Goal: Task Accomplishment & Management: Manage account settings

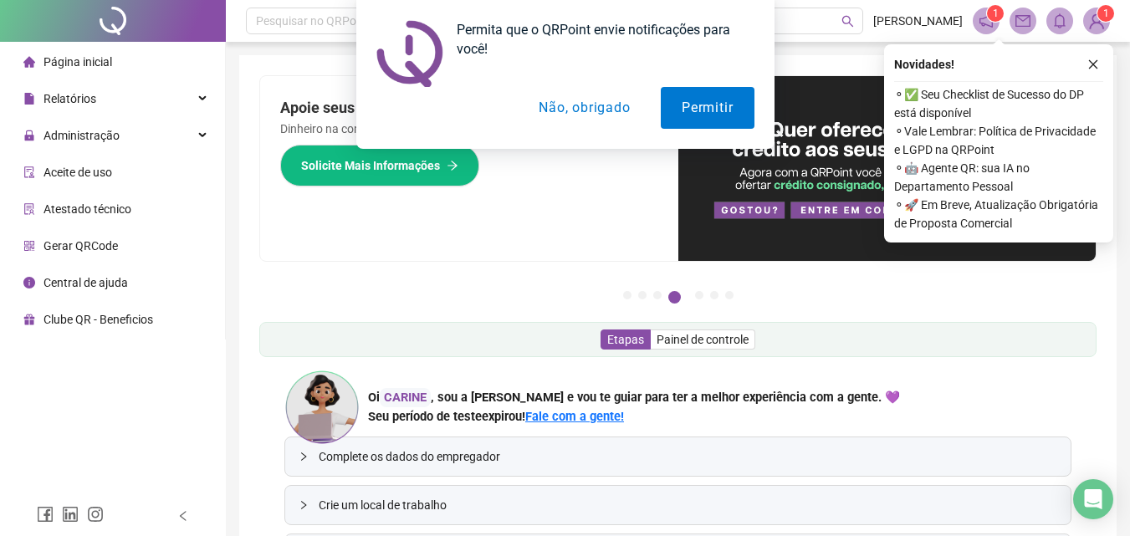
click at [78, 109] on div "Permita que o QRPoint envie notificações para você! Permitir Não, obrigado" at bounding box center [565, 74] width 1130 height 149
click at [719, 104] on button "Permitir" at bounding box center [707, 108] width 93 height 42
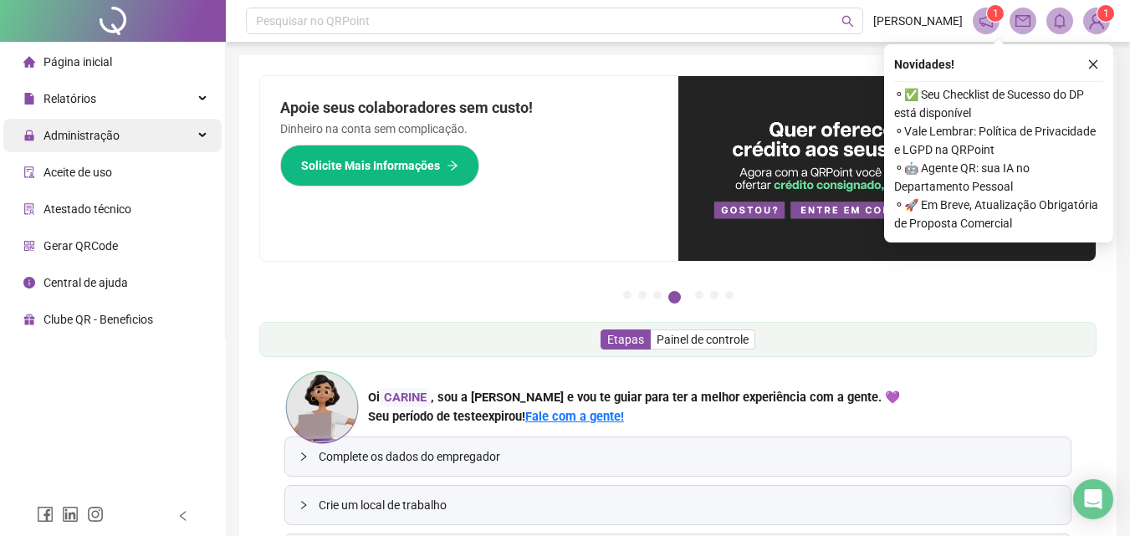
click at [80, 136] on span "Administração" at bounding box center [82, 135] width 76 height 13
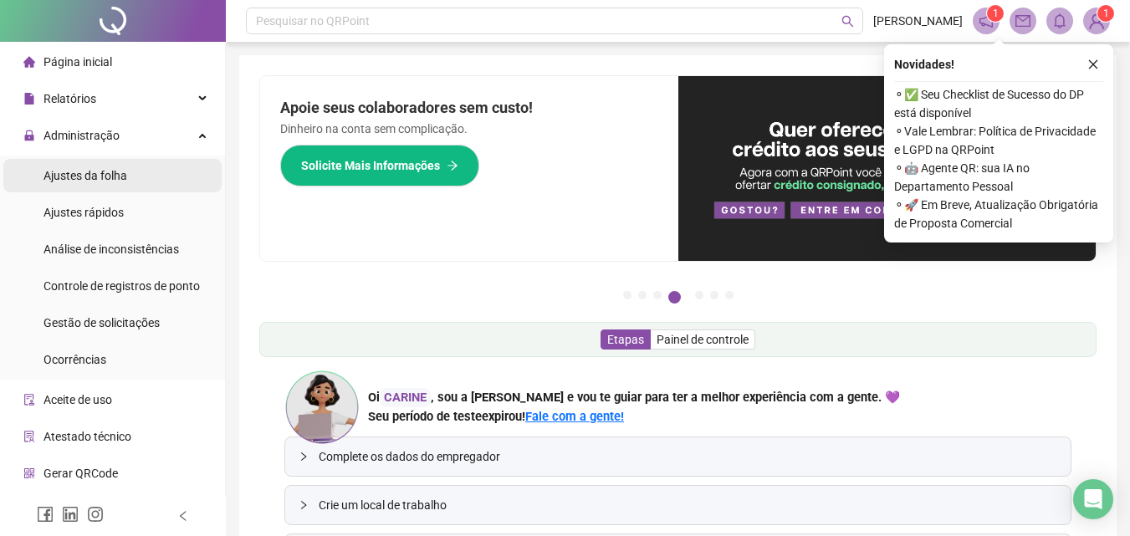
click at [108, 182] on span "Ajustes da folha" at bounding box center [86, 175] width 84 height 13
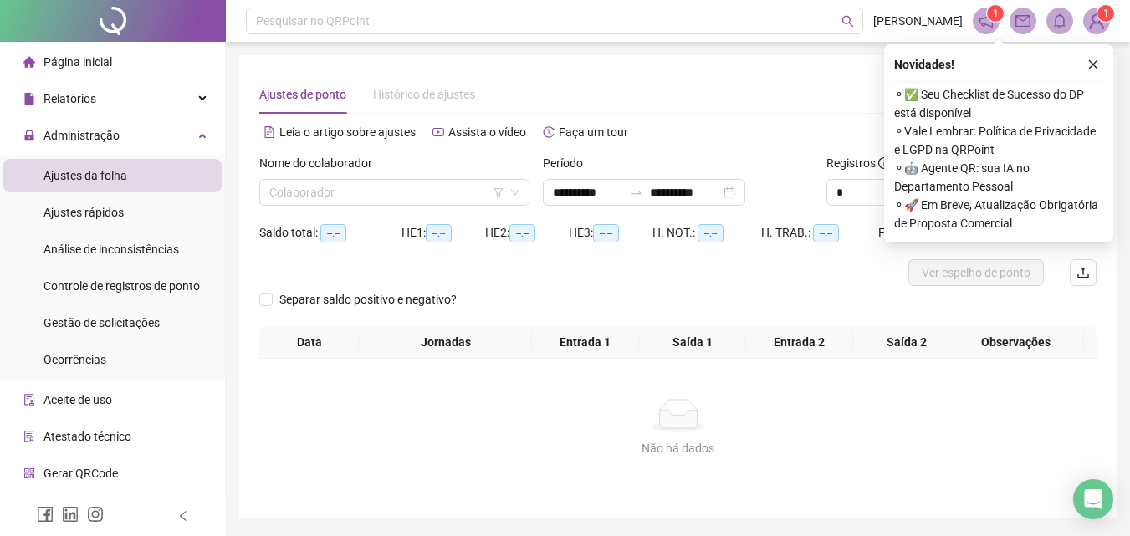
click at [1103, 61] on div "Novidades ! ⚬ ✅ Seu Checklist de Sucesso do DP está disponível ⚬ Vale Lembrar: …" at bounding box center [998, 143] width 229 height 198
click at [1094, 64] on icon "close" at bounding box center [1093, 64] width 9 height 9
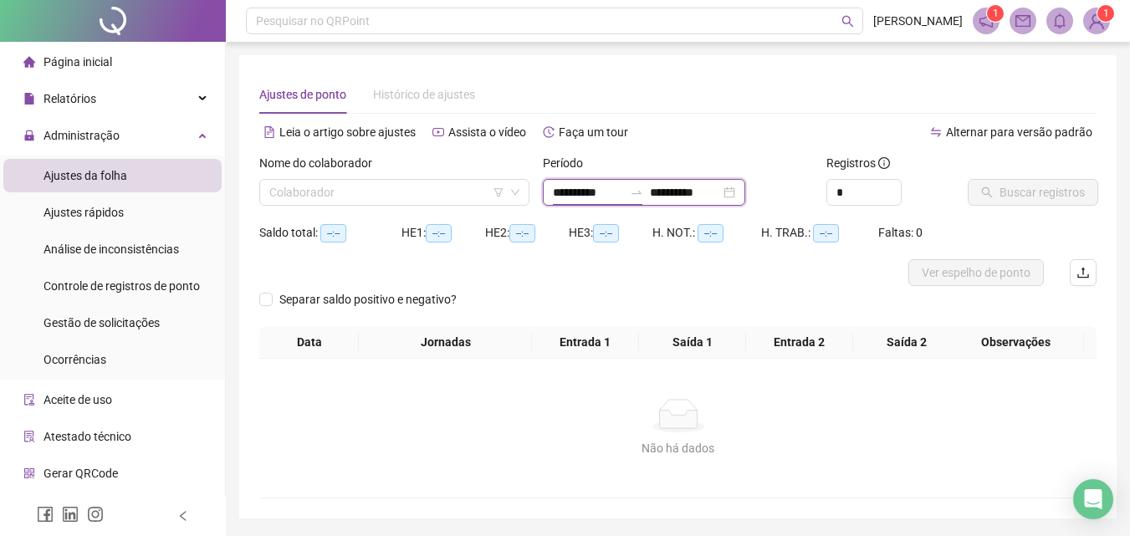
click at [567, 192] on input "**********" at bounding box center [588, 192] width 70 height 18
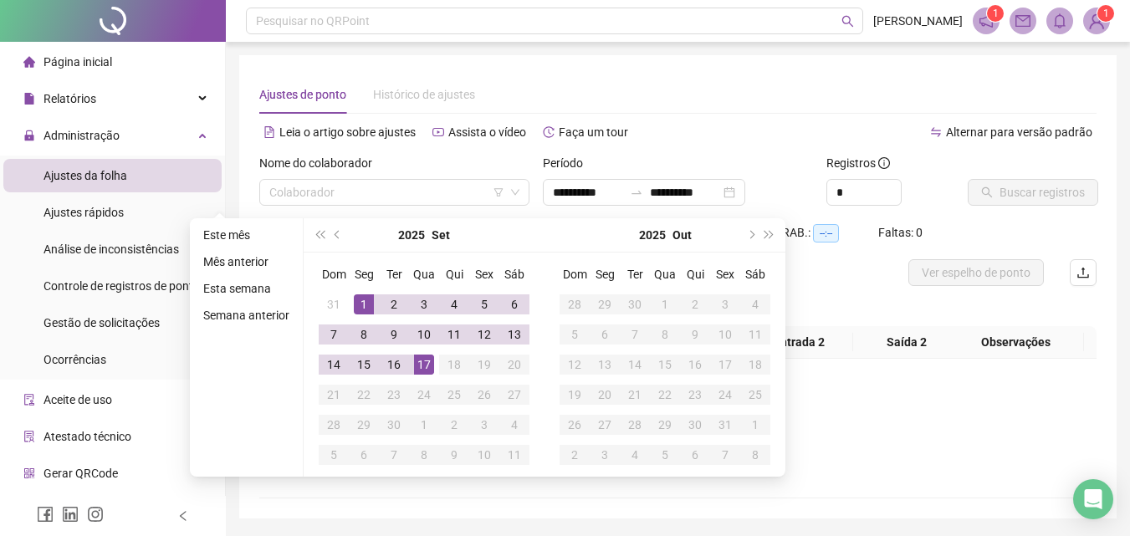
click at [832, 294] on div "Separar saldo positivo e negativo?" at bounding box center [677, 306] width 837 height 40
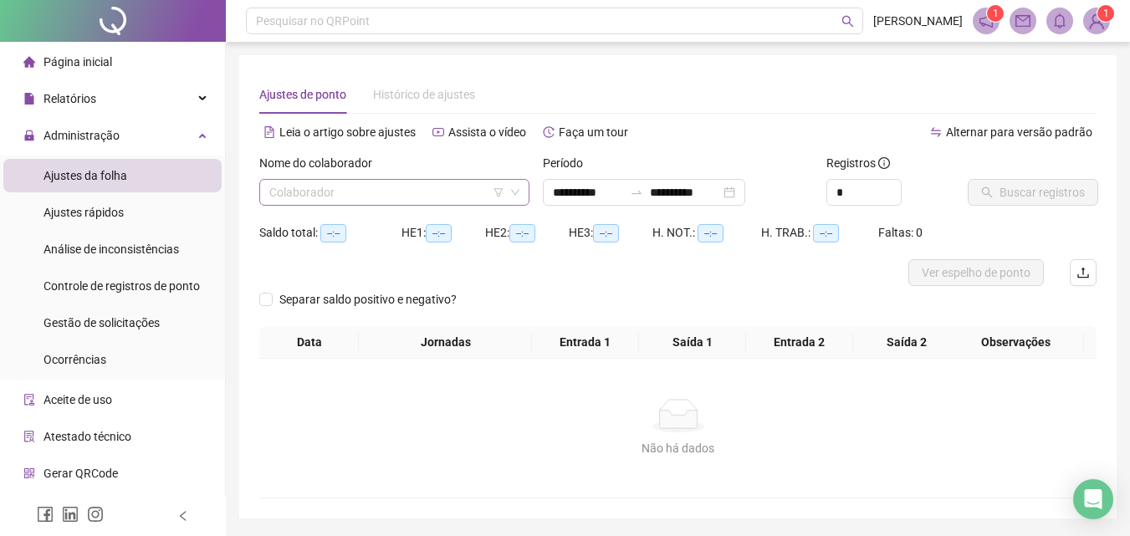
click at [412, 196] on input "search" at bounding box center [386, 192] width 235 height 25
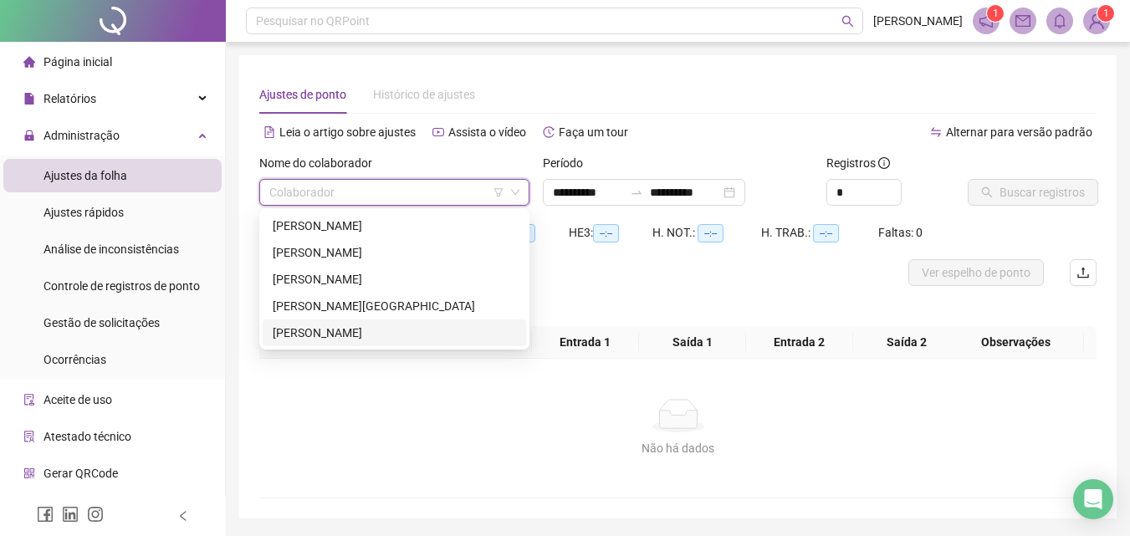
click at [422, 330] on div "[PERSON_NAME]" at bounding box center [394, 333] width 243 height 18
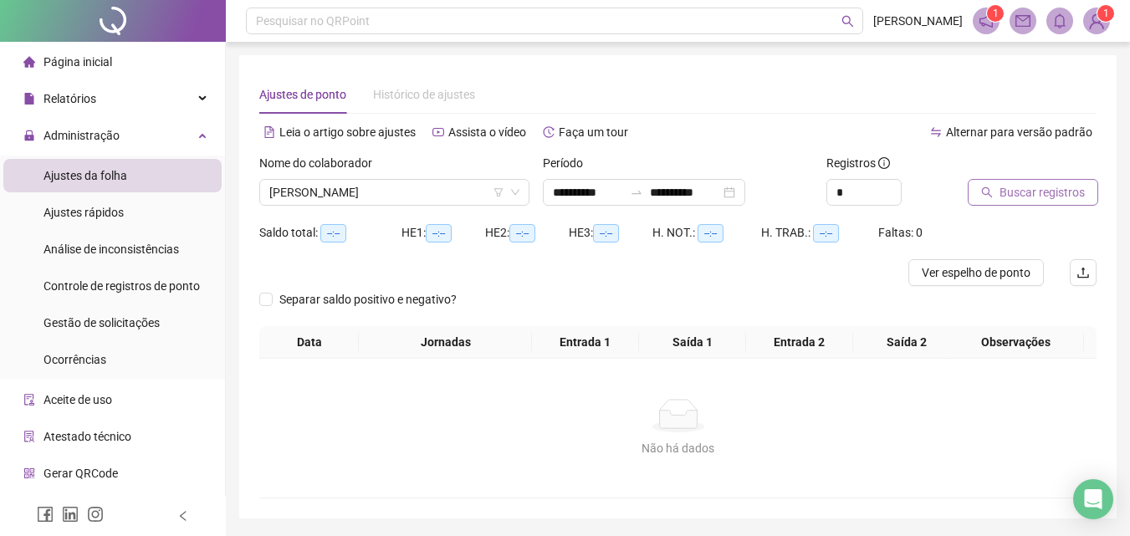
click at [1027, 191] on span "Buscar registros" at bounding box center [1042, 192] width 85 height 18
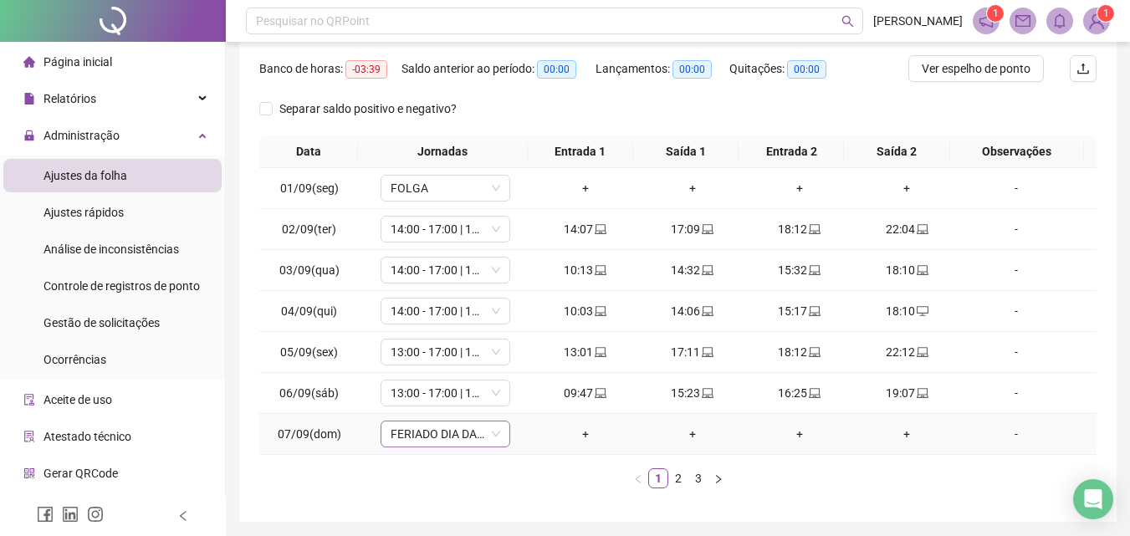
scroll to position [251, 0]
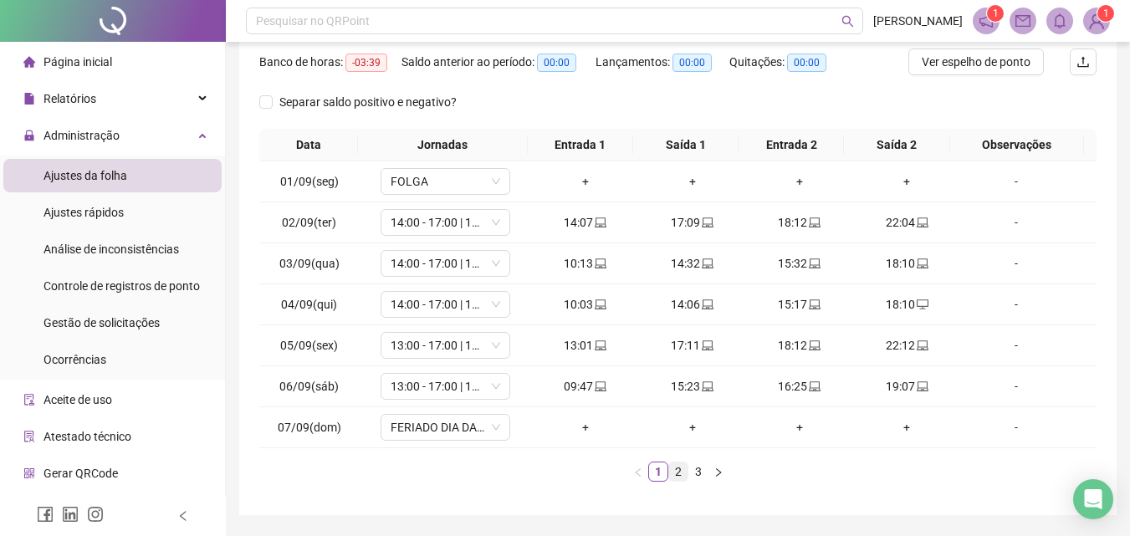
click at [678, 469] on link "2" at bounding box center [678, 472] width 18 height 18
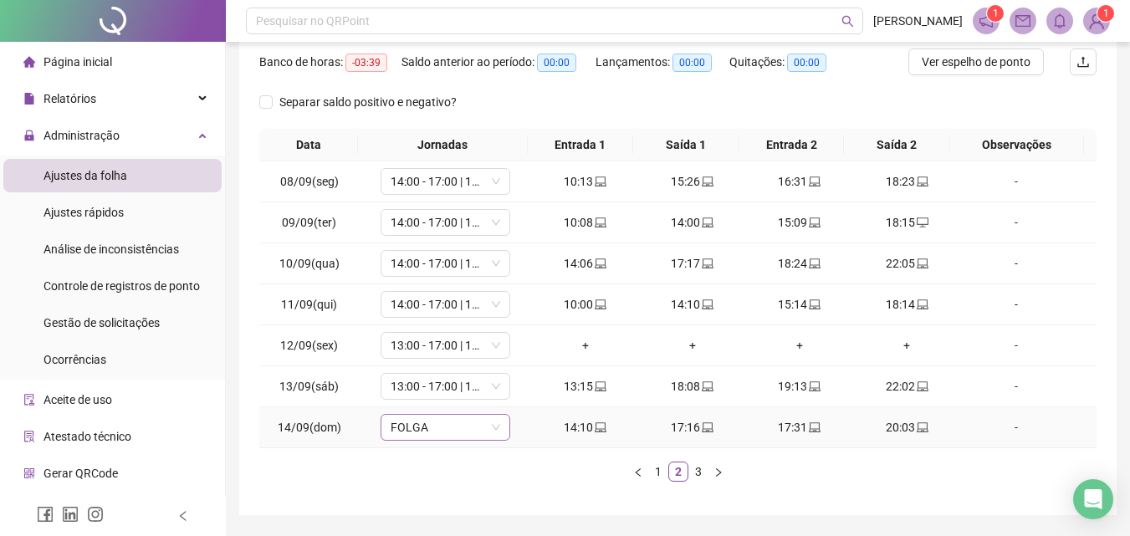
click at [491, 433] on span "FOLGA" at bounding box center [446, 427] width 110 height 25
click at [493, 469] on ul "1 2 3" at bounding box center [677, 472] width 837 height 20
click at [497, 429] on icon "down" at bounding box center [496, 427] width 10 height 10
click at [487, 429] on span "FOLGA" at bounding box center [446, 427] width 110 height 25
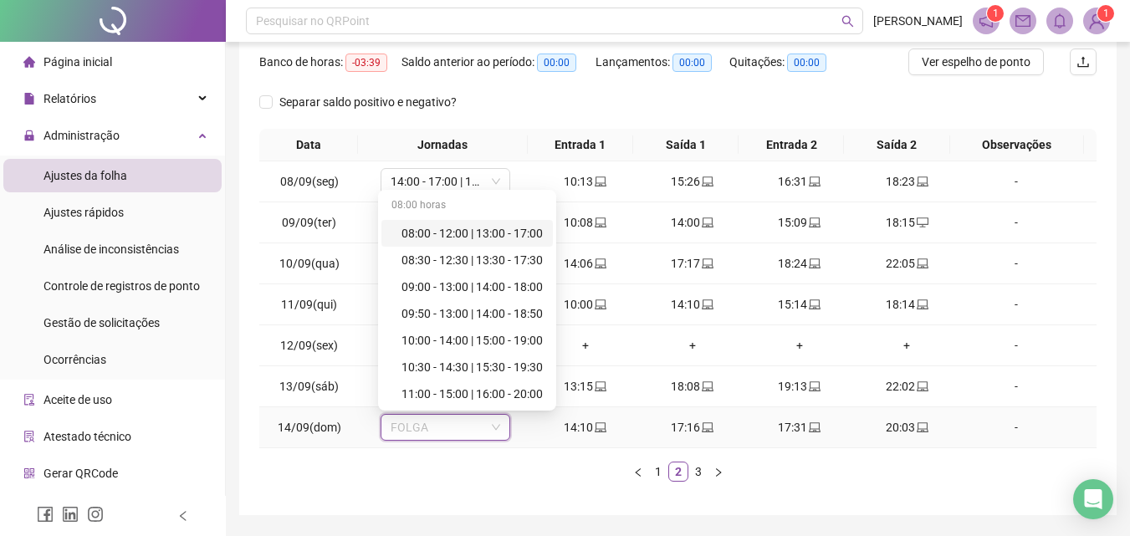
click at [469, 229] on div "08:00 - 12:00 | 13:00 - 17:00" at bounding box center [472, 233] width 141 height 18
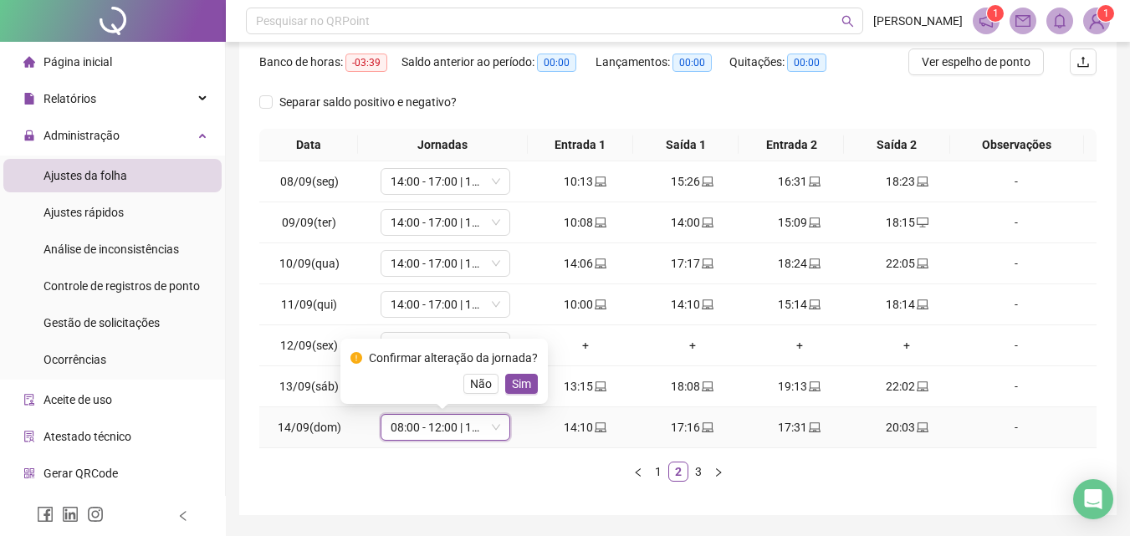
click at [491, 427] on icon "down" at bounding box center [496, 427] width 10 height 10
click at [472, 385] on span "Não" at bounding box center [481, 384] width 22 height 18
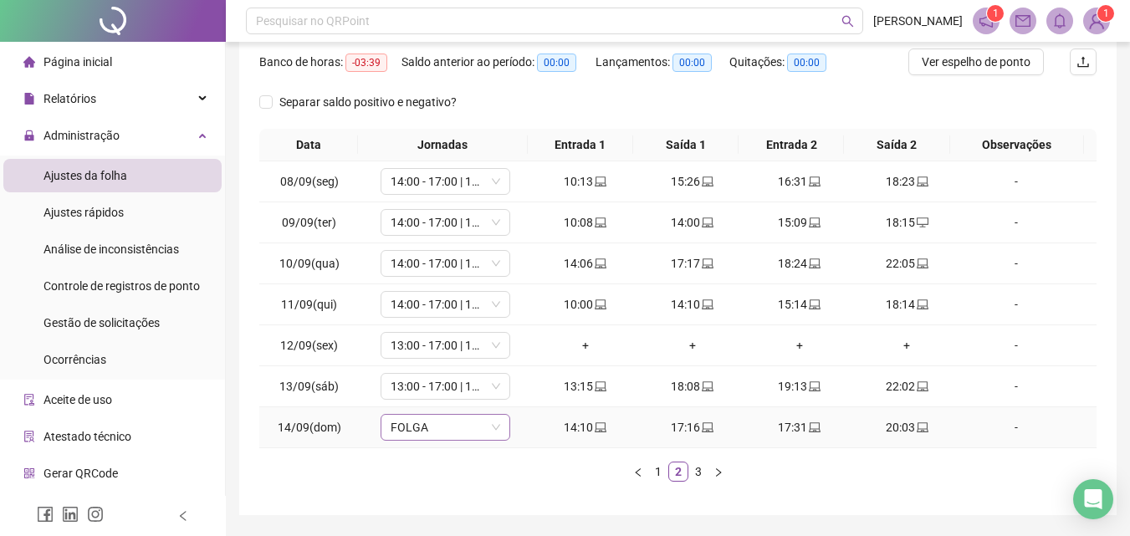
click at [468, 432] on span "FOLGA" at bounding box center [446, 427] width 110 height 25
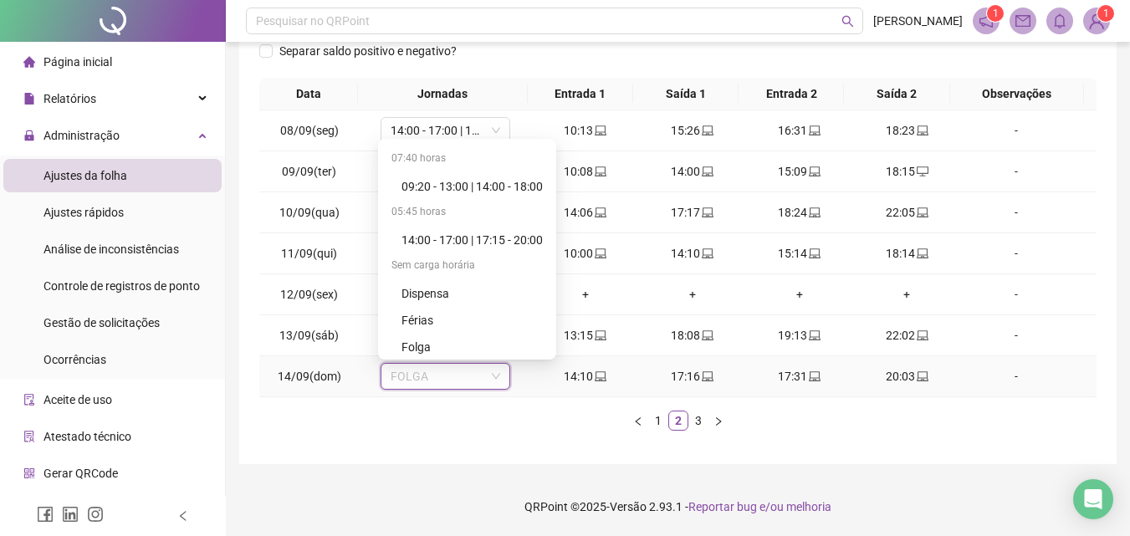
scroll to position [800, 0]
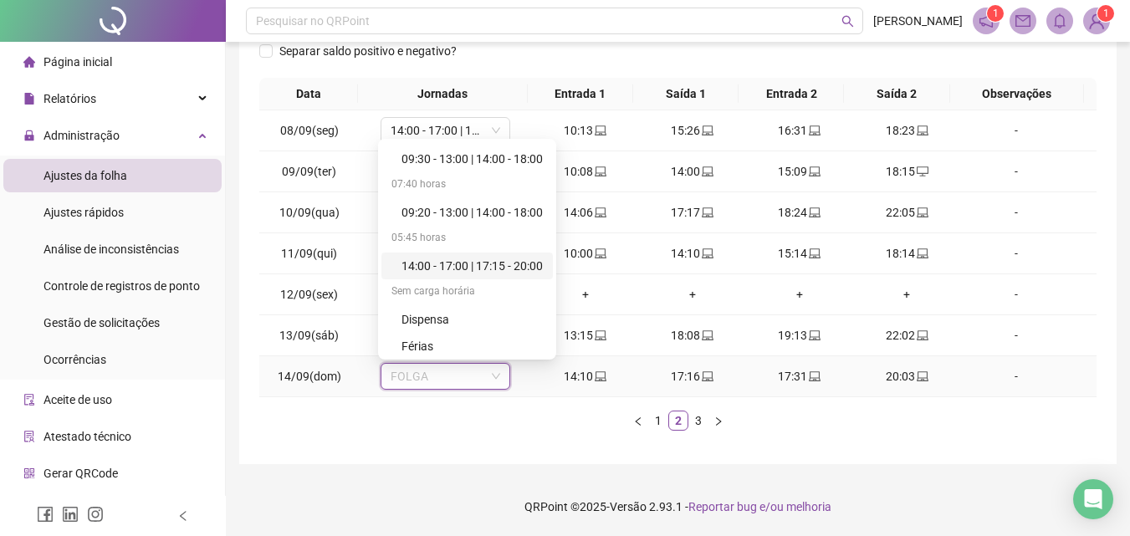
click at [519, 264] on div "14:00 - 17:00 | 17:15 - 20:00" at bounding box center [472, 266] width 141 height 18
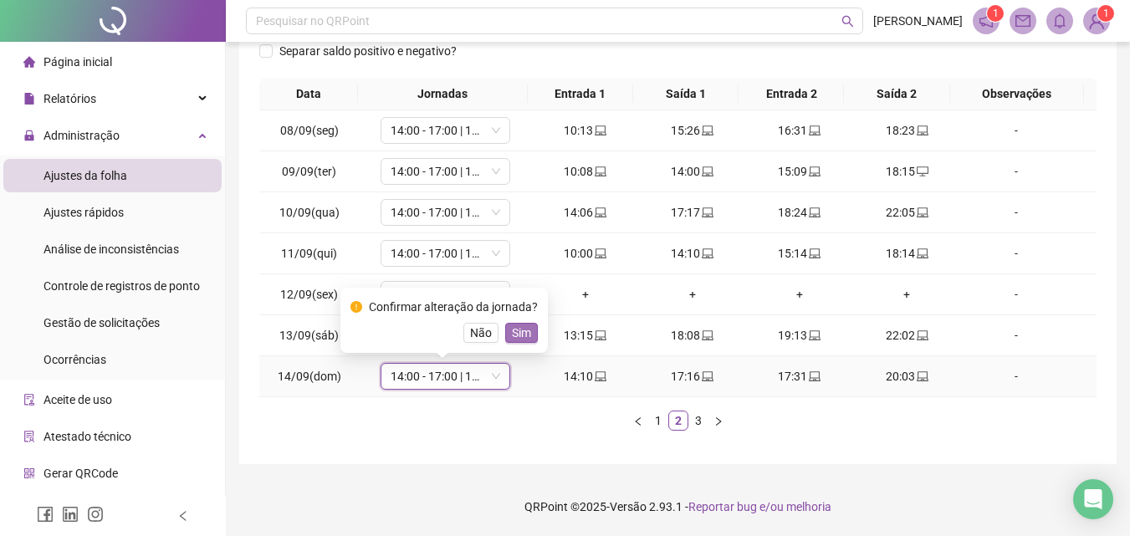
click at [525, 333] on span "Sim" at bounding box center [521, 333] width 19 height 18
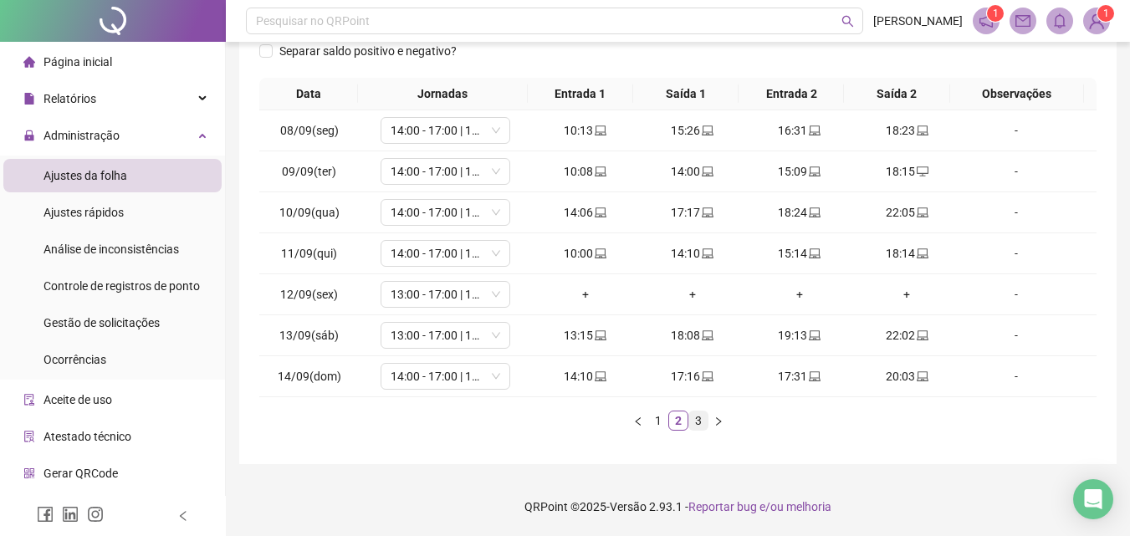
click at [699, 421] on link "3" at bounding box center [698, 421] width 18 height 18
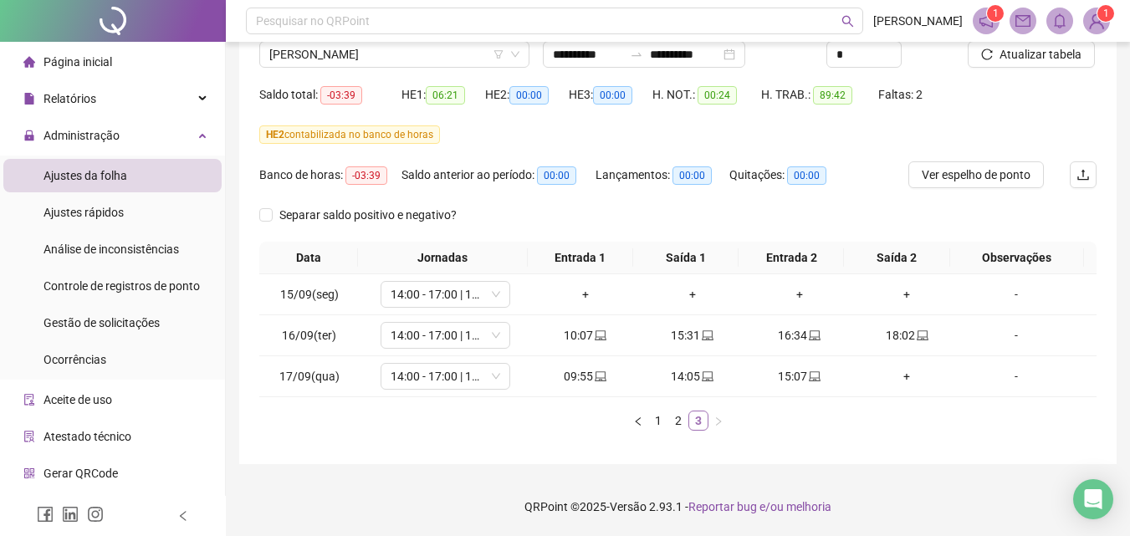
scroll to position [138, 0]
click at [496, 296] on icon "down" at bounding box center [496, 294] width 10 height 10
click at [463, 294] on span "14:00 - 17:00 | 18:00 - 22:00" at bounding box center [446, 294] width 110 height 25
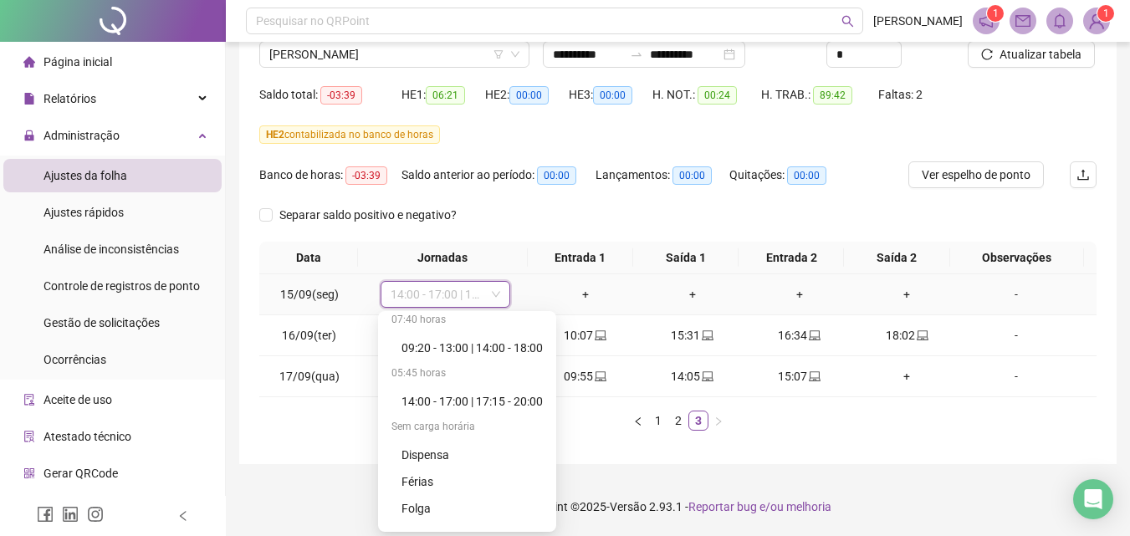
scroll to position [883, 0]
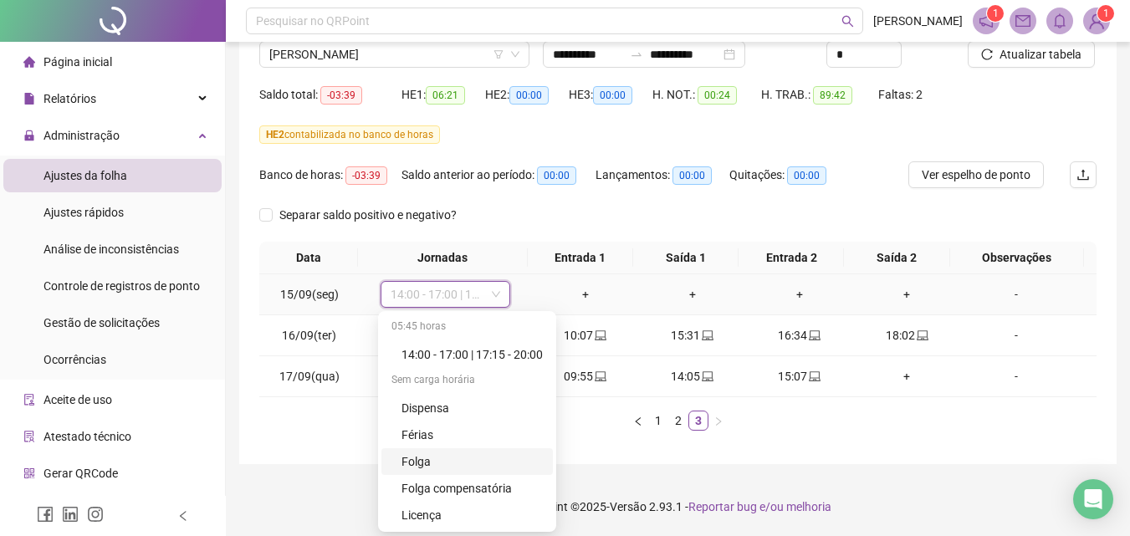
click at [420, 460] on div "Folga" at bounding box center [472, 462] width 141 height 18
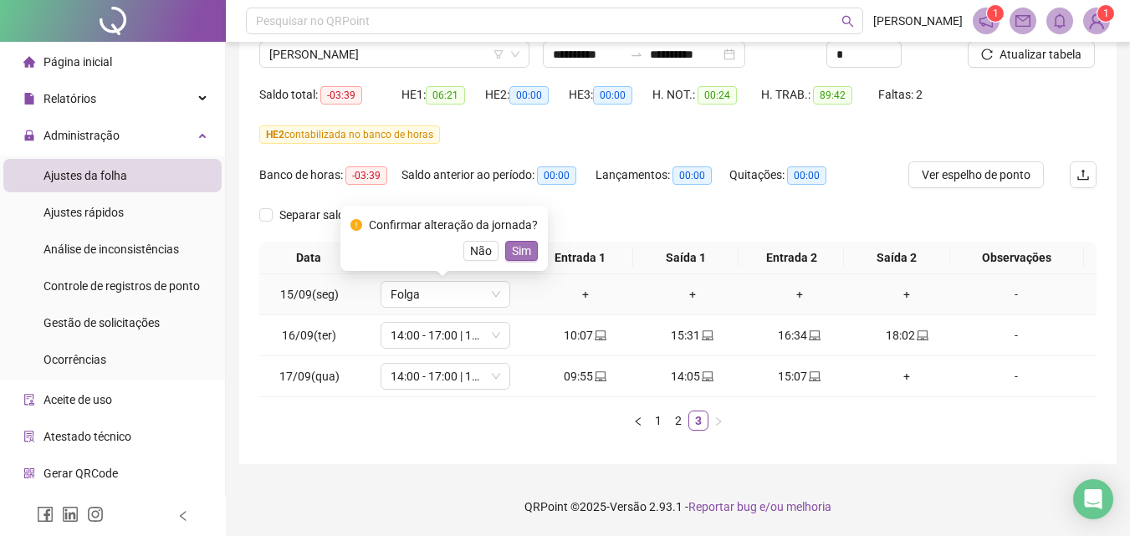
click at [525, 253] on span "Sim" at bounding box center [521, 251] width 19 height 18
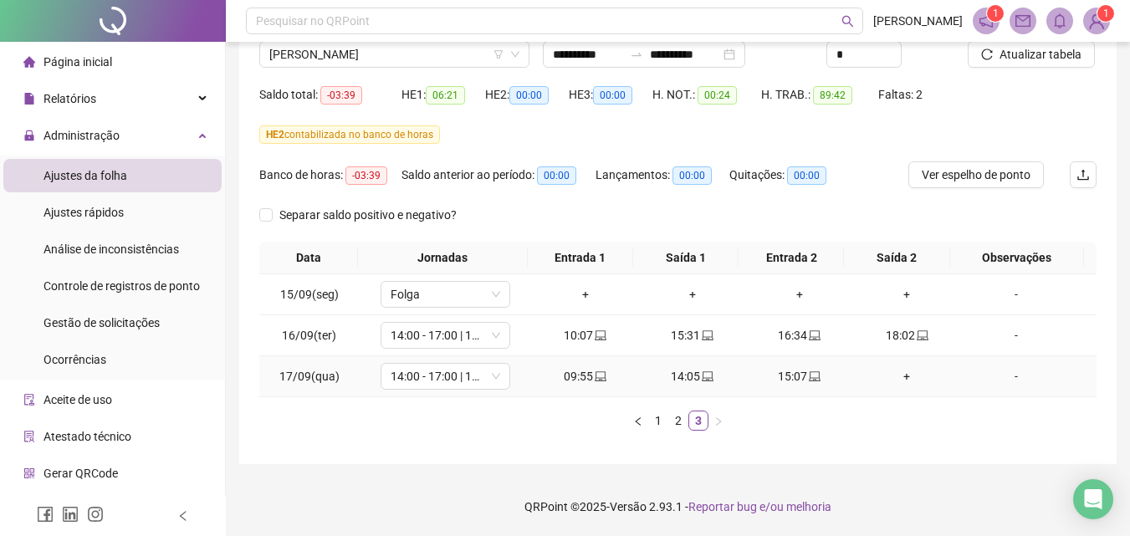
scroll to position [54, 0]
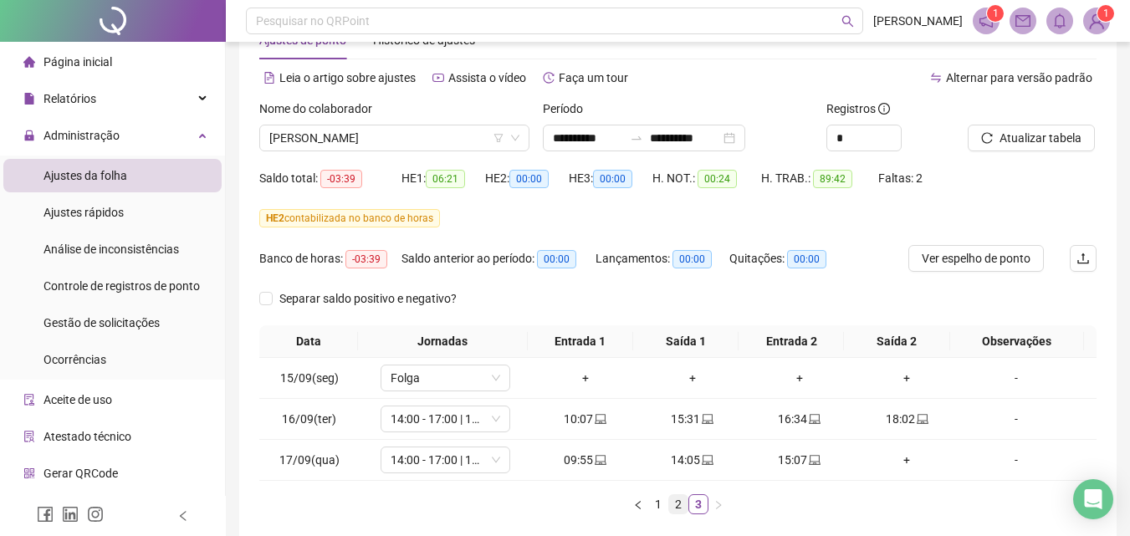
click at [676, 509] on link "2" at bounding box center [678, 504] width 18 height 18
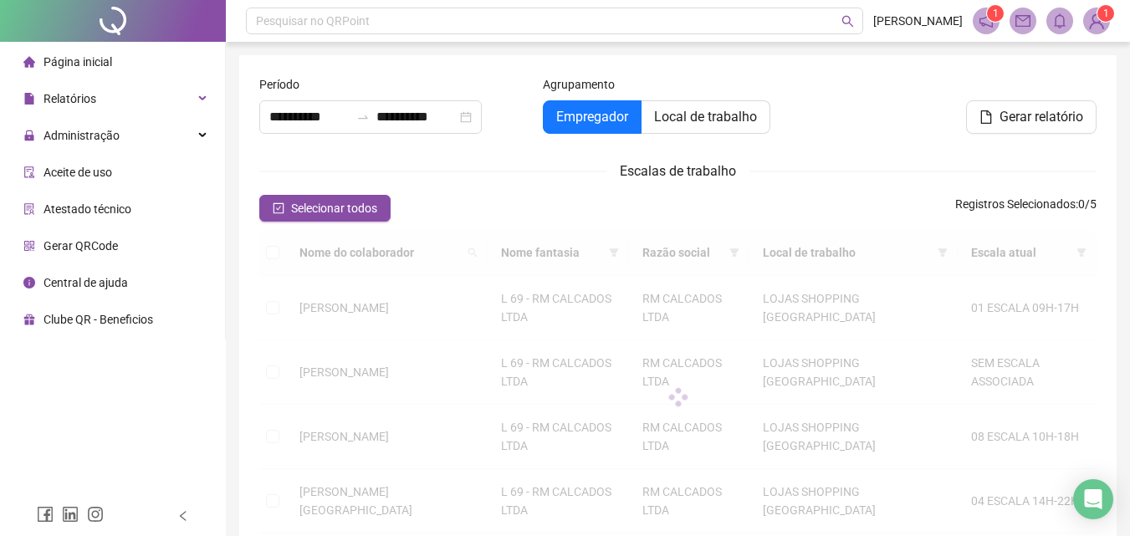
type input "**********"
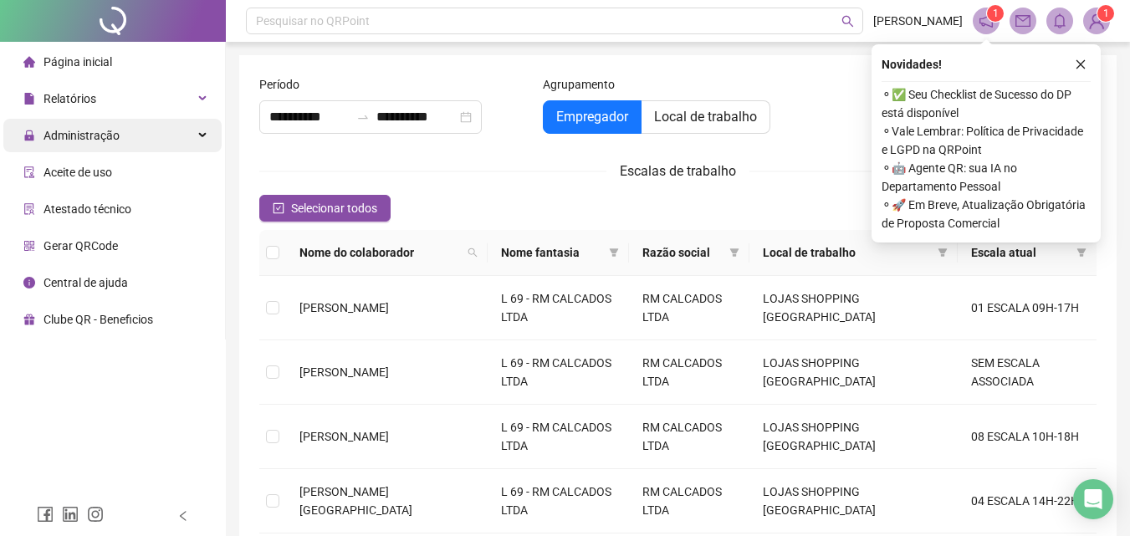
click at [103, 126] on span "Administração" at bounding box center [71, 135] width 96 height 33
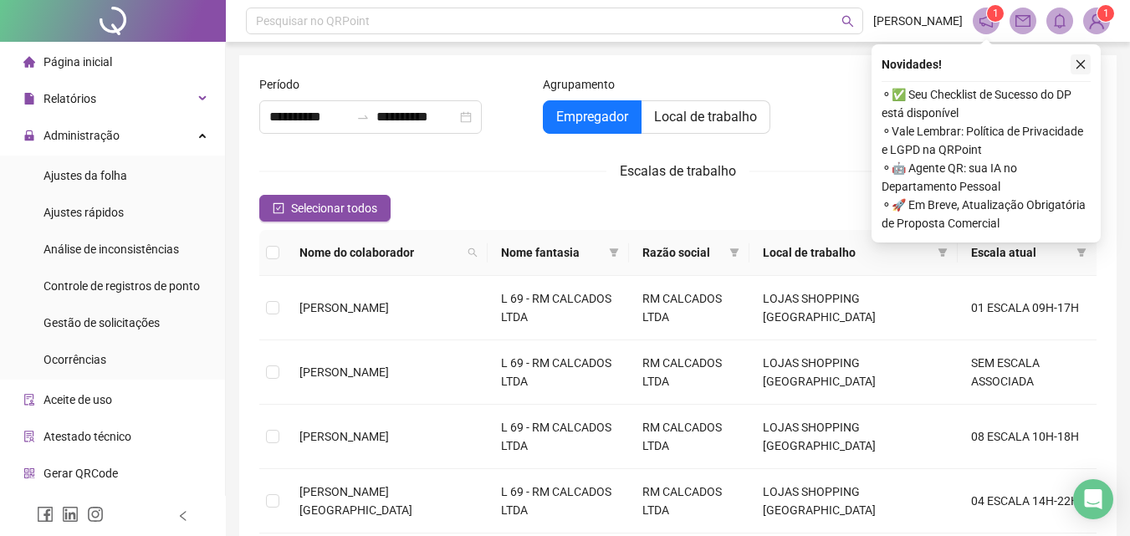
click at [1085, 59] on icon "close" at bounding box center [1081, 65] width 12 height 12
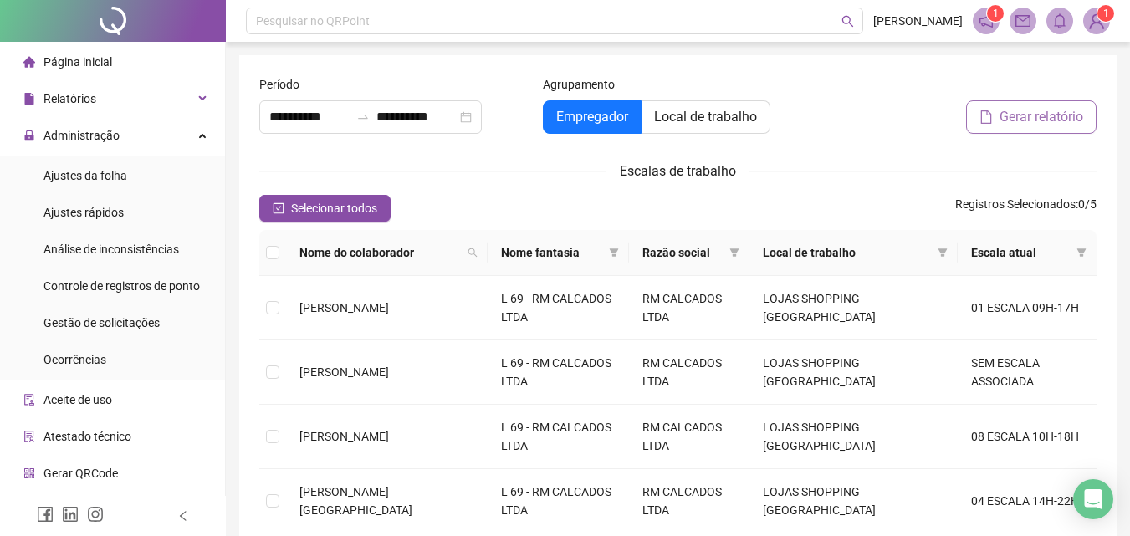
click at [1019, 110] on span "Gerar relatório" at bounding box center [1042, 117] width 84 height 20
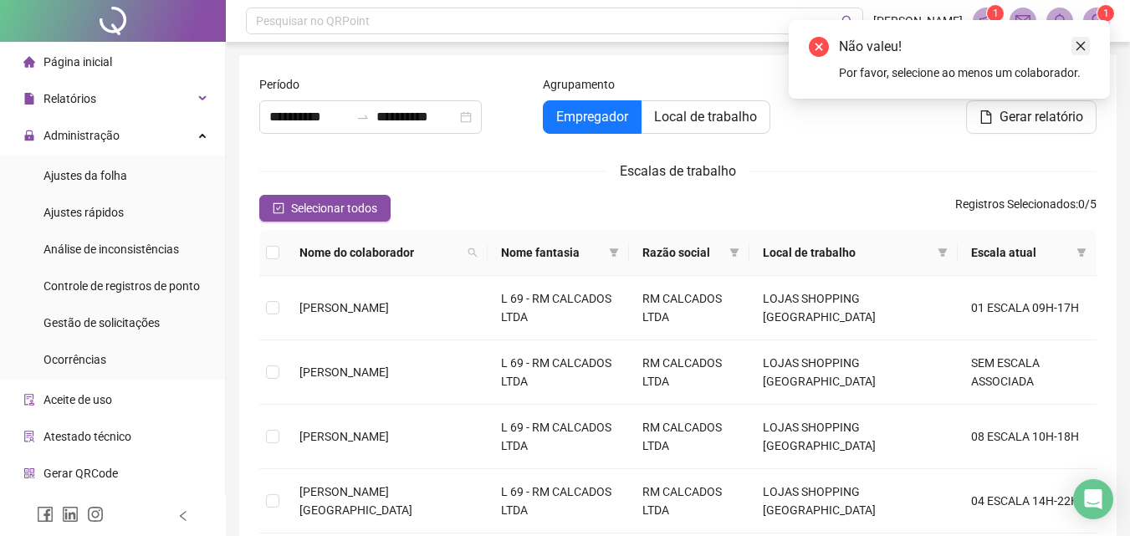
click at [1083, 38] on link "Close" at bounding box center [1081, 46] width 18 height 18
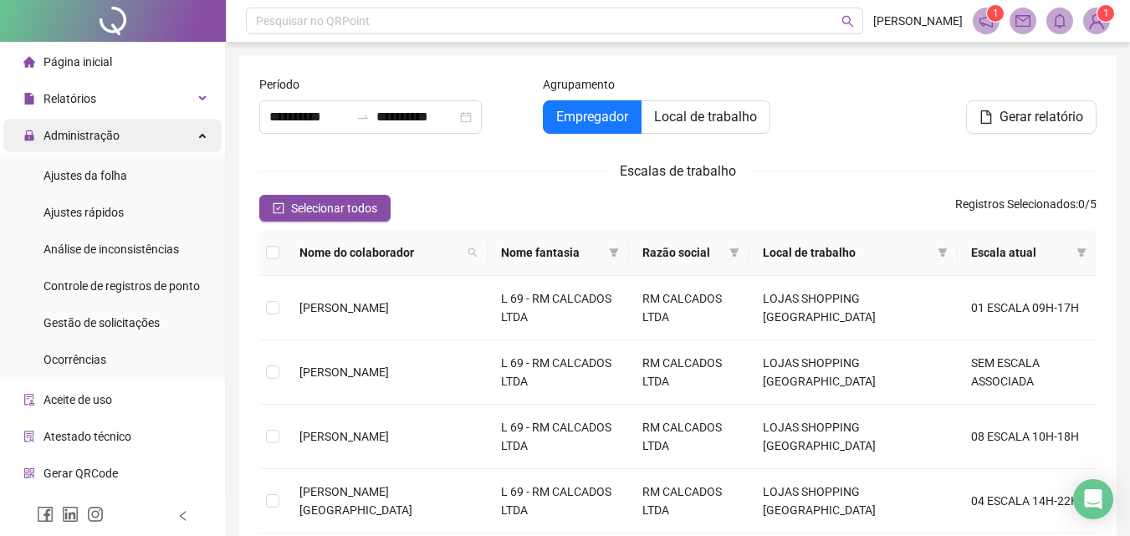
click at [90, 145] on span "Administração" at bounding box center [71, 135] width 96 height 33
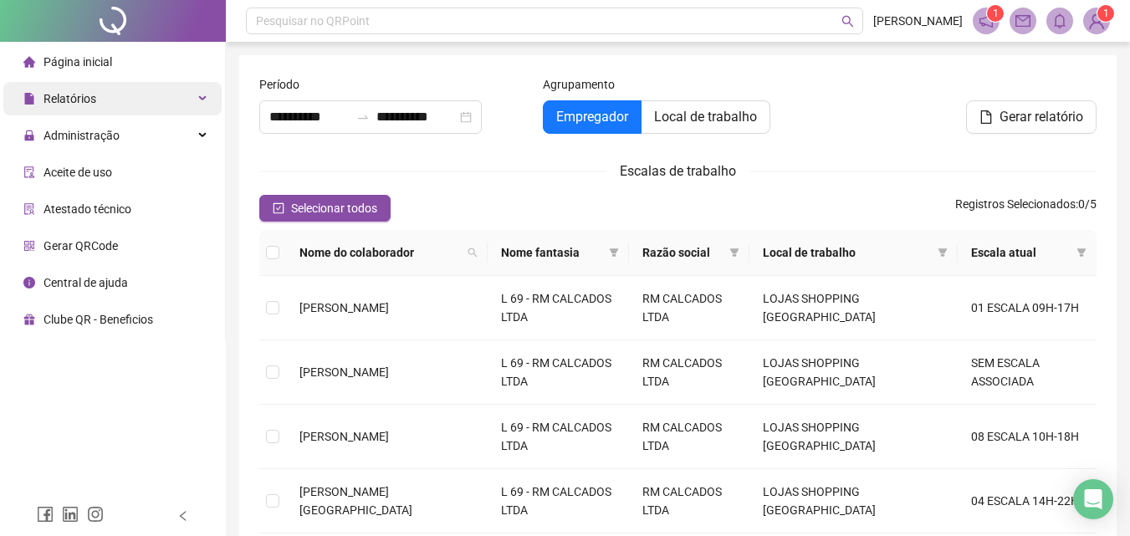
click at [86, 92] on span "Relatórios" at bounding box center [70, 98] width 53 height 13
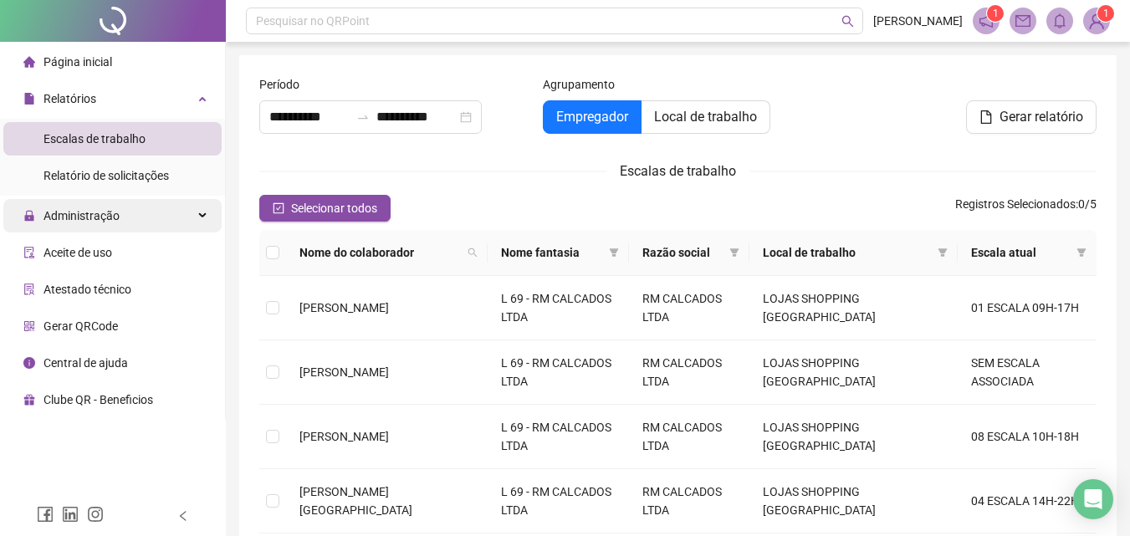
click at [100, 221] on span "Administração" at bounding box center [82, 215] width 76 height 13
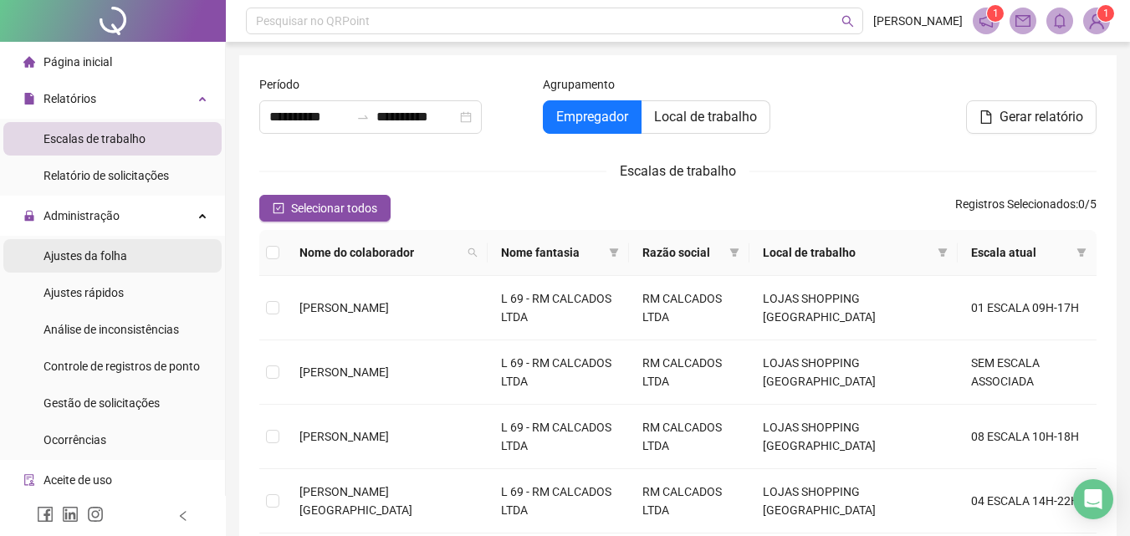
click at [94, 256] on span "Ajustes da folha" at bounding box center [86, 255] width 84 height 13
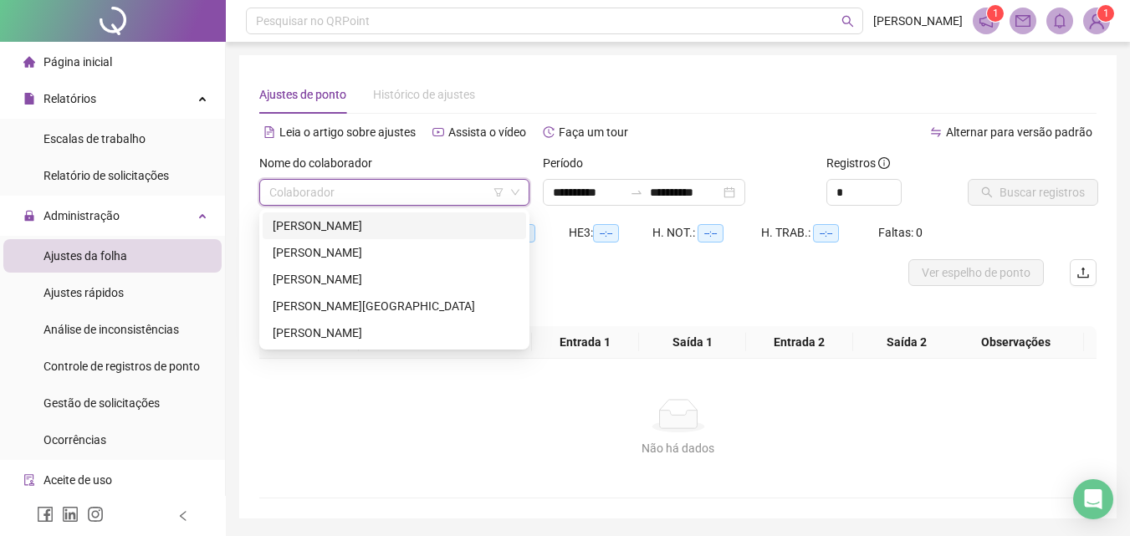
click at [479, 197] on input "search" at bounding box center [386, 192] width 235 height 25
click at [448, 278] on div "[PERSON_NAME]" at bounding box center [394, 279] width 243 height 18
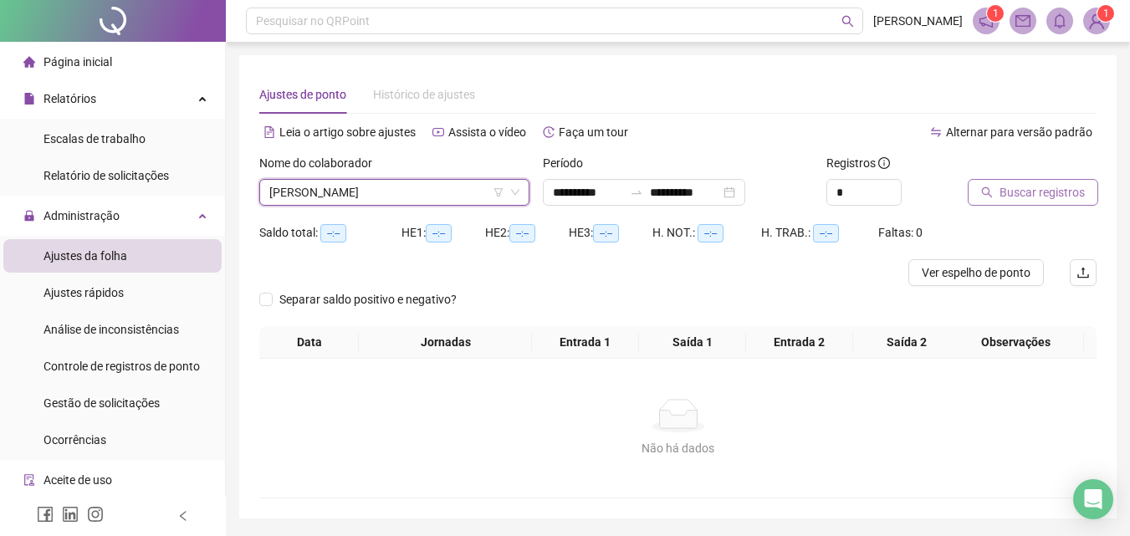
click at [1051, 198] on span "Buscar registros" at bounding box center [1042, 192] width 85 height 18
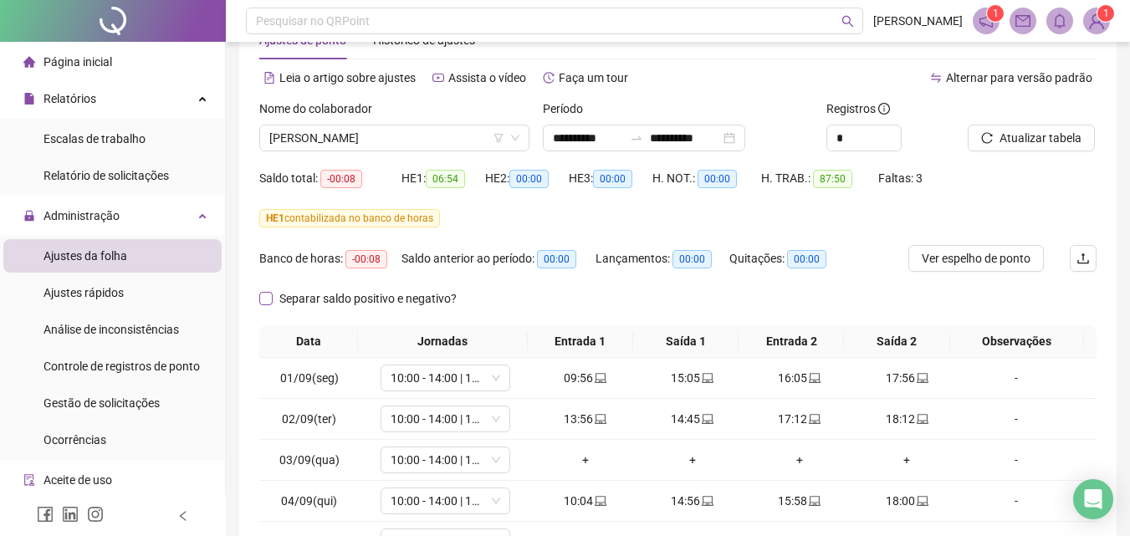
scroll to position [84, 0]
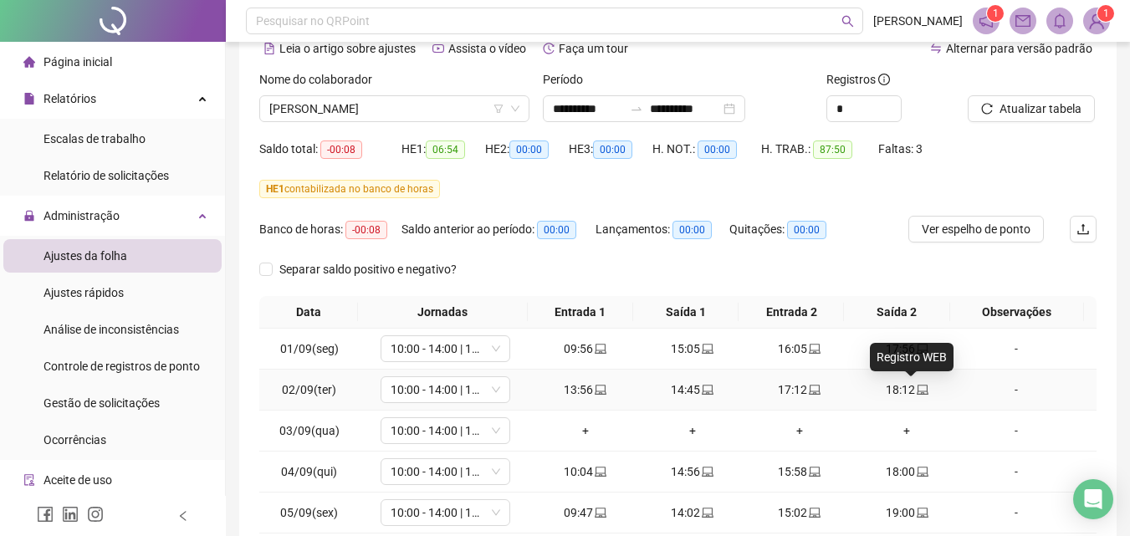
click at [917, 388] on icon "laptop" at bounding box center [923, 390] width 12 height 12
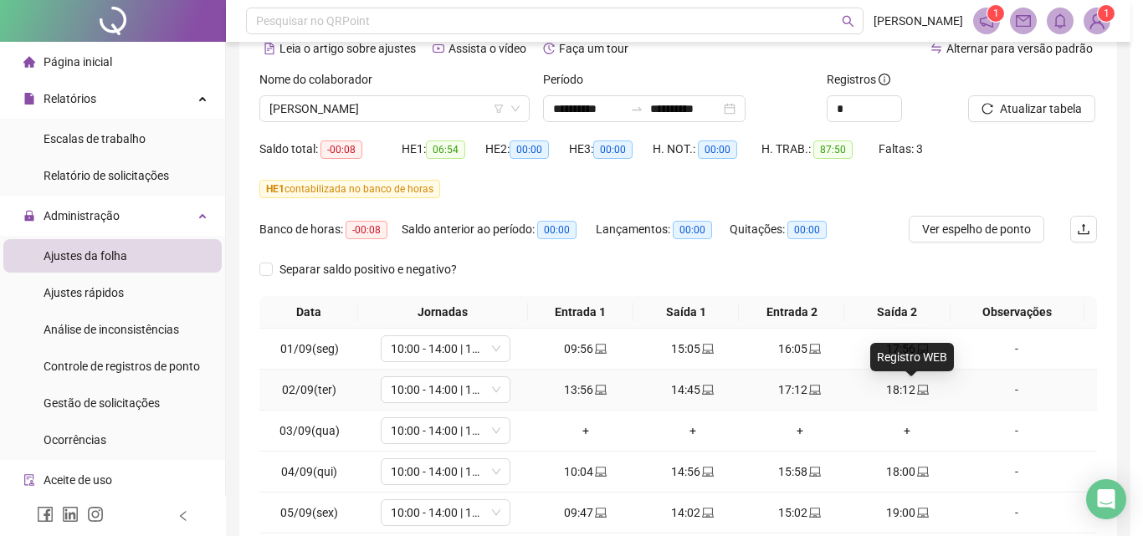
type input "**********"
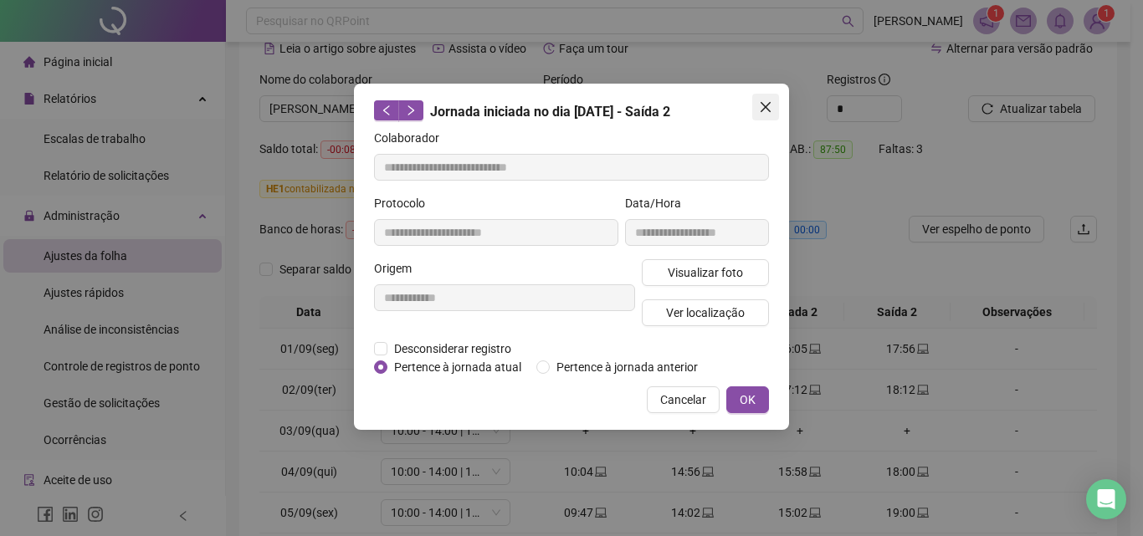
click at [773, 108] on span "Close" at bounding box center [765, 106] width 27 height 13
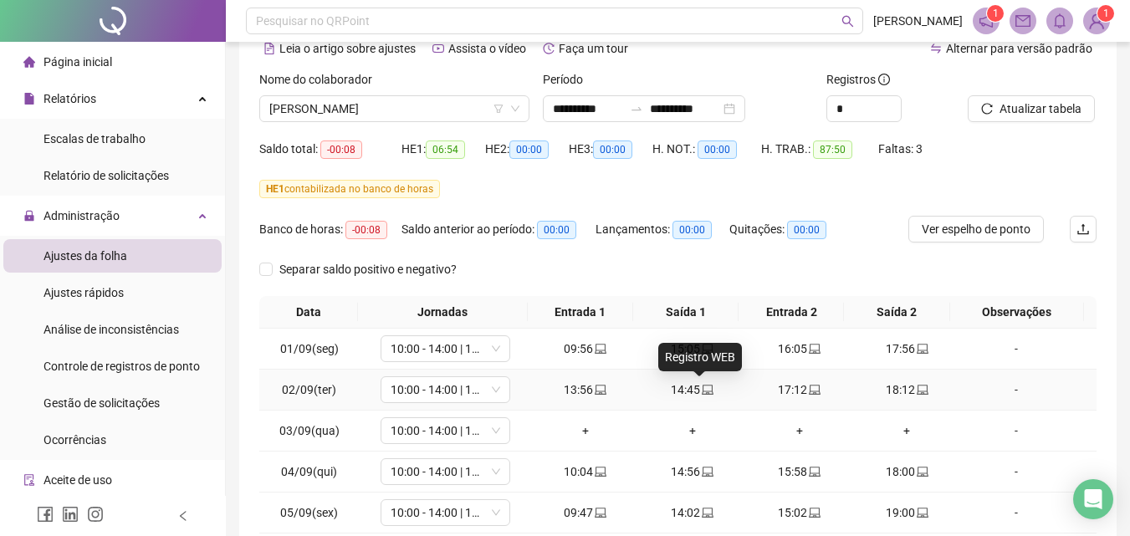
click at [702, 390] on icon "laptop" at bounding box center [708, 390] width 12 height 12
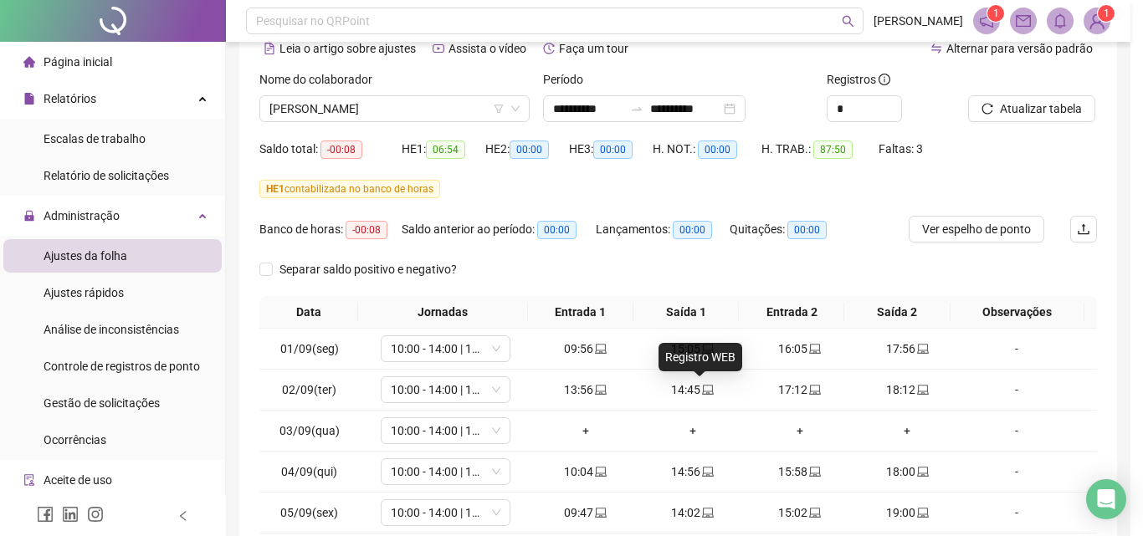
type input "**********"
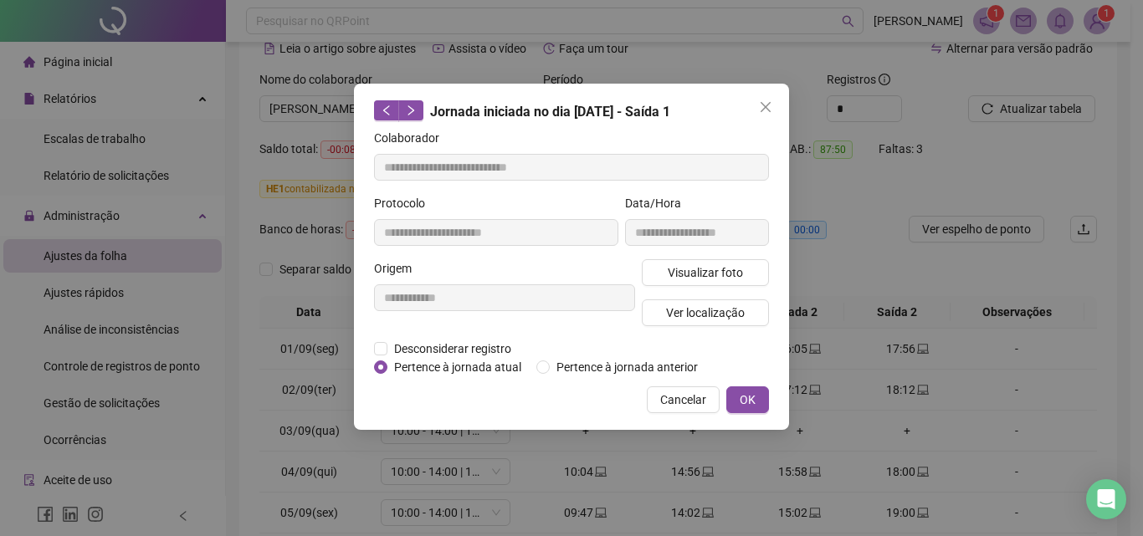
click at [770, 105] on span "Close" at bounding box center [765, 106] width 27 height 13
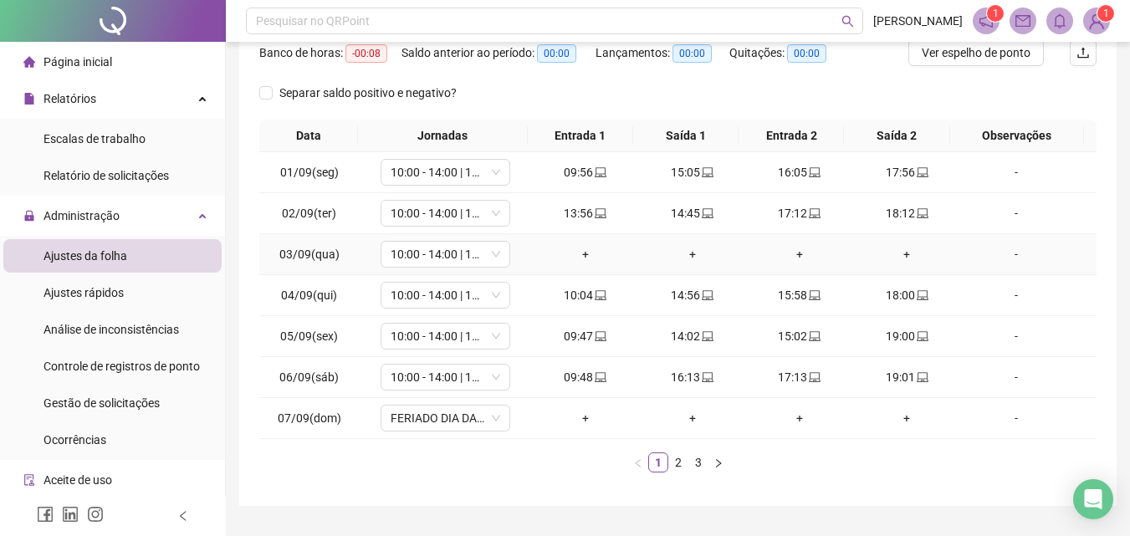
scroll to position [302, 0]
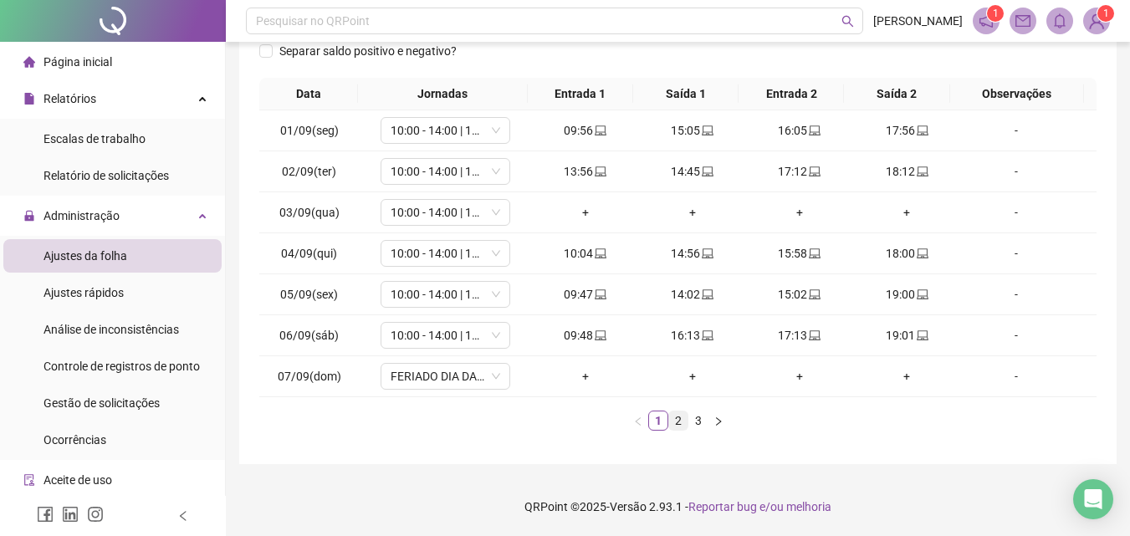
click at [677, 428] on link "2" at bounding box center [678, 421] width 18 height 18
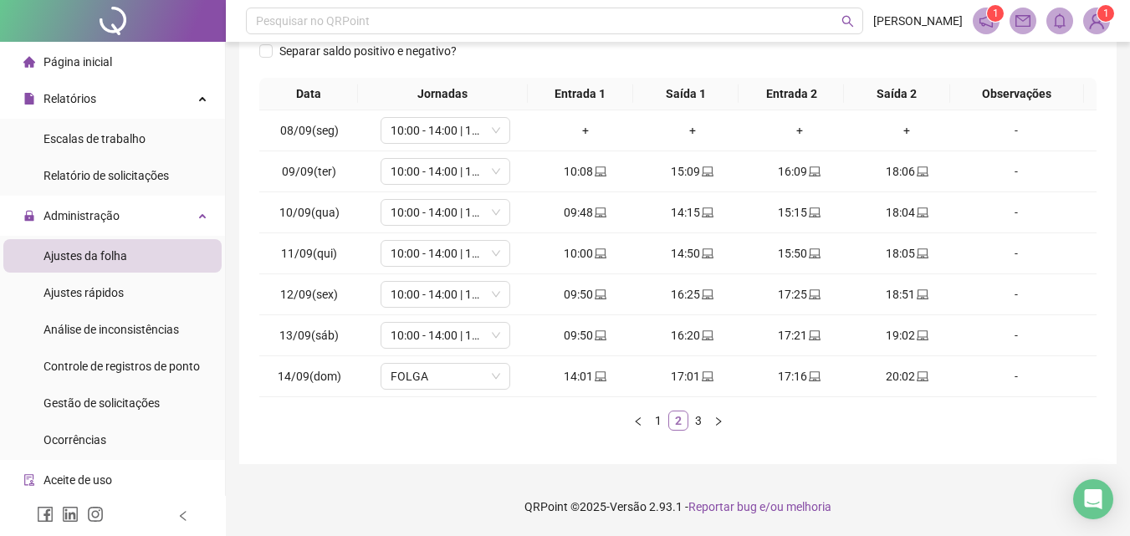
click at [677, 424] on link "2" at bounding box center [678, 421] width 18 height 18
click at [697, 424] on link "3" at bounding box center [698, 421] width 18 height 18
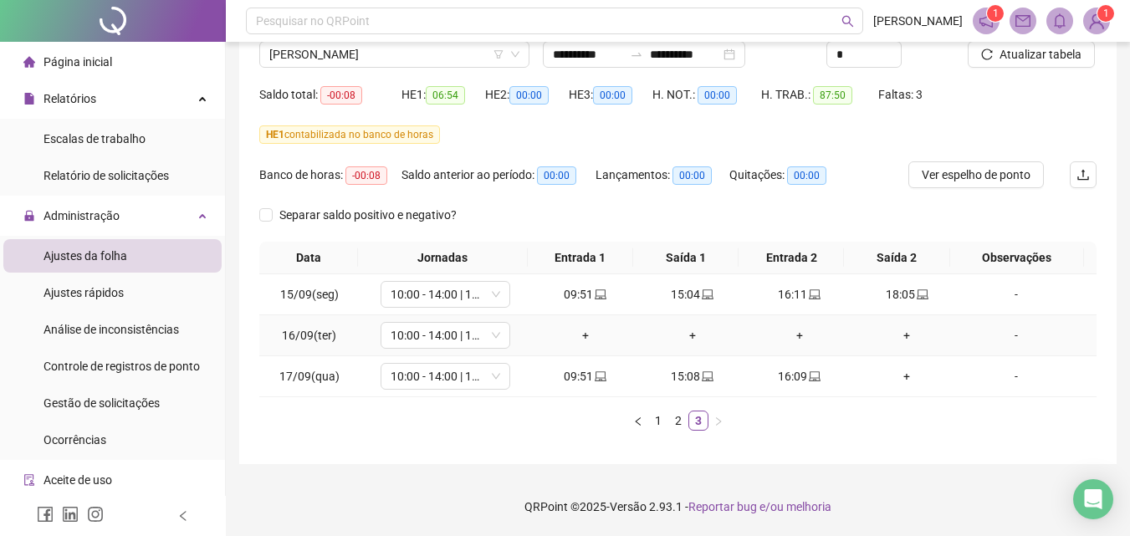
click at [1001, 337] on div "-" at bounding box center [1016, 335] width 99 height 18
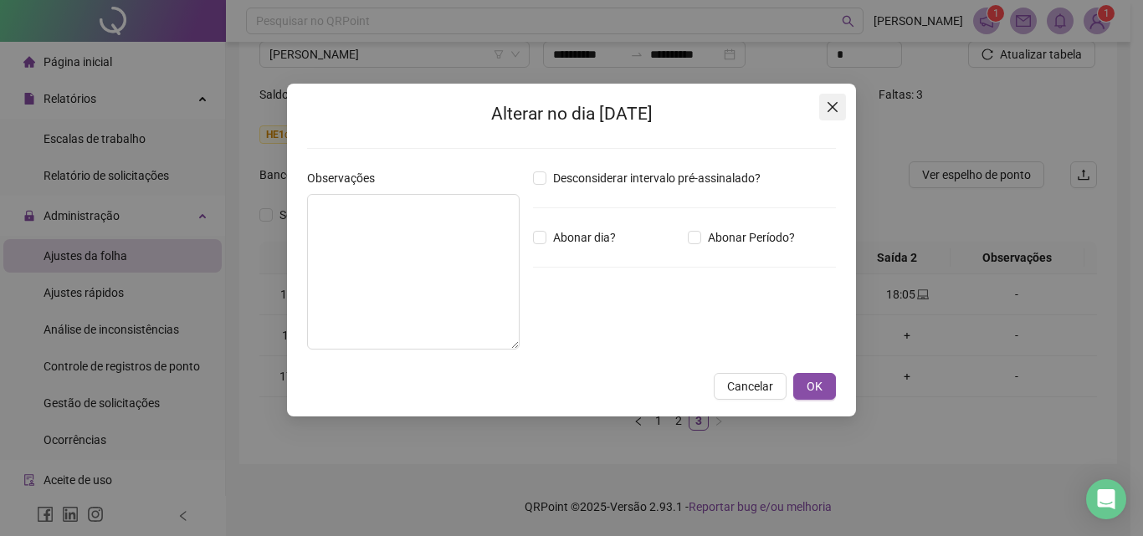
click at [833, 103] on icon "close" at bounding box center [832, 106] width 13 height 13
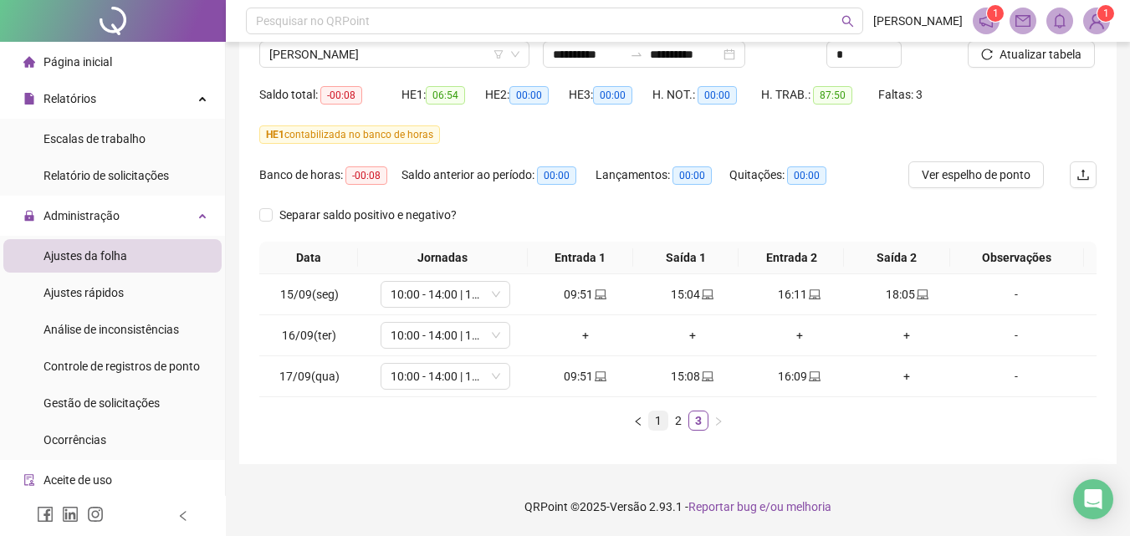
click at [658, 427] on link "1" at bounding box center [658, 421] width 18 height 18
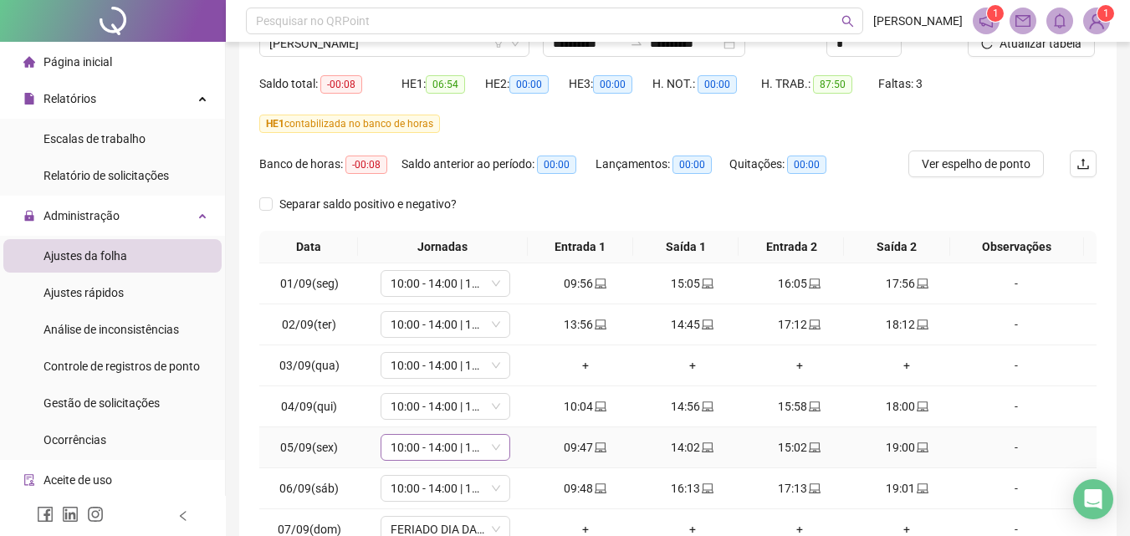
scroll to position [167, 0]
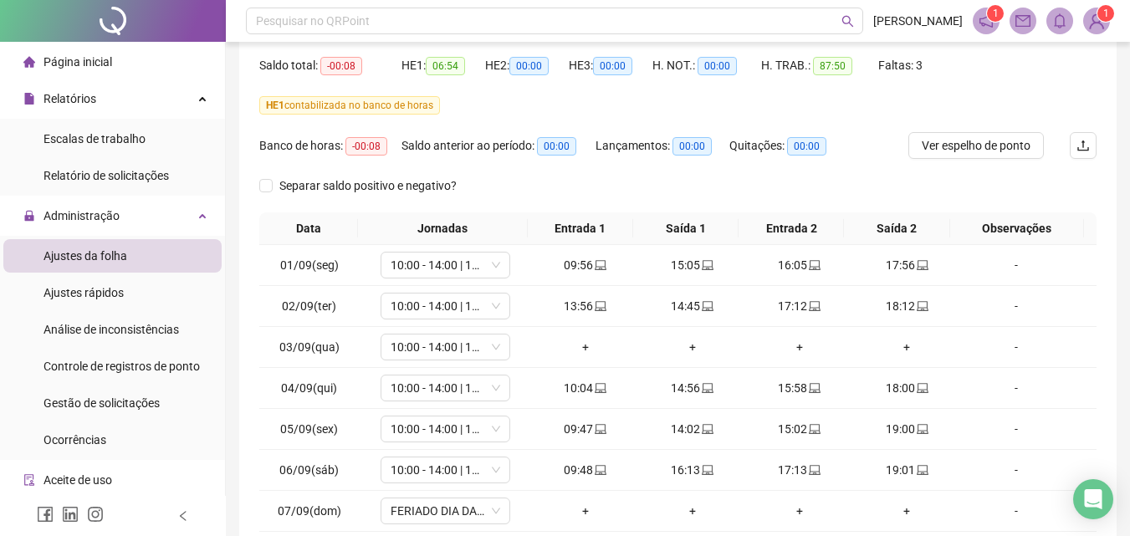
click at [113, 253] on span "Ajustes da folha" at bounding box center [86, 255] width 84 height 13
click at [1007, 142] on span "Ver espelho de ponto" at bounding box center [976, 145] width 109 height 18
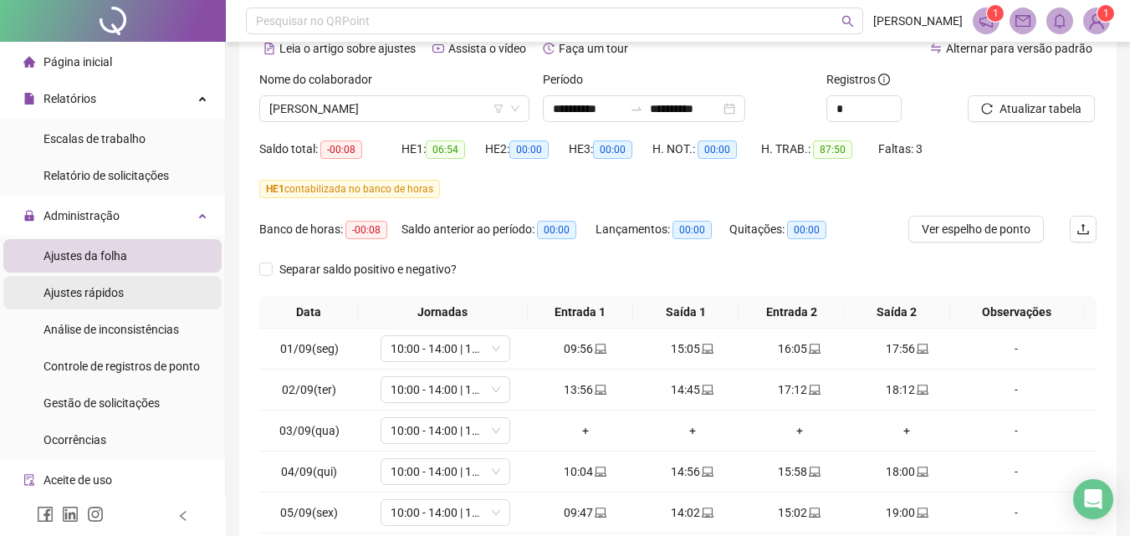
scroll to position [84, 0]
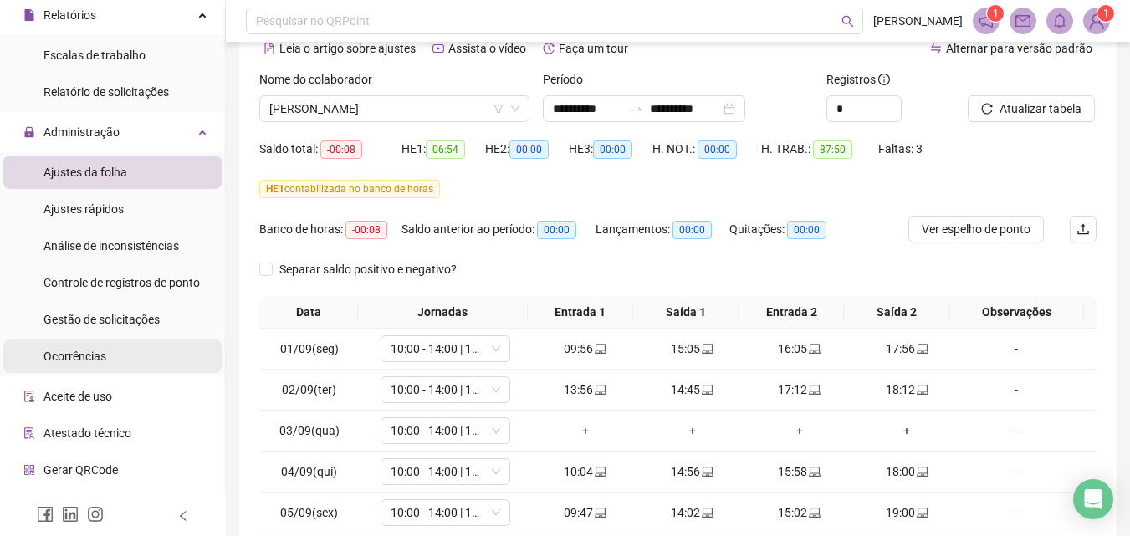
click at [100, 347] on div "Ocorrências" at bounding box center [75, 356] width 63 height 33
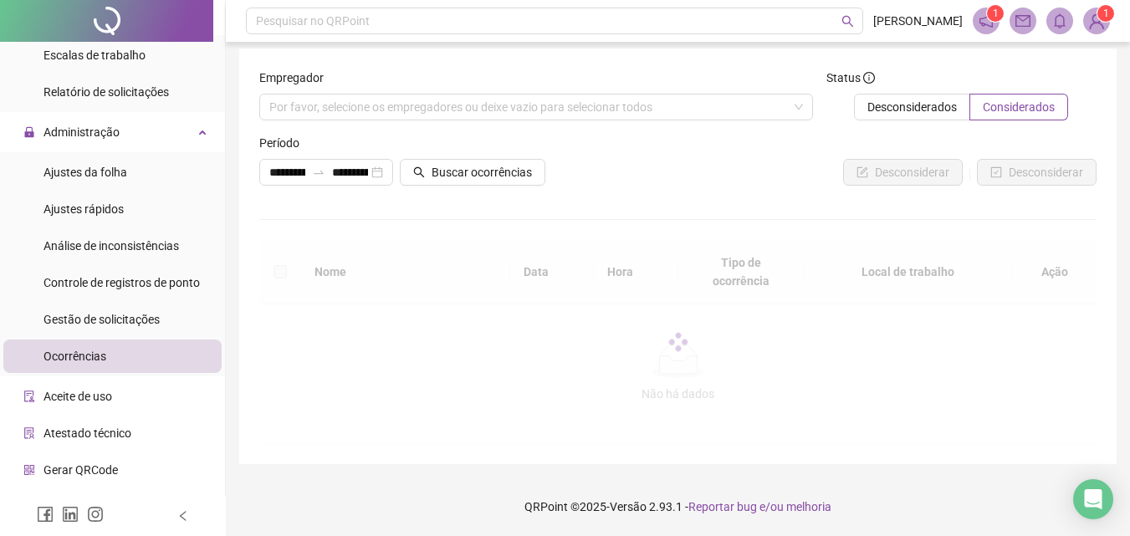
scroll to position [7, 0]
click at [279, 172] on input "**********" at bounding box center [287, 172] width 36 height 18
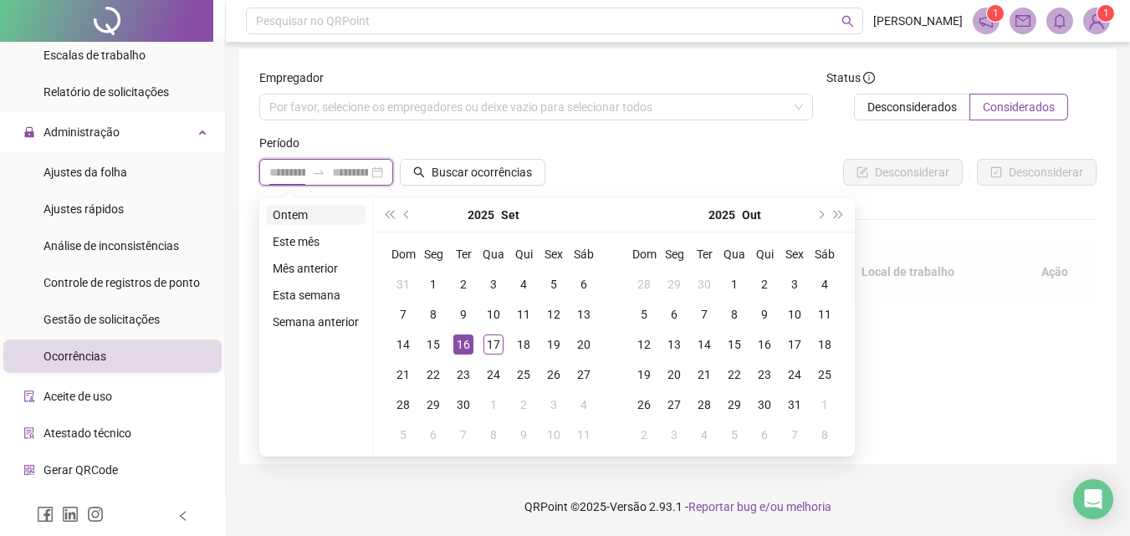
type input "**********"
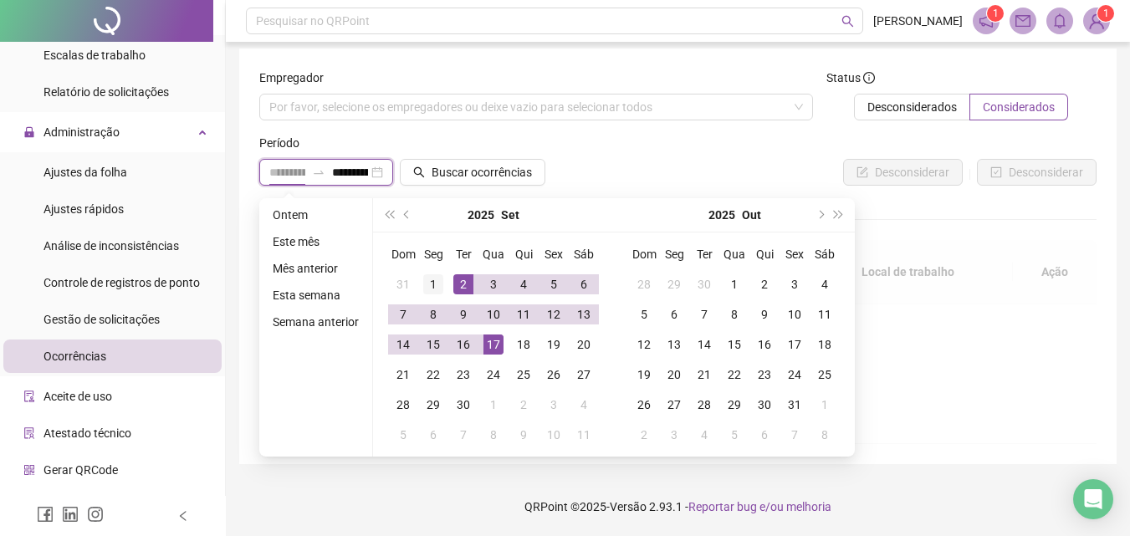
type input "**********"
click at [427, 281] on div "1" at bounding box center [433, 284] width 20 height 20
click at [500, 175] on span "Buscar ocorrências" at bounding box center [482, 172] width 100 height 18
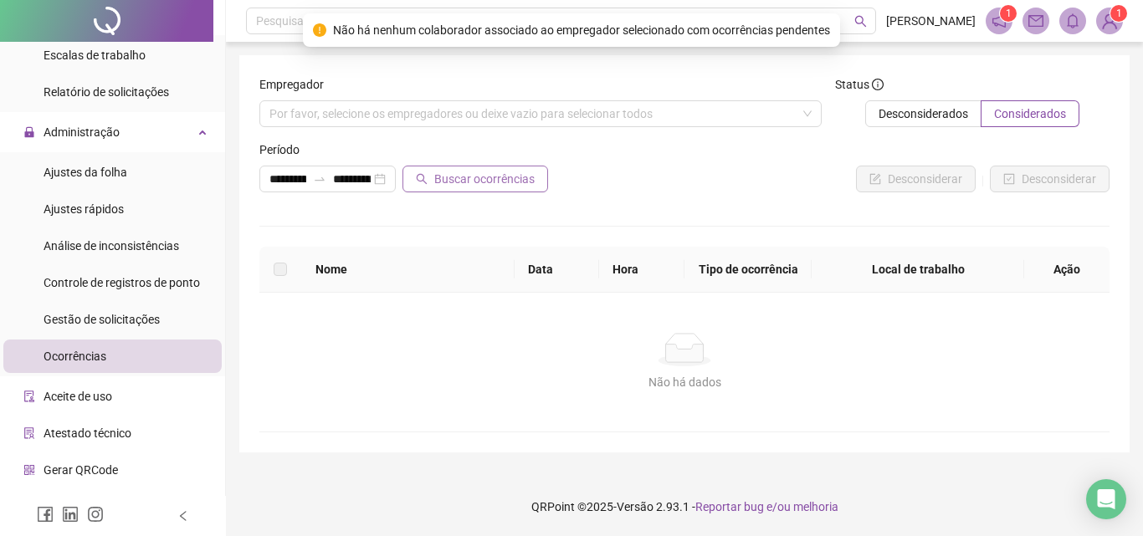
scroll to position [0, 0]
click at [492, 180] on span "Buscar ocorrências" at bounding box center [484, 179] width 100 height 18
click at [103, 132] on span "Administração" at bounding box center [82, 131] width 76 height 13
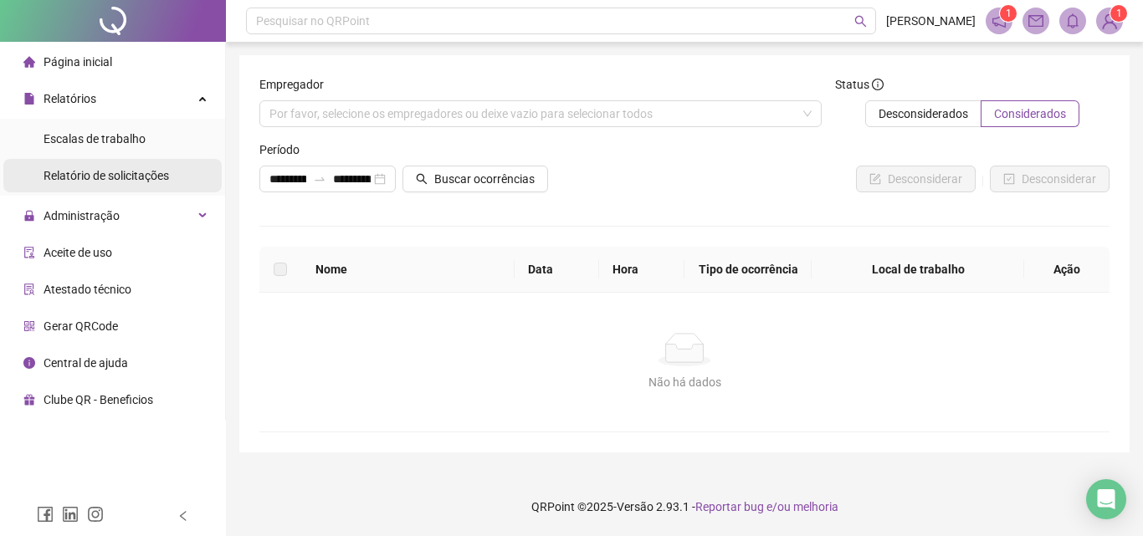
click at [154, 177] on span "Relatório de solicitações" at bounding box center [106, 175] width 125 height 13
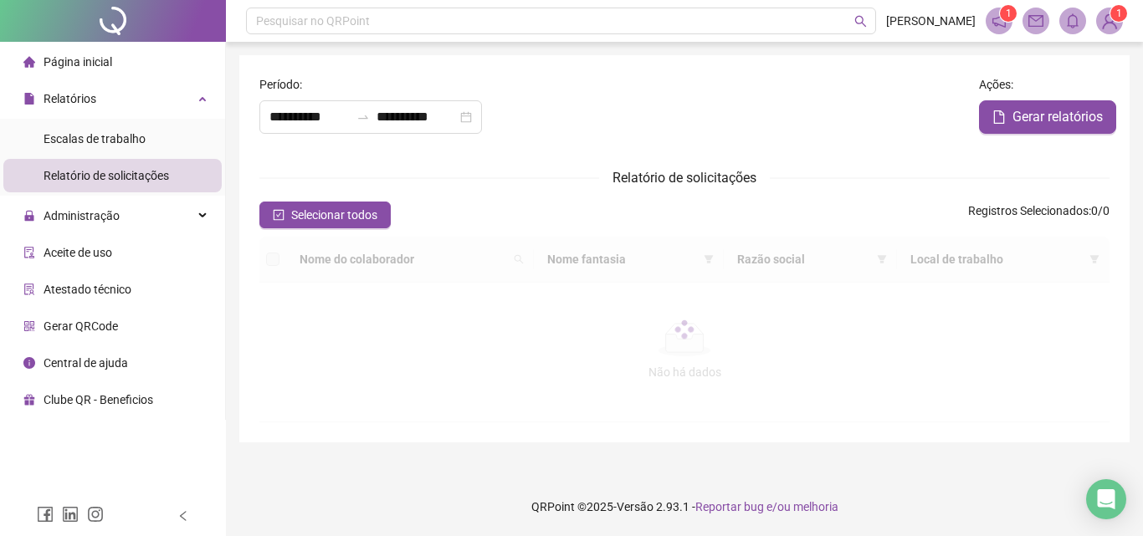
type input "**********"
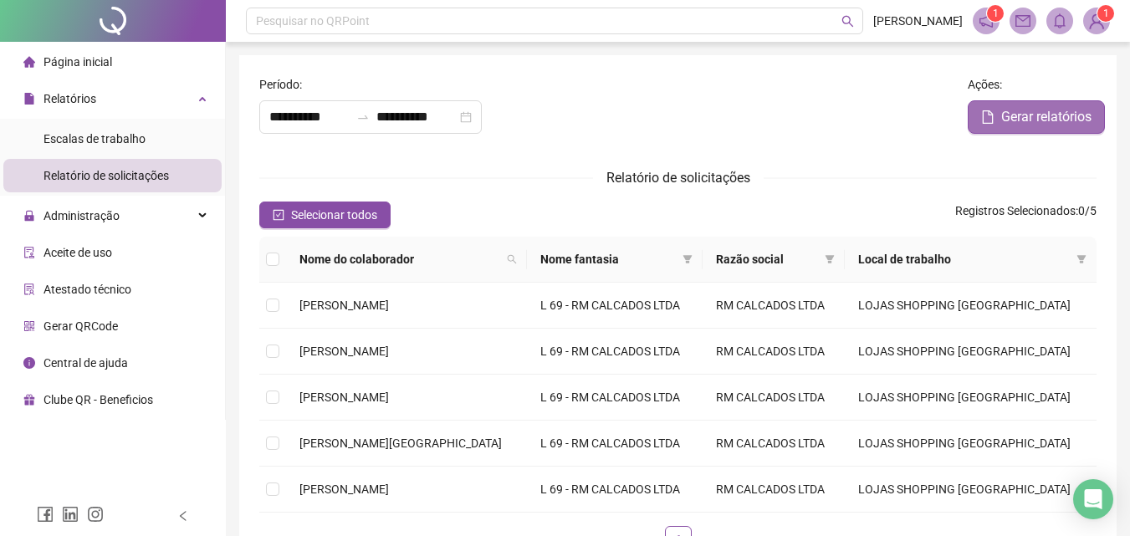
click at [1042, 108] on span "Gerar relatórios" at bounding box center [1046, 117] width 90 height 20
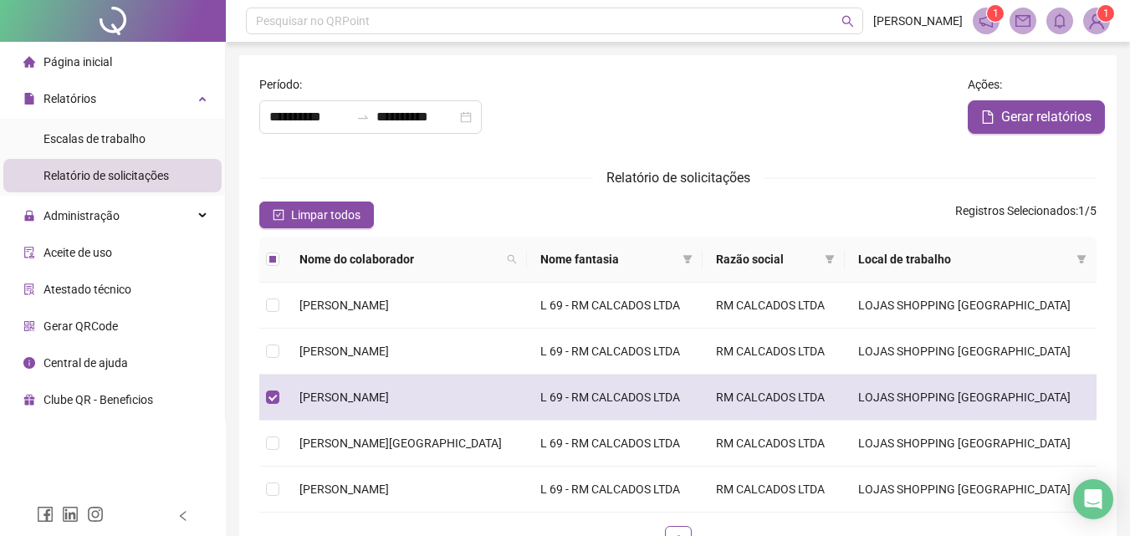
click at [338, 394] on span "[PERSON_NAME]" at bounding box center [344, 397] width 90 height 13
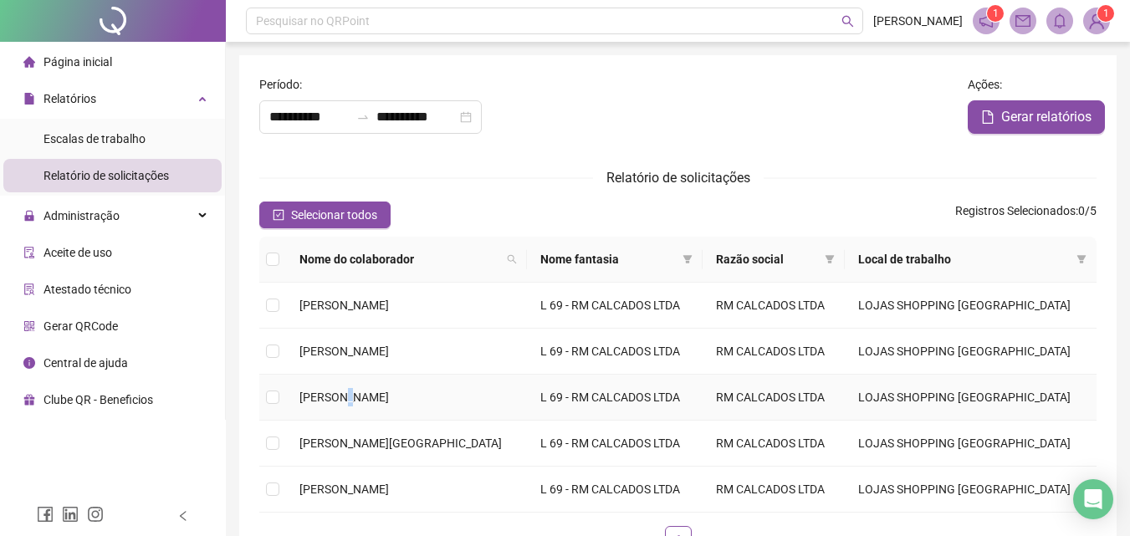
click at [338, 394] on span "[PERSON_NAME]" at bounding box center [344, 397] width 90 height 13
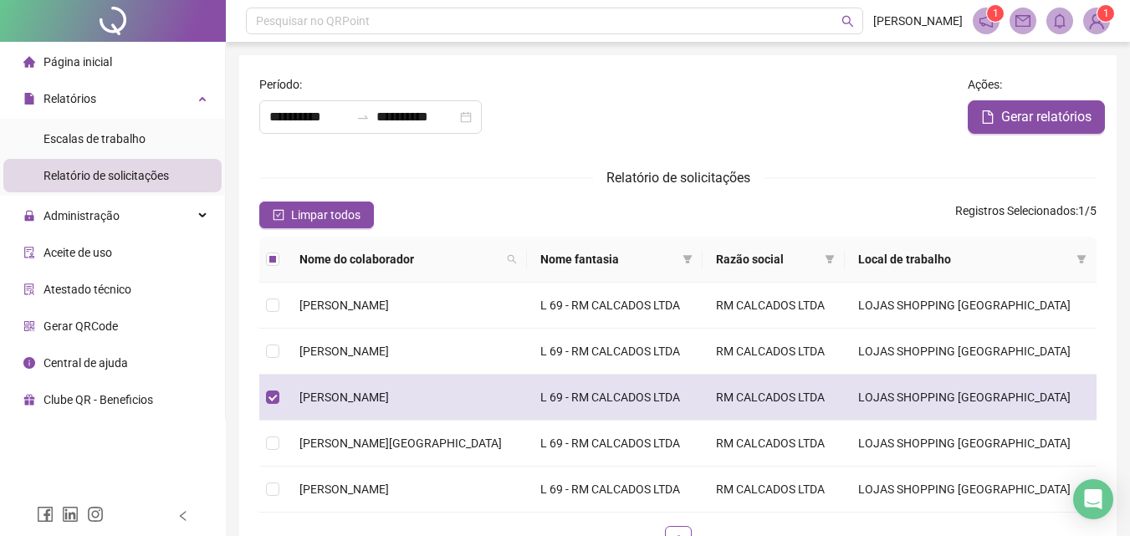
click at [375, 396] on span "[PERSON_NAME]" at bounding box center [344, 397] width 90 height 13
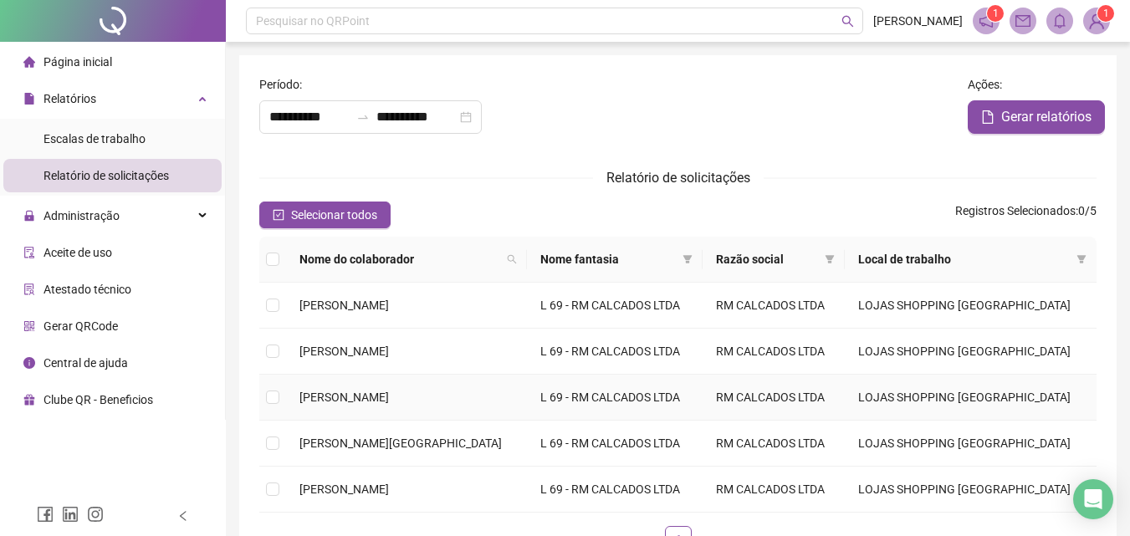
click at [375, 396] on span "[PERSON_NAME]" at bounding box center [344, 397] width 90 height 13
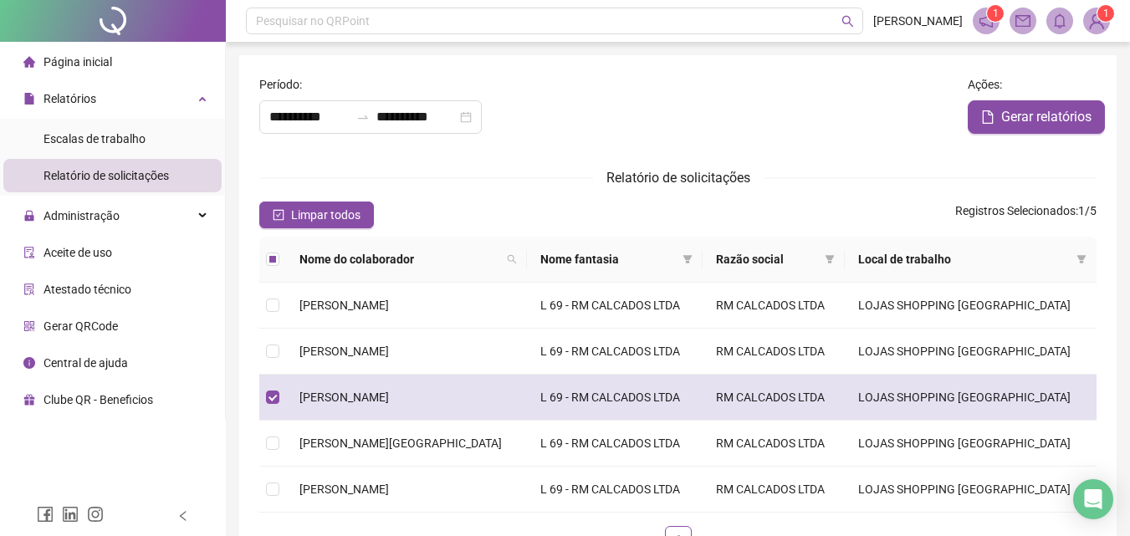
click at [373, 395] on span "[PERSON_NAME]" at bounding box center [344, 397] width 90 height 13
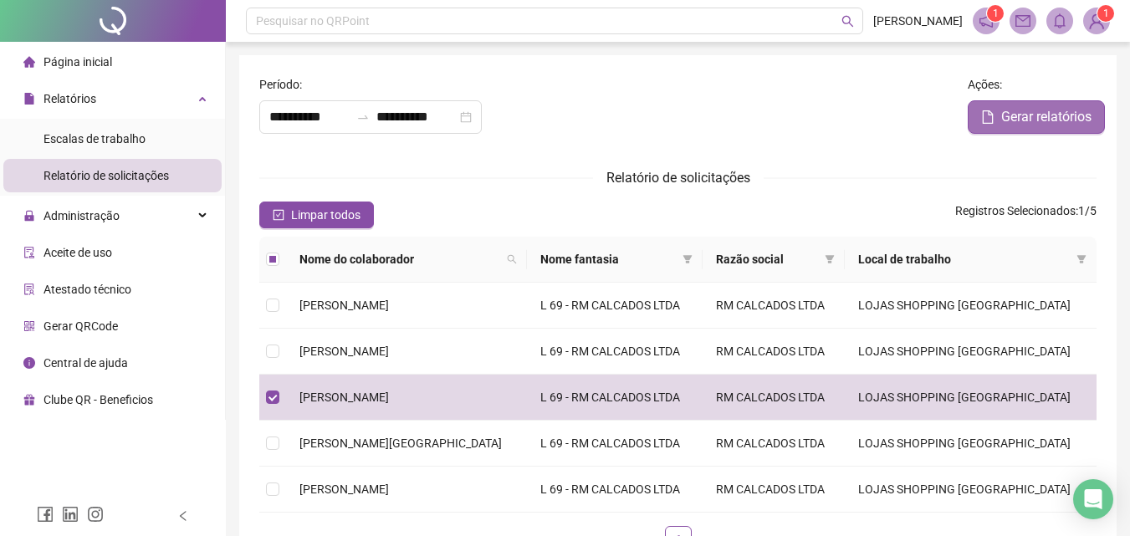
click at [1081, 120] on span "Gerar relatórios" at bounding box center [1046, 117] width 90 height 20
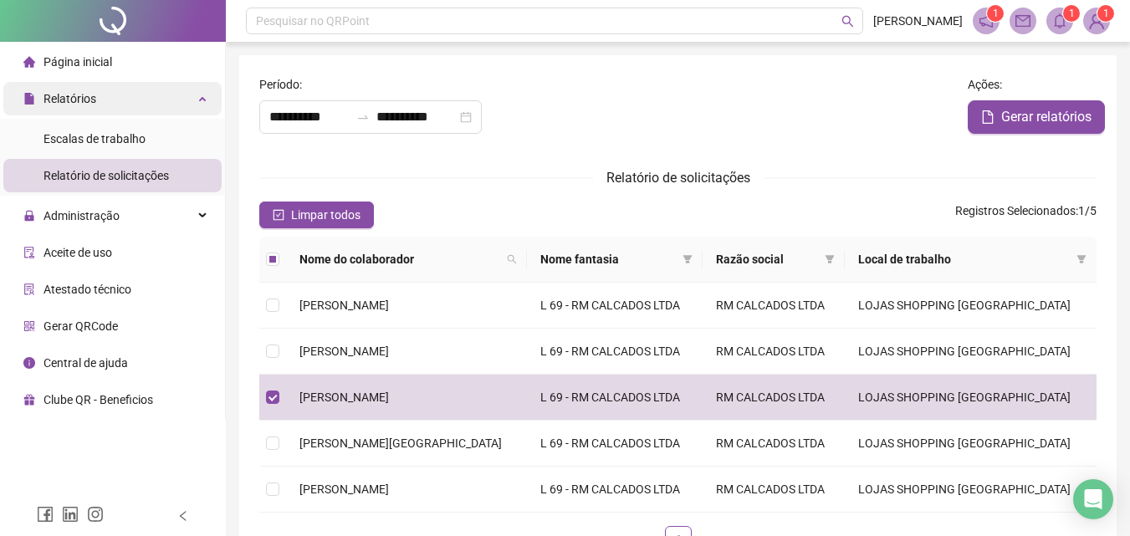
click at [95, 95] on span "Relatórios" at bounding box center [70, 98] width 53 height 13
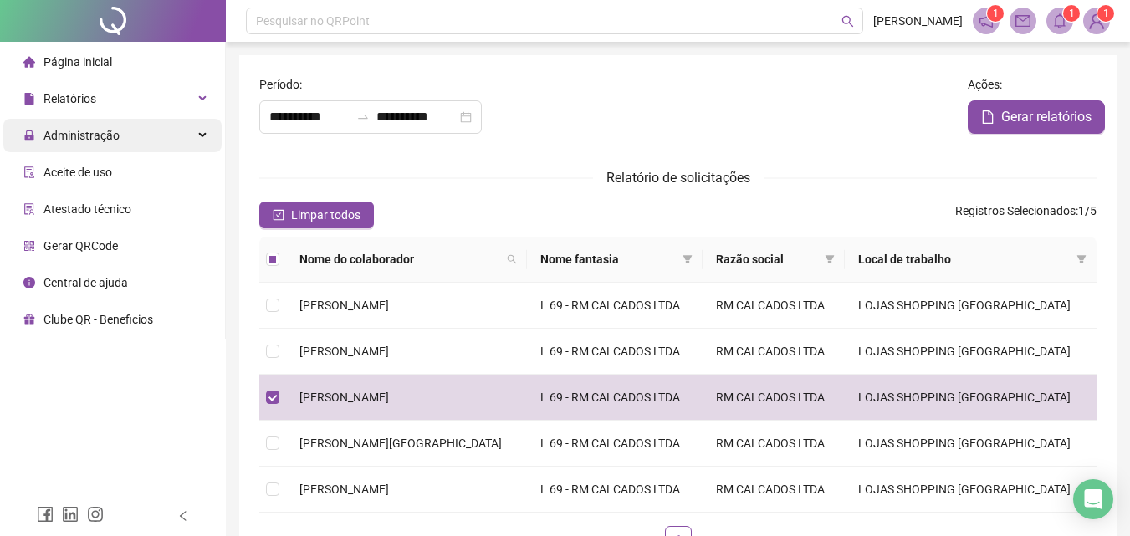
click at [70, 141] on span "Administração" at bounding box center [82, 135] width 76 height 13
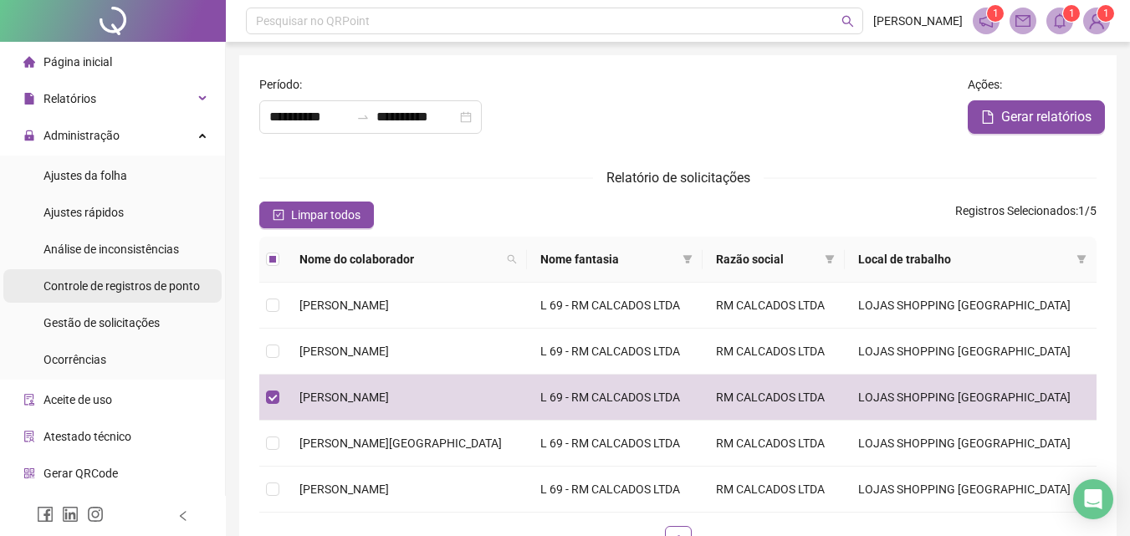
click at [192, 285] on span "Controle de registros de ponto" at bounding box center [122, 285] width 156 height 13
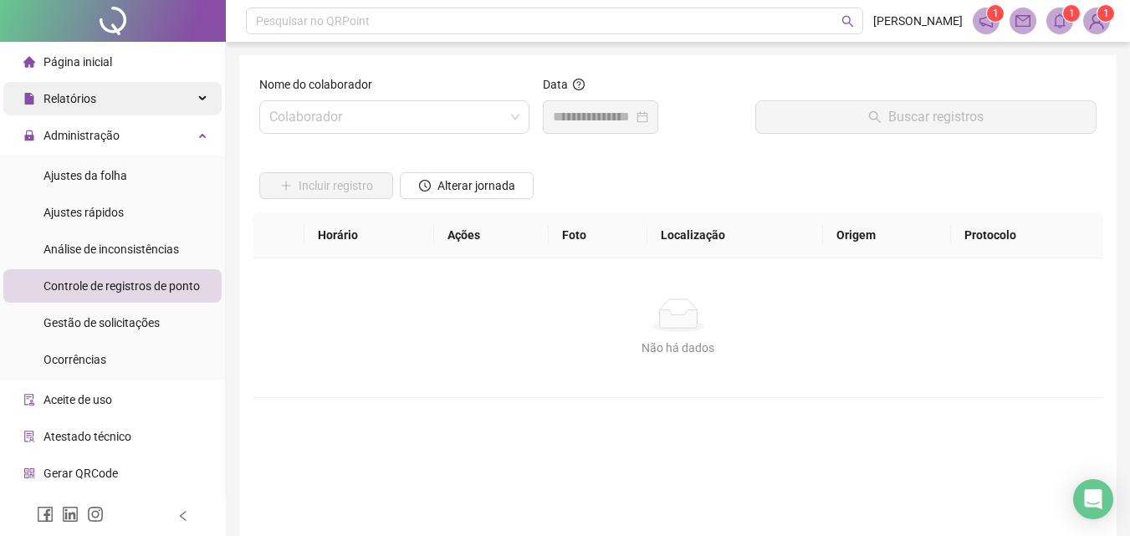
click at [89, 92] on span "Relatórios" at bounding box center [70, 98] width 53 height 13
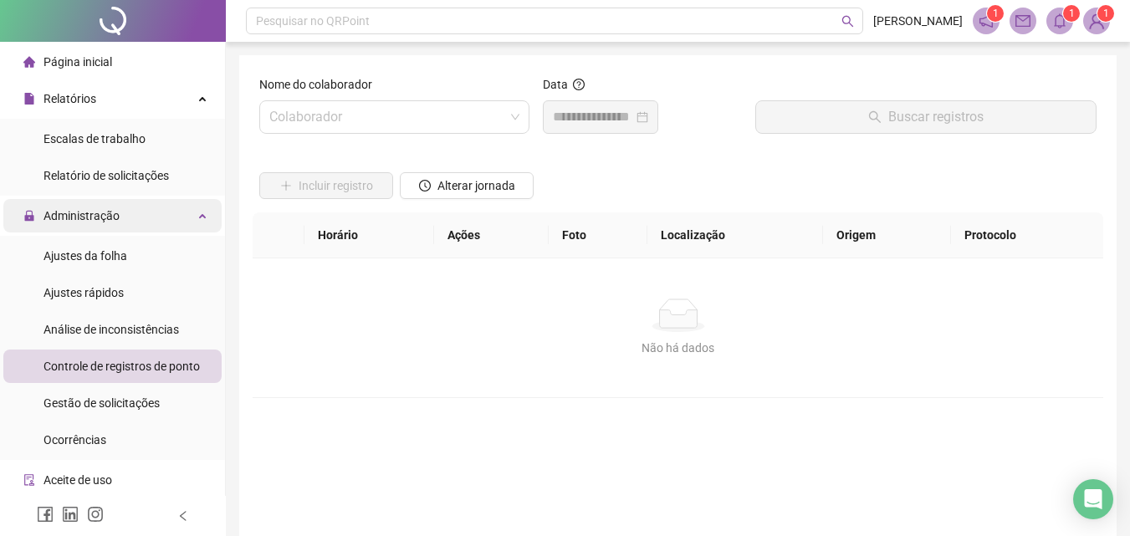
click at [74, 215] on span "Administração" at bounding box center [82, 215] width 76 height 13
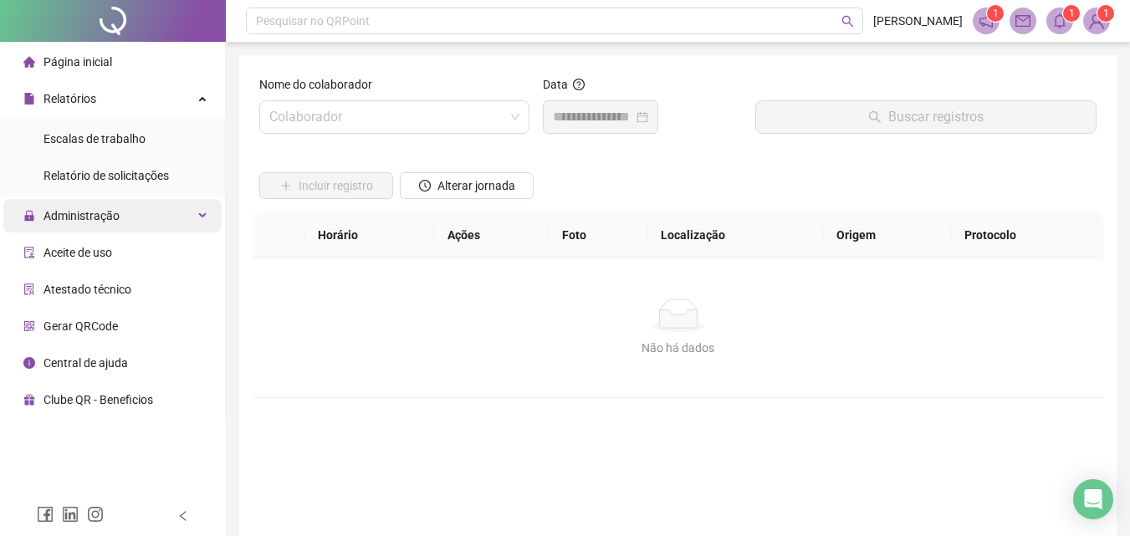
click at [87, 218] on span "Administração" at bounding box center [82, 215] width 76 height 13
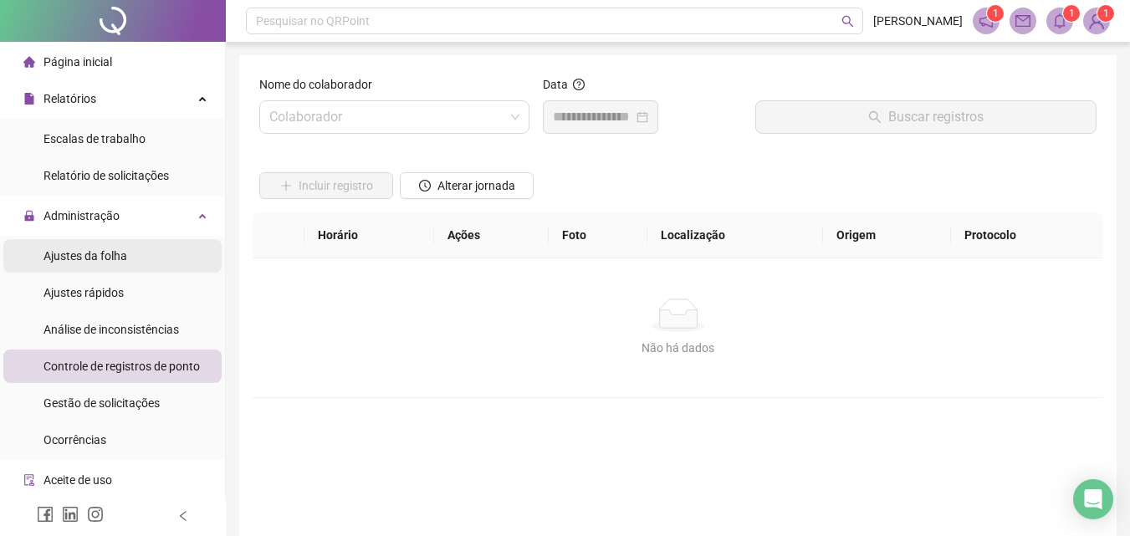
click at [100, 262] on span "Ajustes da folha" at bounding box center [86, 255] width 84 height 13
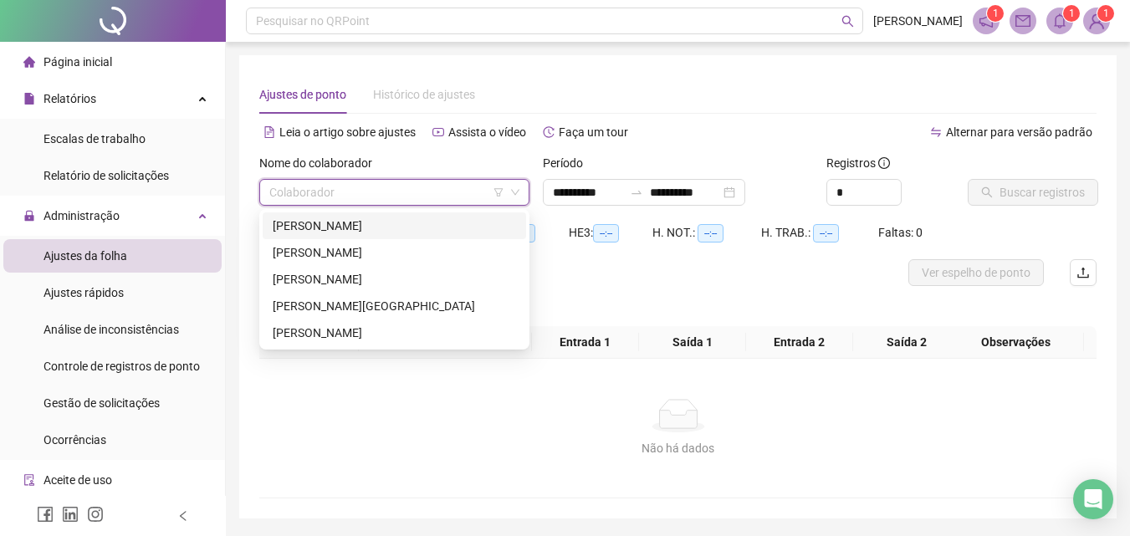
click at [290, 193] on input "search" at bounding box center [386, 192] width 235 height 25
click at [324, 274] on div "[PERSON_NAME]" at bounding box center [394, 279] width 243 height 18
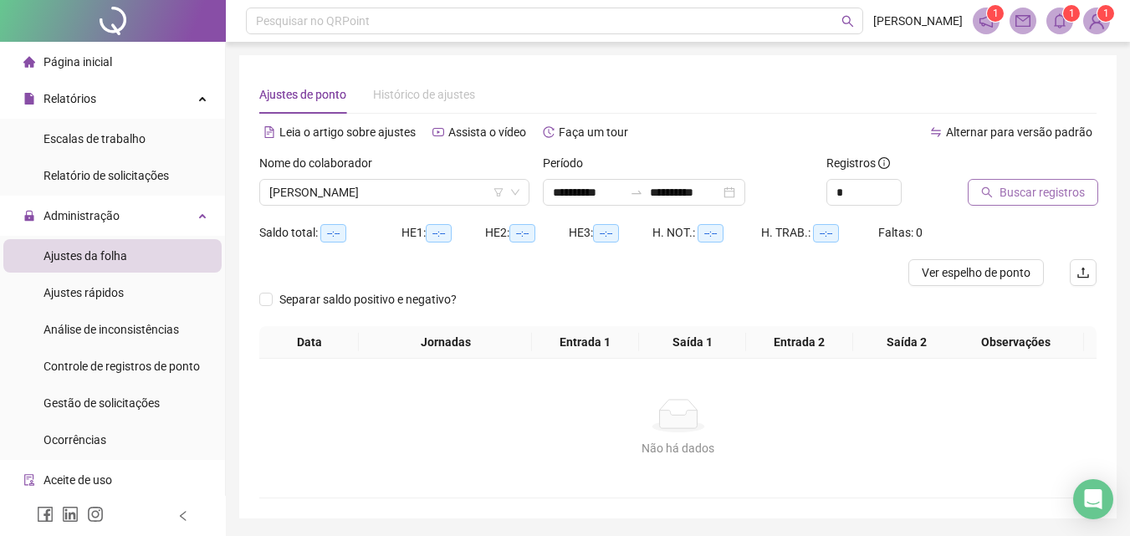
click at [1031, 190] on span "Buscar registros" at bounding box center [1042, 192] width 85 height 18
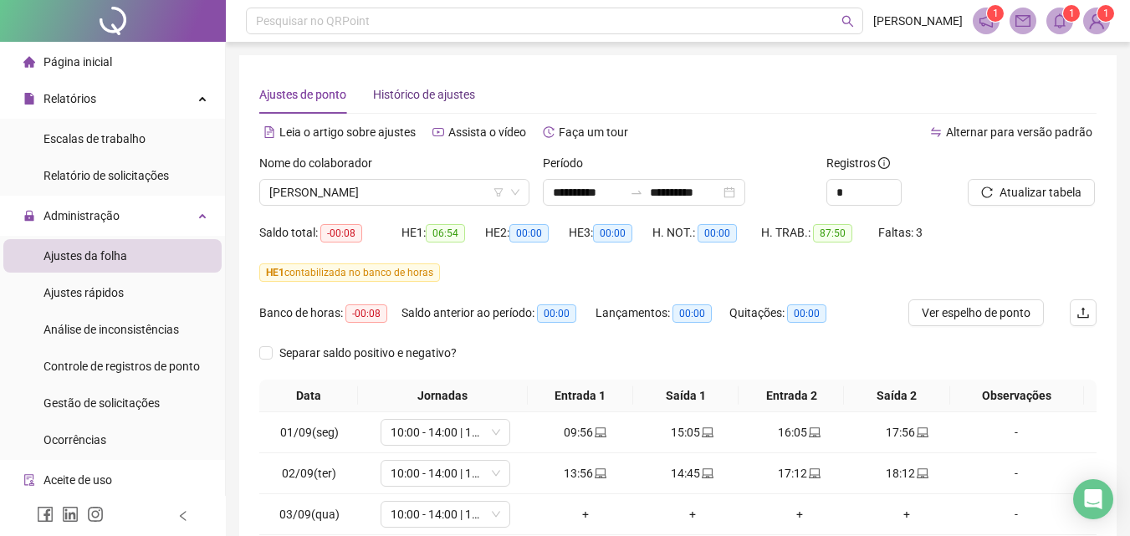
click at [468, 93] on div "Histórico de ajustes" at bounding box center [424, 94] width 102 height 18
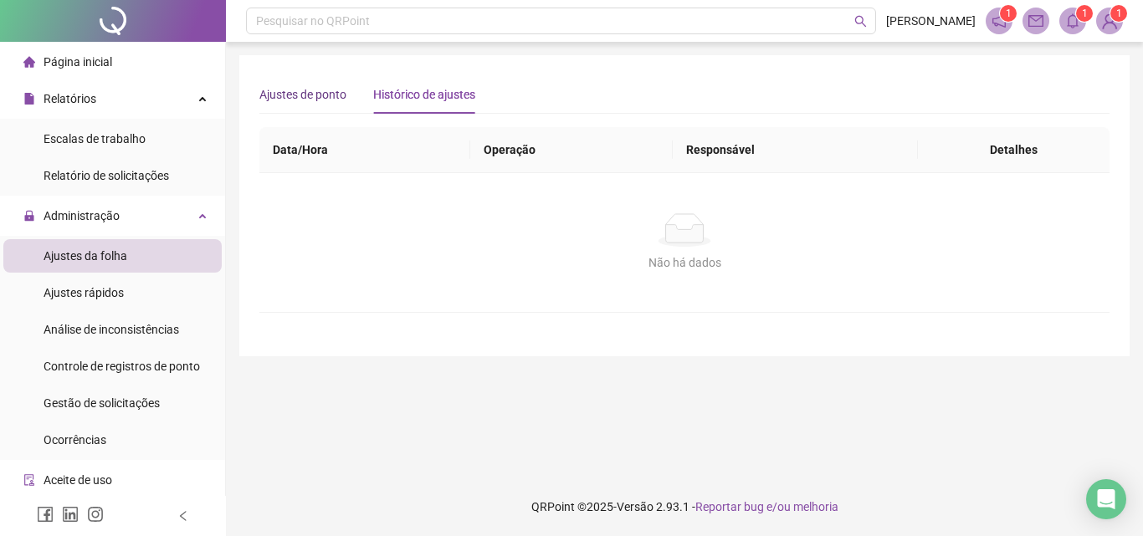
click at [314, 89] on div "Ajustes de ponto" at bounding box center [302, 94] width 87 height 18
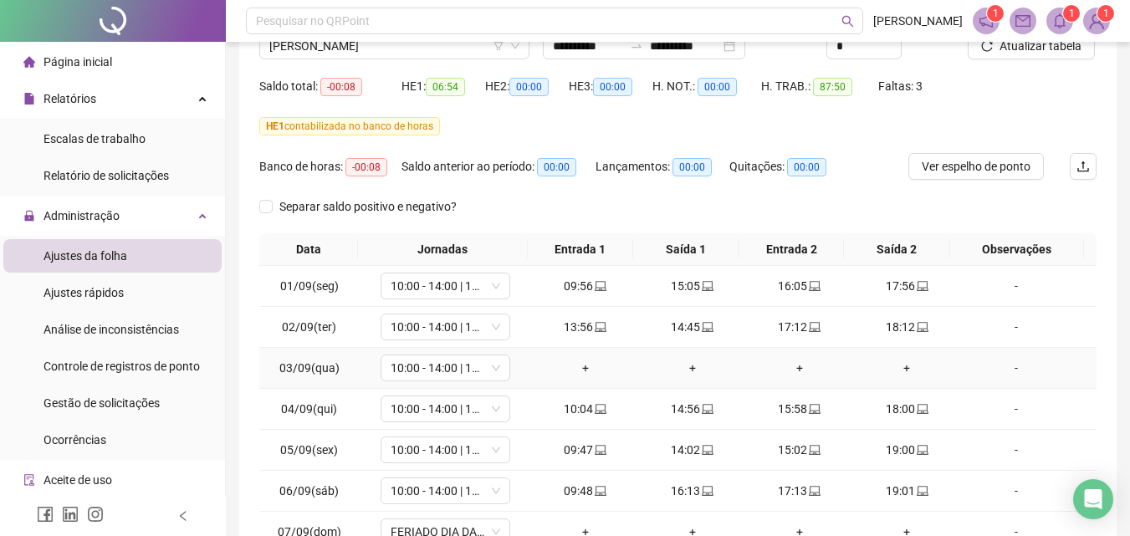
scroll to position [135, 0]
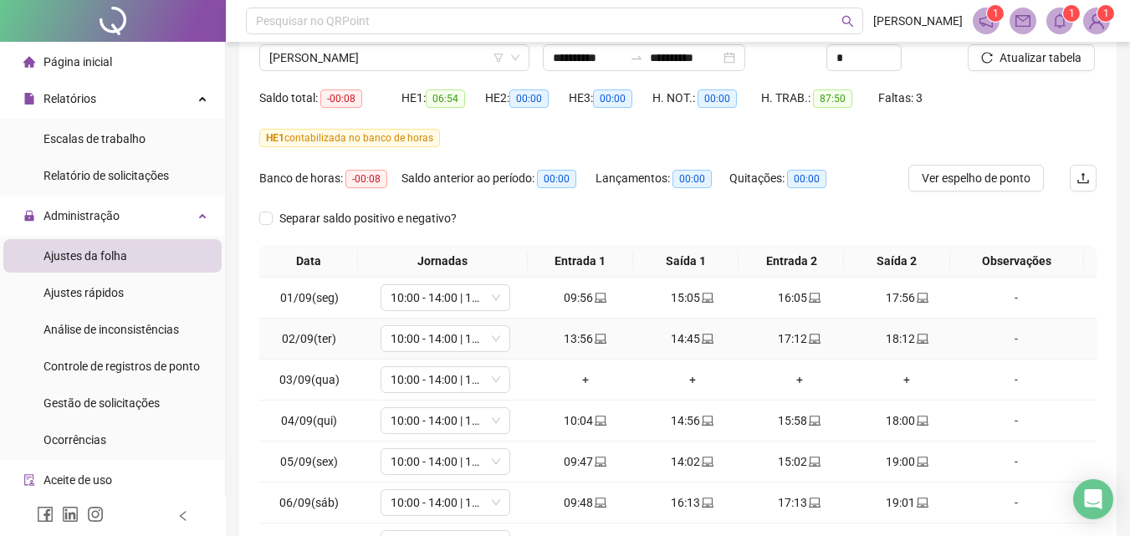
click at [580, 334] on div "13:56" at bounding box center [586, 339] width 94 height 18
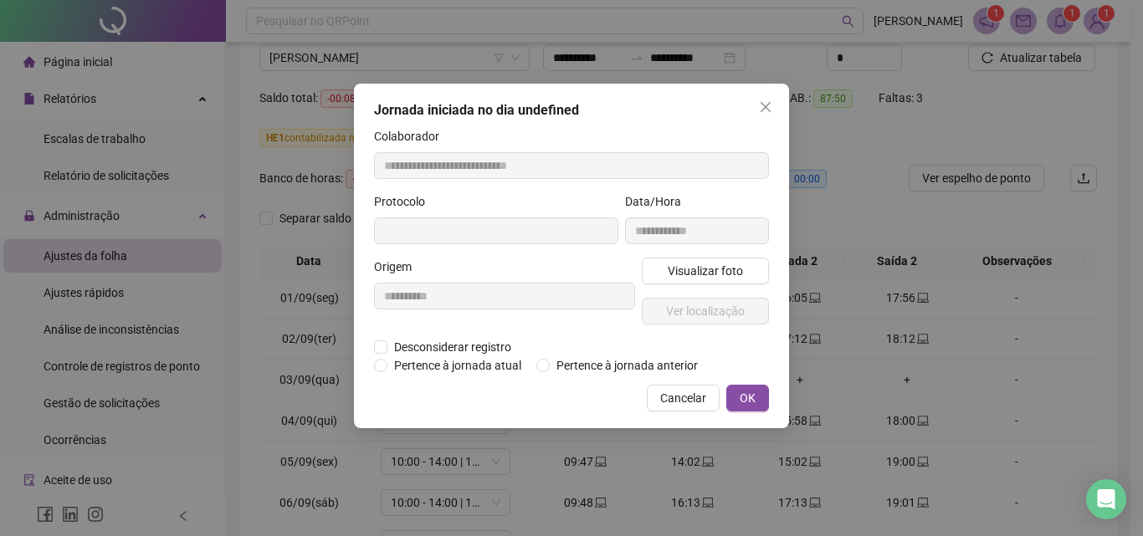
type input "**********"
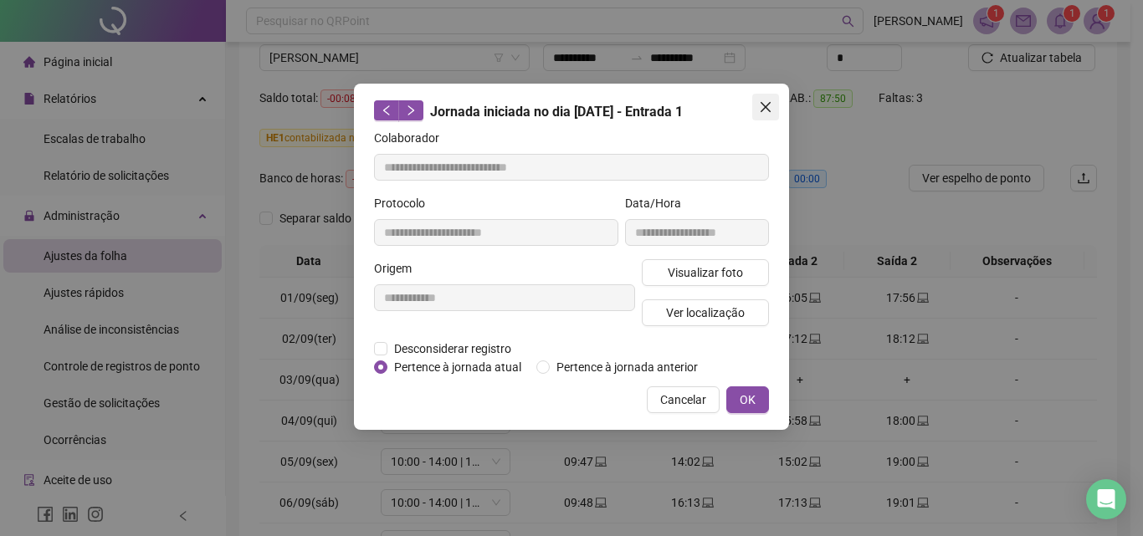
click at [763, 98] on button "Close" at bounding box center [765, 107] width 27 height 27
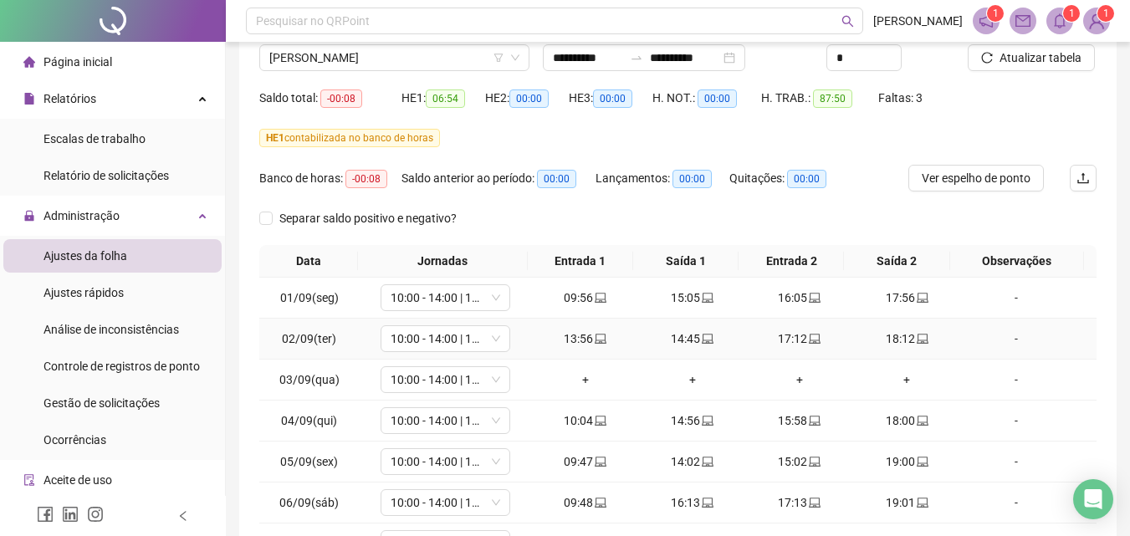
click at [783, 335] on div "17:12" at bounding box center [800, 339] width 94 height 18
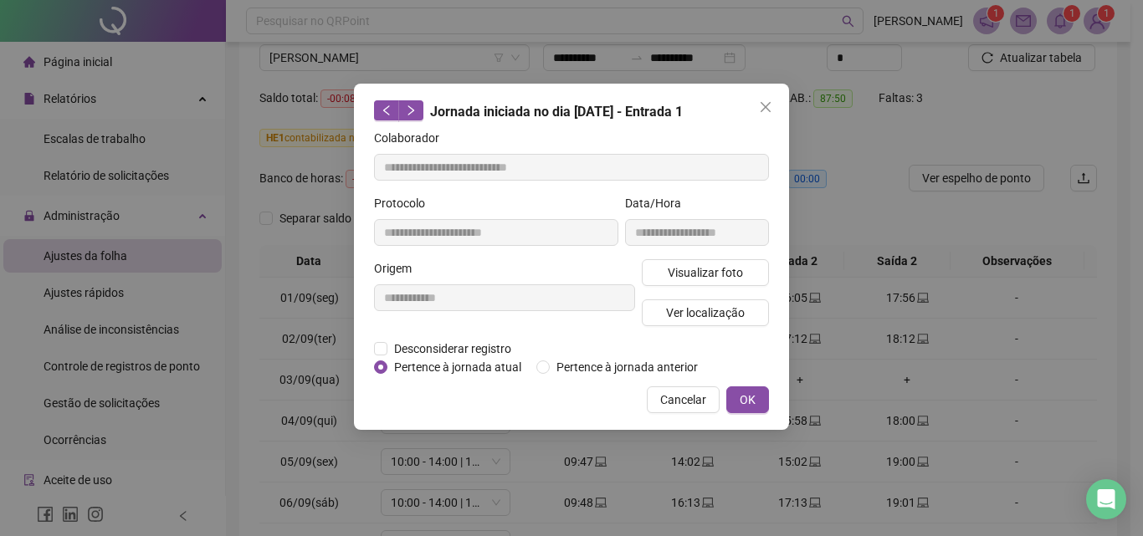
type input "**********"
click at [766, 104] on icon "close" at bounding box center [765, 106] width 13 height 13
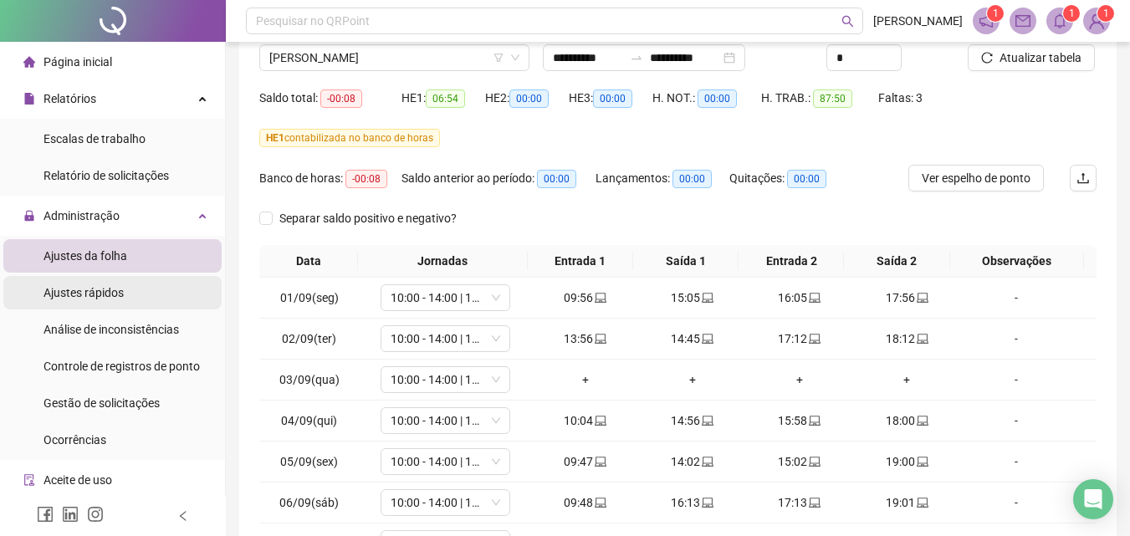
click at [107, 298] on span "Ajustes rápidos" at bounding box center [84, 292] width 80 height 13
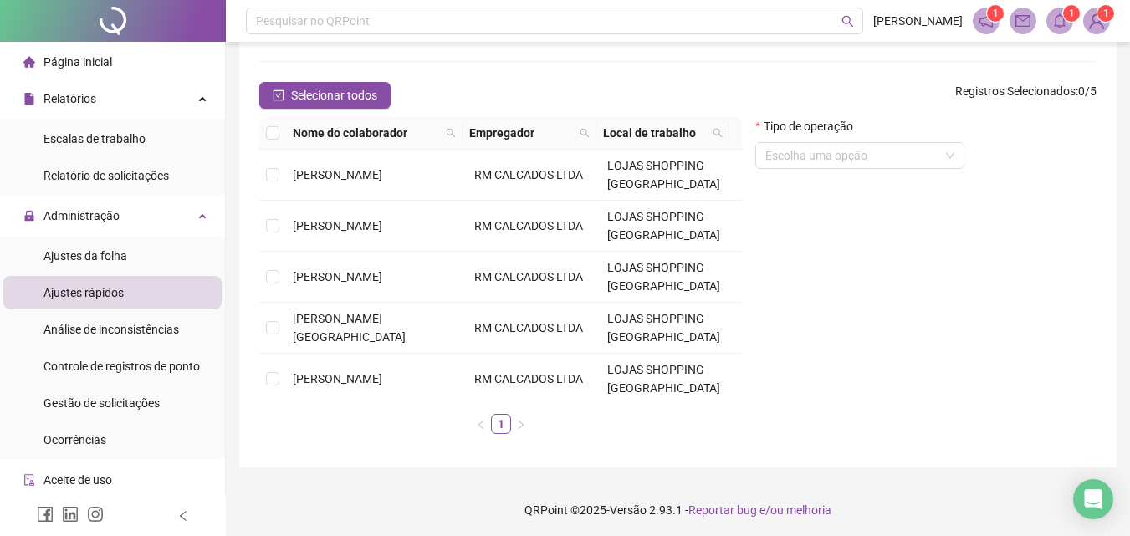
scroll to position [161, 0]
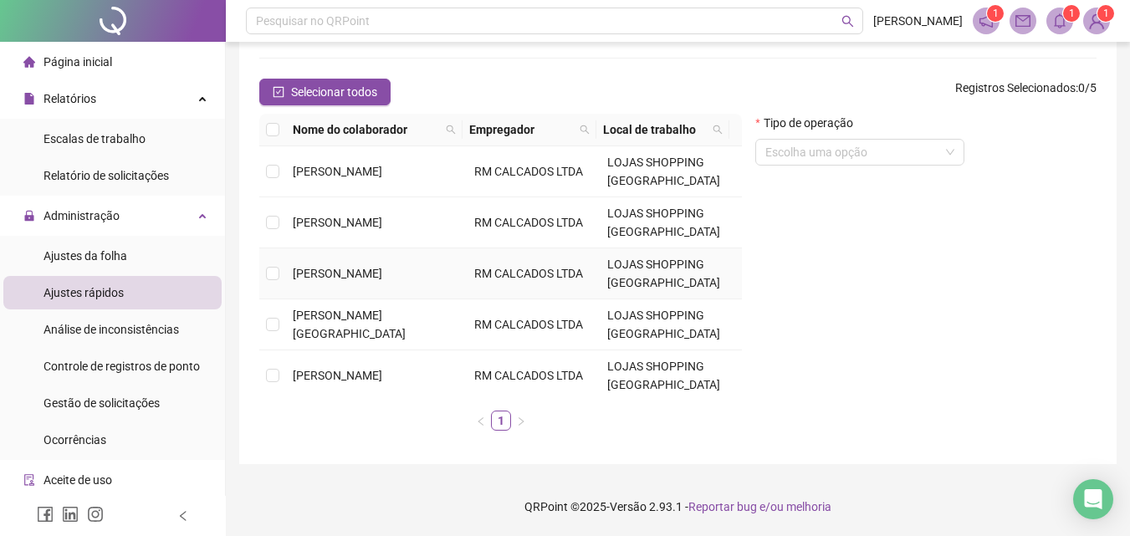
click at [265, 270] on td at bounding box center [272, 273] width 27 height 51
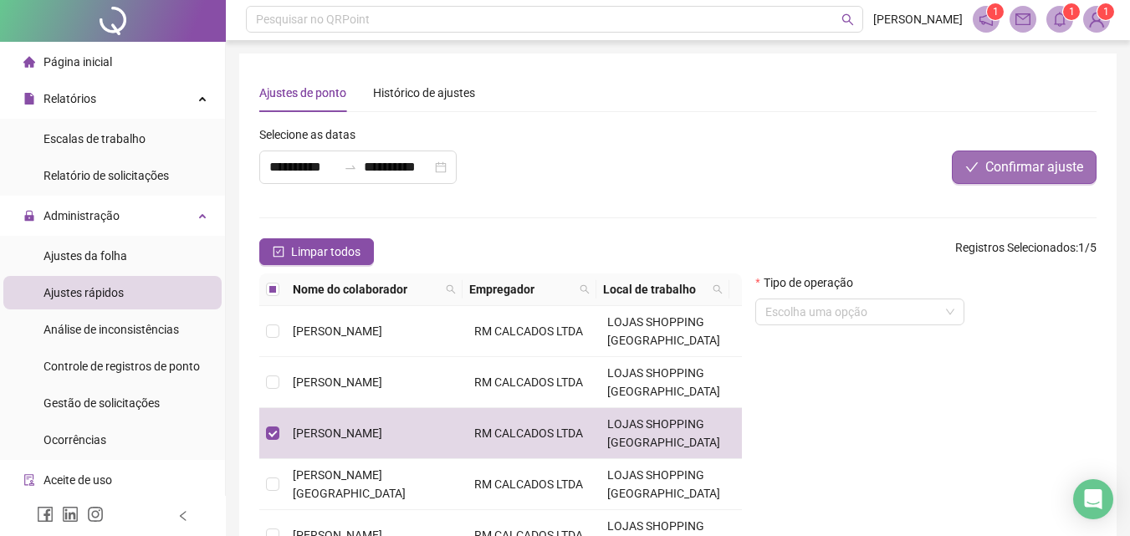
scroll to position [0, 0]
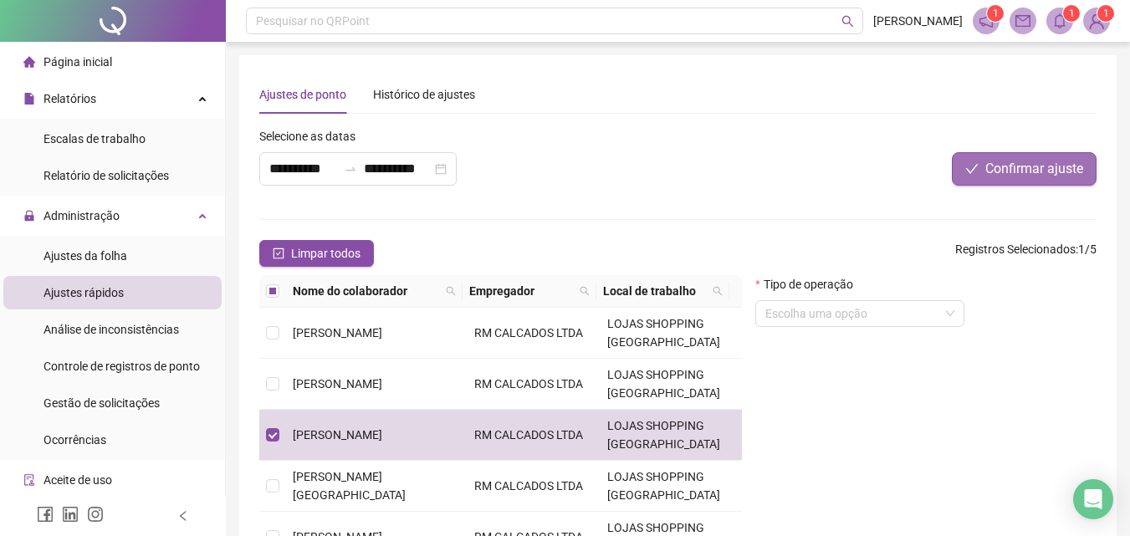
click at [1050, 175] on span "Confirmar ajuste" at bounding box center [1034, 169] width 98 height 20
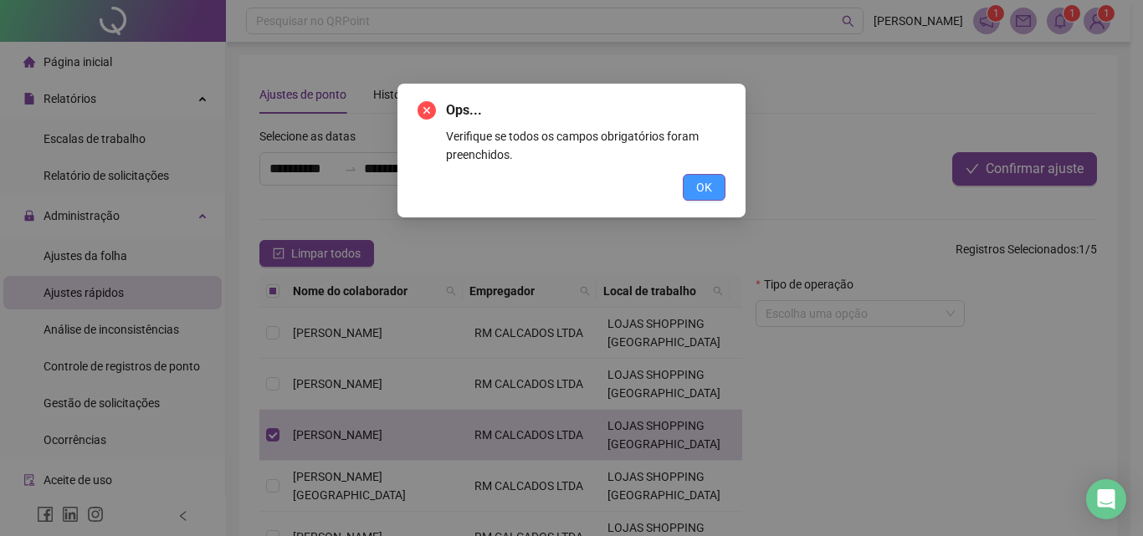
click at [713, 183] on button "OK" at bounding box center [704, 187] width 43 height 27
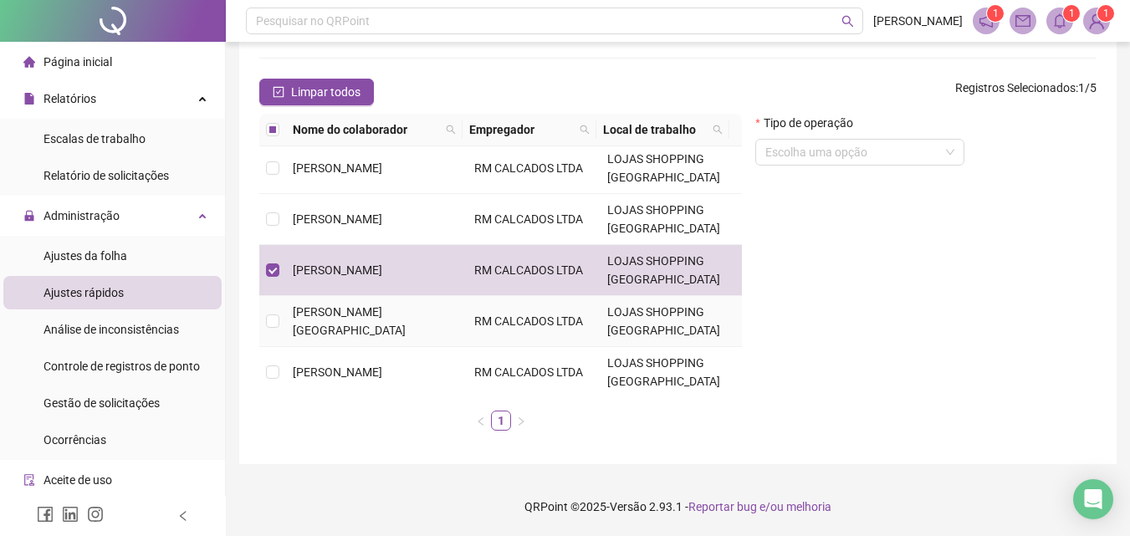
scroll to position [4, 0]
click at [899, 151] on input "search" at bounding box center [852, 152] width 174 height 25
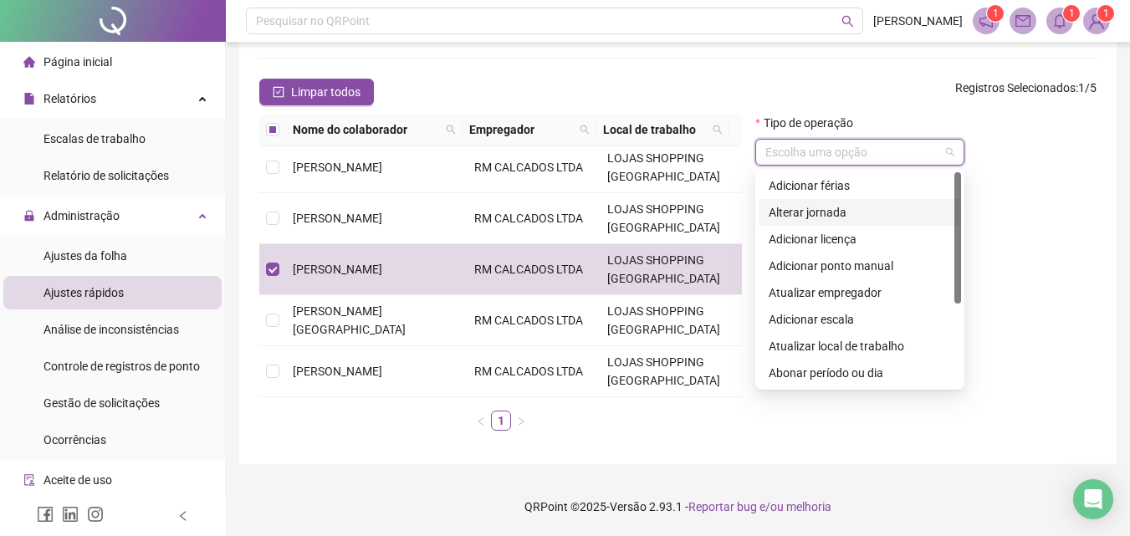
click at [816, 211] on div "Alterar jornada" at bounding box center [860, 212] width 182 height 18
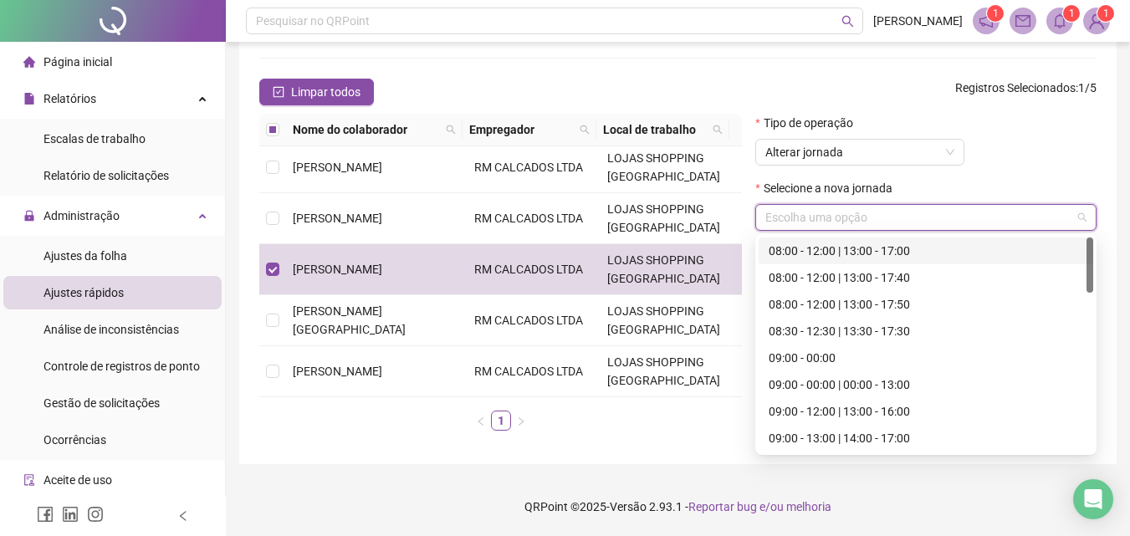
click at [835, 217] on input "search" at bounding box center [918, 217] width 306 height 25
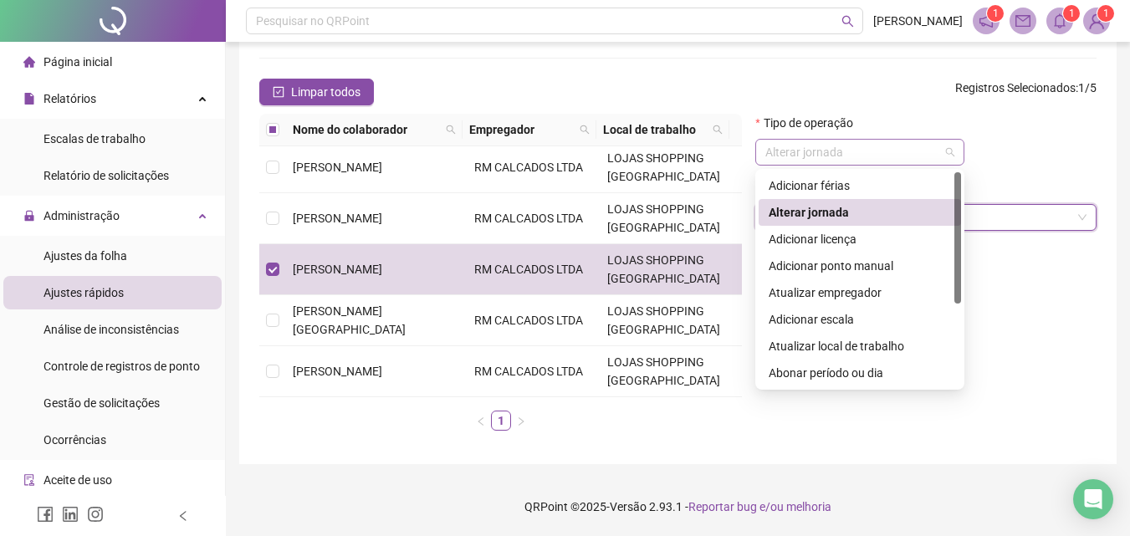
click at [875, 153] on span "Alterar jornada" at bounding box center [859, 152] width 189 height 25
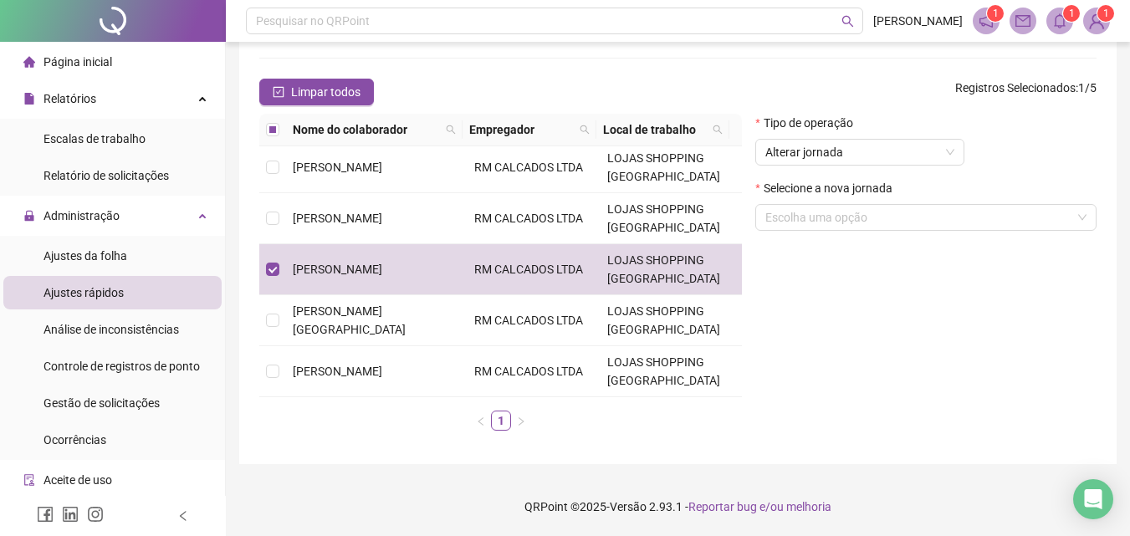
click at [1092, 262] on div "Tipo de operação Alterar jornada Selecione a nova jornada Escolha uma opção" at bounding box center [926, 279] width 355 height 330
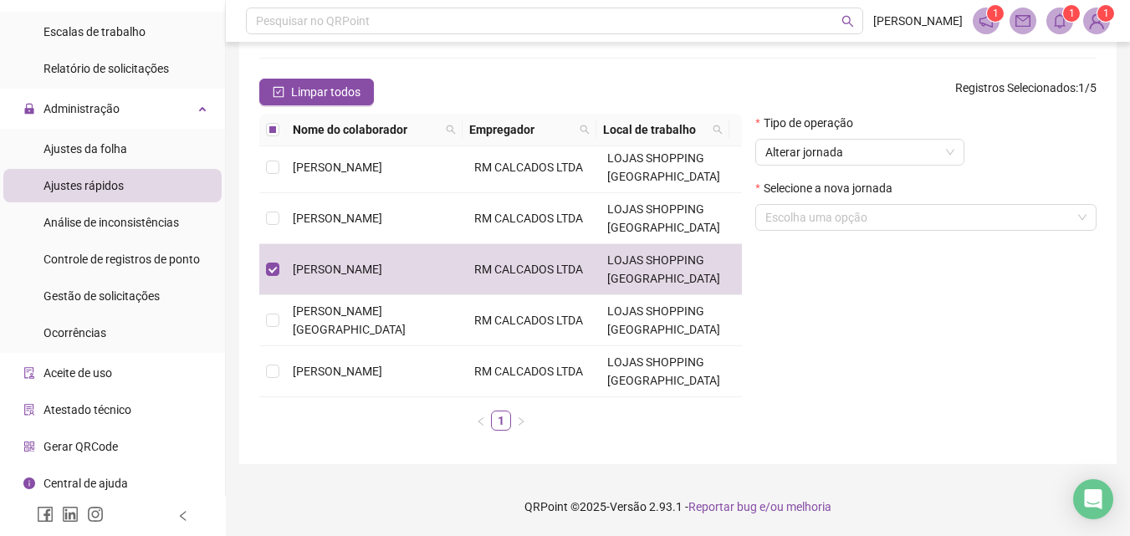
scroll to position [111, 0]
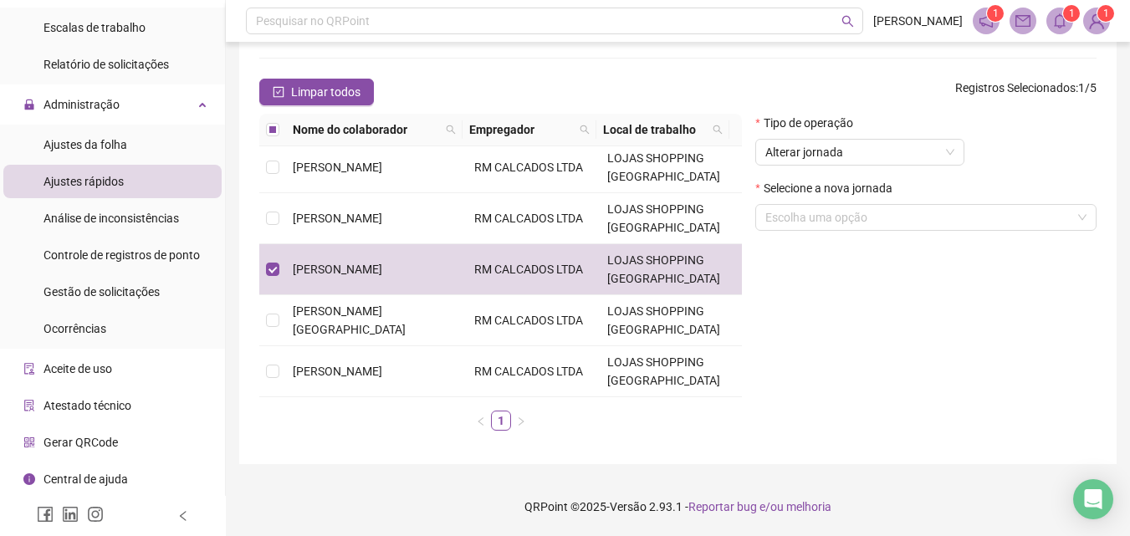
click at [105, 372] on span "Aceite de uso" at bounding box center [78, 368] width 69 height 13
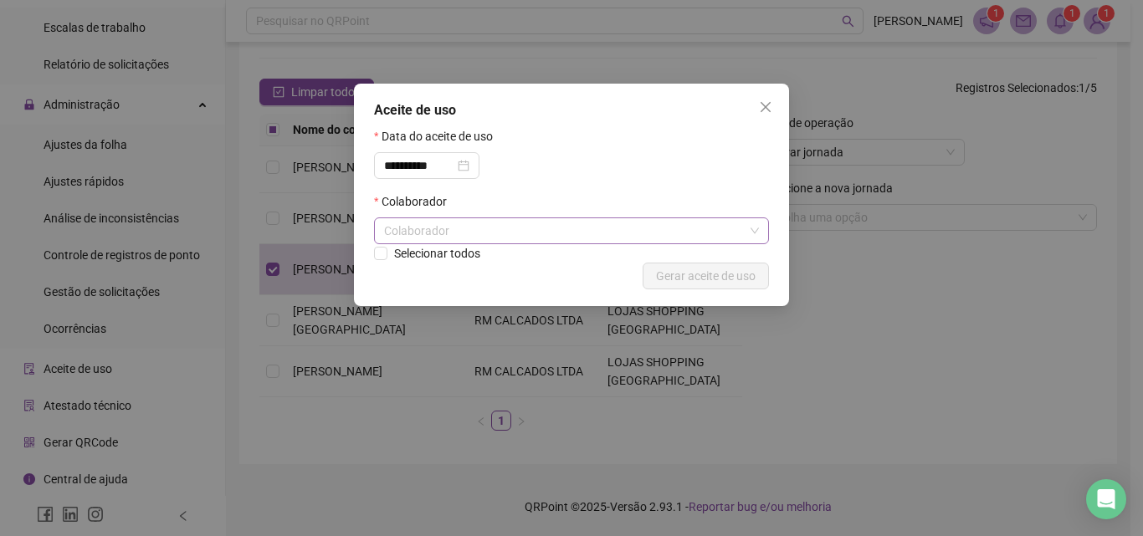
click at [484, 233] on div "Colaborador" at bounding box center [571, 231] width 395 height 27
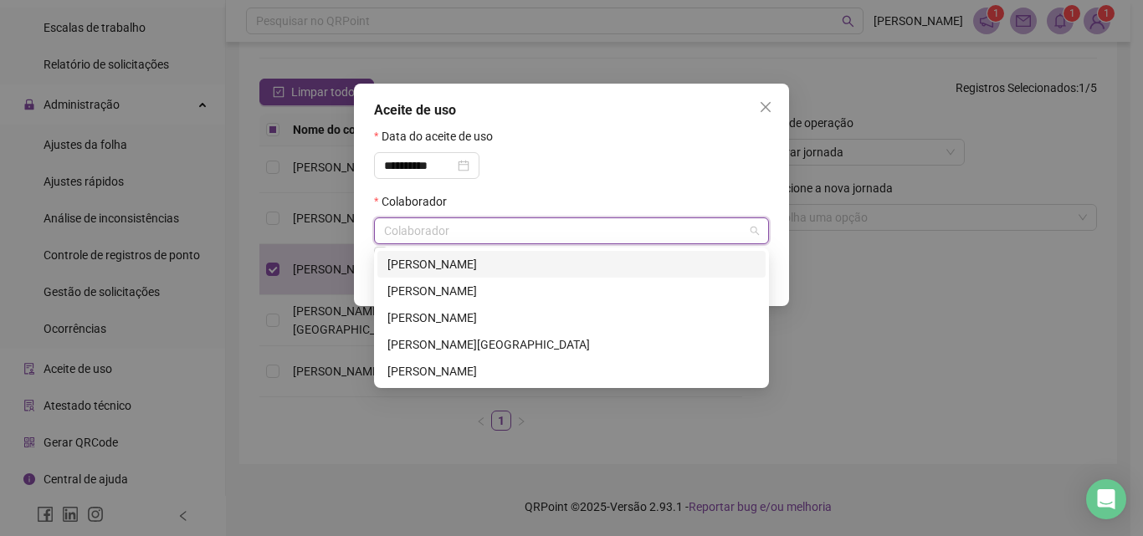
click at [477, 258] on div "[PERSON_NAME]" at bounding box center [571, 264] width 368 height 18
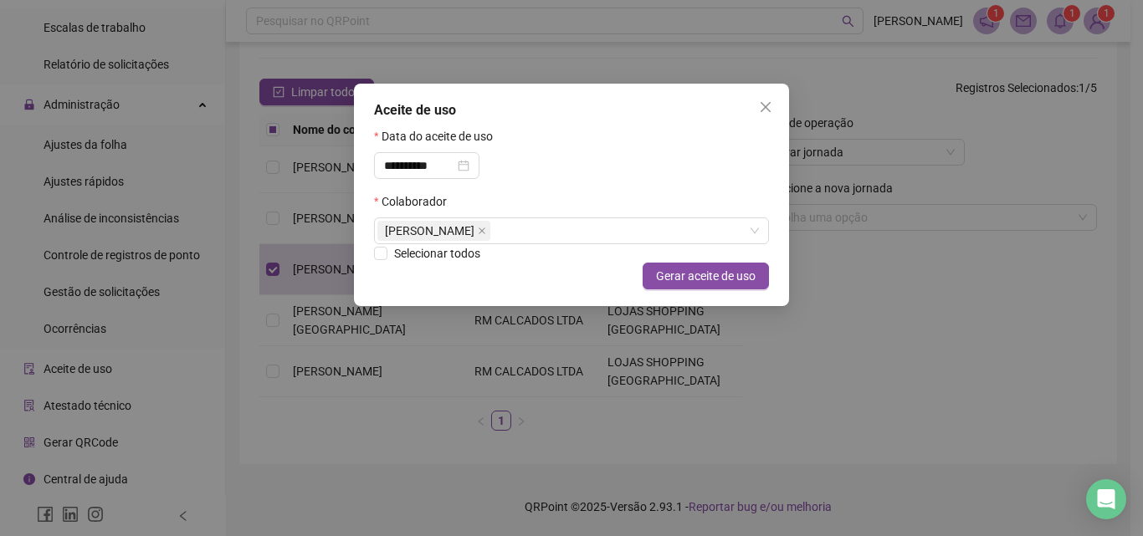
click at [932, 285] on div "**********" at bounding box center [571, 268] width 1143 height 536
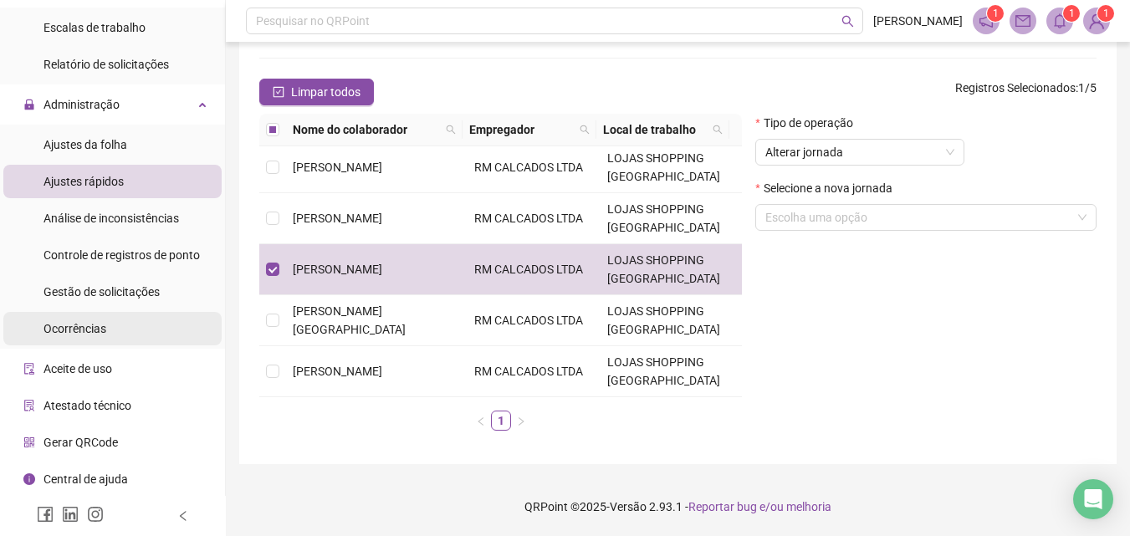
click at [72, 326] on span "Ocorrências" at bounding box center [75, 328] width 63 height 13
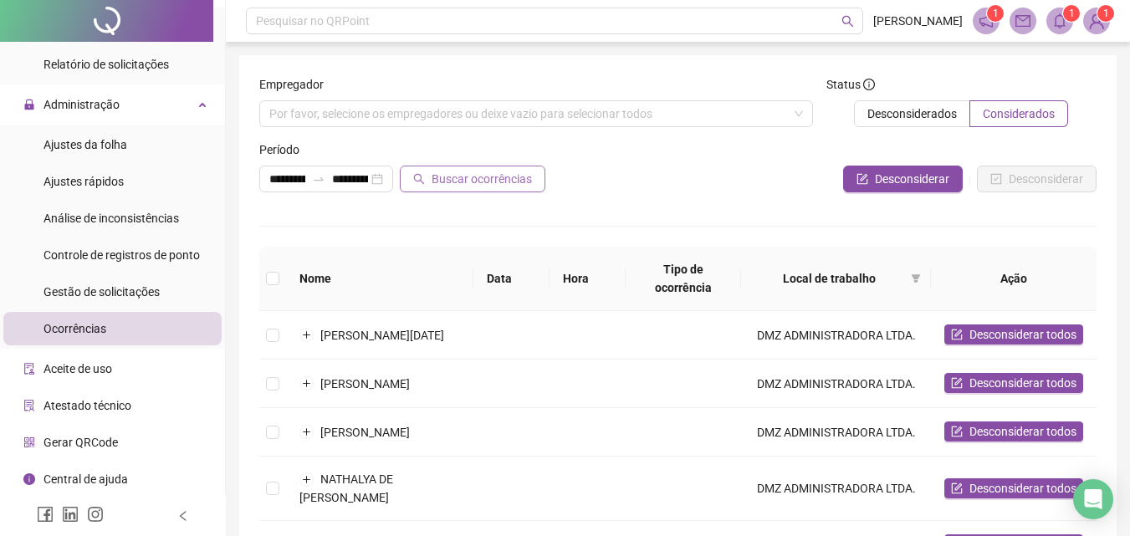
click at [507, 179] on span "Buscar ocorrências" at bounding box center [482, 179] width 100 height 18
click at [984, 15] on icon "notification" at bounding box center [986, 20] width 15 height 15
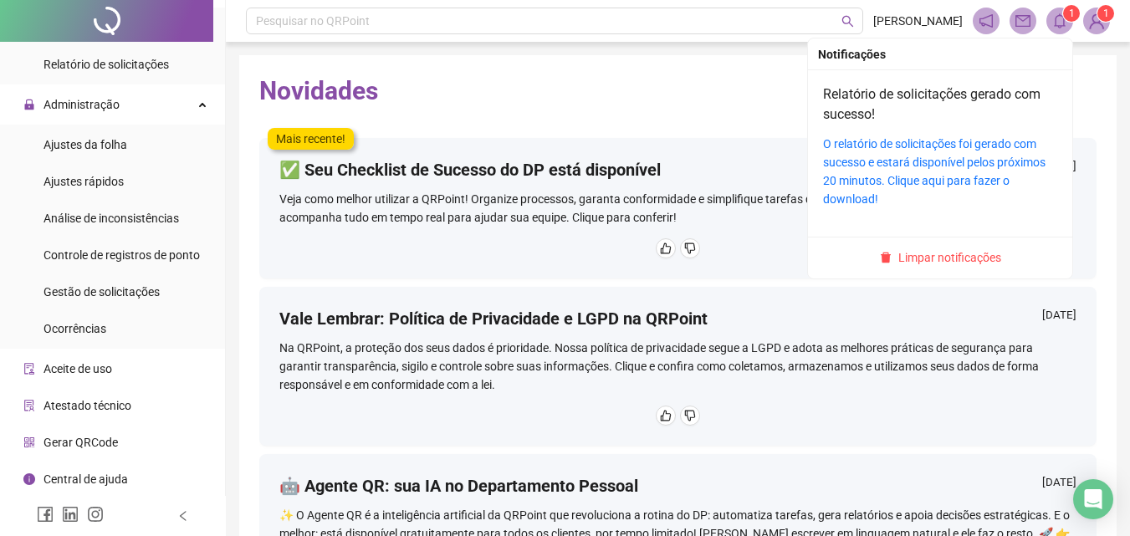
click at [1067, 19] on sup "1" at bounding box center [1071, 13] width 17 height 17
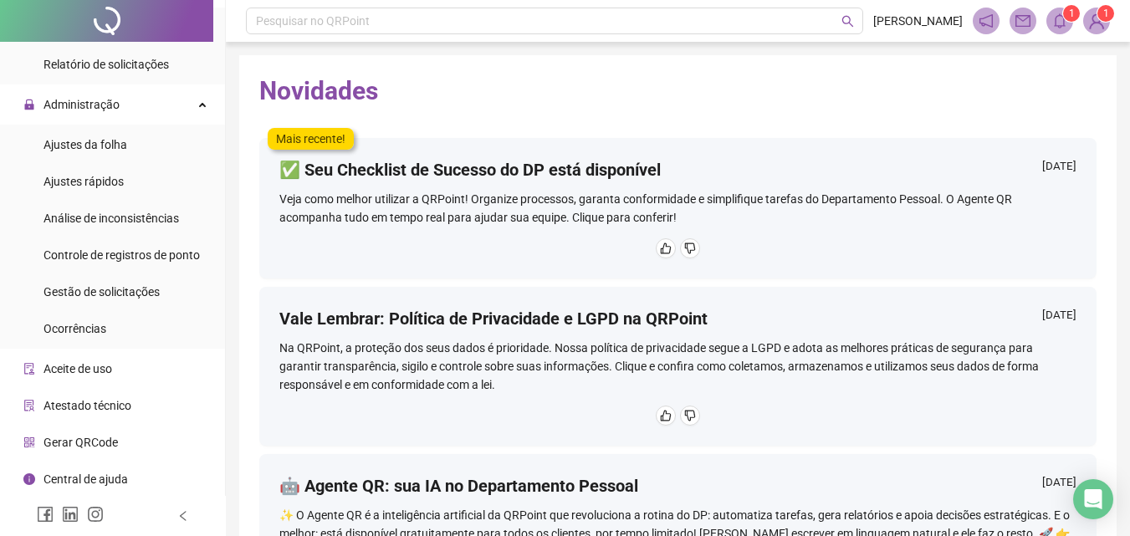
click at [1101, 11] on sup "1" at bounding box center [1106, 13] width 17 height 17
click at [811, 115] on div "Novidades Mais recente! ✅ Seu Checklist de Sucesso do DP está disponível 16/09/…" at bounding box center [678, 365] width 878 height 621
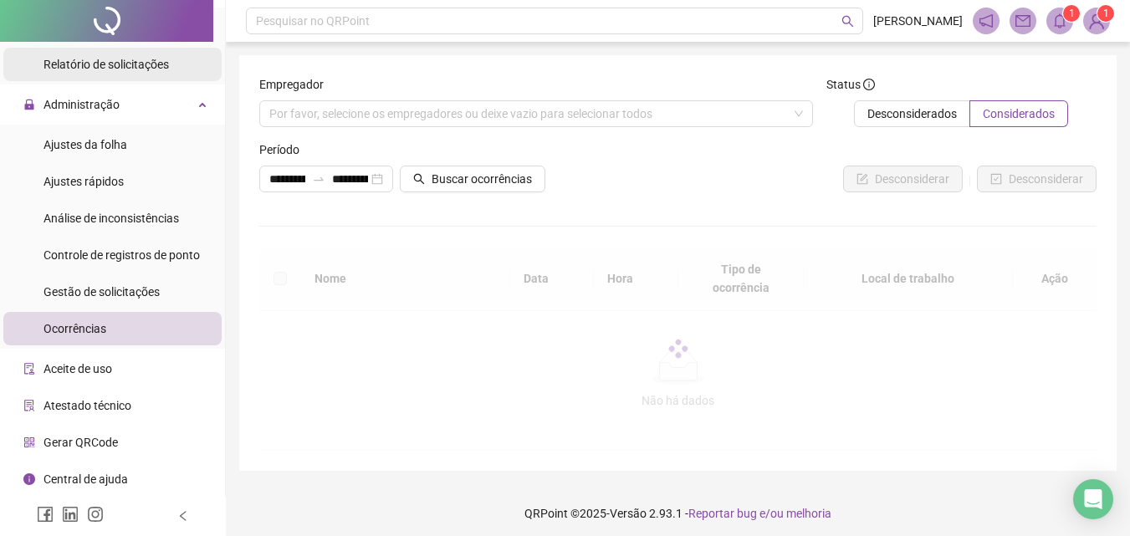
click at [118, 68] on span "Relatório de solicitações" at bounding box center [106, 64] width 125 height 13
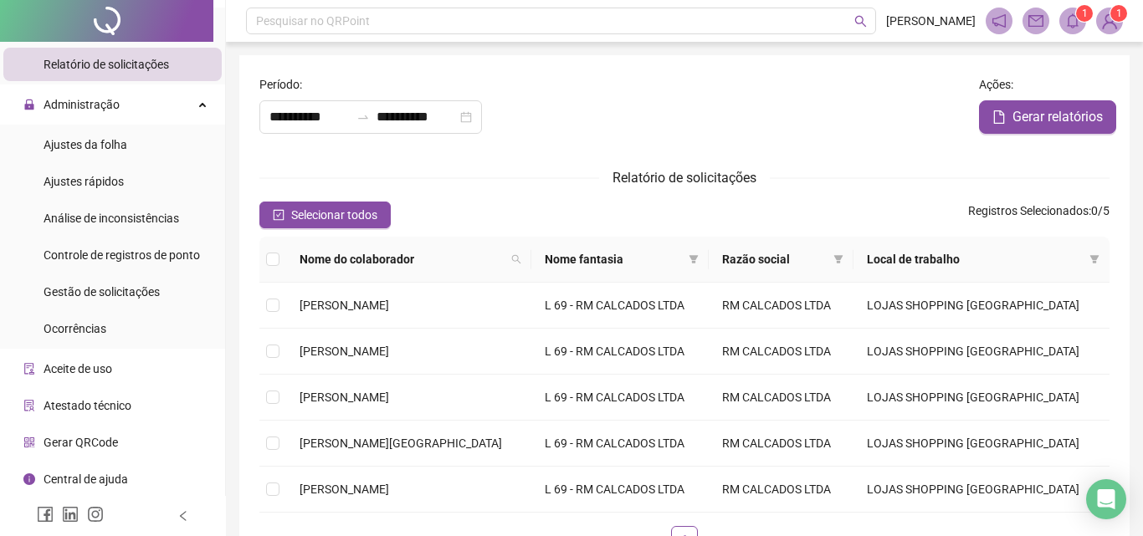
type input "**********"
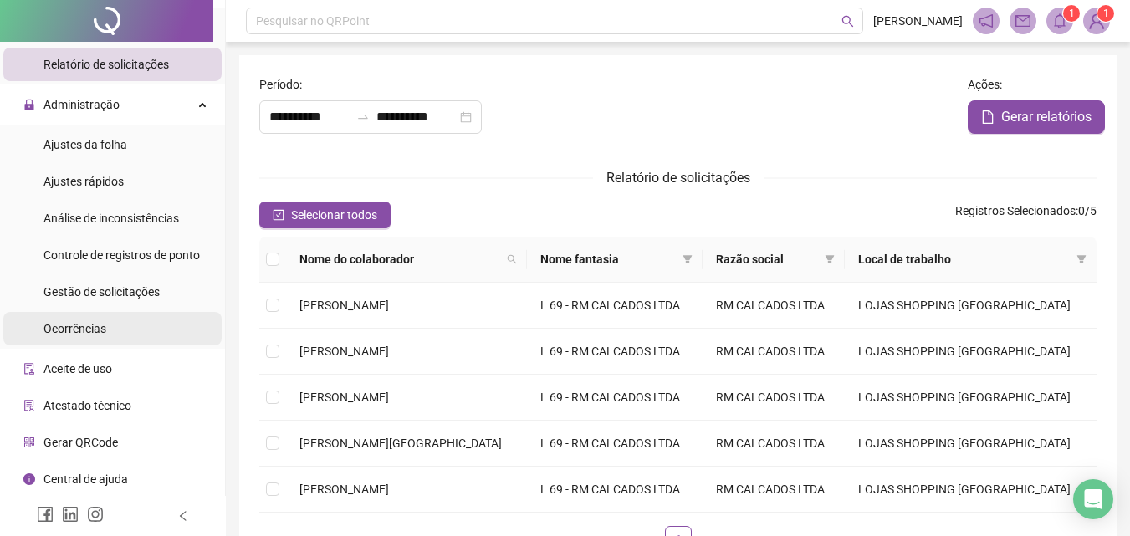
click at [80, 322] on span "Ocorrências" at bounding box center [75, 328] width 63 height 13
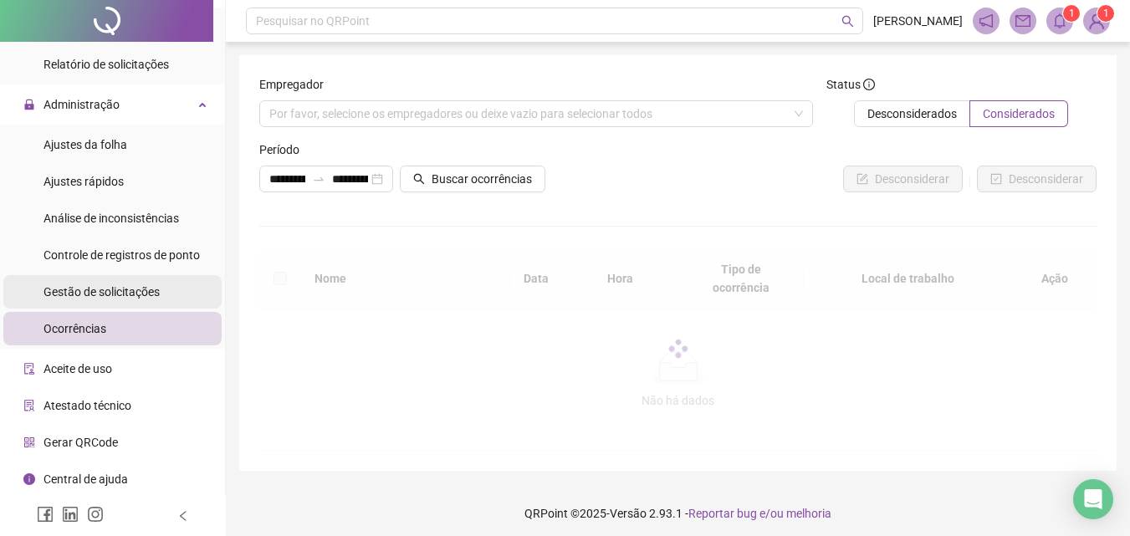
click at [139, 293] on span "Gestão de solicitações" at bounding box center [102, 291] width 116 height 13
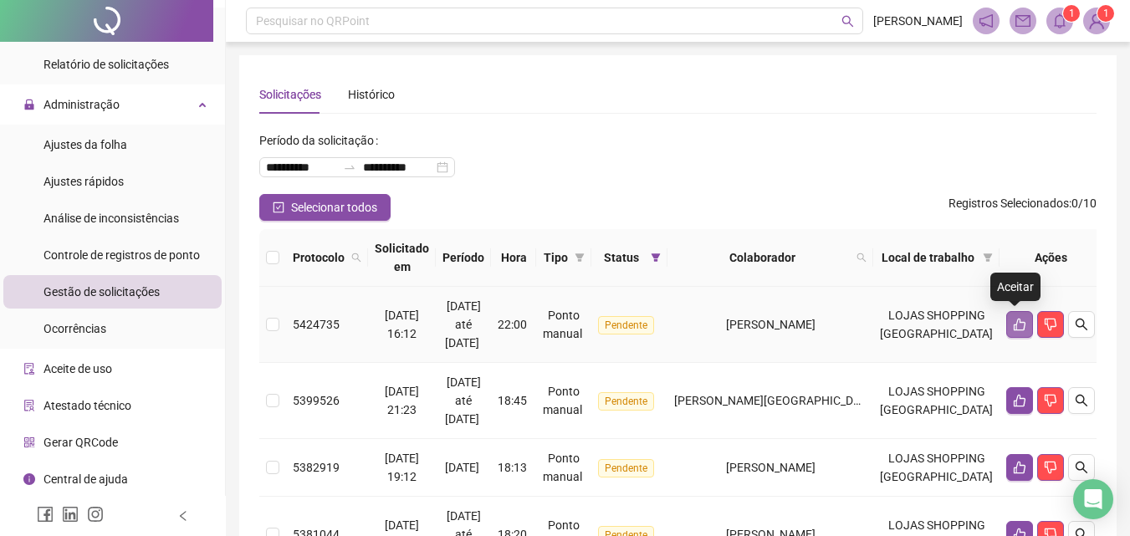
click at [1014, 320] on icon "like" at bounding box center [1019, 324] width 13 height 13
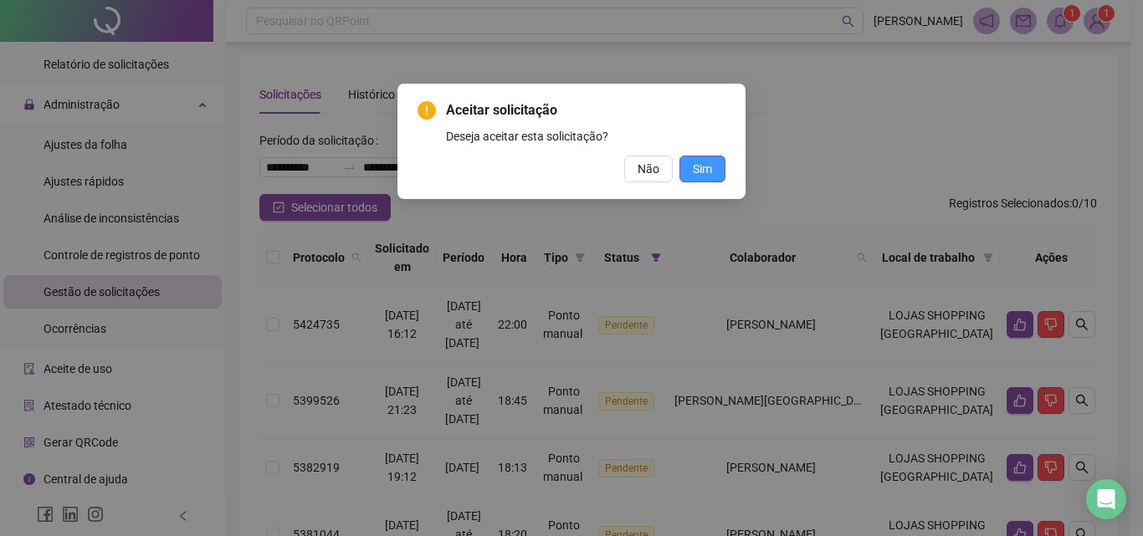
click at [708, 172] on span "Sim" at bounding box center [702, 169] width 19 height 18
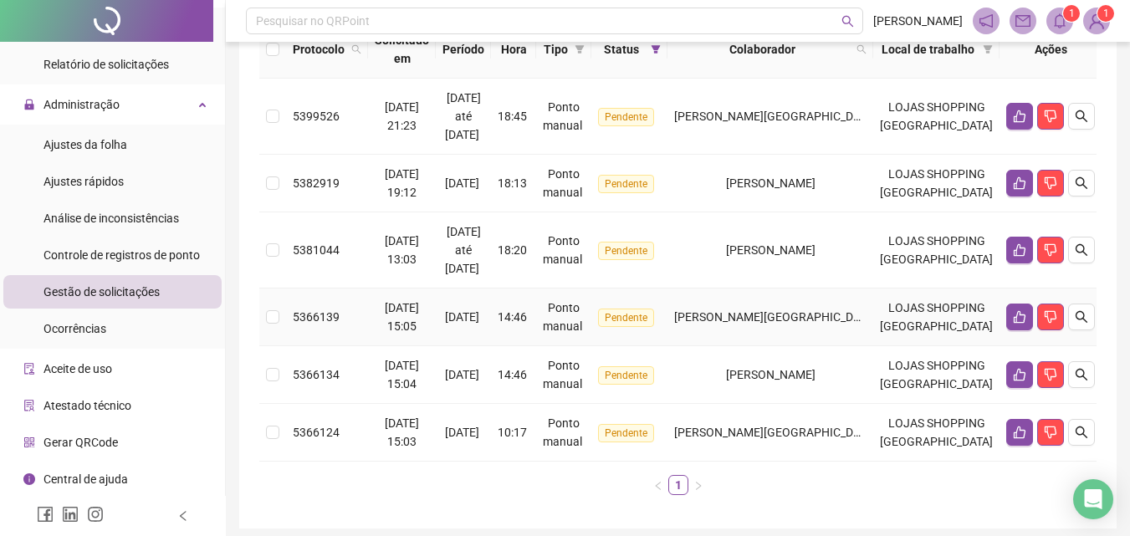
scroll to position [179, 0]
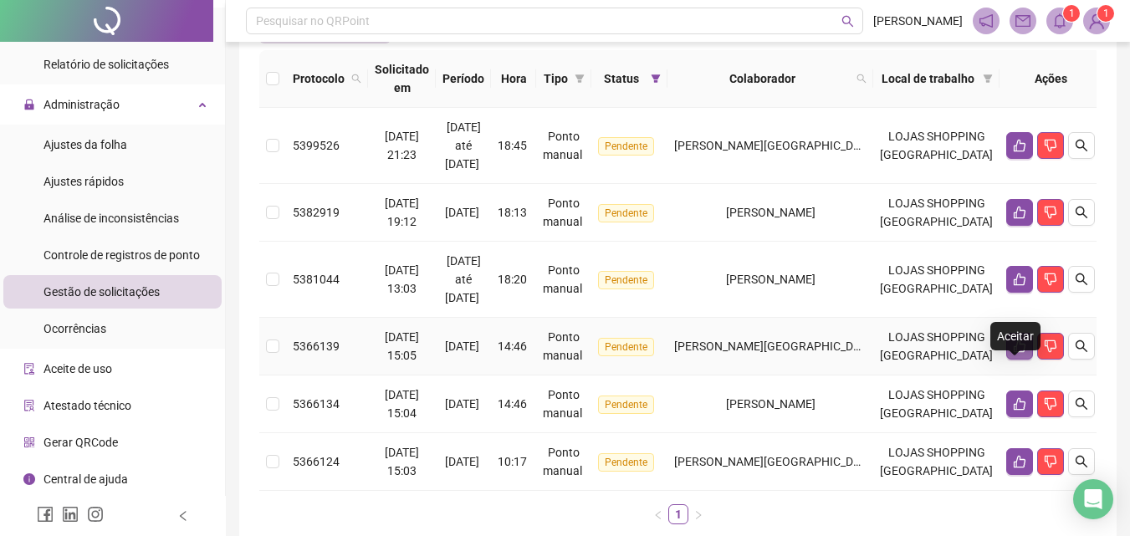
click at [1016, 353] on icon "like" at bounding box center [1019, 346] width 13 height 13
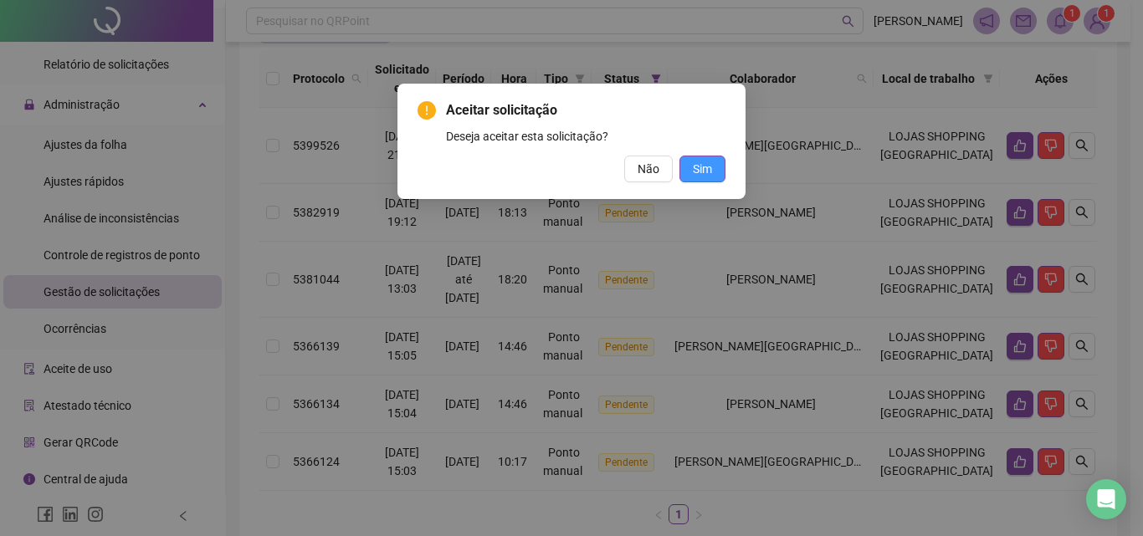
click at [717, 171] on button "Sim" at bounding box center [702, 169] width 46 height 27
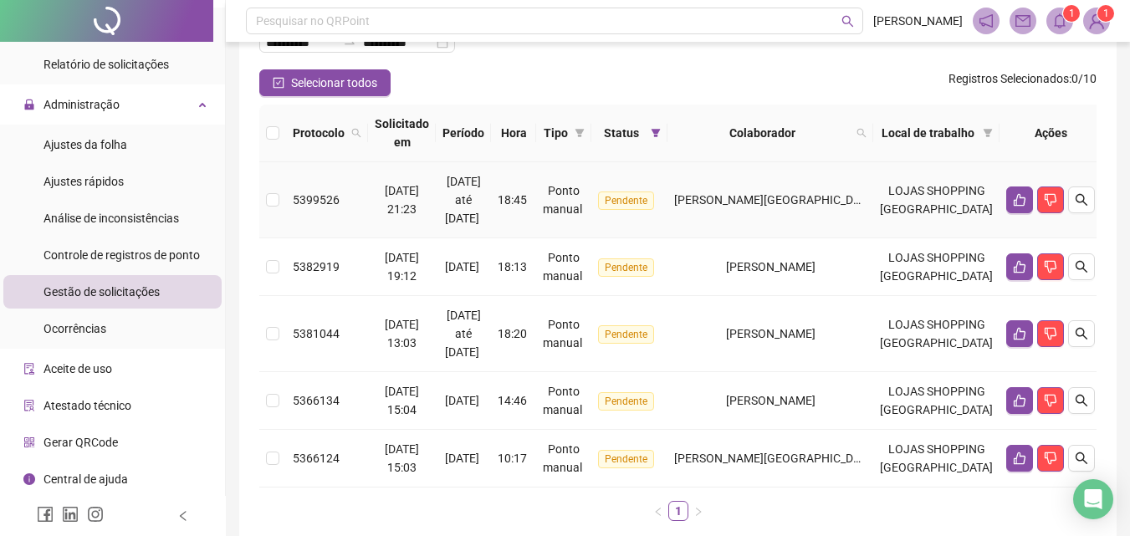
scroll to position [95, 0]
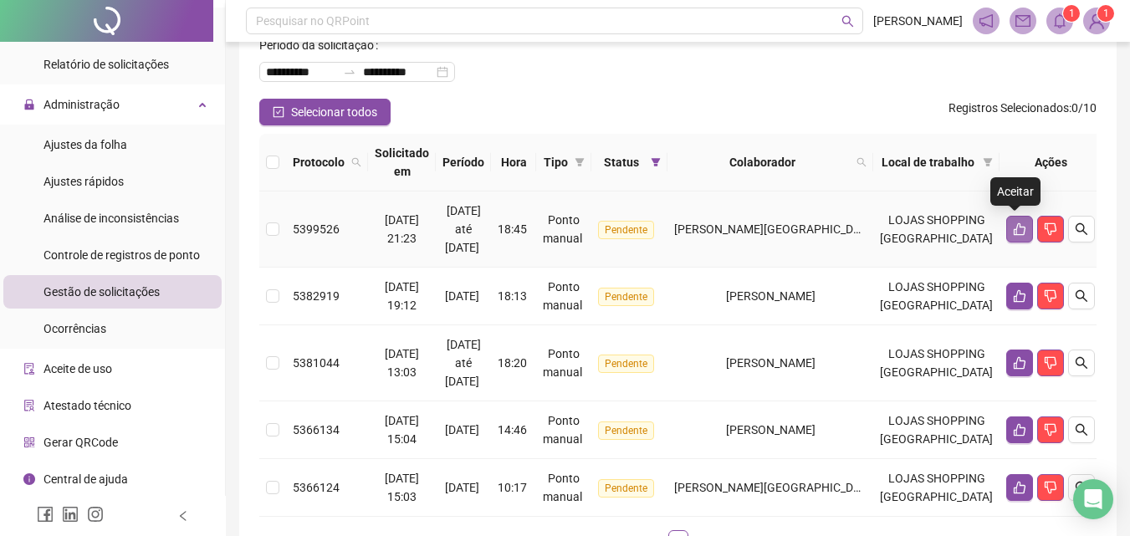
click at [1016, 228] on icon "like" at bounding box center [1020, 229] width 12 height 13
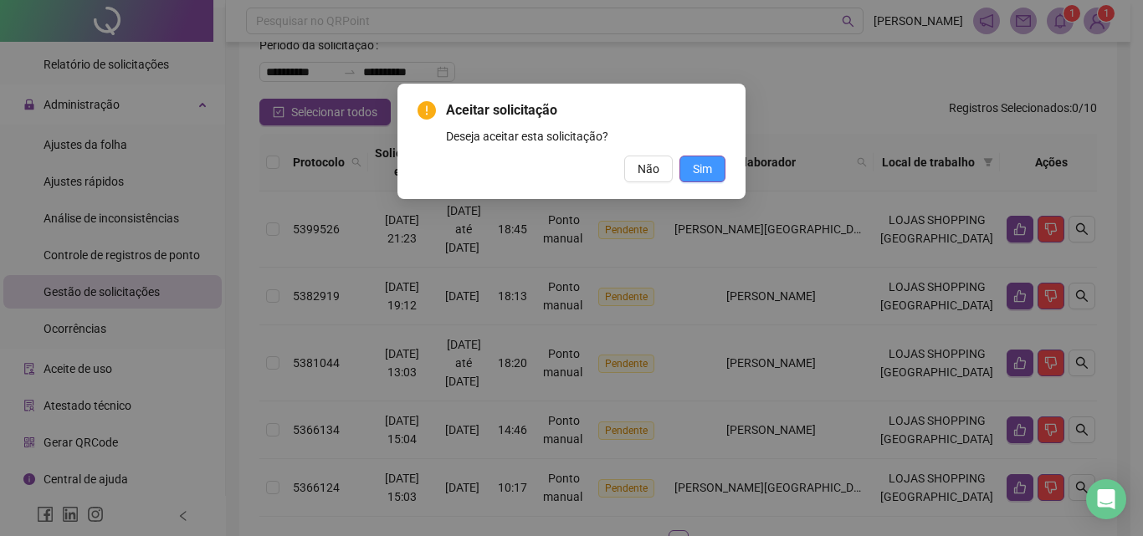
click at [721, 161] on button "Sim" at bounding box center [702, 169] width 46 height 27
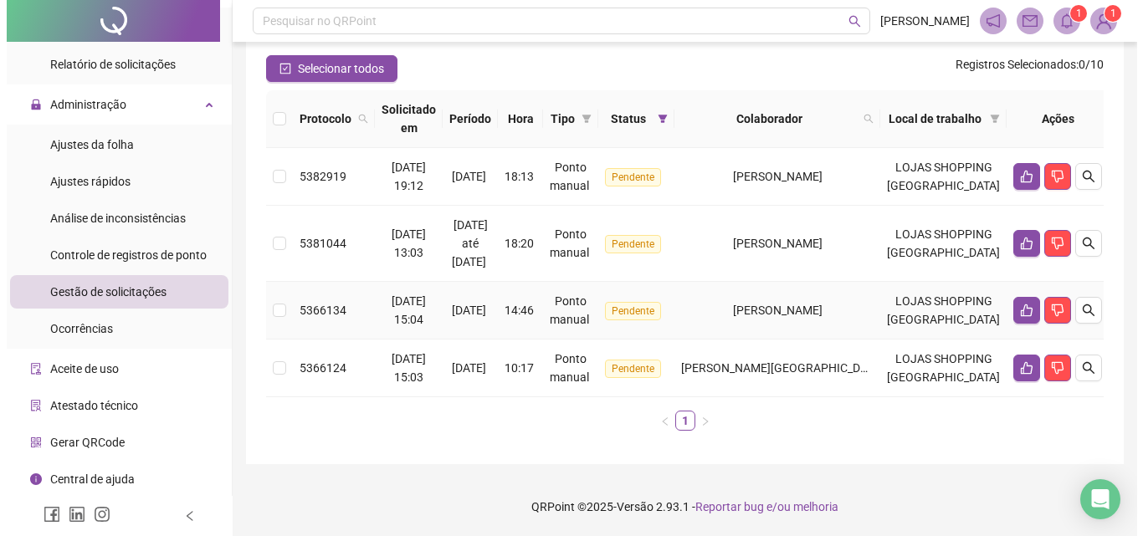
scroll to position [194, 0]
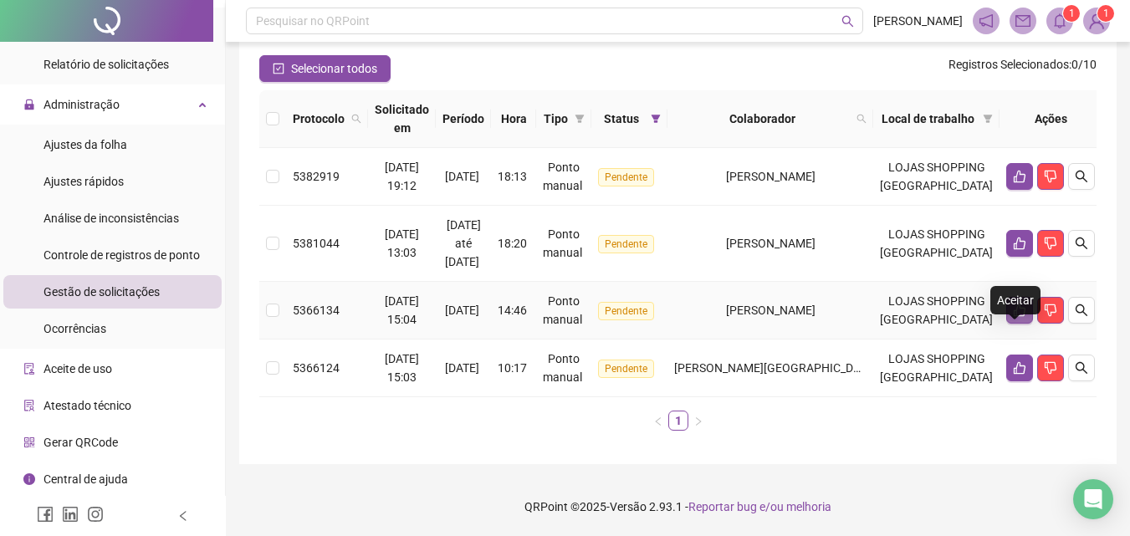
click at [1013, 304] on icon "like" at bounding box center [1019, 310] width 13 height 13
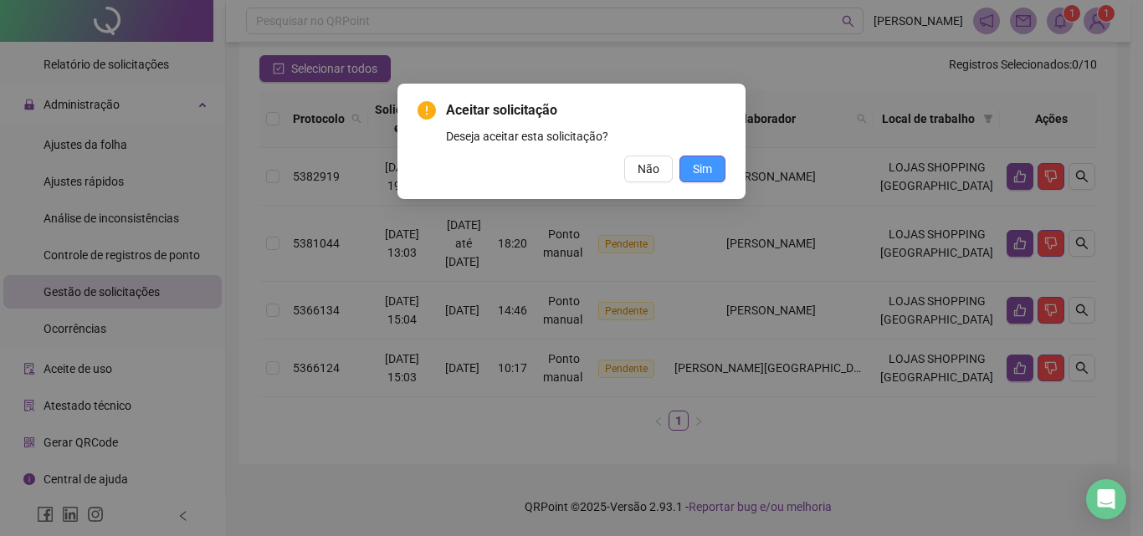
click at [712, 161] on button "Sim" at bounding box center [702, 169] width 46 height 27
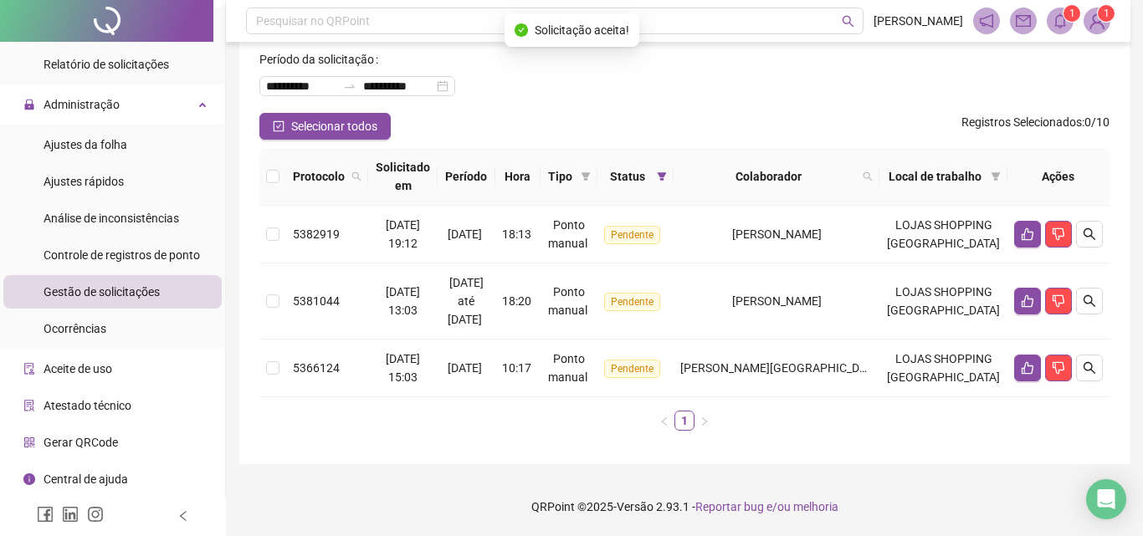
scroll to position [118, 0]
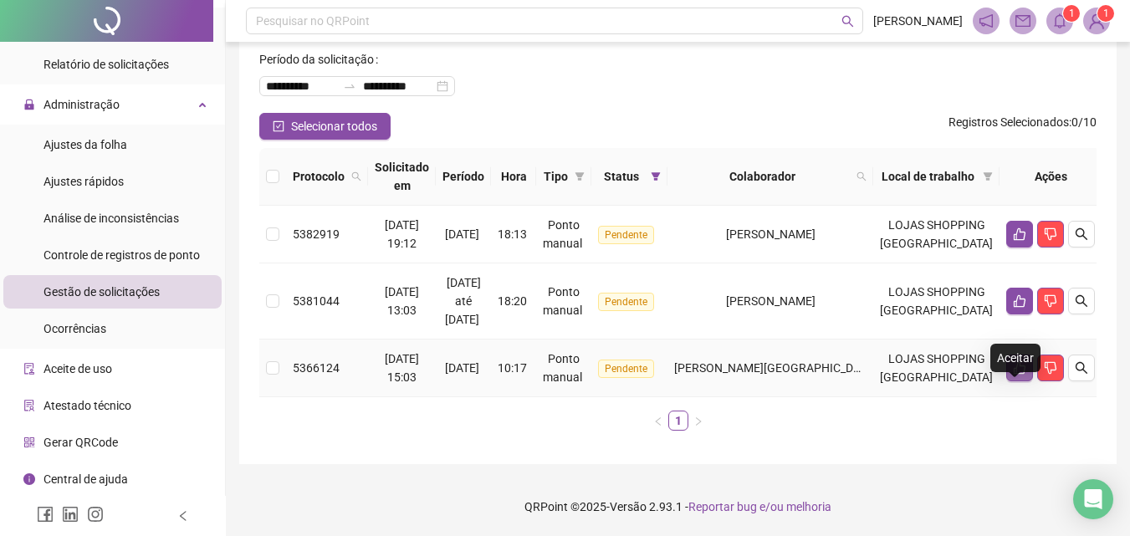
click at [1014, 361] on icon "like" at bounding box center [1019, 367] width 13 height 13
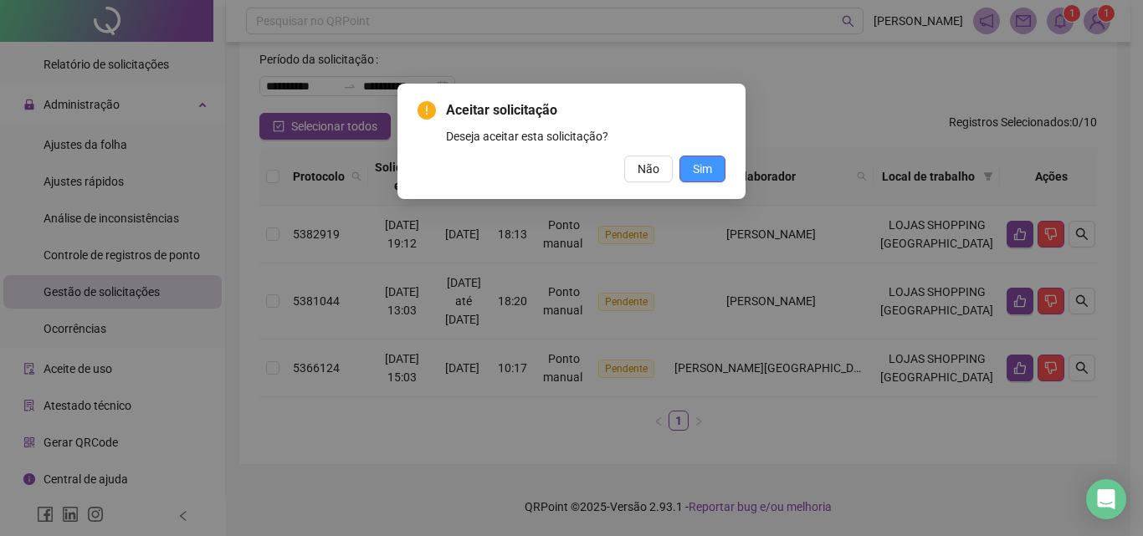
drag, startPoint x: 692, startPoint y: 171, endPoint x: 703, endPoint y: 166, distance: 12.0
click at [696, 170] on button "Sim" at bounding box center [702, 169] width 46 height 27
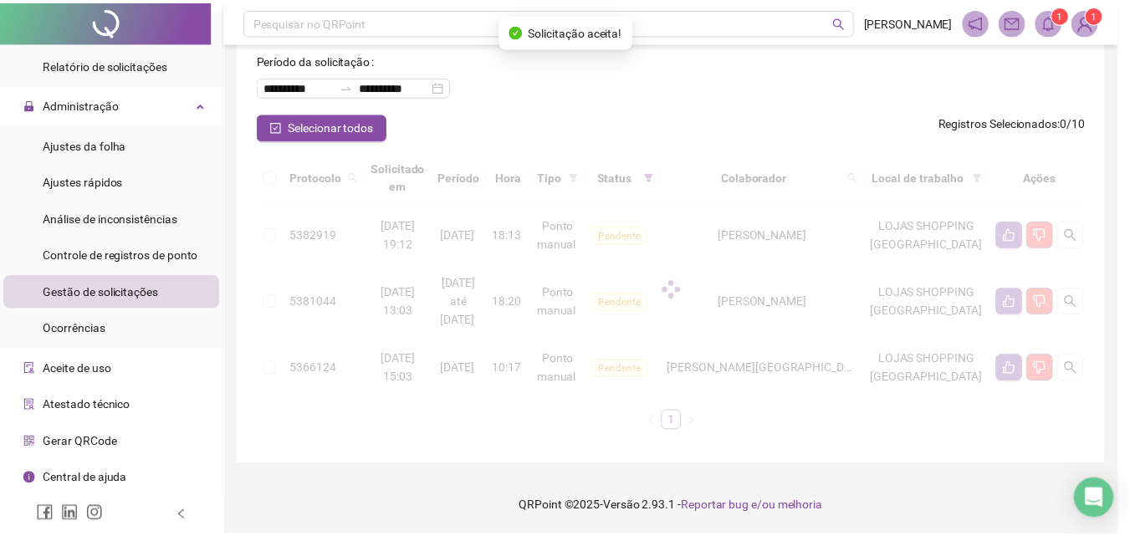
scroll to position [42, 0]
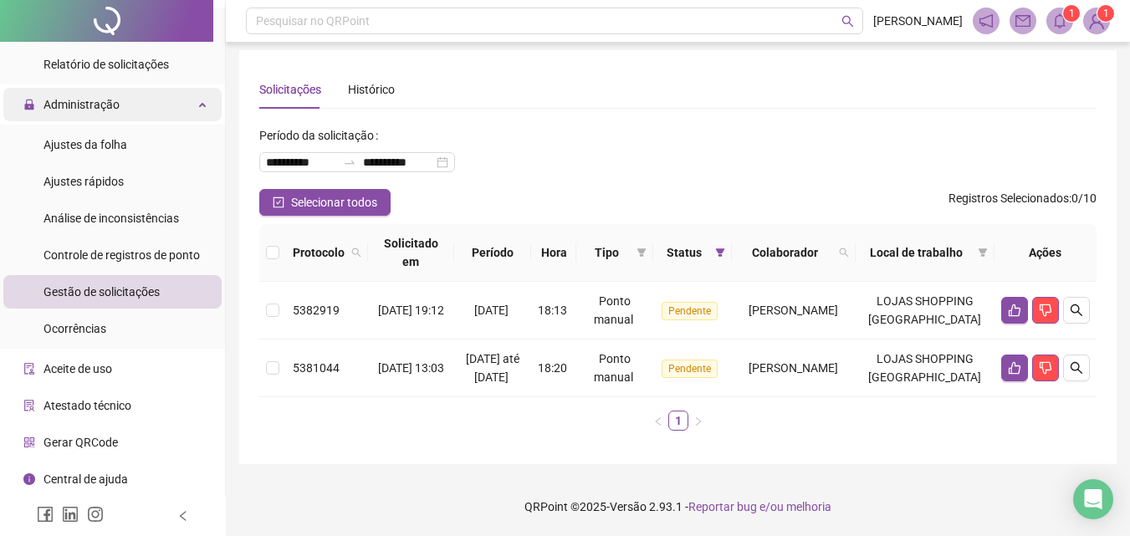
click at [120, 96] on div "Administração" at bounding box center [112, 104] width 218 height 33
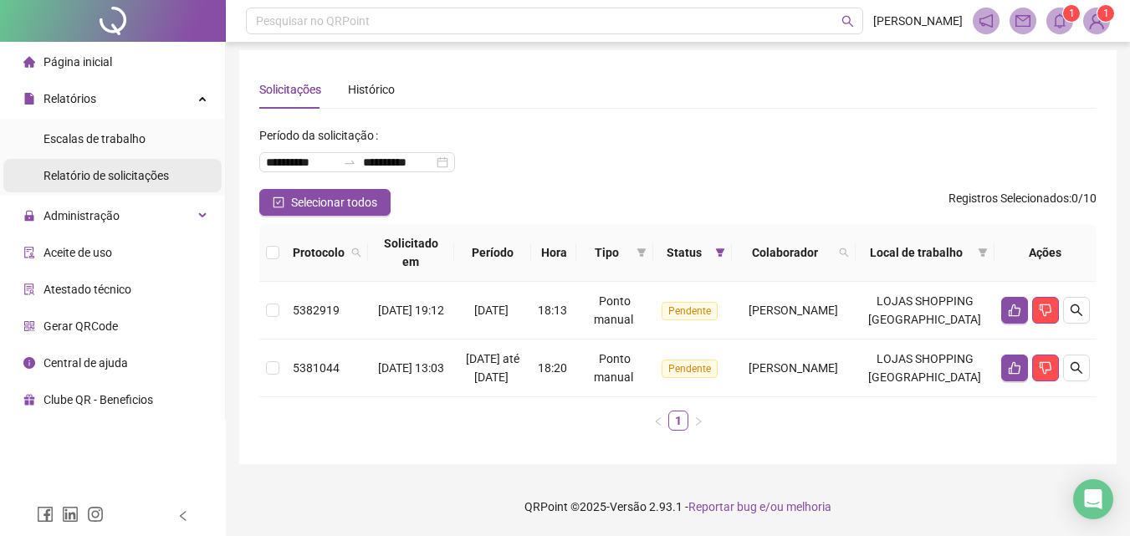
scroll to position [0, 0]
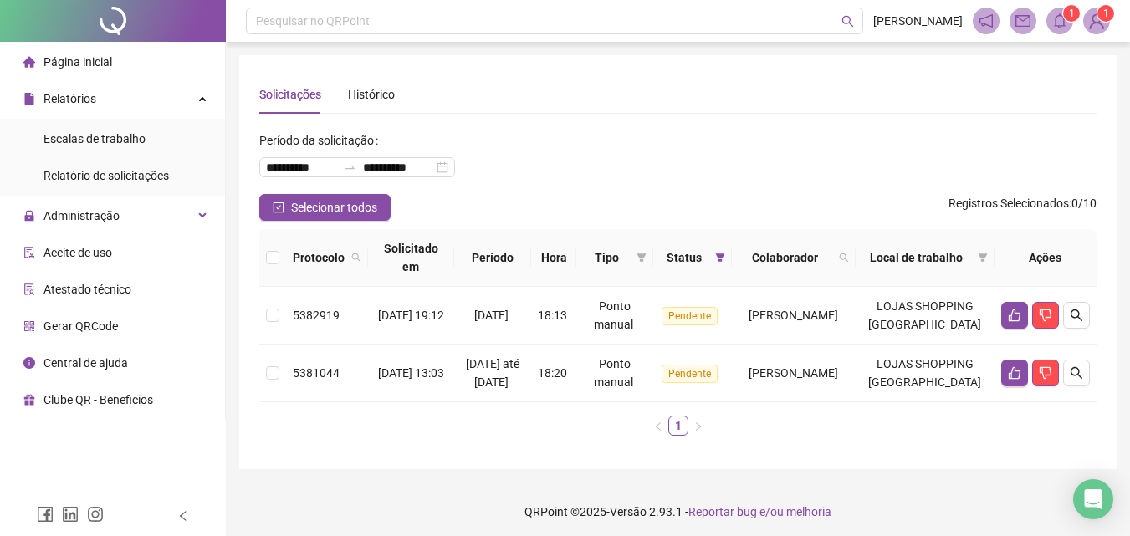
click at [104, 55] on span "Página inicial" at bounding box center [78, 61] width 69 height 13
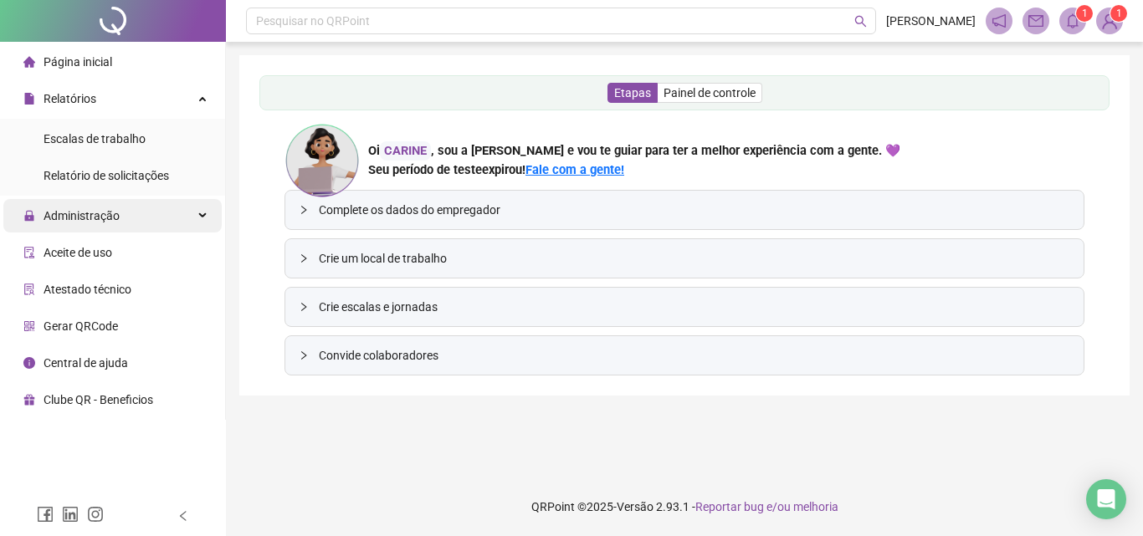
click at [98, 218] on span "Administração" at bounding box center [82, 215] width 76 height 13
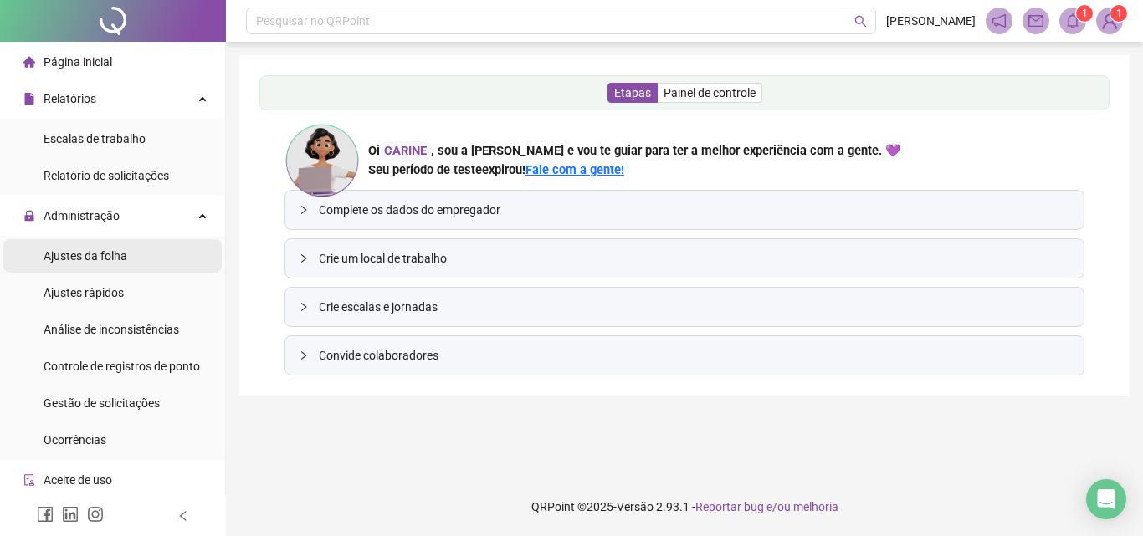
click at [104, 254] on span "Ajustes da folha" at bounding box center [86, 255] width 84 height 13
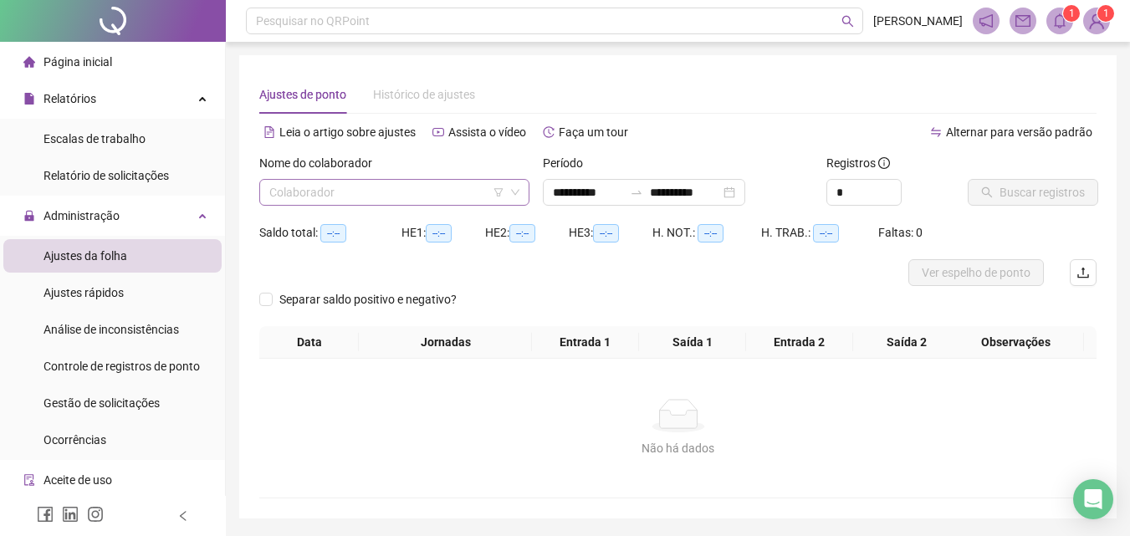
click at [413, 191] on input "search" at bounding box center [386, 192] width 235 height 25
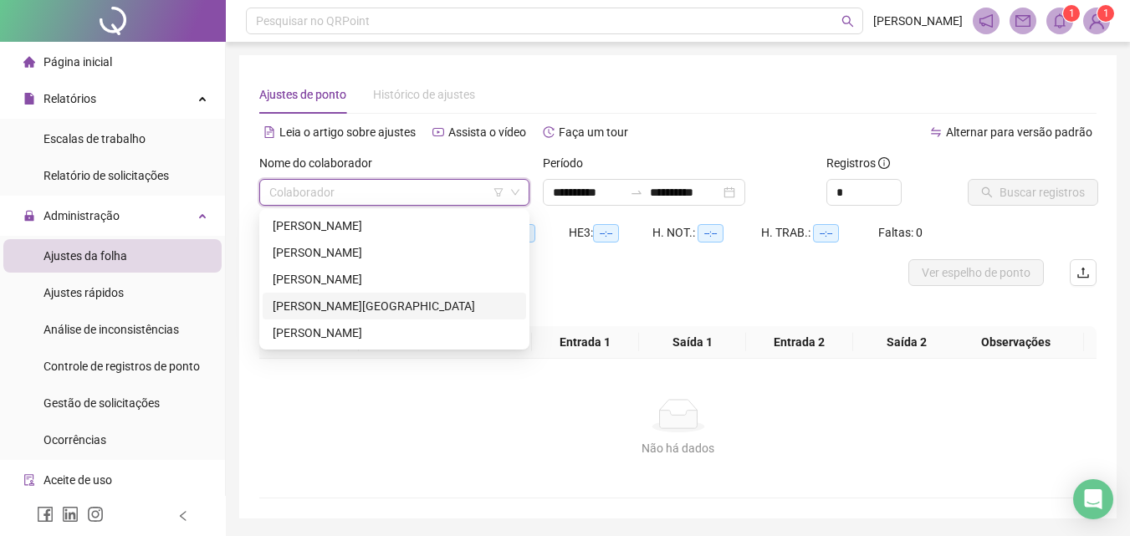
click at [413, 304] on div "[PERSON_NAME][GEOGRAPHIC_DATA]" at bounding box center [394, 306] width 243 height 18
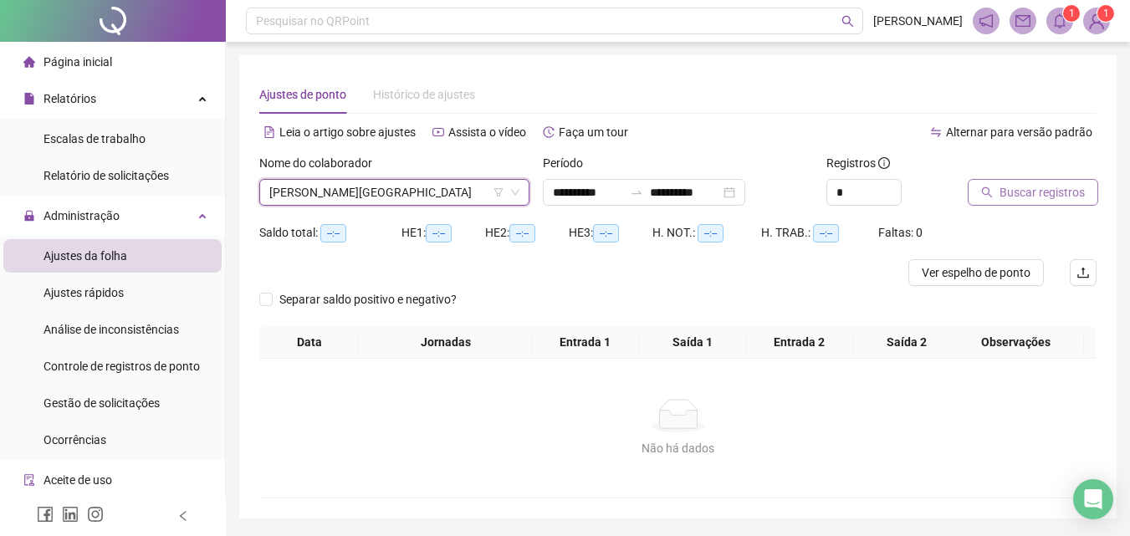
click at [1043, 192] on span "Buscar registros" at bounding box center [1042, 192] width 85 height 18
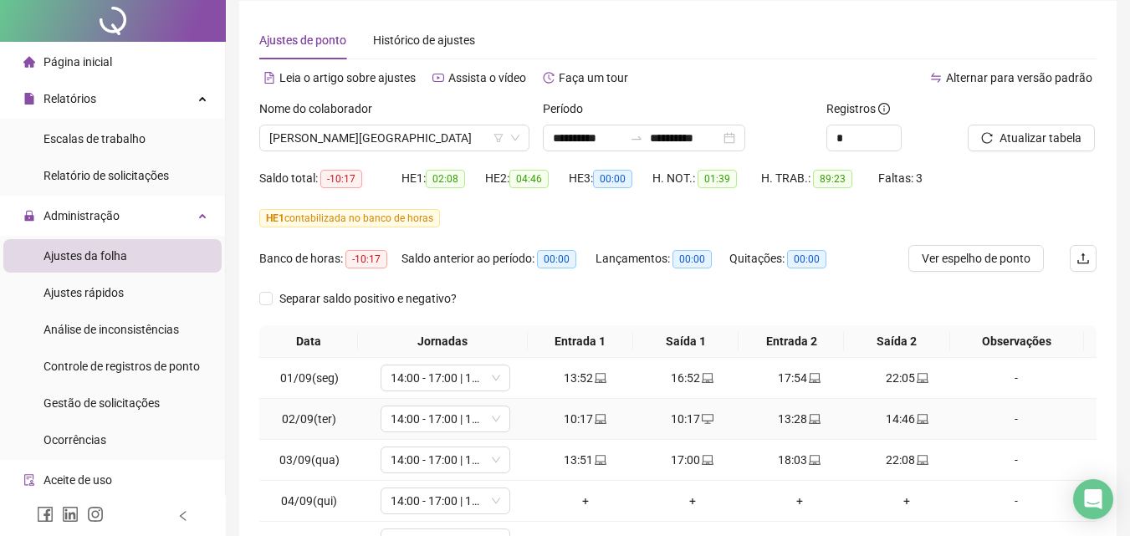
scroll to position [84, 0]
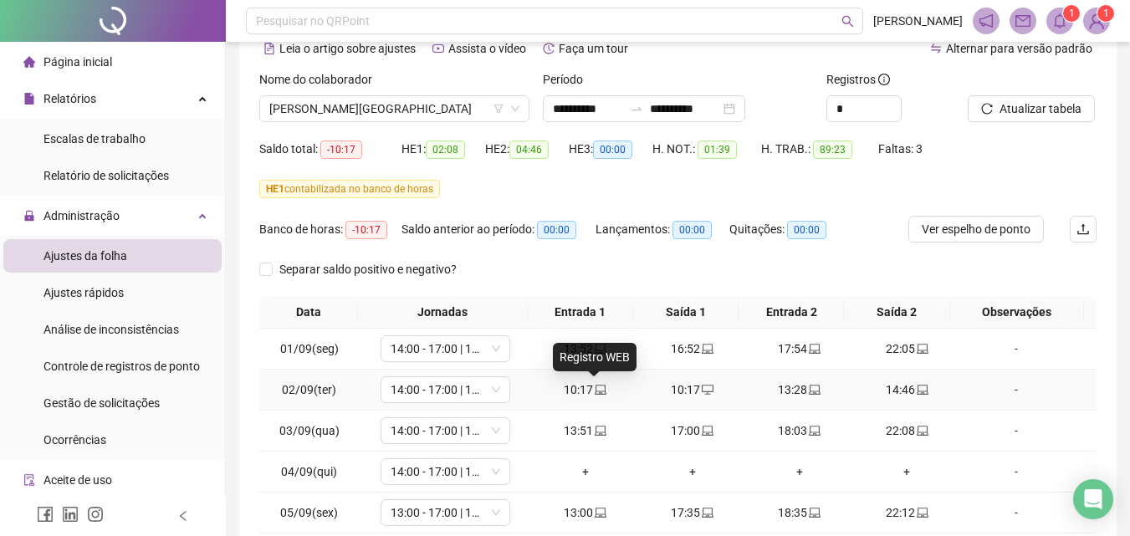
click at [597, 387] on icon "laptop" at bounding box center [601, 390] width 12 height 12
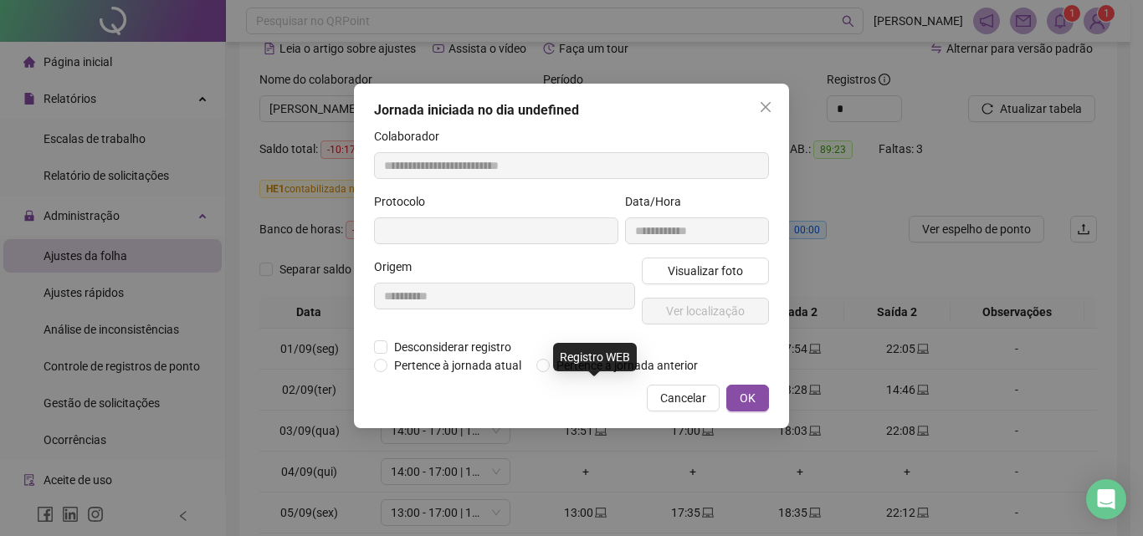
type input "**********"
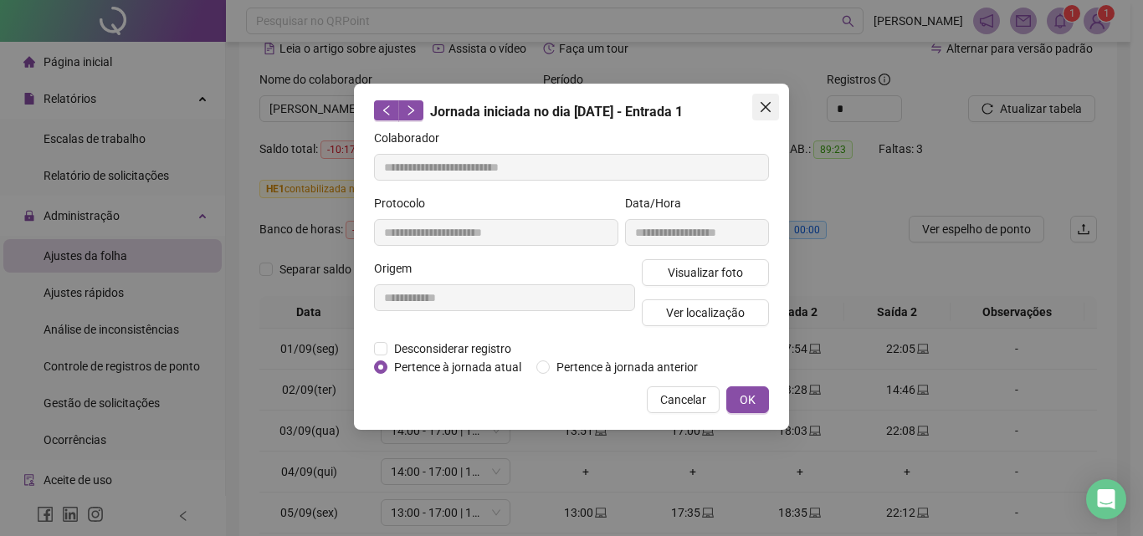
click at [769, 100] on button "Close" at bounding box center [765, 107] width 27 height 27
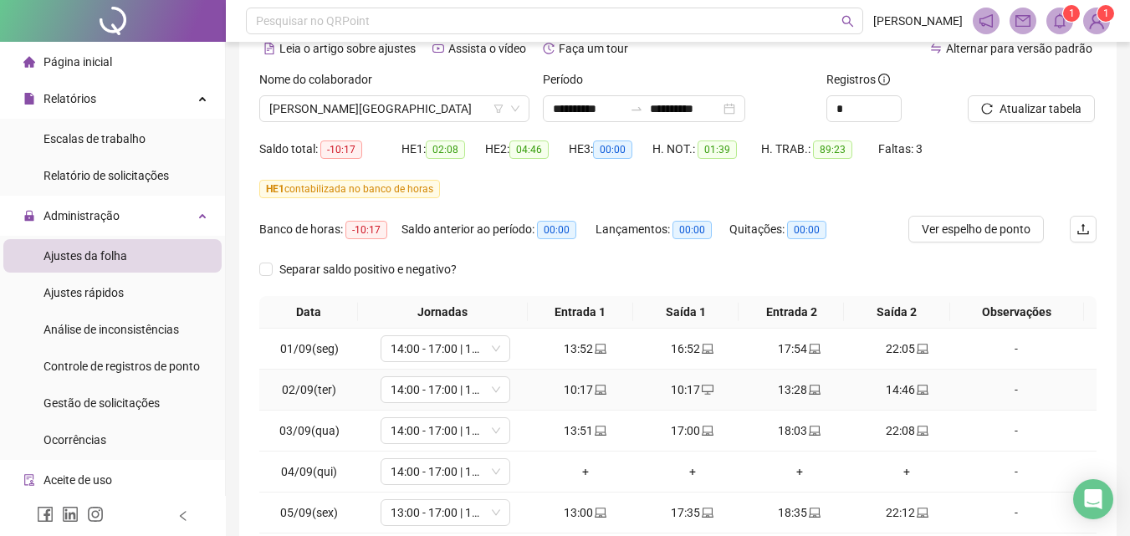
click at [1006, 390] on div "-" at bounding box center [1016, 390] width 99 height 18
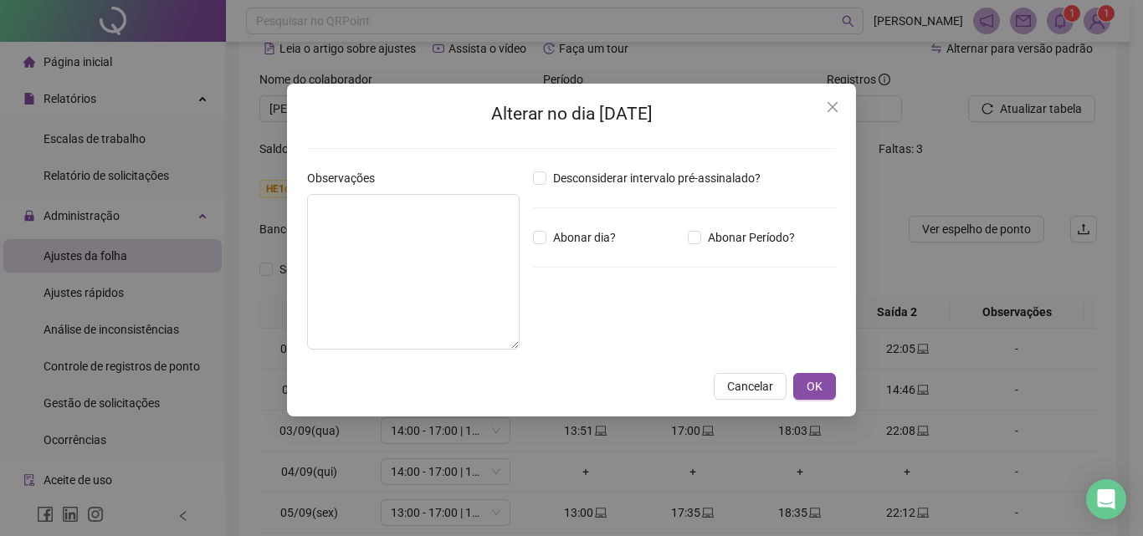
click at [842, 111] on span "Close" at bounding box center [832, 106] width 27 height 13
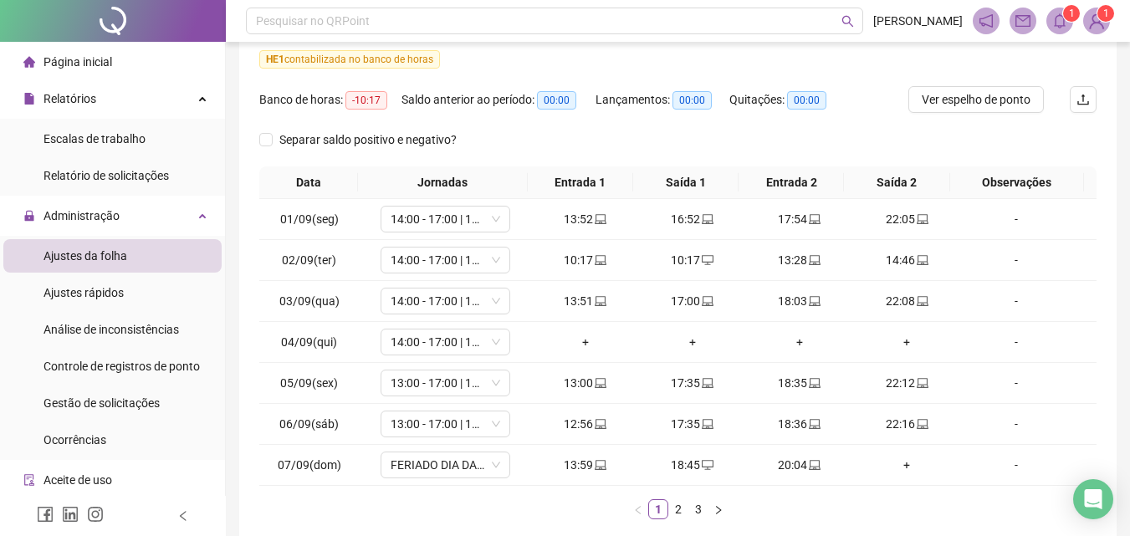
scroll to position [251, 0]
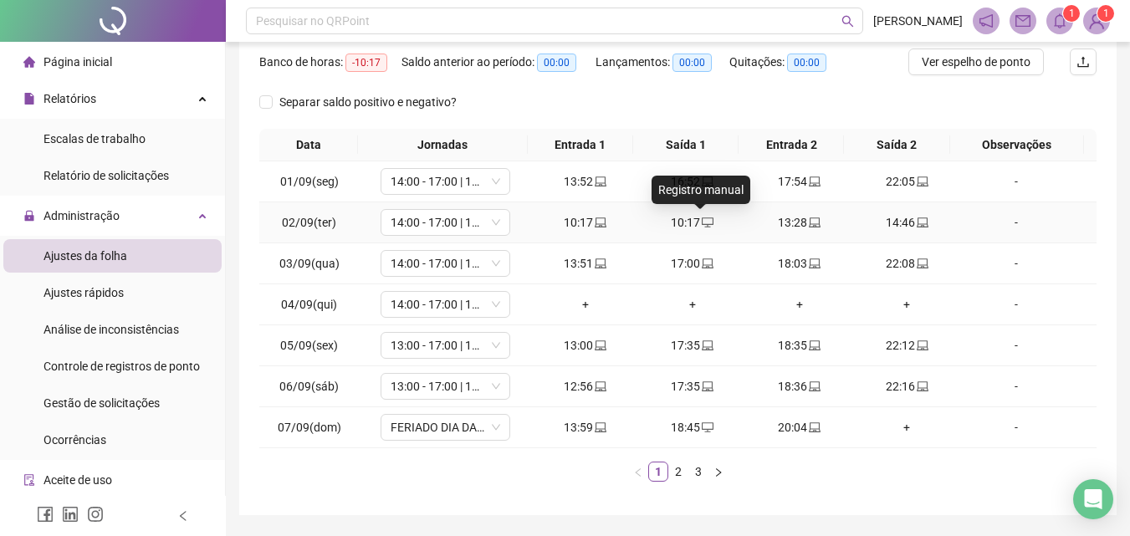
click at [702, 218] on icon "desktop" at bounding box center [708, 223] width 12 height 10
click at [699, 218] on body "**********" at bounding box center [565, 17] width 1130 height 536
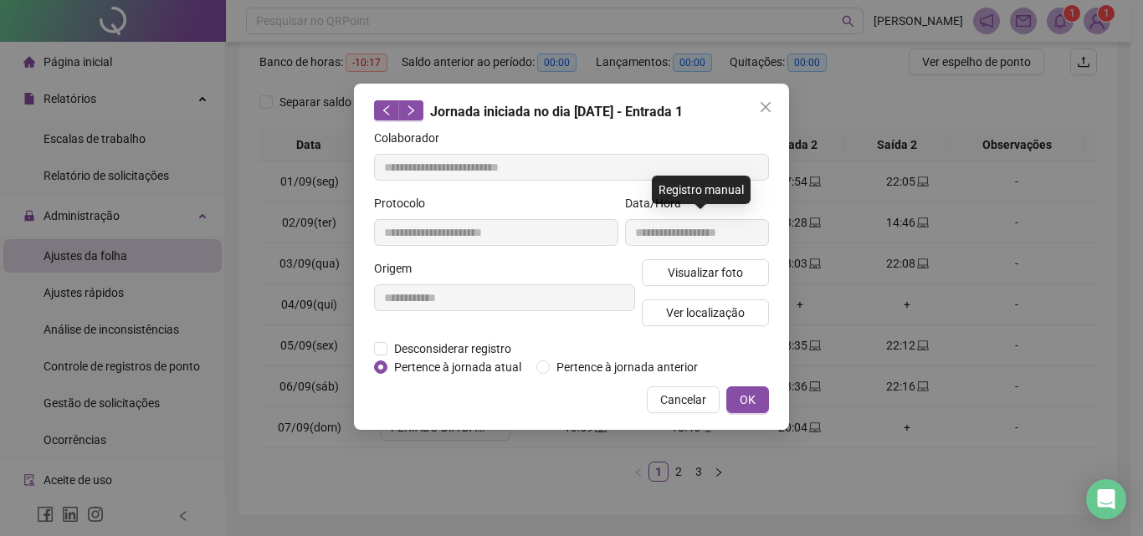
type input "**********"
click at [632, 239] on div "**********" at bounding box center [697, 226] width 151 height 65
click at [764, 105] on icon "close" at bounding box center [765, 107] width 10 height 10
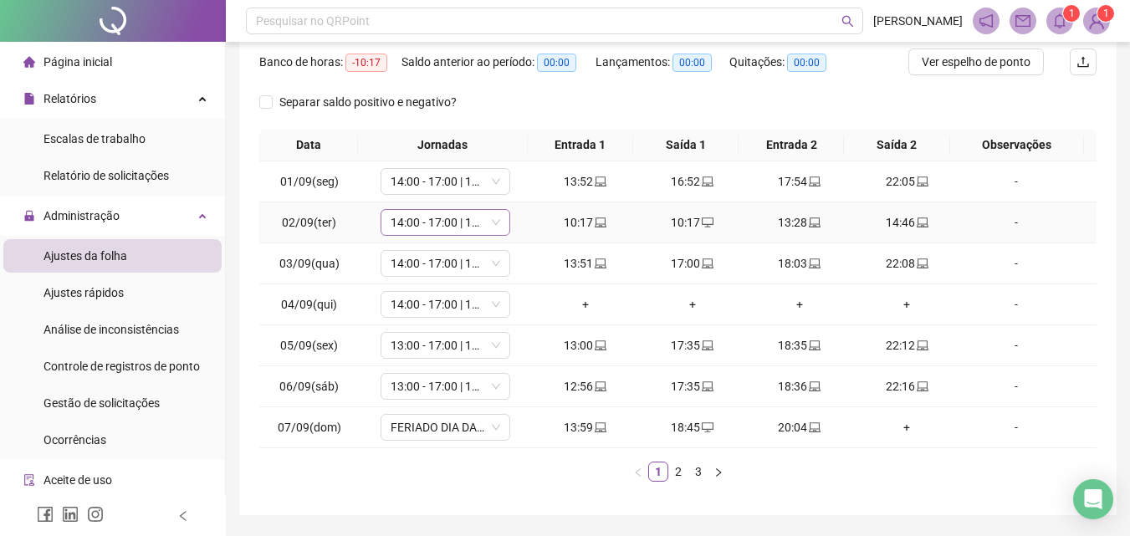
click at [495, 219] on icon "down" at bounding box center [496, 223] width 10 height 10
click at [494, 218] on icon "down" at bounding box center [496, 223] width 10 height 10
click at [480, 223] on span "14:00 - 17:00 | 18:00 - 22:00" at bounding box center [446, 222] width 110 height 25
click at [479, 223] on span "14:00 - 17:00 | 18:00 - 22:00" at bounding box center [446, 222] width 110 height 25
click at [107, 292] on span "Ajustes rápidos" at bounding box center [84, 292] width 80 height 13
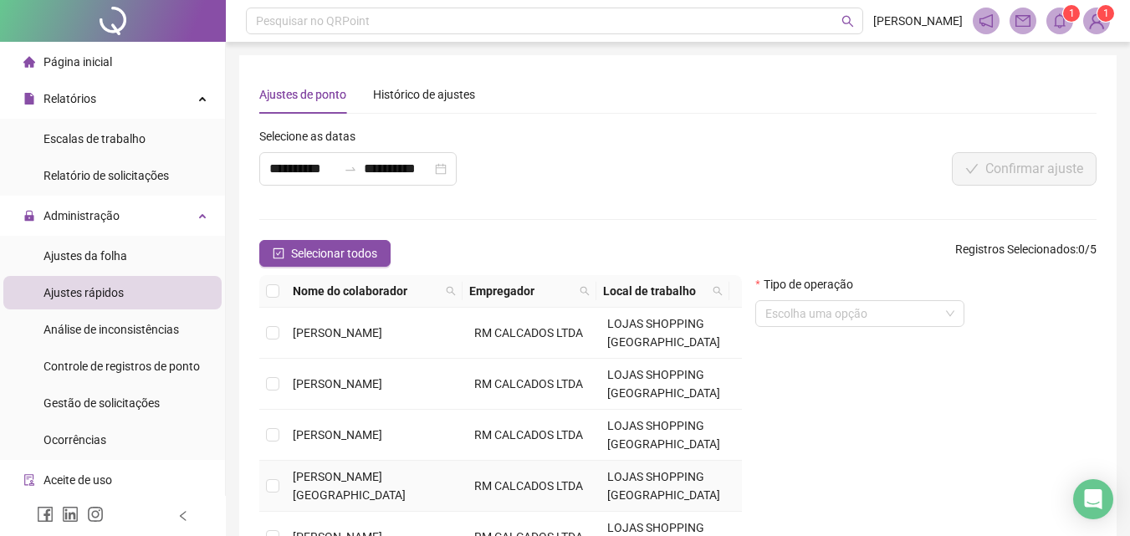
click at [263, 484] on td at bounding box center [272, 486] width 27 height 51
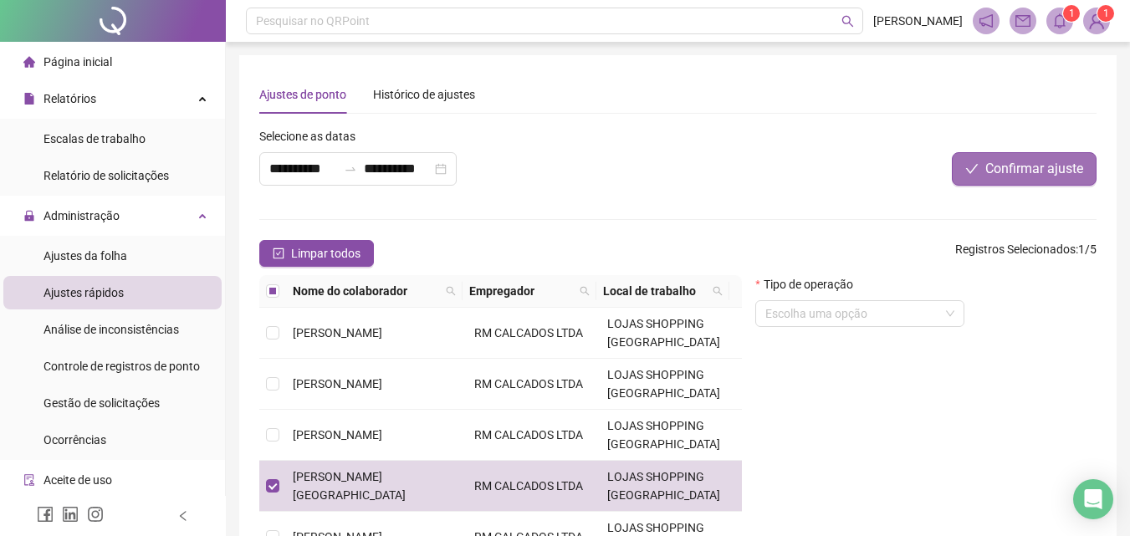
click at [1037, 171] on span "Confirmar ajuste" at bounding box center [1034, 169] width 98 height 20
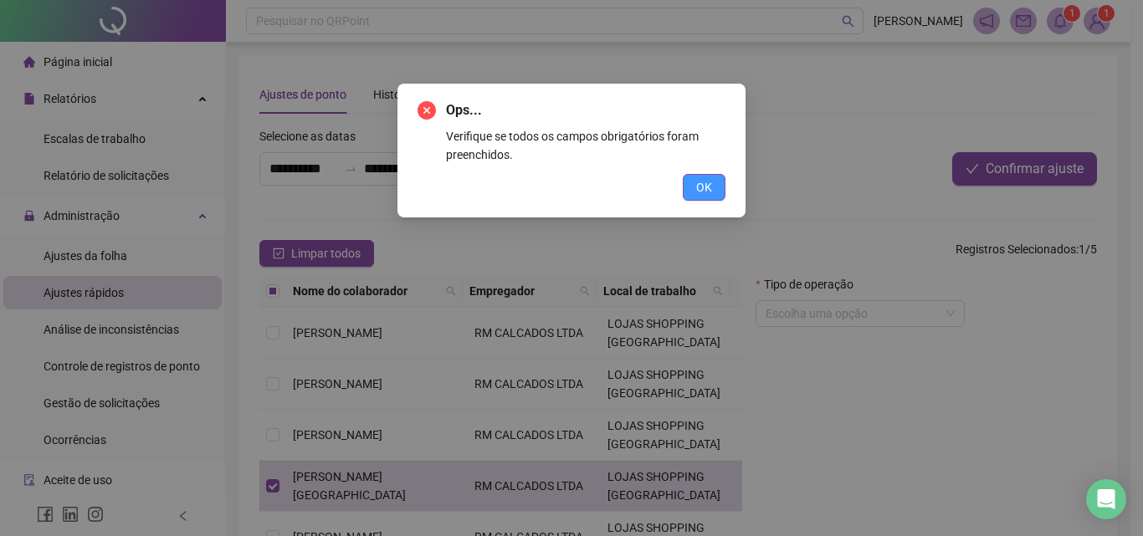
click at [697, 184] on span "OK" at bounding box center [704, 187] width 16 height 18
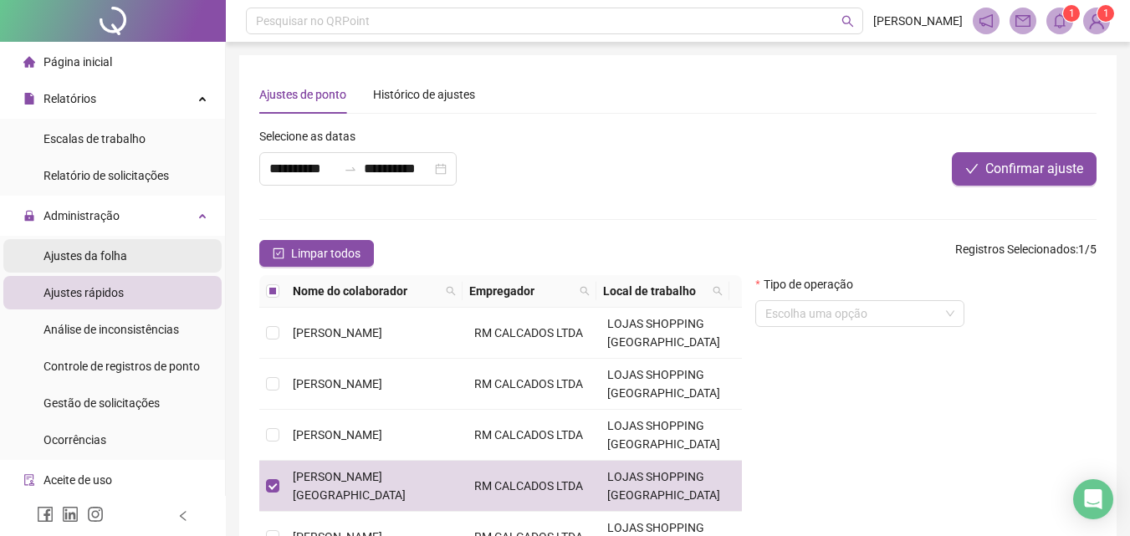
click at [84, 258] on span "Ajustes da folha" at bounding box center [86, 255] width 84 height 13
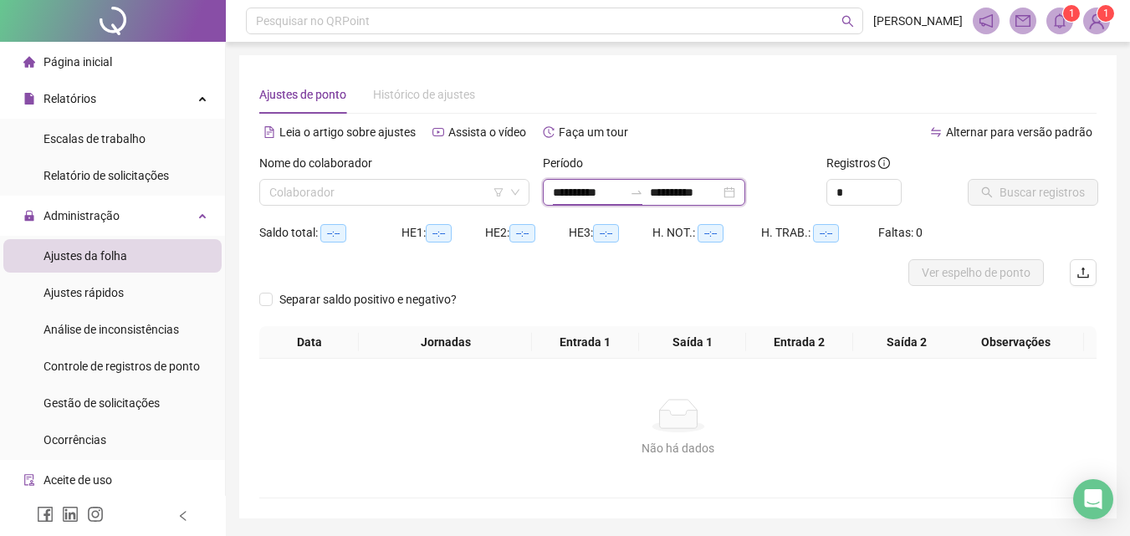
click at [607, 195] on input "**********" at bounding box center [588, 192] width 70 height 18
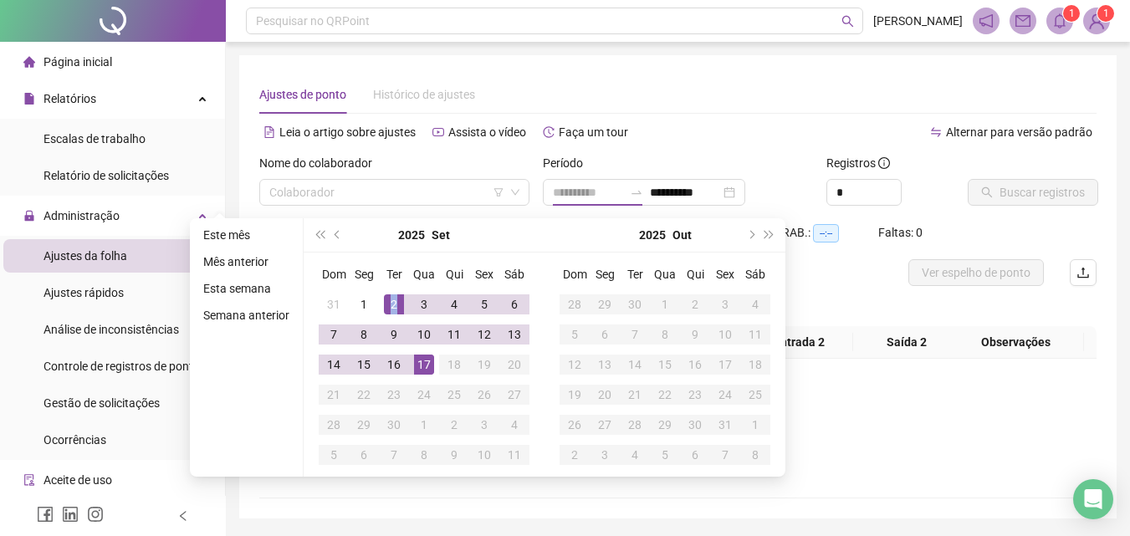
drag, startPoint x: 392, startPoint y: 305, endPoint x: 601, endPoint y: 250, distance: 215.5
click at [422, 295] on tr "31 1 2 3 4 5 6" at bounding box center [424, 304] width 211 height 30
type input "**********"
click at [719, 190] on input "**********" at bounding box center [685, 192] width 70 height 18
click at [679, 197] on input "**********" at bounding box center [685, 192] width 70 height 18
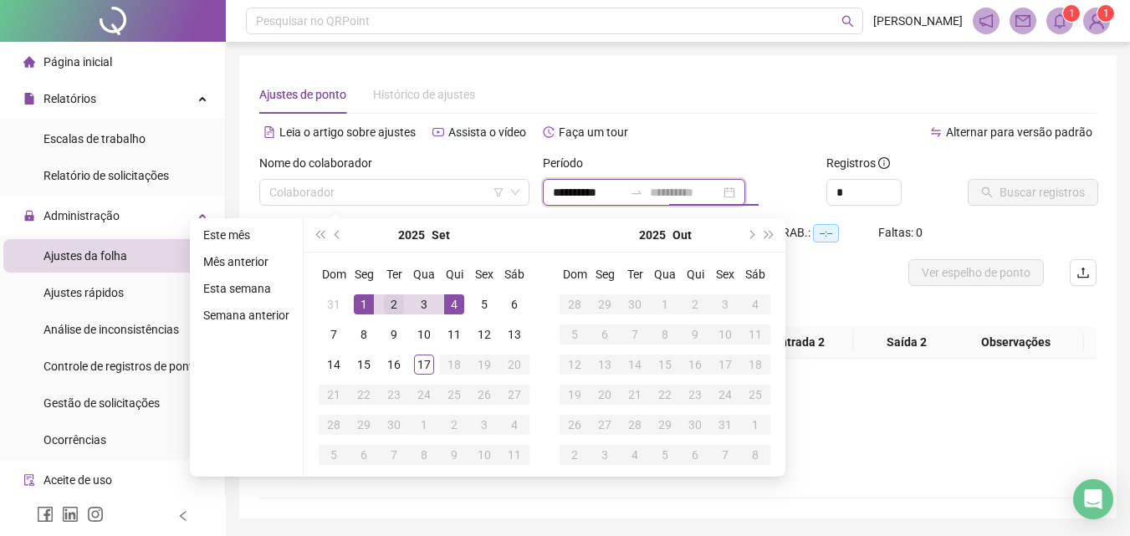
type input "**********"
click at [394, 302] on div "2" at bounding box center [394, 304] width 20 height 20
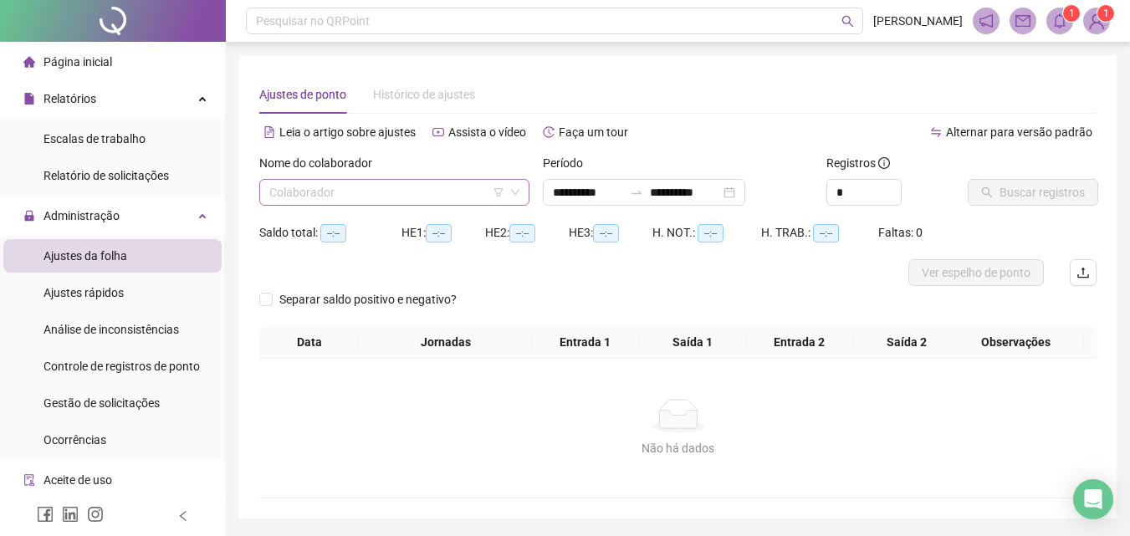
click at [371, 193] on input "search" at bounding box center [386, 192] width 235 height 25
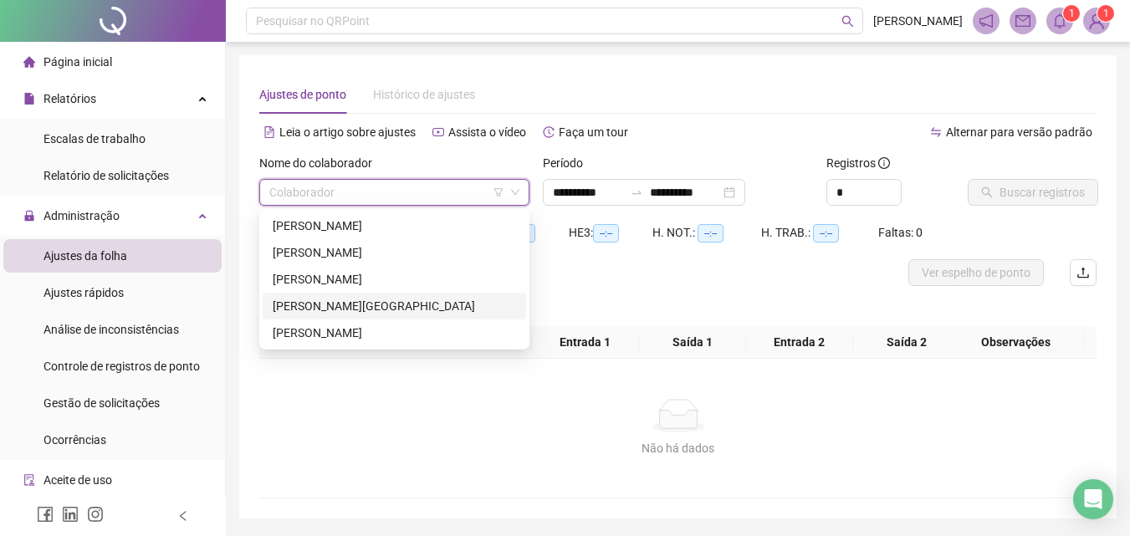
click at [359, 299] on div "[PERSON_NAME][GEOGRAPHIC_DATA]" at bounding box center [394, 306] width 243 height 18
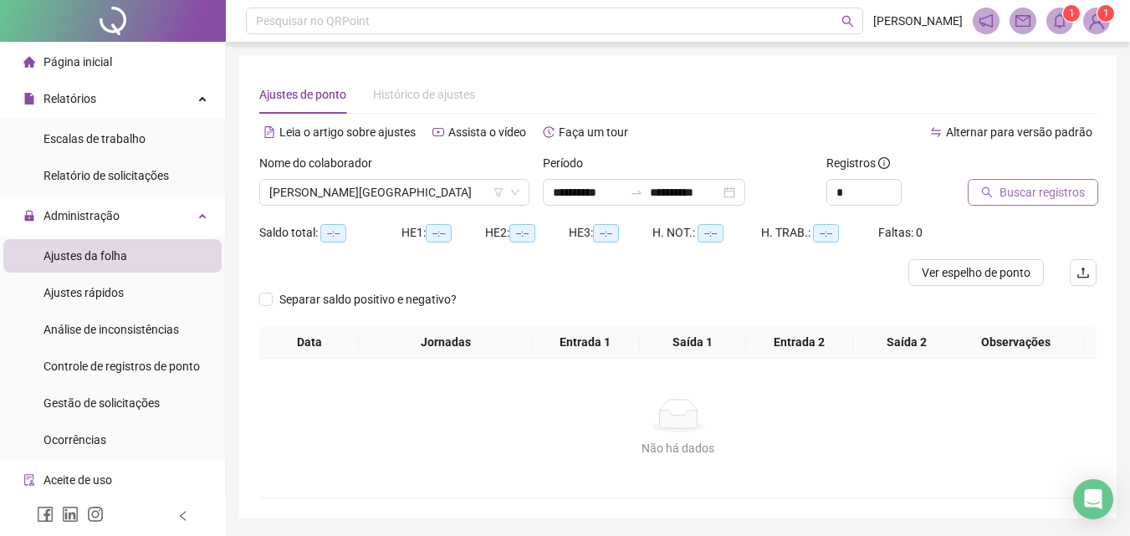
click at [1051, 194] on span "Buscar registros" at bounding box center [1042, 192] width 85 height 18
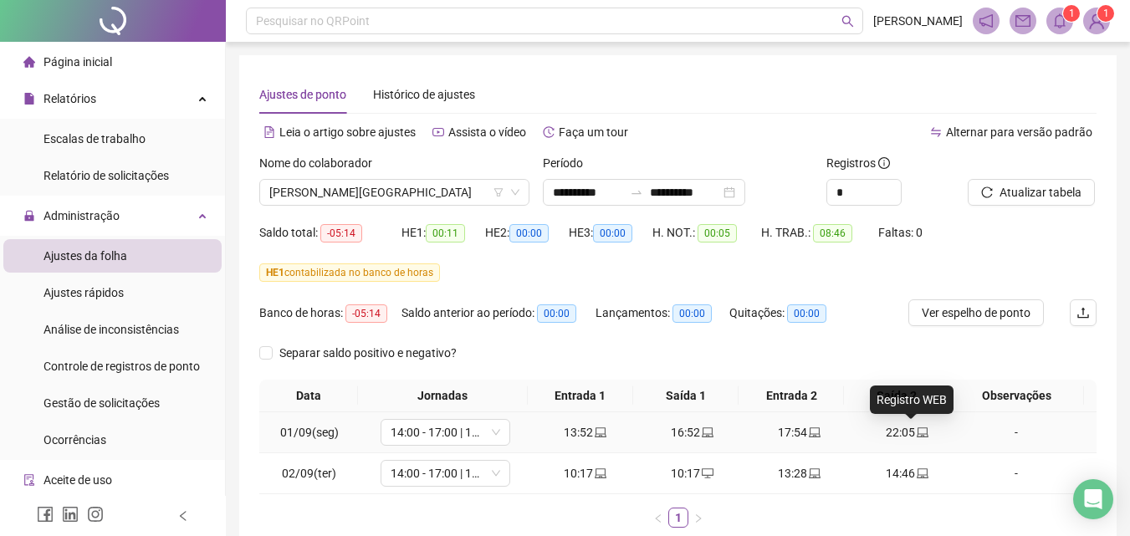
click at [917, 427] on icon "laptop" at bounding box center [923, 433] width 12 height 12
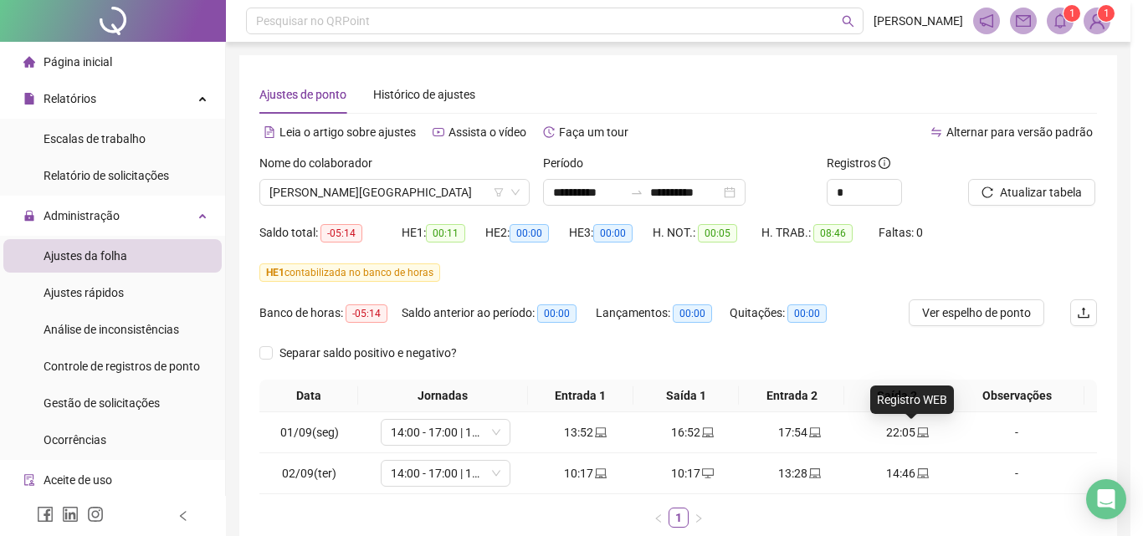
type input "**********"
click at [909, 427] on div "**********" at bounding box center [571, 268] width 1143 height 536
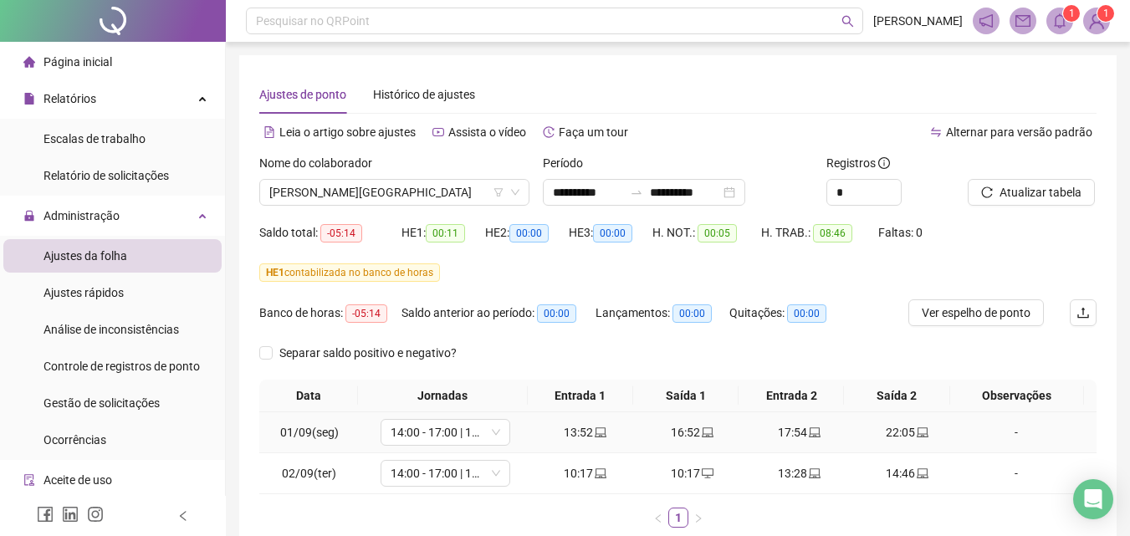
click at [1006, 433] on div "-" at bounding box center [1016, 432] width 99 height 18
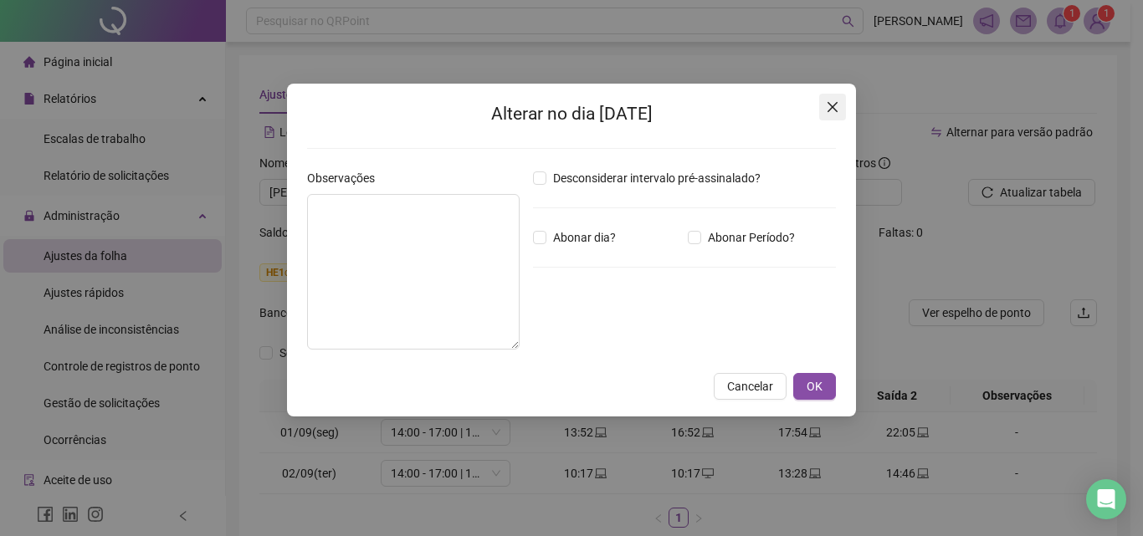
click at [832, 114] on button "Close" at bounding box center [832, 107] width 27 height 27
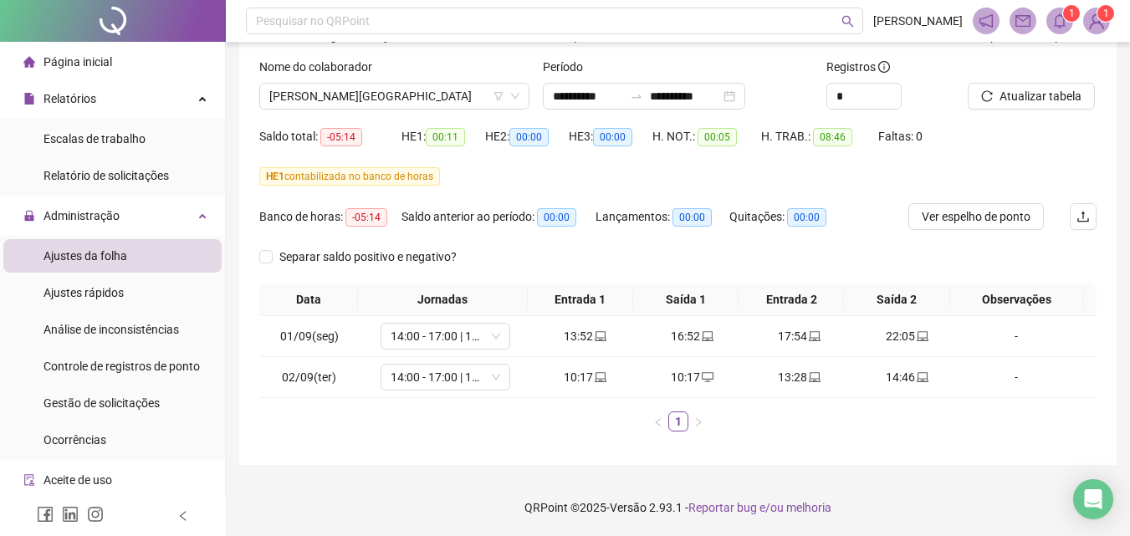
scroll to position [97, 0]
drag, startPoint x: 346, startPoint y: 131, endPoint x: 356, endPoint y: 127, distance: 11.4
click at [346, 130] on span "-05:14" at bounding box center [341, 136] width 42 height 18
drag, startPoint x: 361, startPoint y: 129, endPoint x: 404, endPoint y: 128, distance: 42.7
click at [365, 131] on div "Saldo total: -05:14" at bounding box center [330, 135] width 142 height 19
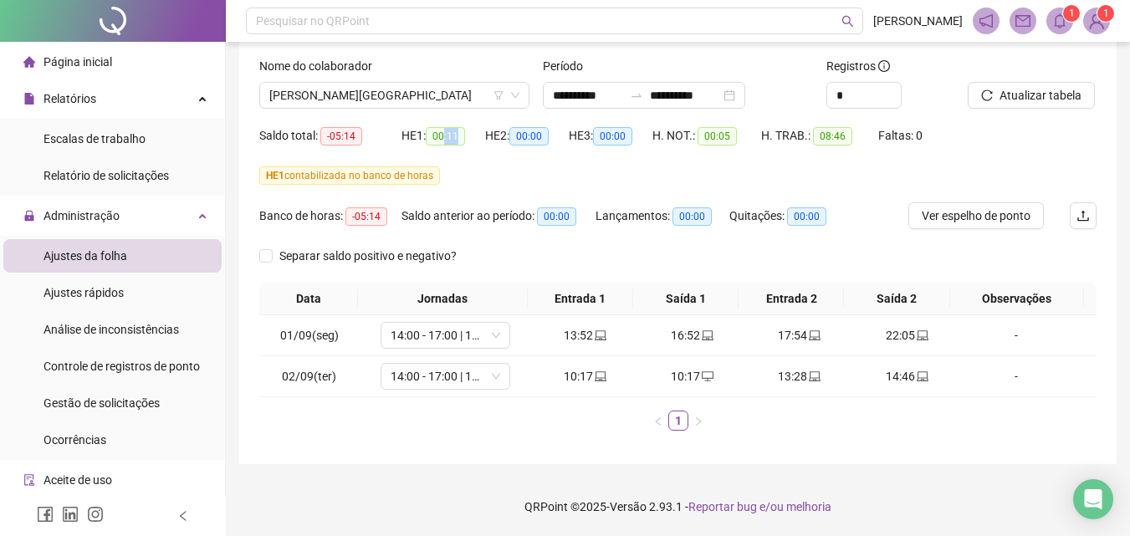
click at [454, 144] on span "00:11" at bounding box center [445, 136] width 39 height 18
click at [475, 141] on div "HE 1: 00:11" at bounding box center [444, 135] width 84 height 19
click at [571, 217] on span "00:00" at bounding box center [556, 216] width 39 height 18
click at [571, 215] on span "00:00" at bounding box center [556, 216] width 39 height 18
click at [1003, 329] on div "-" at bounding box center [1016, 335] width 99 height 18
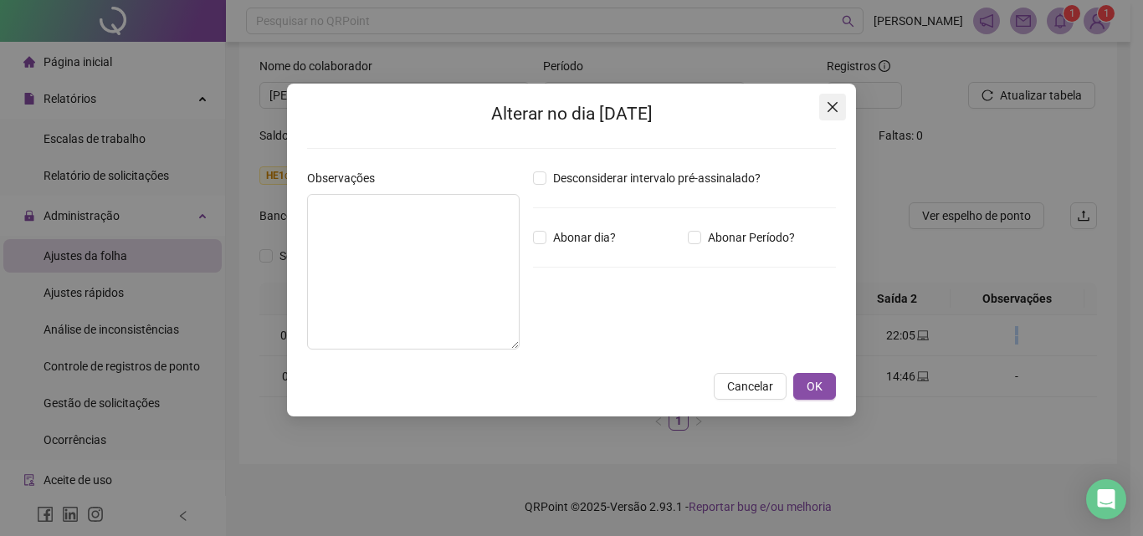
click at [845, 114] on div "Alterar no dia 01/09/2025 Observações Desconsiderar intervalo pré-assinalado? A…" at bounding box center [571, 250] width 569 height 333
click at [668, 105] on h2 "Alterar no dia 01/09/2025" at bounding box center [571, 114] width 529 height 28
click at [601, 119] on h2 "Alterar no dia 01/09/2025" at bounding box center [571, 114] width 529 height 28
click at [602, 115] on h2 "Alterar no dia 01/09/2025" at bounding box center [571, 114] width 529 height 28
click at [834, 111] on icon "close" at bounding box center [832, 106] width 13 height 13
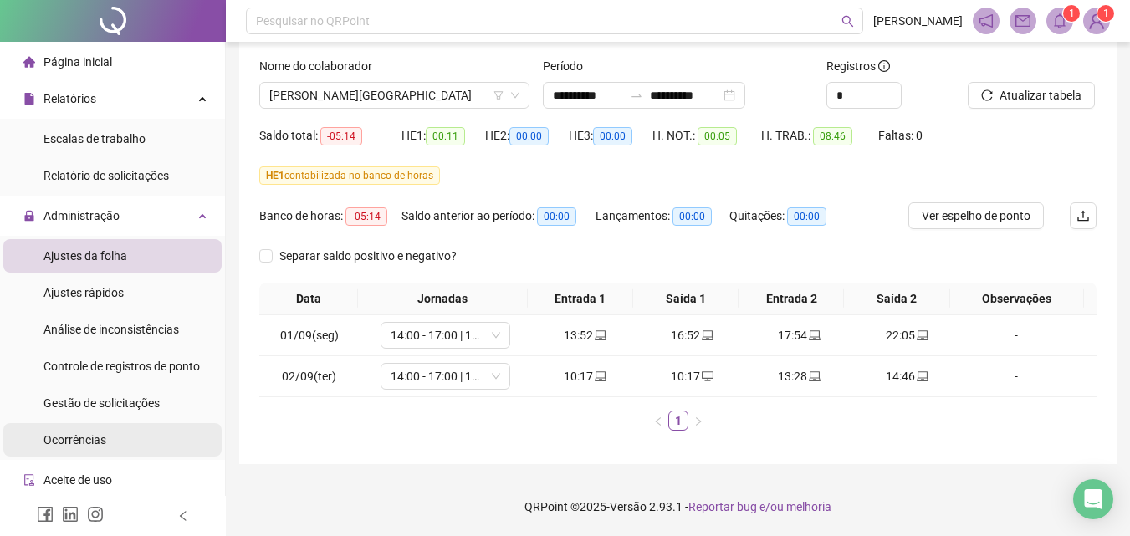
click at [89, 434] on span "Ocorrências" at bounding box center [75, 439] width 63 height 13
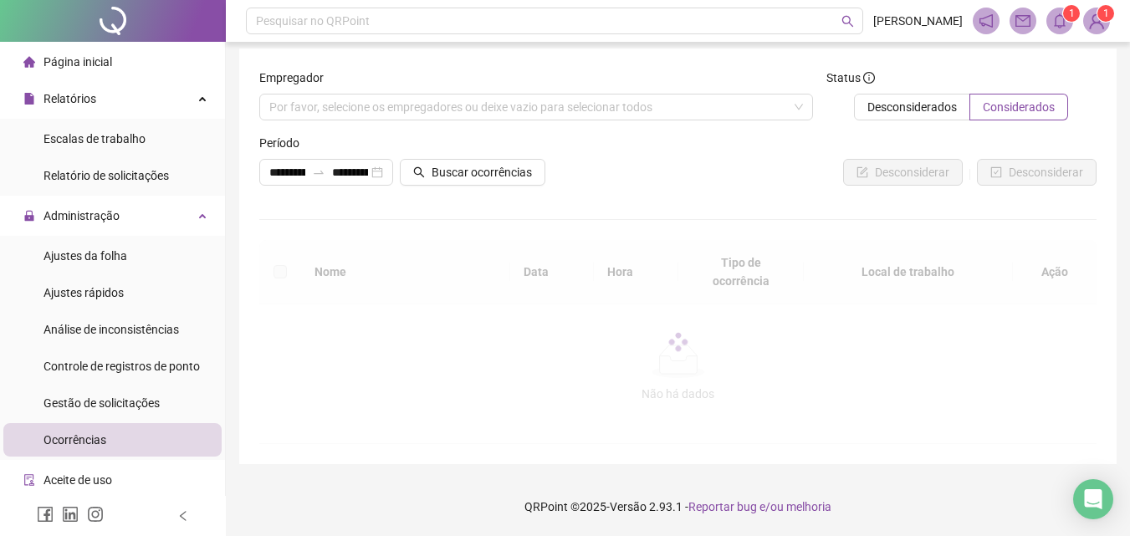
scroll to position [7, 0]
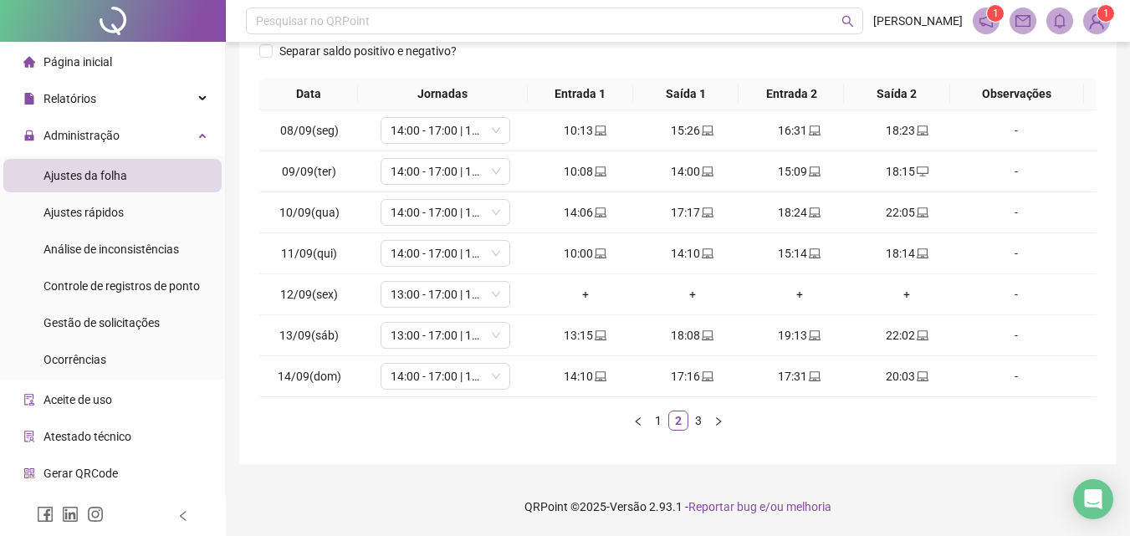
click at [102, 172] on span "Ajustes da folha" at bounding box center [86, 175] width 84 height 13
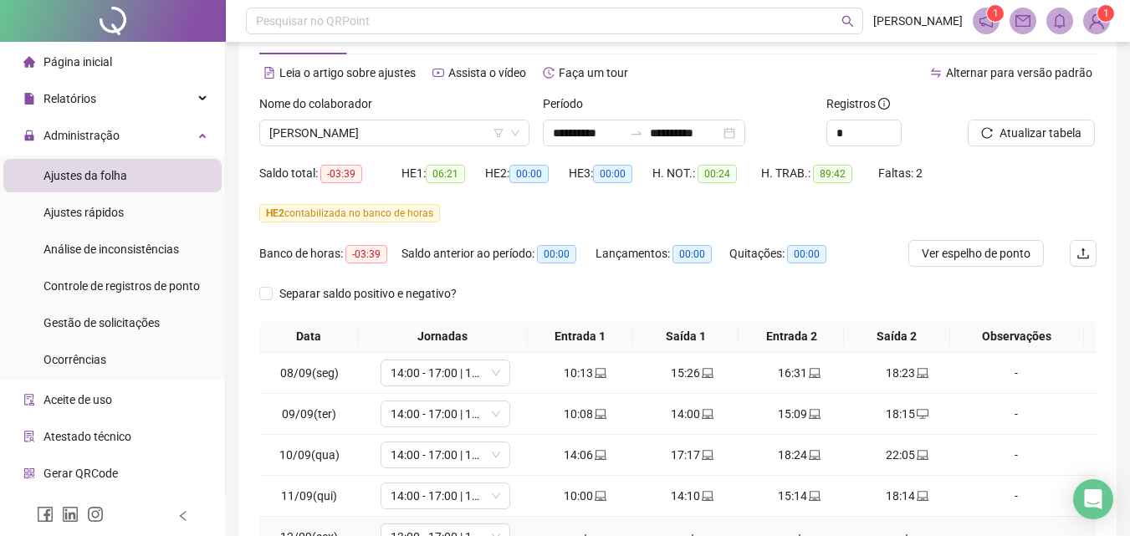
scroll to position [51, 0]
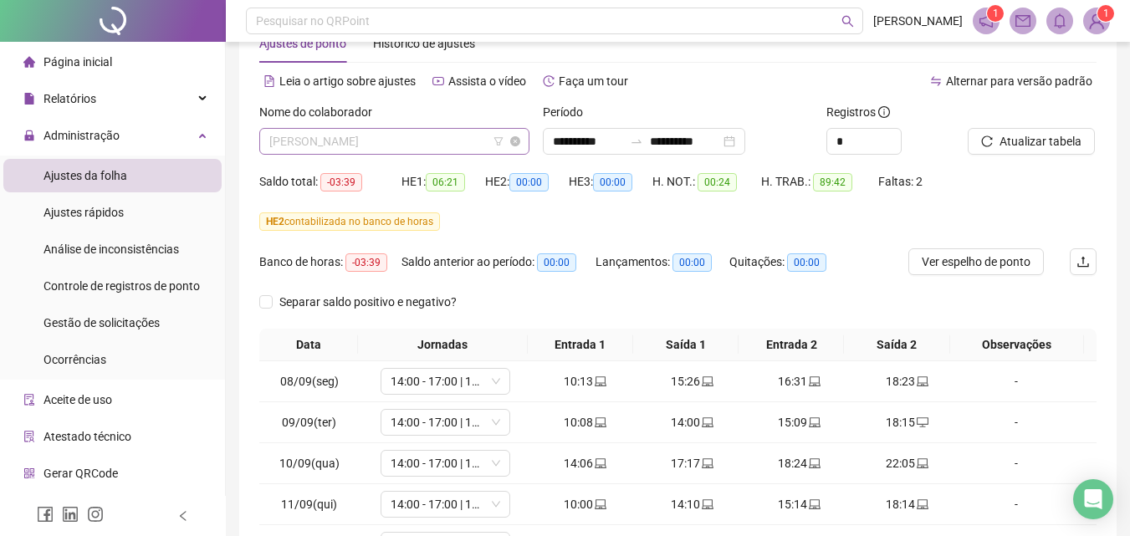
click at [493, 141] on span "[PERSON_NAME]" at bounding box center [394, 141] width 250 height 25
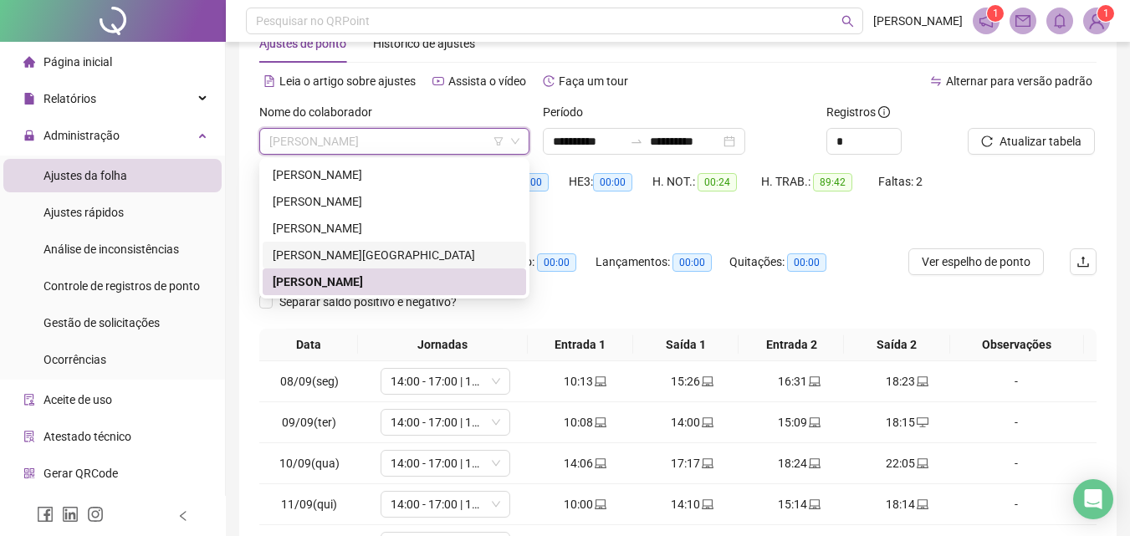
click at [366, 253] on div "[PERSON_NAME][GEOGRAPHIC_DATA]" at bounding box center [394, 255] width 243 height 18
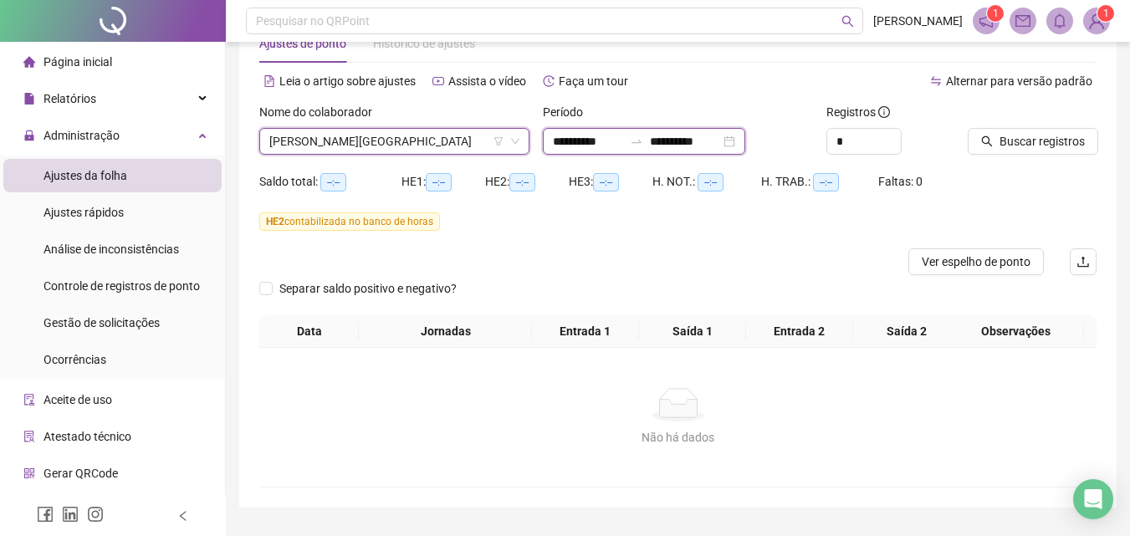
click at [618, 138] on input "**********" at bounding box center [588, 141] width 70 height 18
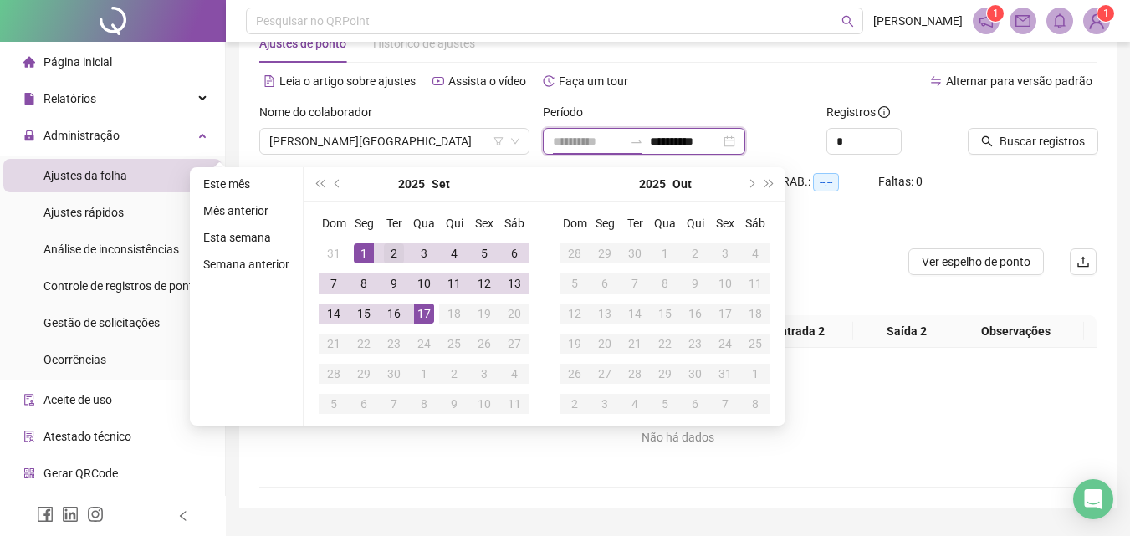
type input "**********"
drag, startPoint x: 392, startPoint y: 251, endPoint x: 632, endPoint y: 197, distance: 245.4
click at [394, 250] on div "2" at bounding box center [394, 253] width 20 height 20
click at [682, 142] on input "**********" at bounding box center [685, 141] width 70 height 18
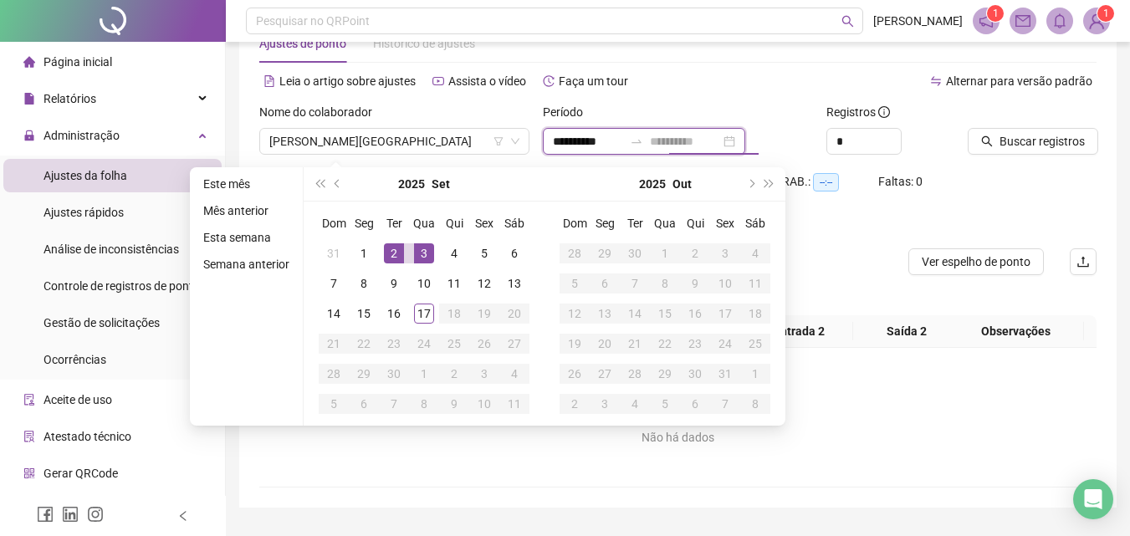
type input "**********"
click at [401, 253] on div "2" at bounding box center [394, 253] width 20 height 20
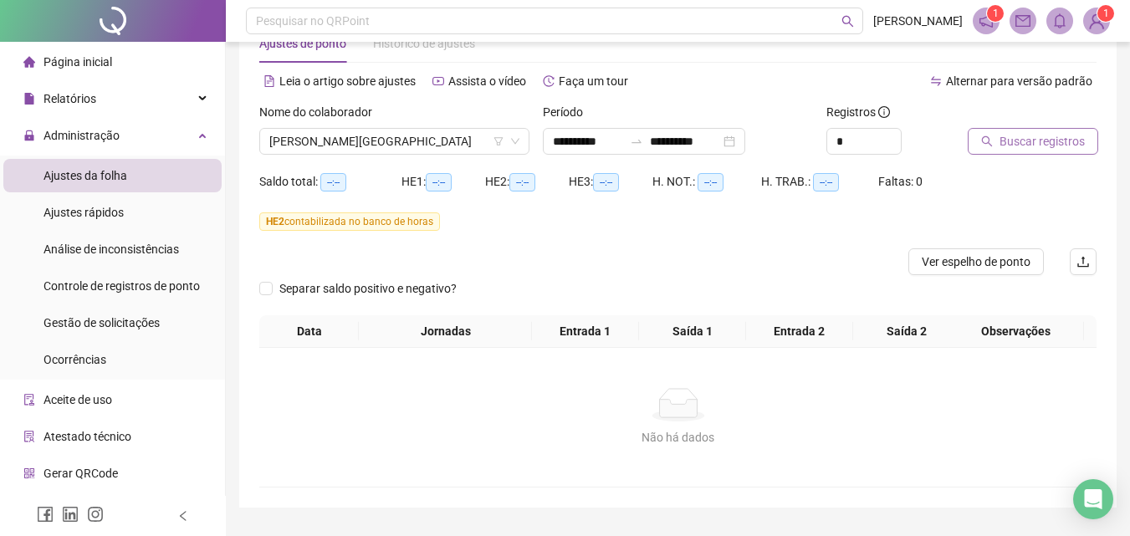
click at [1035, 145] on span "Buscar registros" at bounding box center [1042, 141] width 85 height 18
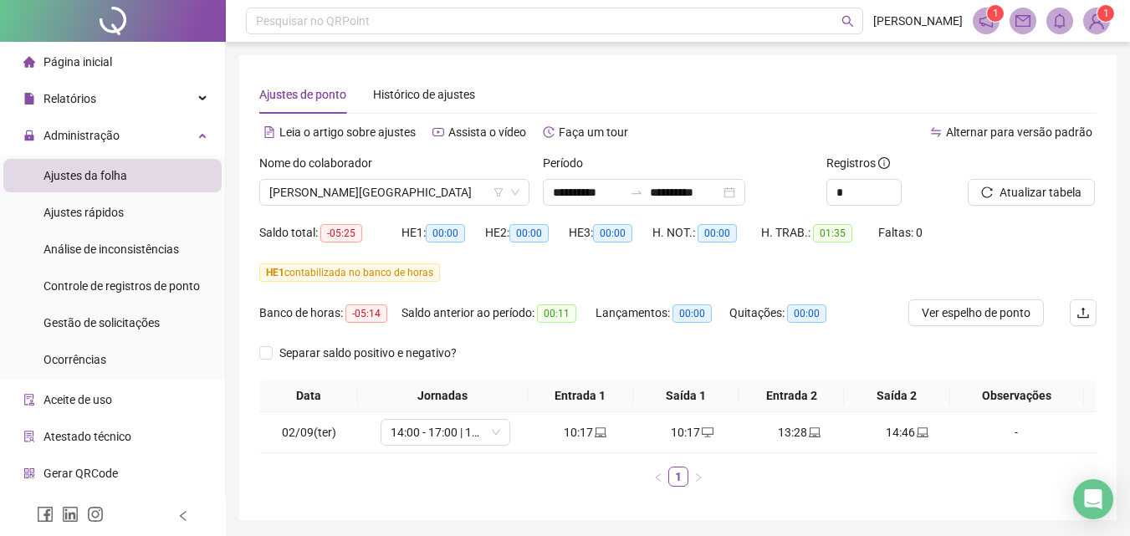
scroll to position [56, 0]
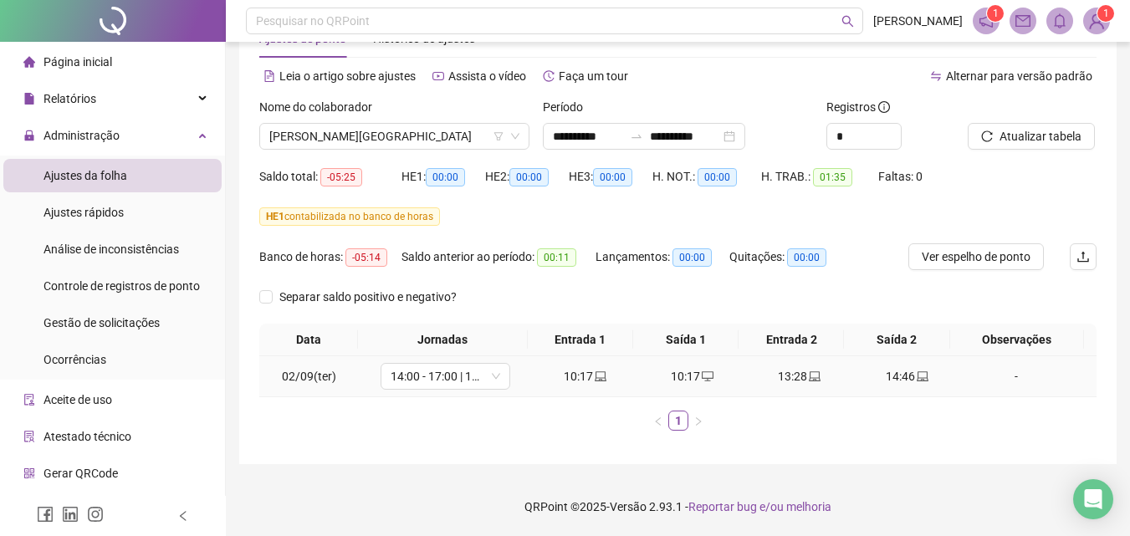
click at [586, 379] on div "10:17" at bounding box center [586, 376] width 94 height 18
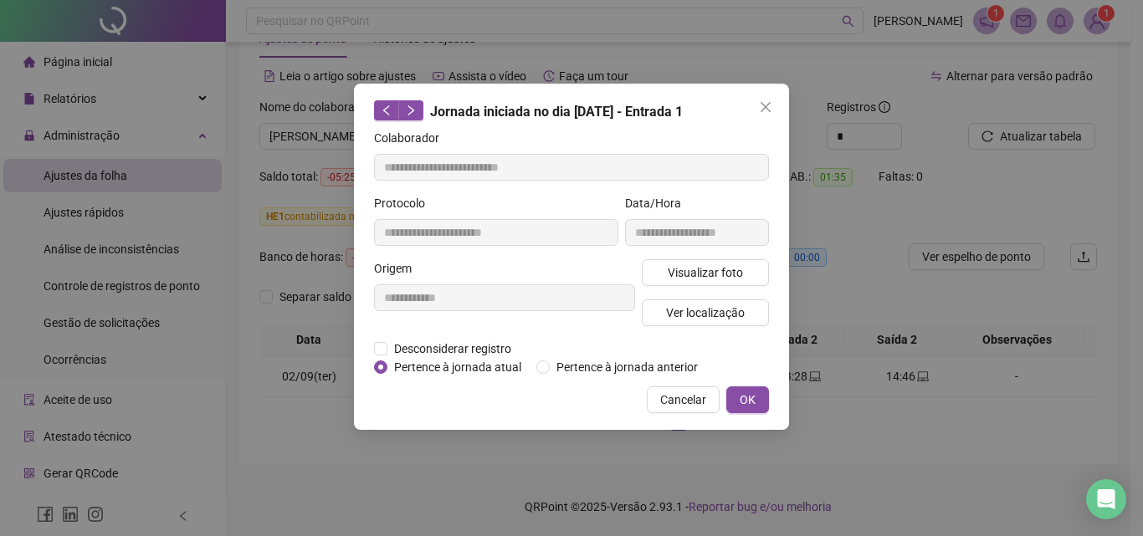
click at [538, 280] on div "Origem" at bounding box center [504, 271] width 261 height 25
click at [714, 274] on span "Visualizar foto" at bounding box center [705, 273] width 75 height 18
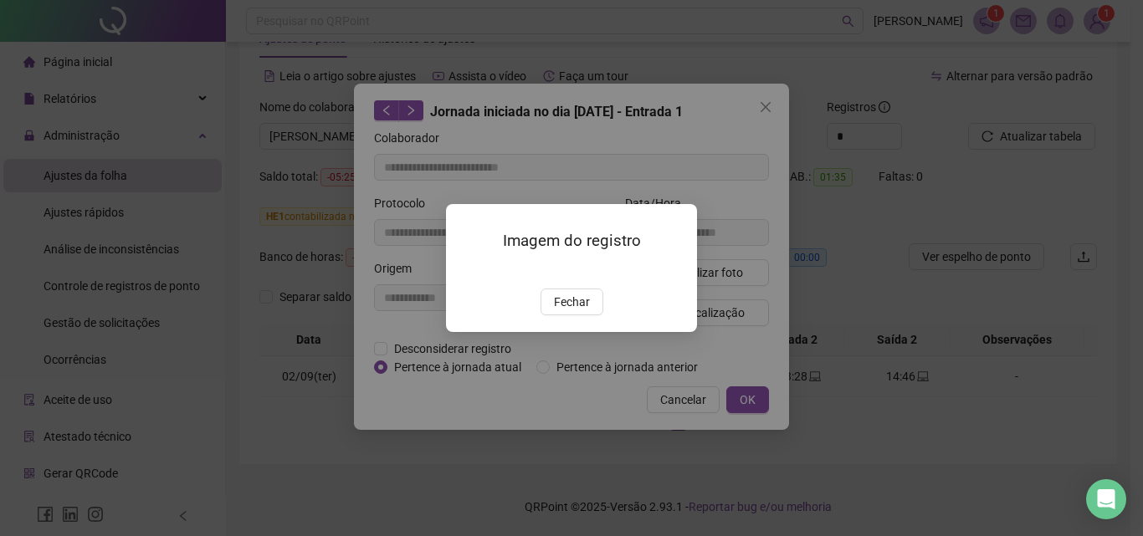
click at [768, 104] on div "Imagem do registro Fechar" at bounding box center [571, 268] width 1143 height 536
click at [760, 103] on div "Imagem do registro Fechar" at bounding box center [571, 268] width 1143 height 536
drag, startPoint x: 928, startPoint y: 423, endPoint x: 920, endPoint y: 412, distance: 13.9
click at [923, 414] on div "Imagem do registro Fechar" at bounding box center [571, 268] width 1143 height 536
click at [340, 382] on div "Imagem do registro Fechar" at bounding box center [571, 268] width 1143 height 536
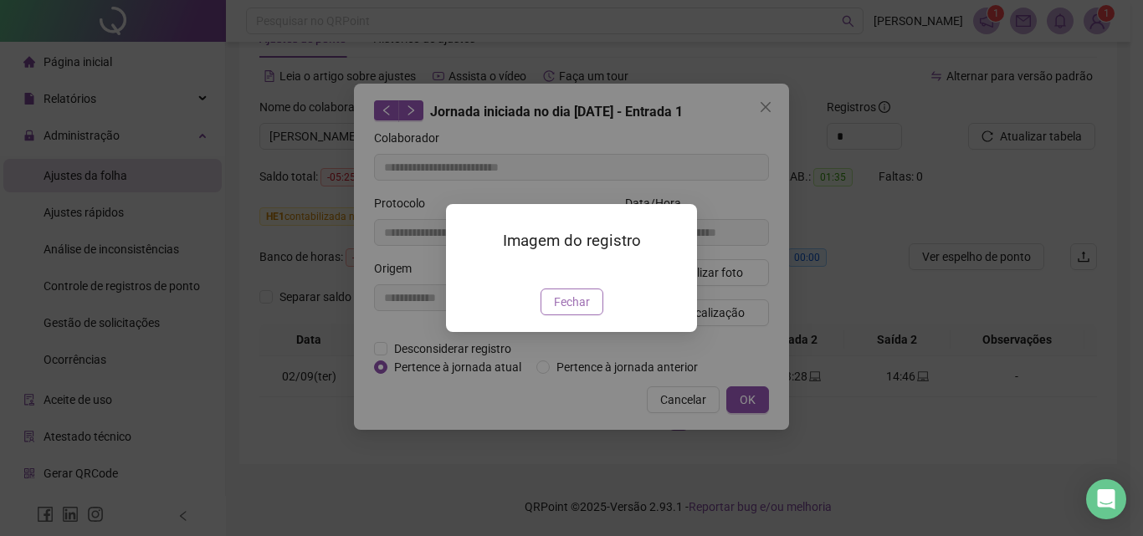
click at [563, 311] on span "Fechar" at bounding box center [572, 302] width 36 height 18
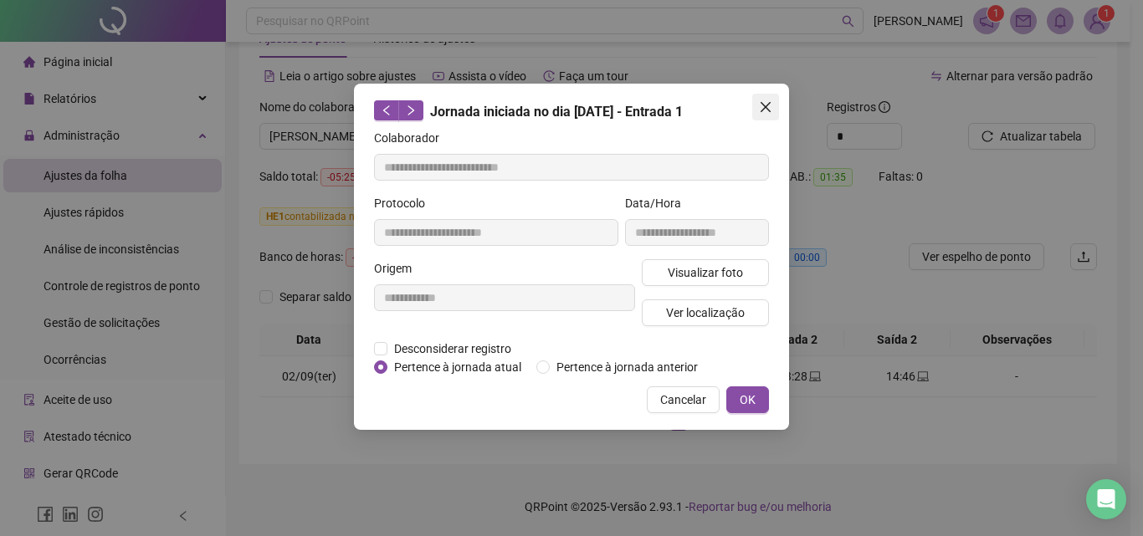
click at [763, 105] on icon "close" at bounding box center [765, 107] width 10 height 10
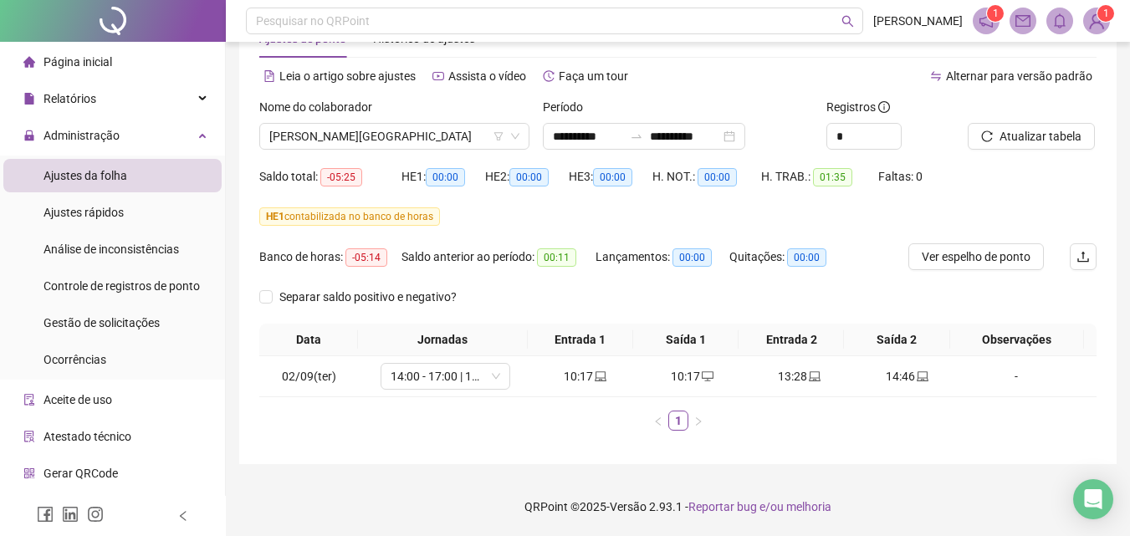
click at [380, 259] on span "-05:14" at bounding box center [367, 257] width 42 height 18
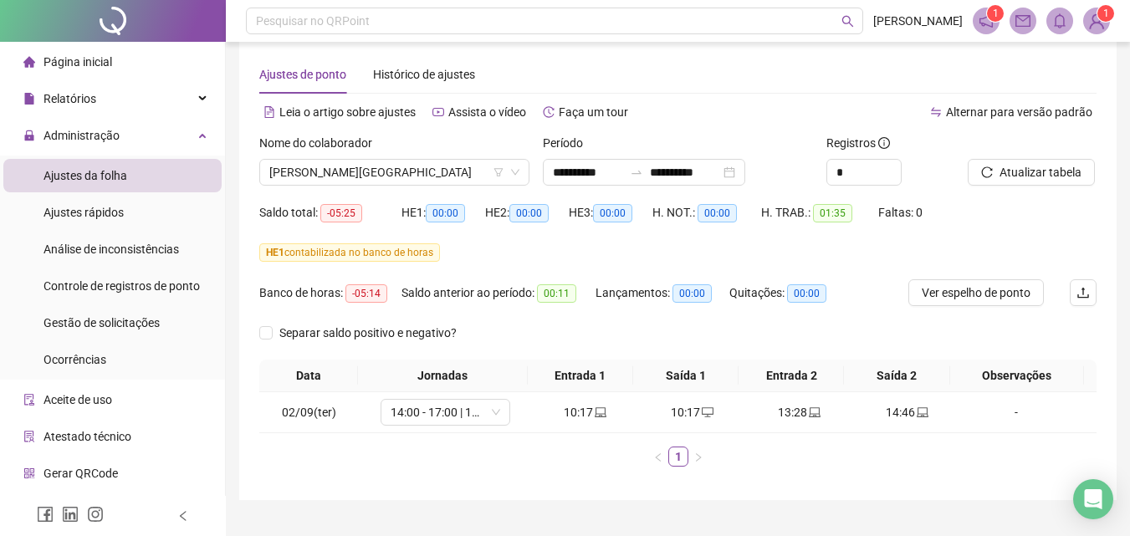
scroll to position [0, 0]
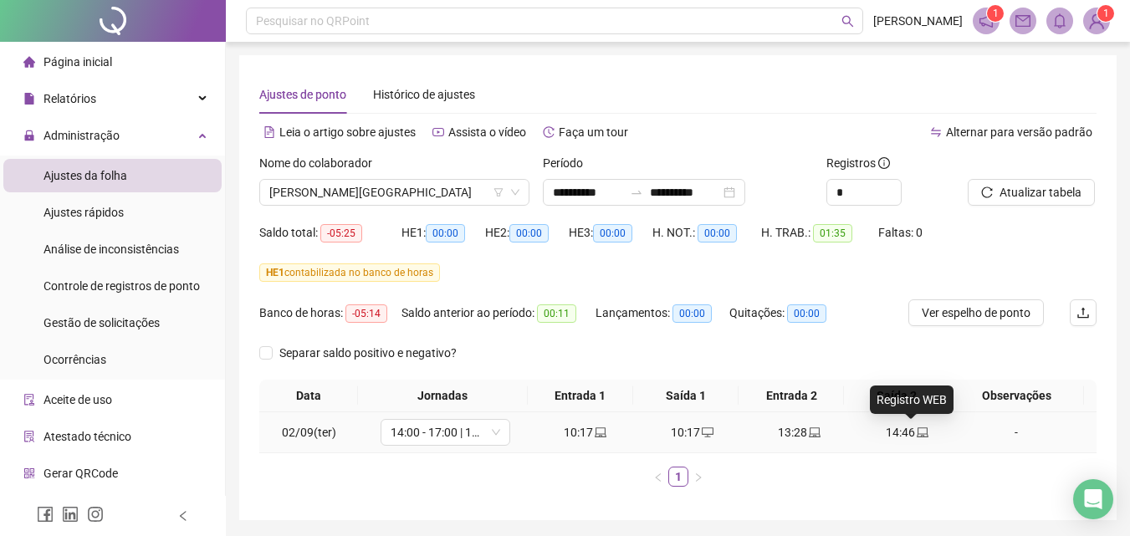
click at [915, 438] on span at bounding box center [921, 432] width 13 height 13
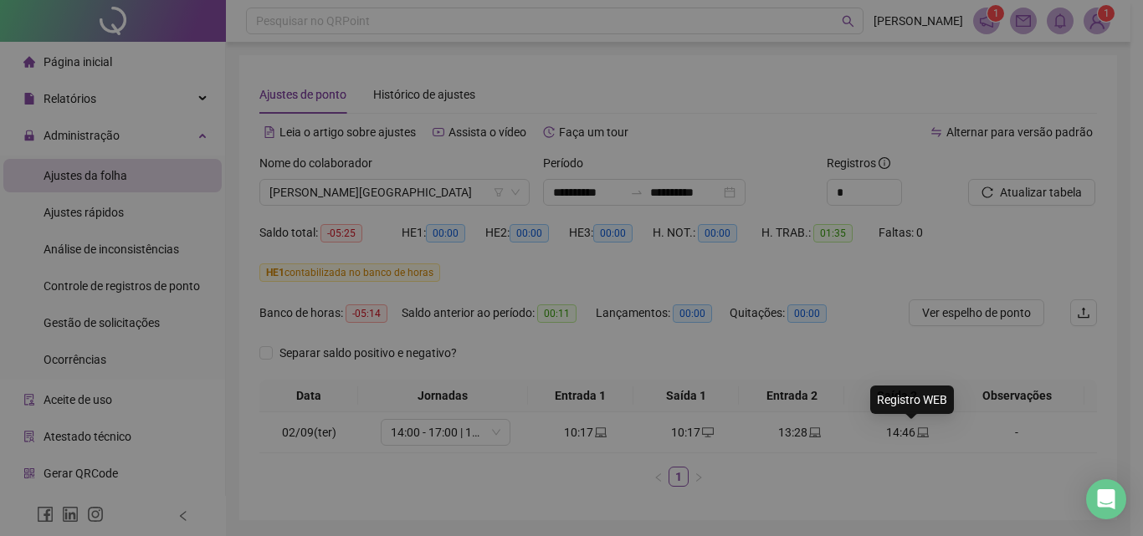
click at [910, 438] on div "**********" at bounding box center [571, 268] width 1143 height 536
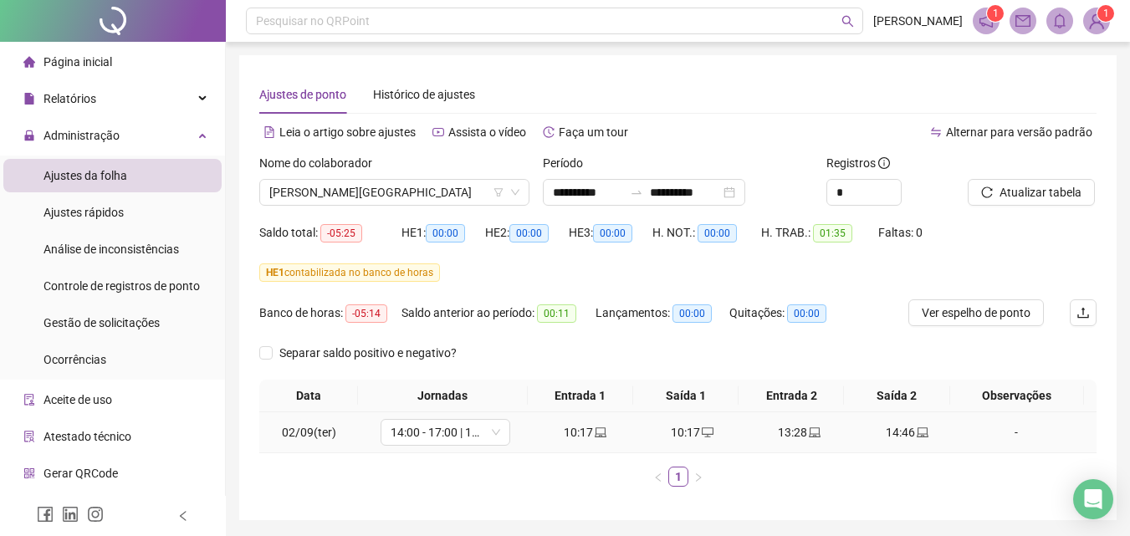
click at [582, 430] on div "10:17" at bounding box center [586, 432] width 94 height 18
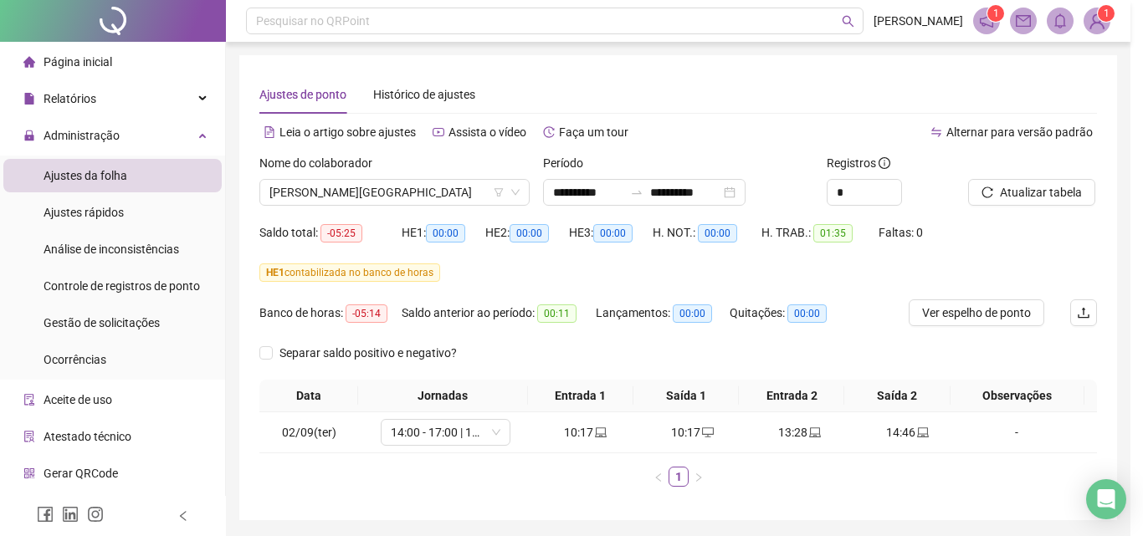
type input "**********"
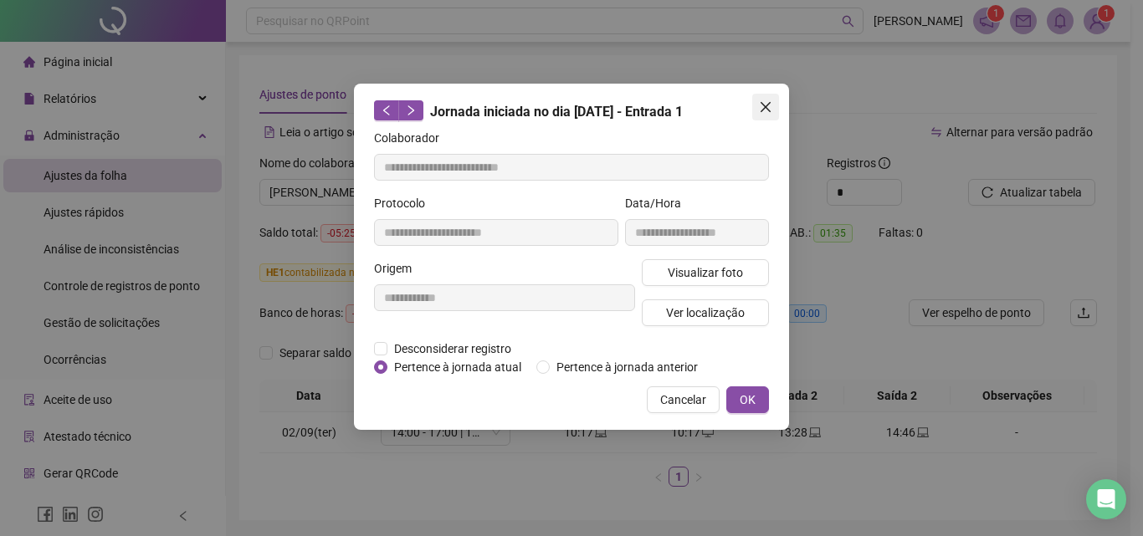
click at [762, 113] on icon "close" at bounding box center [765, 106] width 13 height 13
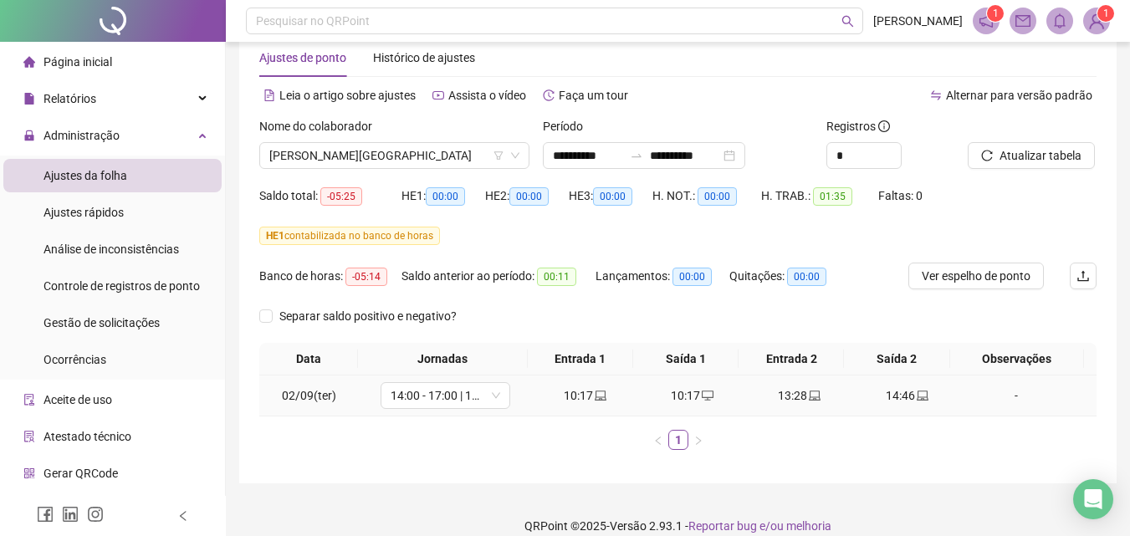
scroll to position [56, 0]
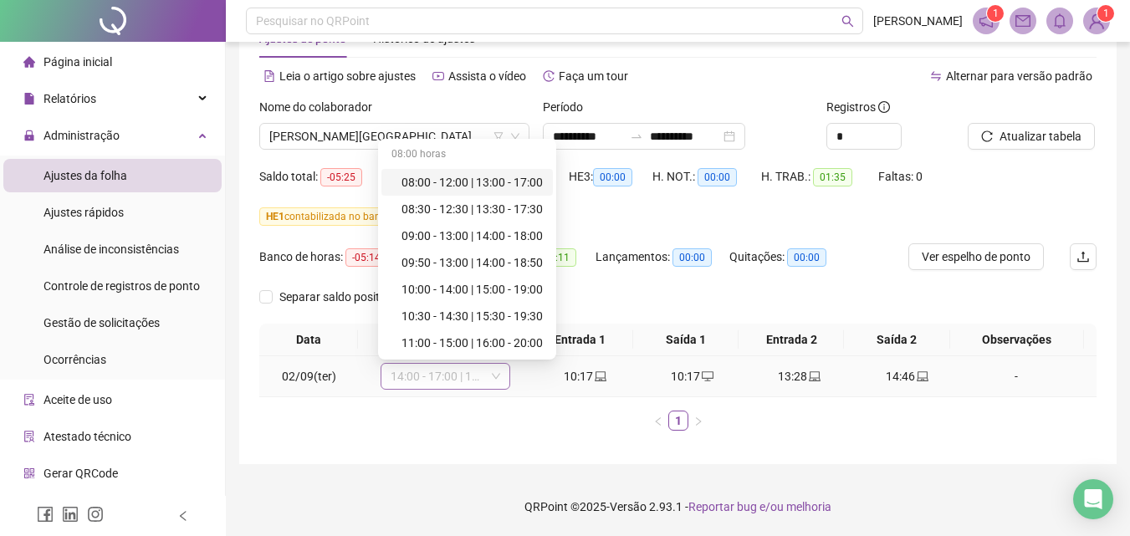
click at [477, 379] on span "14:00 - 17:00 | 18:00 - 22:00" at bounding box center [446, 376] width 110 height 25
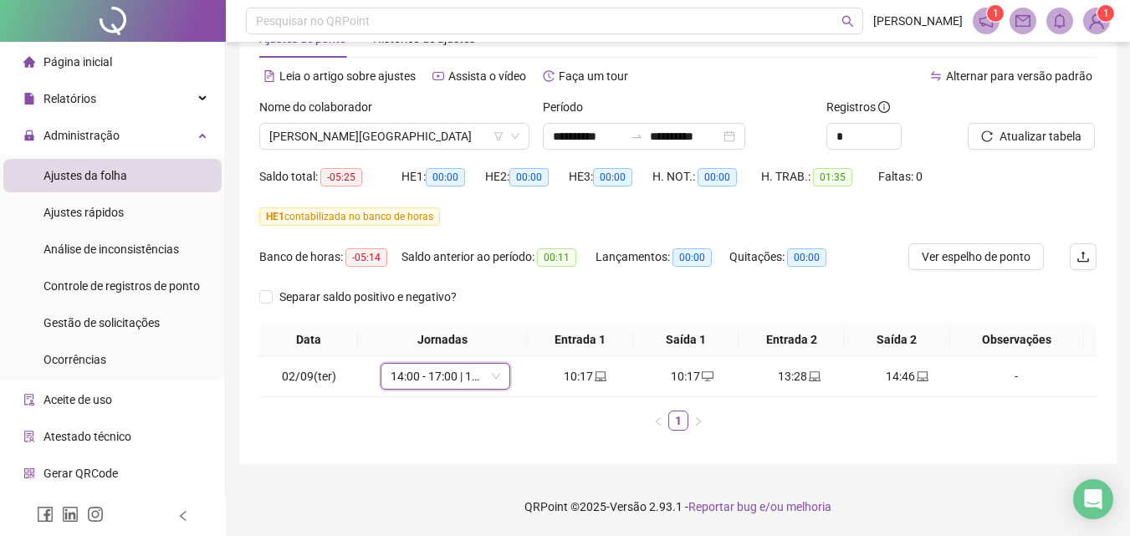
drag, startPoint x: 320, startPoint y: 433, endPoint x: 288, endPoint y: 390, distance: 53.7
click at [319, 431] on div "Data Jornadas Entrada 1 Saída 1 Entrada 2 Saída 2 Observações 02/09(ter) 14:00 …" at bounding box center [677, 384] width 837 height 120
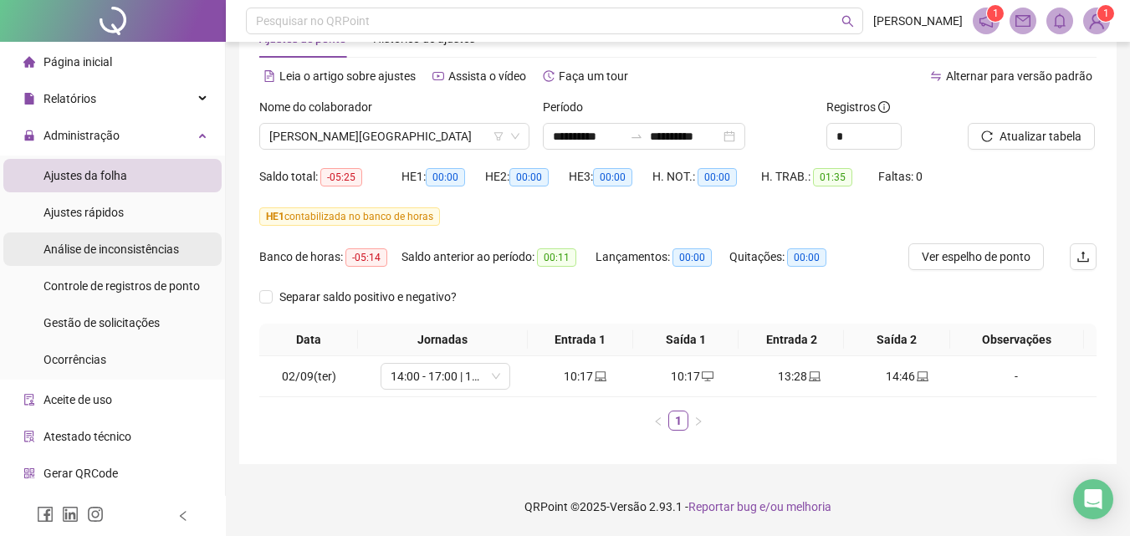
click at [136, 248] on span "Análise de inconsistências" at bounding box center [112, 249] width 136 height 13
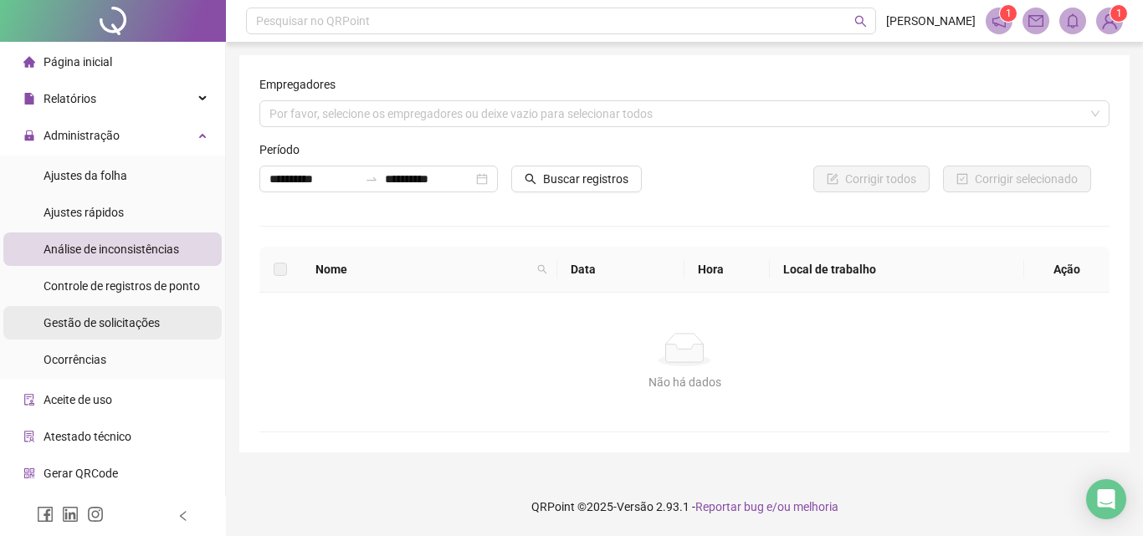
click at [106, 320] on span "Gestão de solicitações" at bounding box center [102, 322] width 116 height 13
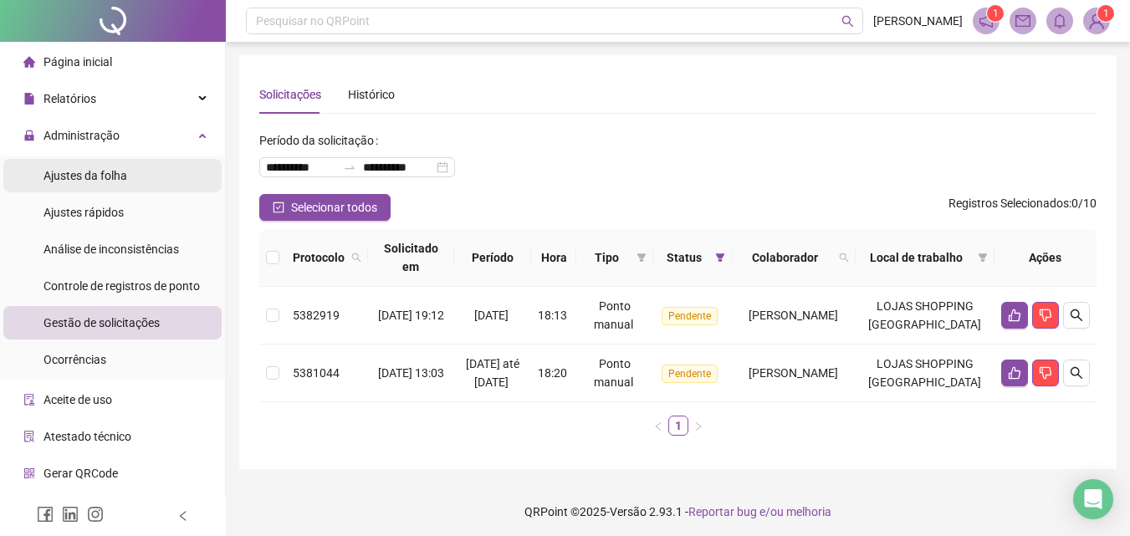
click at [111, 171] on span "Ajustes da folha" at bounding box center [86, 175] width 84 height 13
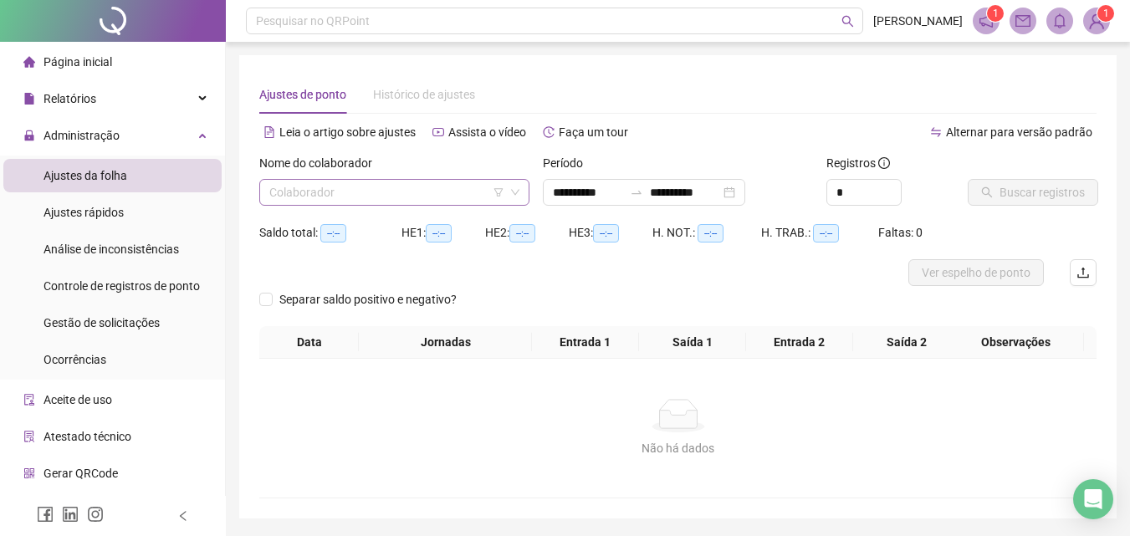
click at [389, 193] on input "search" at bounding box center [386, 192] width 235 height 25
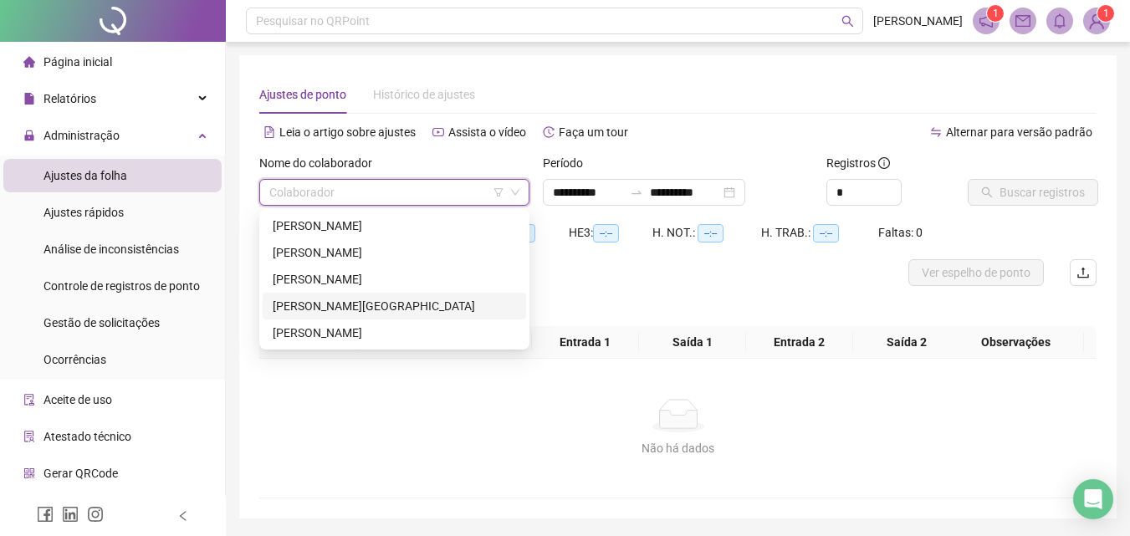
click at [358, 305] on div "[PERSON_NAME][GEOGRAPHIC_DATA]" at bounding box center [394, 306] width 243 height 18
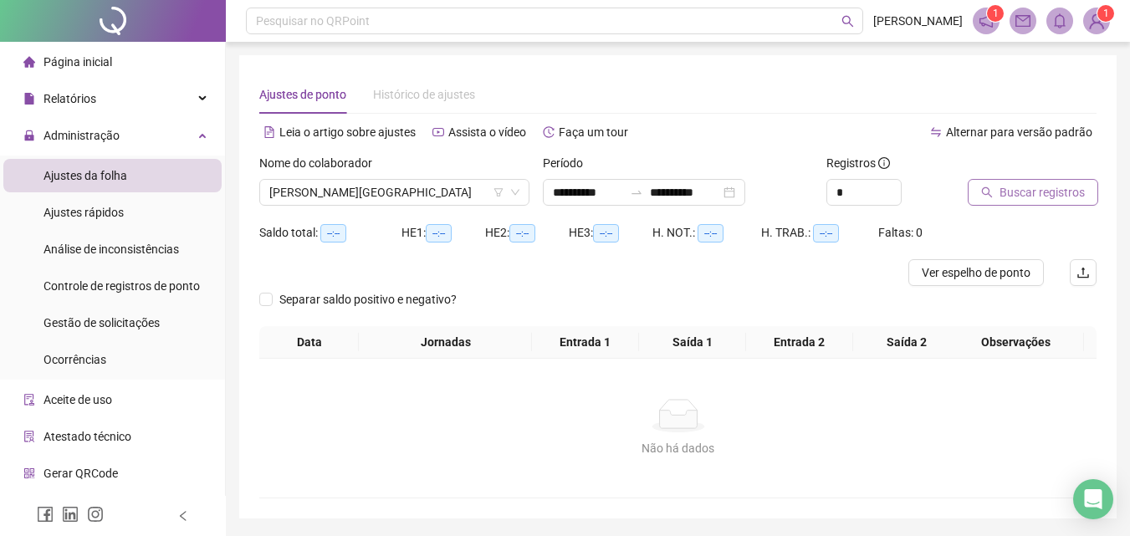
click at [1011, 187] on span "Buscar registros" at bounding box center [1042, 192] width 85 height 18
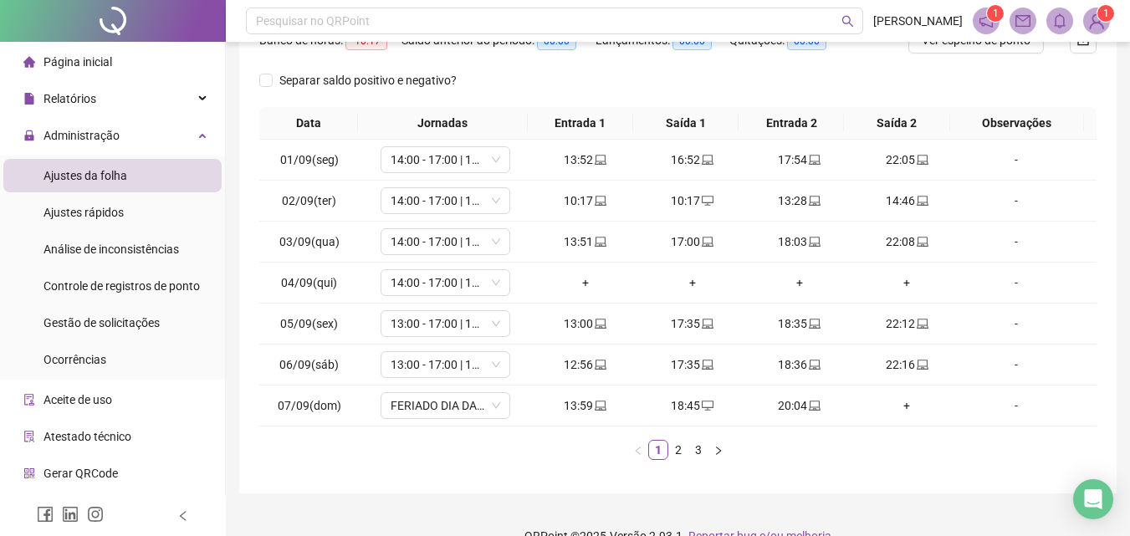
scroll to position [302, 0]
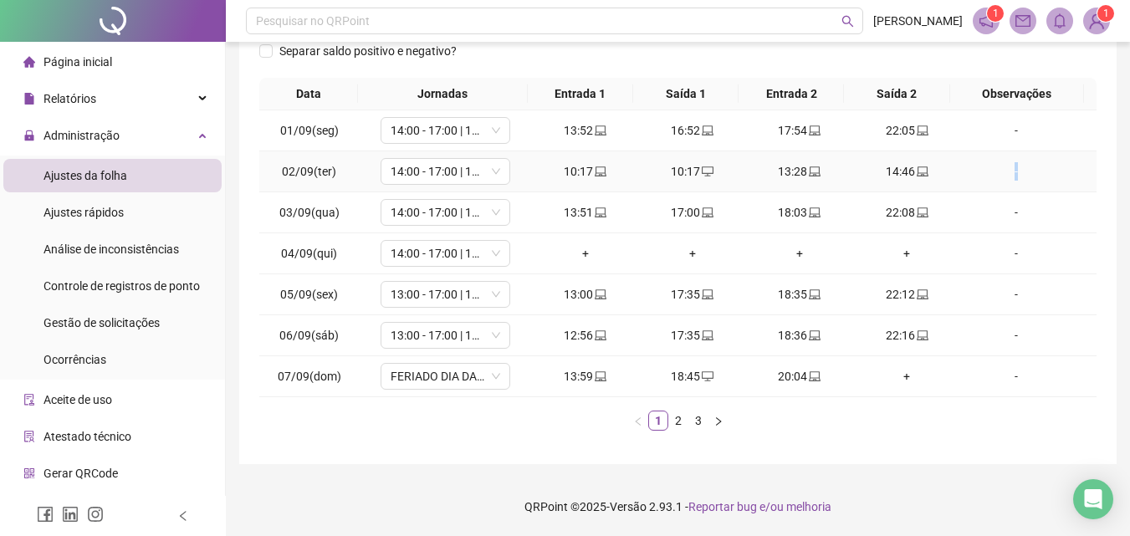
click at [1007, 173] on div "-" at bounding box center [1016, 171] width 99 height 18
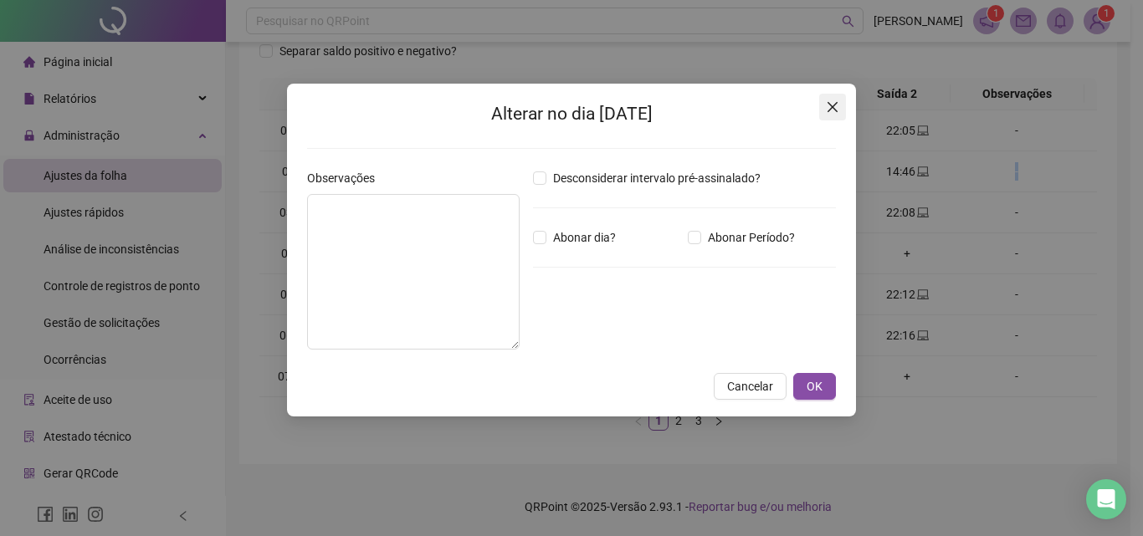
click at [829, 100] on button "Close" at bounding box center [832, 107] width 27 height 27
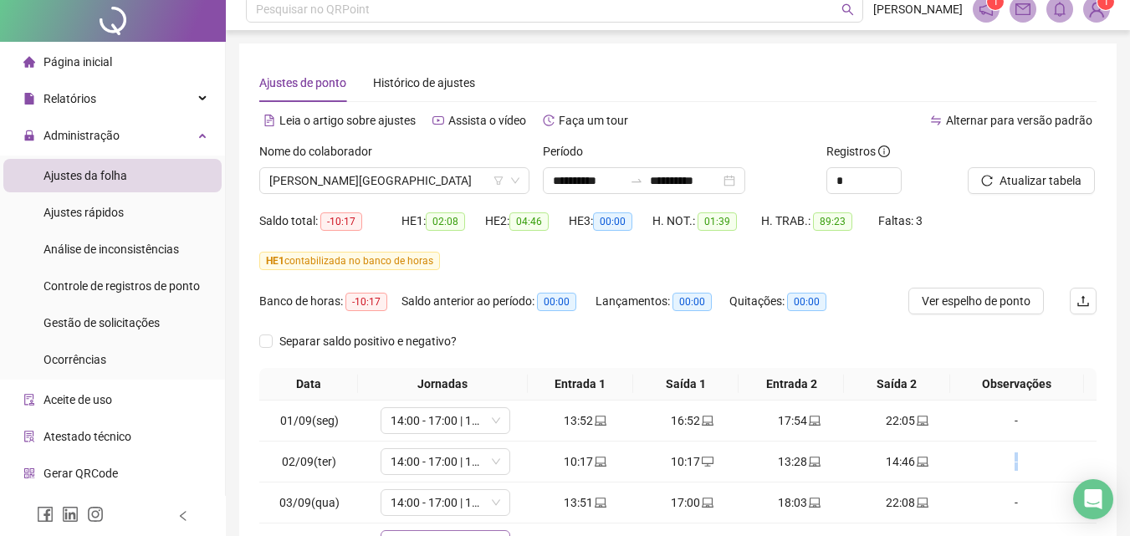
scroll to position [0, 0]
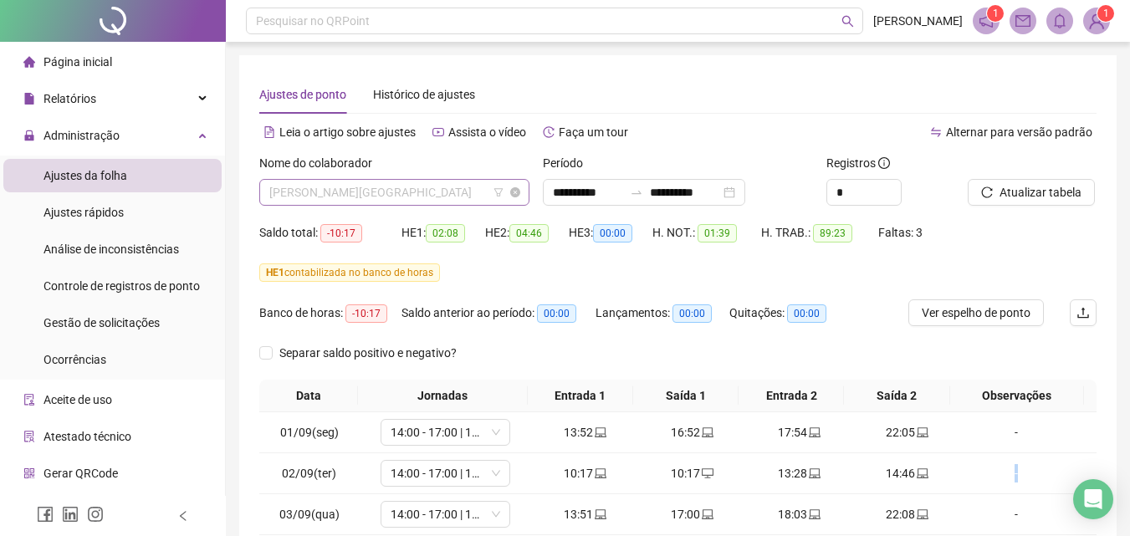
click at [463, 185] on span "[PERSON_NAME][GEOGRAPHIC_DATA]" at bounding box center [394, 192] width 250 height 25
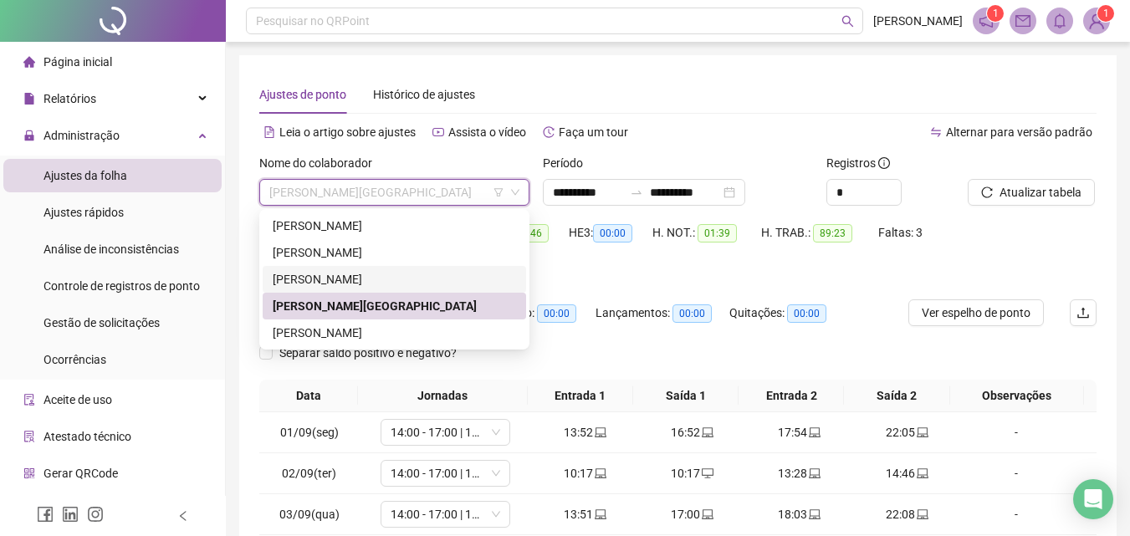
click at [354, 272] on div "[PERSON_NAME]" at bounding box center [394, 279] width 243 height 18
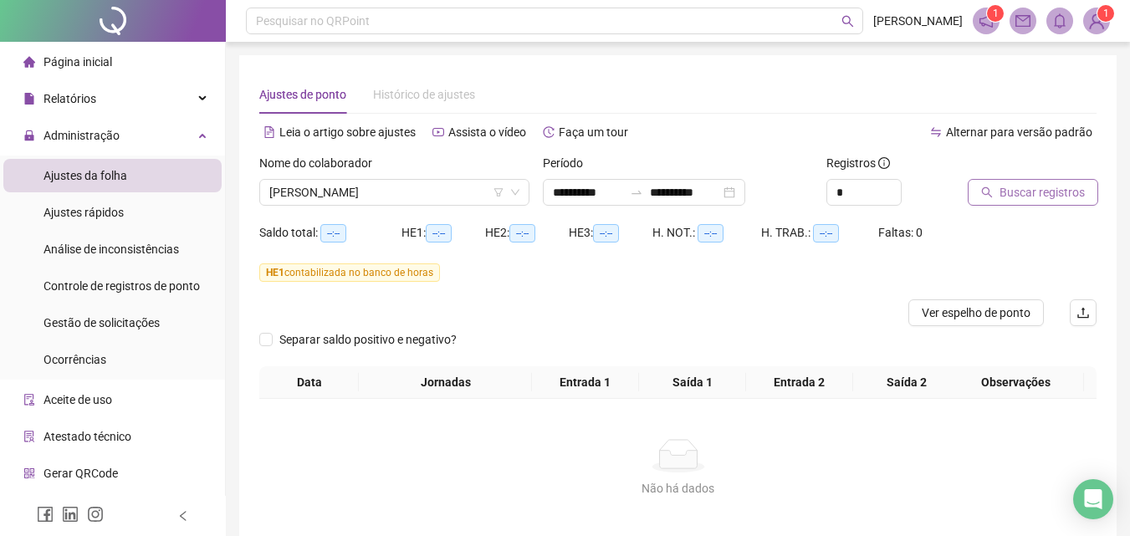
click at [1008, 186] on span "Buscar registros" at bounding box center [1042, 192] width 85 height 18
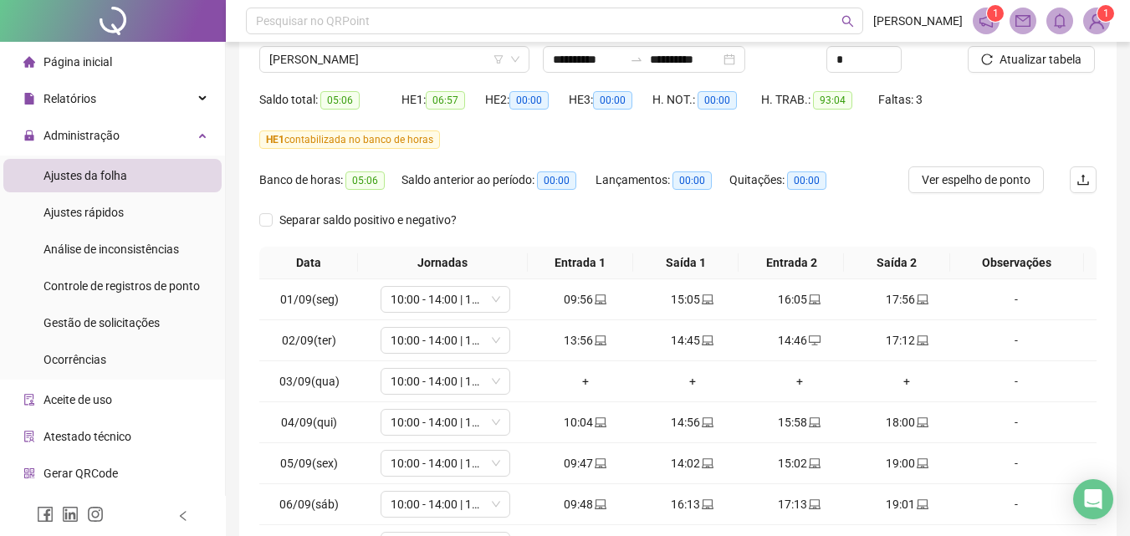
scroll to position [302, 0]
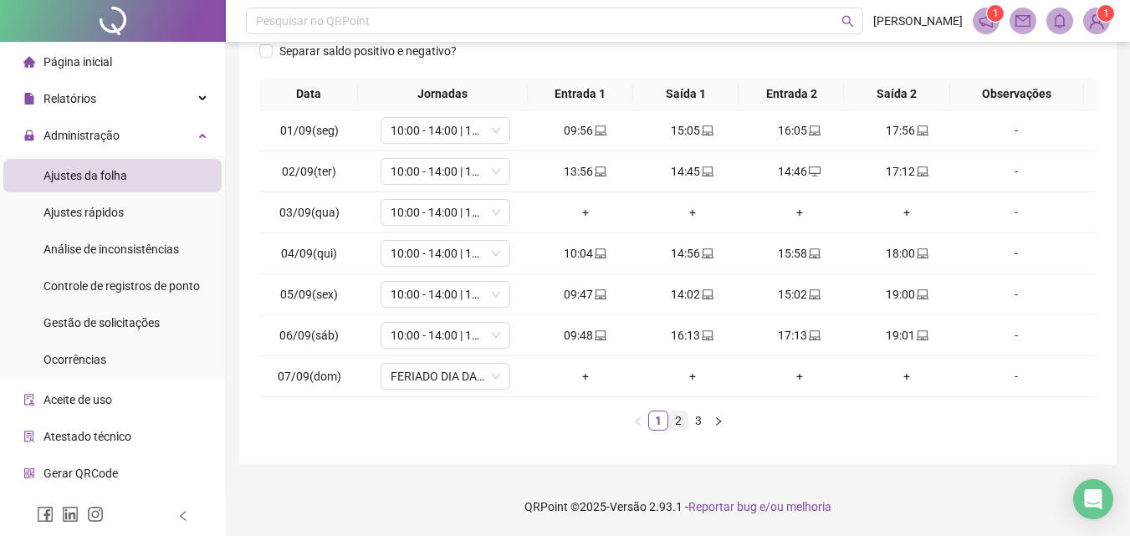
click at [683, 417] on link "2" at bounding box center [678, 421] width 18 height 18
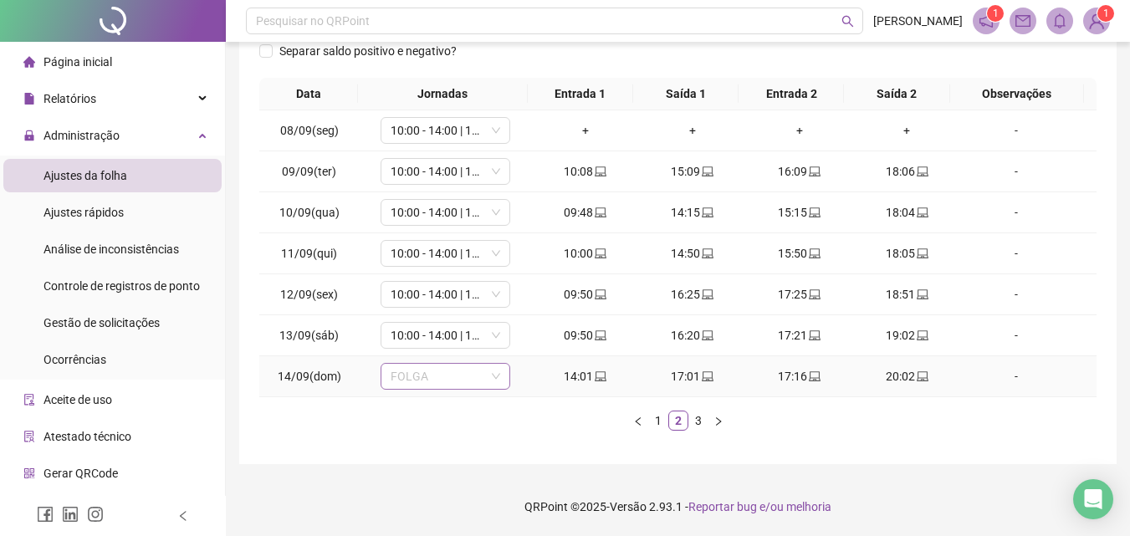
click at [479, 373] on span "FOLGA" at bounding box center [446, 376] width 110 height 25
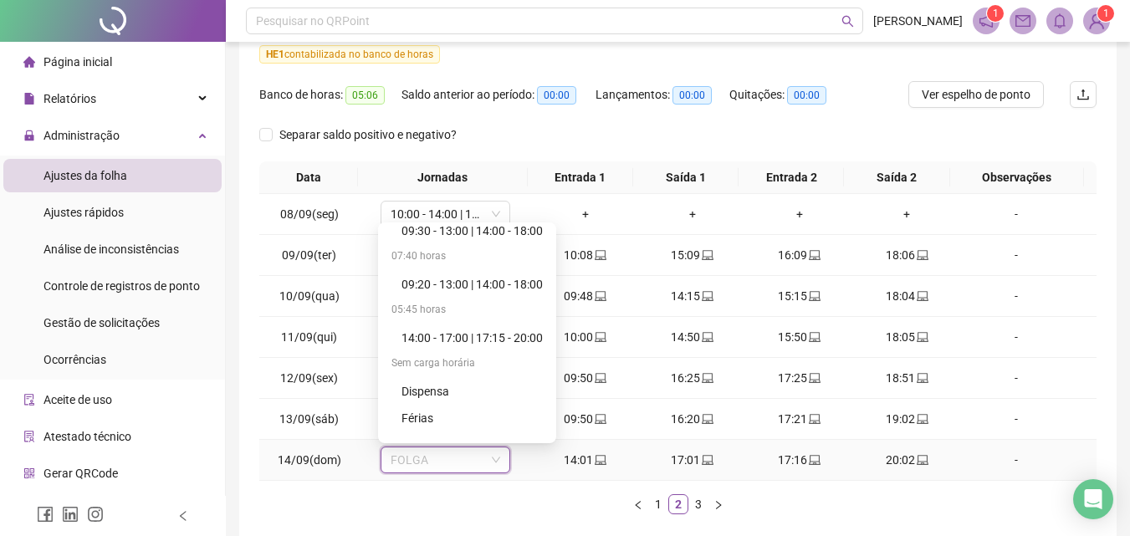
scroll to position [837, 0]
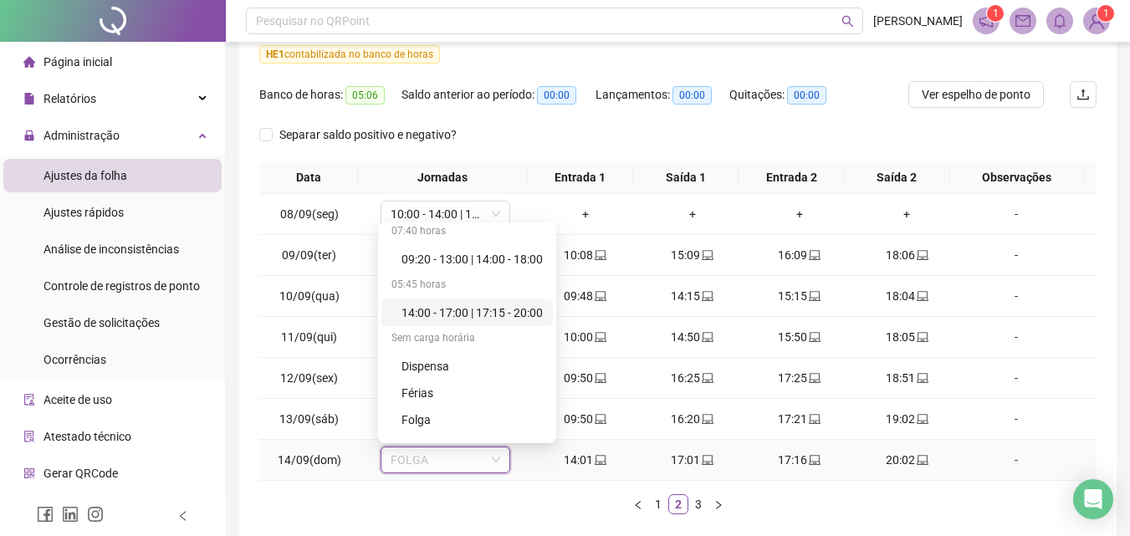
click at [508, 309] on div "14:00 - 17:00 | 17:15 - 20:00" at bounding box center [472, 313] width 141 height 18
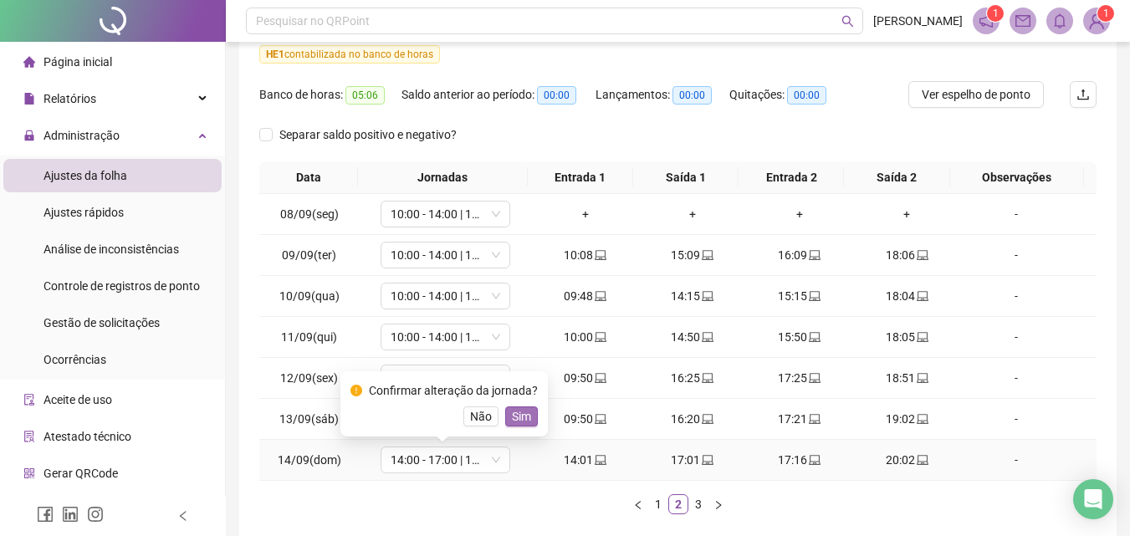
click at [516, 413] on span "Sim" at bounding box center [521, 416] width 19 height 18
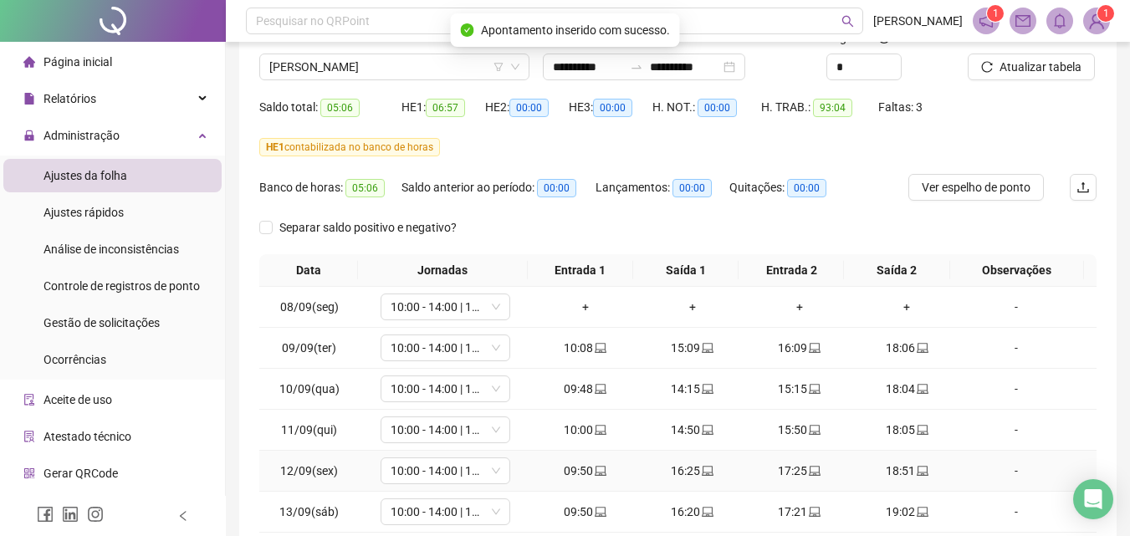
scroll to position [0, 0]
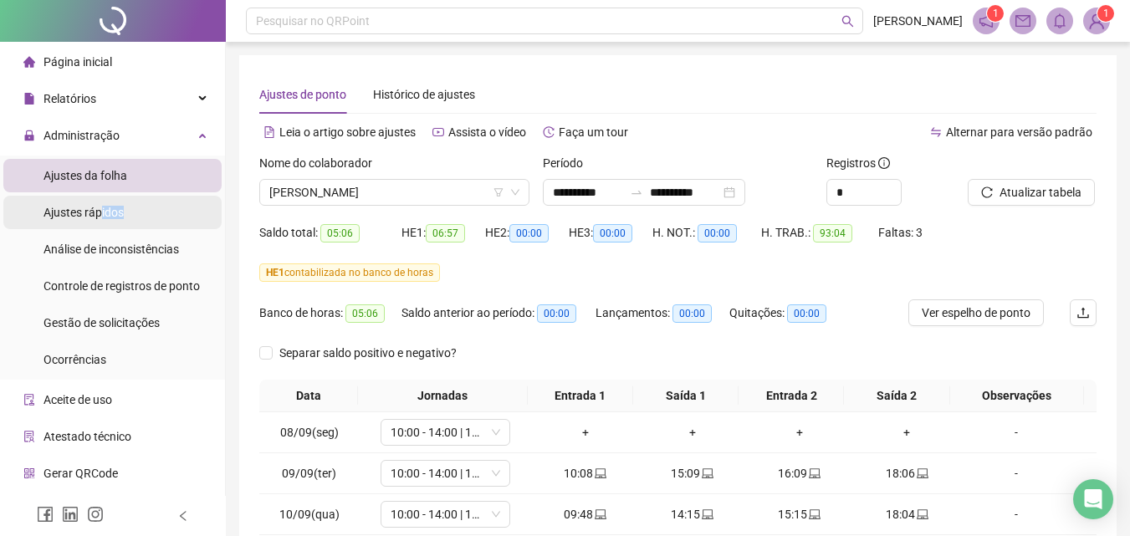
drag, startPoint x: 108, startPoint y: 232, endPoint x: 102, endPoint y: 212, distance: 20.1
click at [102, 212] on ul "Ajustes da folha Ajustes rápidos Análise de inconsistências Controle de registr…" at bounding box center [112, 268] width 225 height 224
click at [102, 212] on span "Ajustes rápidos" at bounding box center [84, 212] width 80 height 13
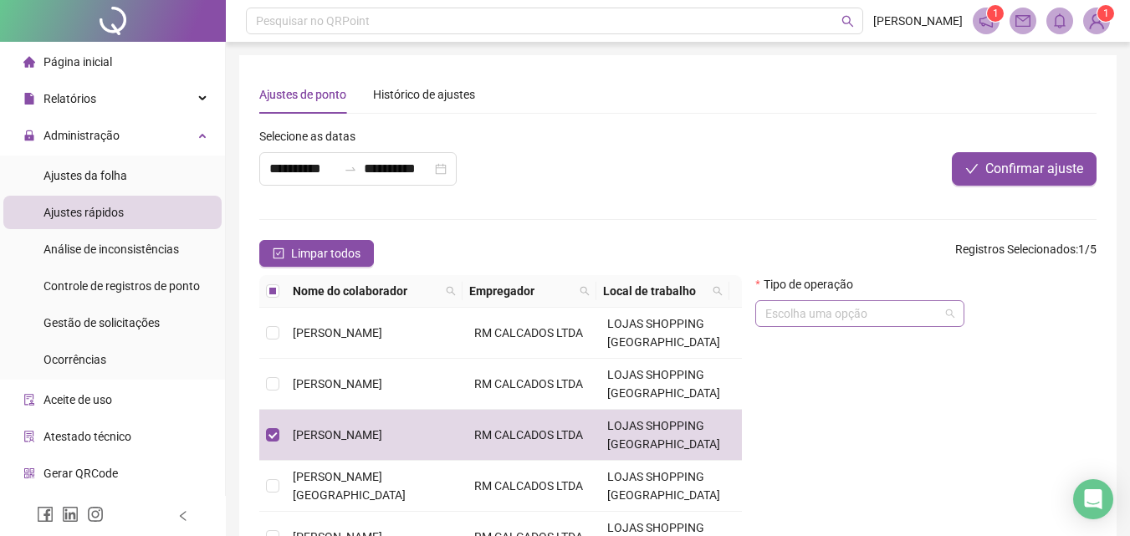
click at [807, 312] on input "search" at bounding box center [852, 313] width 174 height 25
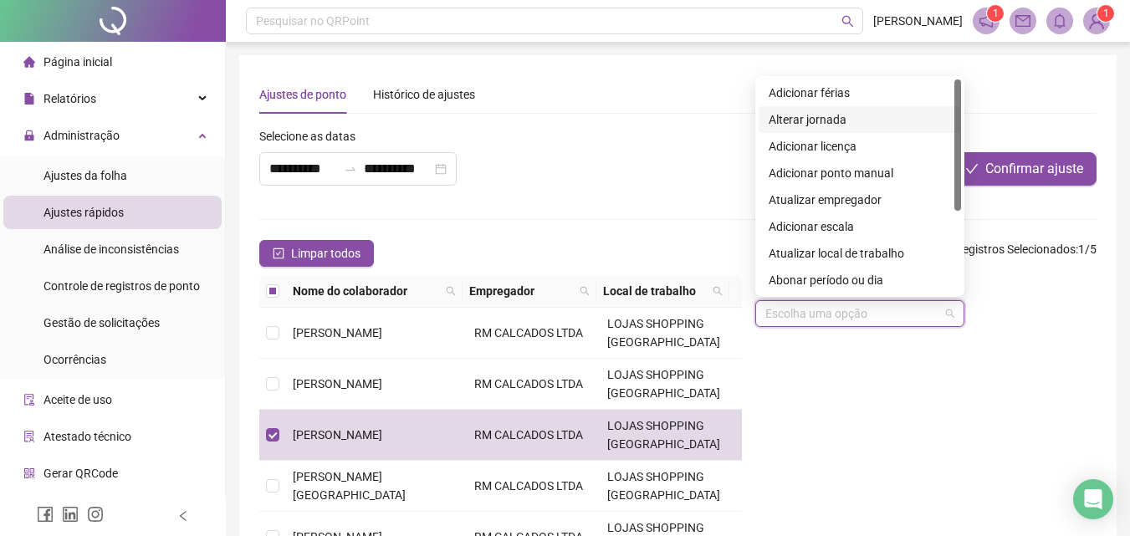
click at [770, 116] on div "Alterar jornada" at bounding box center [860, 119] width 182 height 18
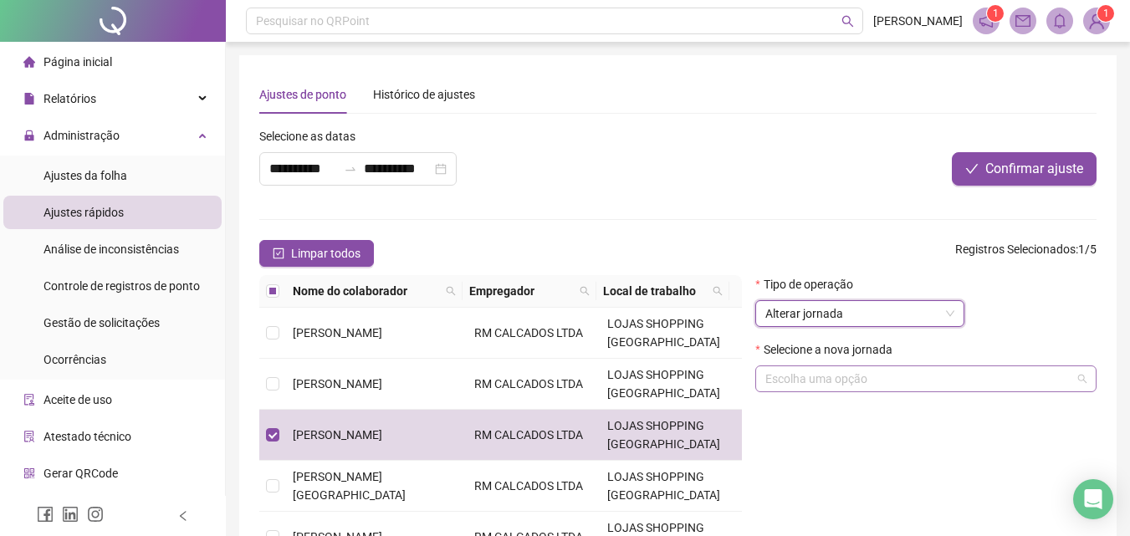
click at [858, 381] on input "search" at bounding box center [918, 378] width 306 height 25
click at [445, 171] on div "**********" at bounding box center [357, 168] width 197 height 33
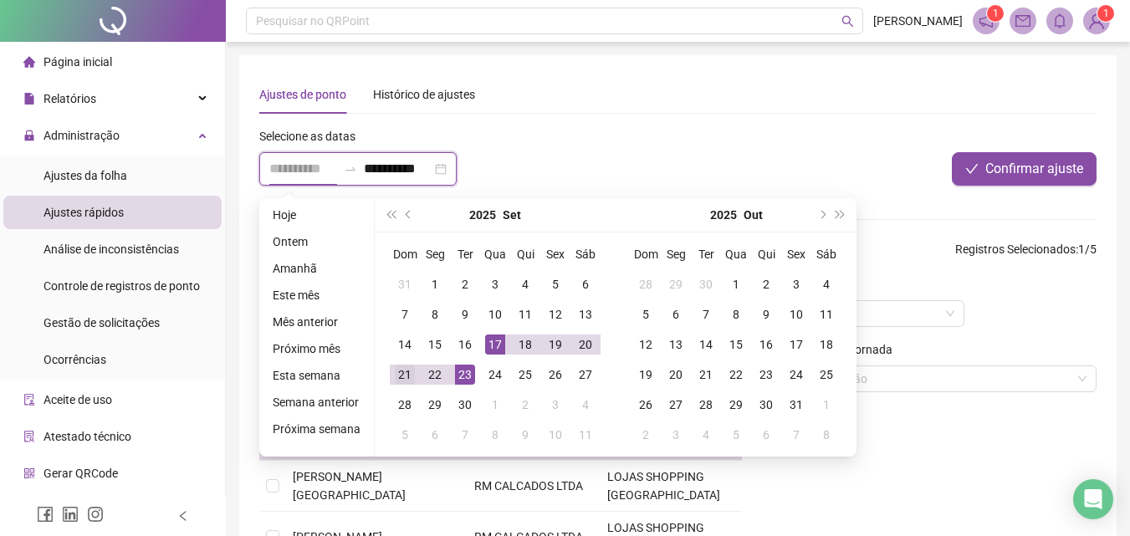
type input "**********"
click at [406, 367] on div "21" at bounding box center [405, 375] width 20 height 20
type input "**********"
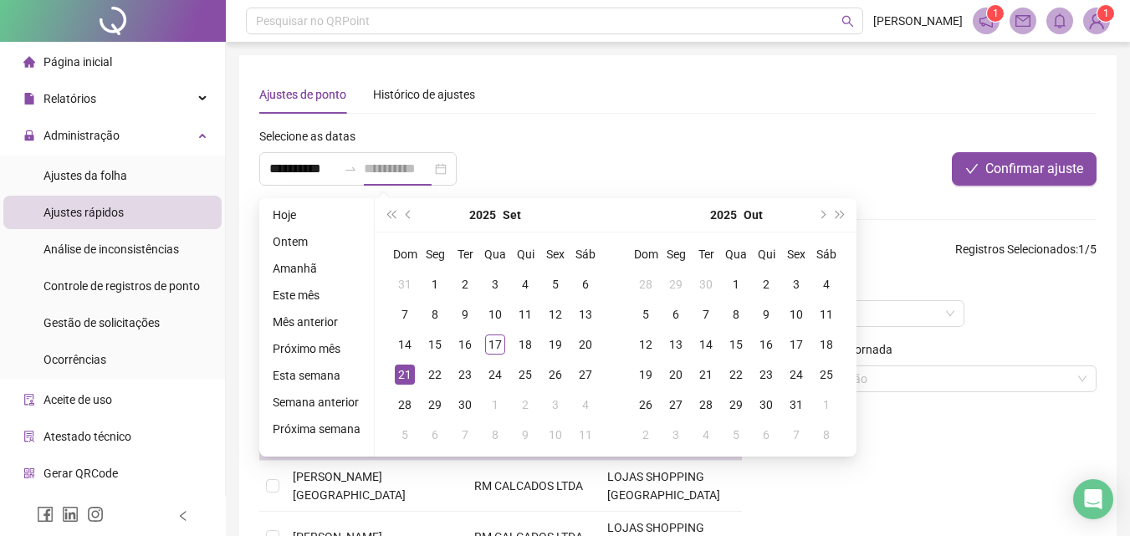
click at [406, 371] on div "21" at bounding box center [405, 375] width 20 height 20
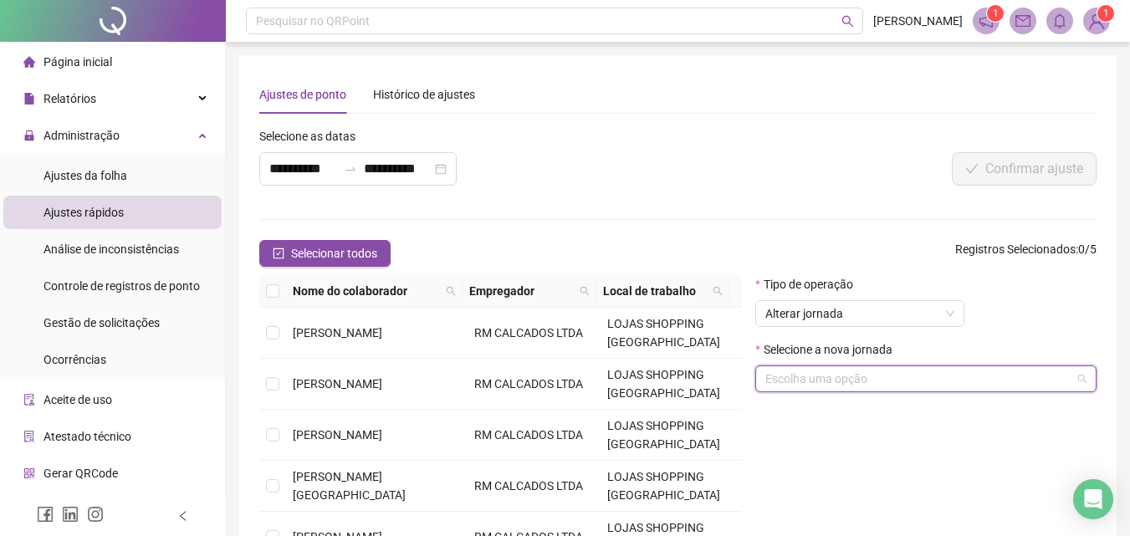
click at [799, 369] on input "search" at bounding box center [918, 378] width 306 height 25
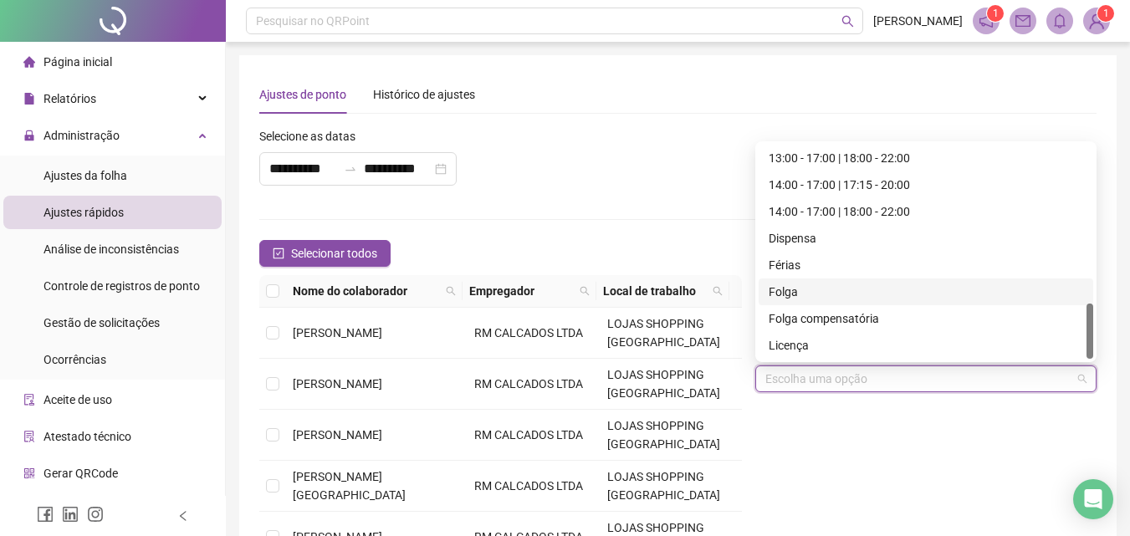
click at [781, 289] on div "Folga" at bounding box center [926, 292] width 315 height 18
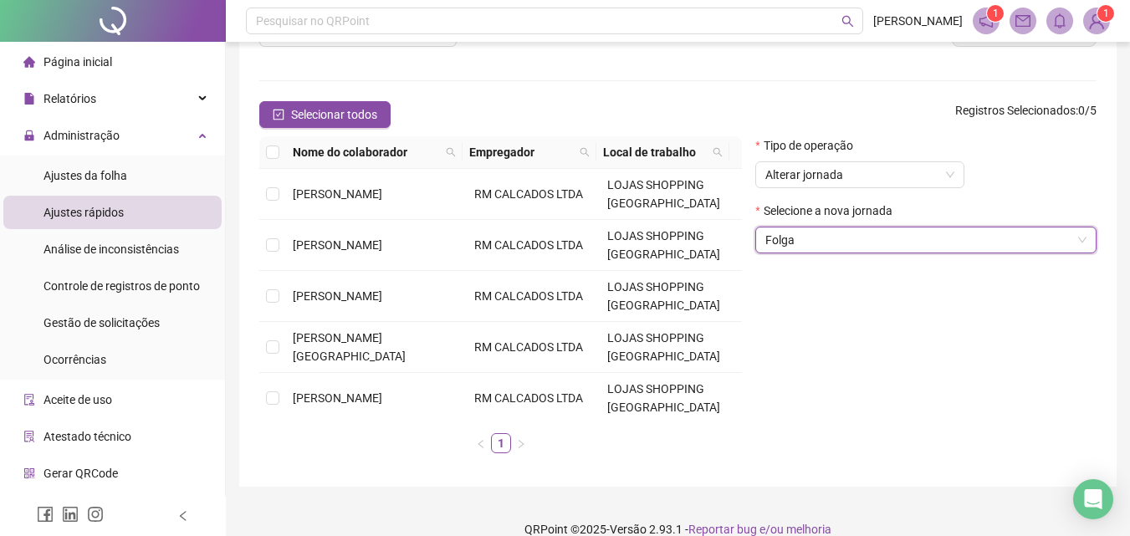
scroll to position [161, 0]
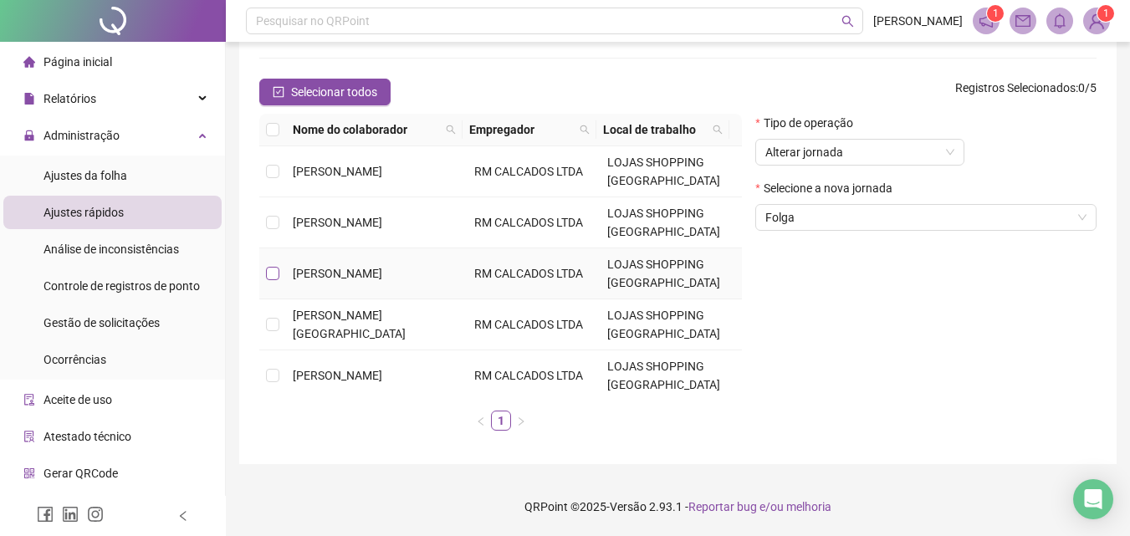
click at [278, 266] on label at bounding box center [272, 273] width 13 height 18
click at [282, 271] on td at bounding box center [272, 273] width 27 height 51
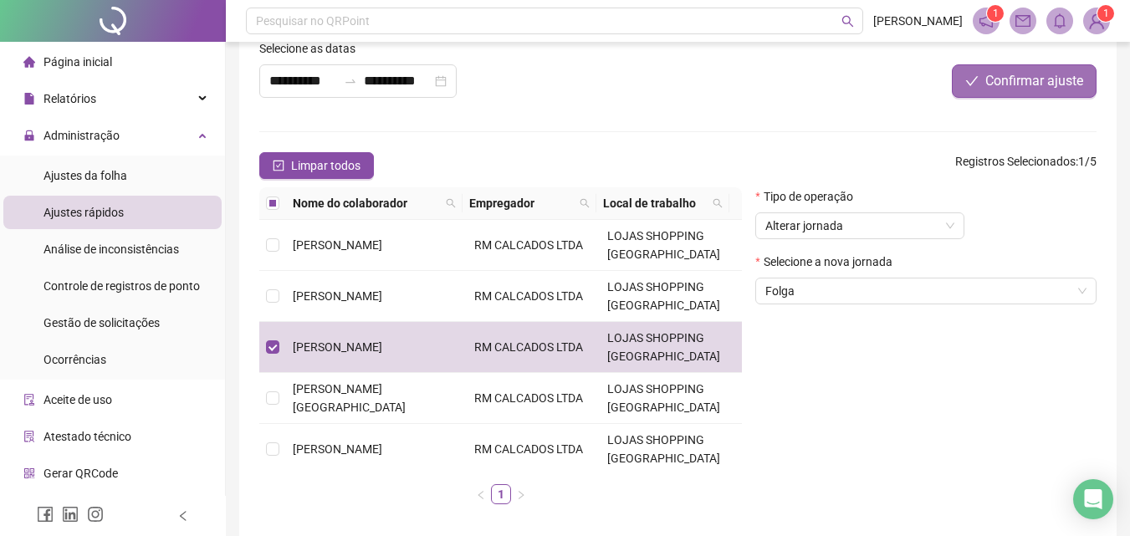
scroll to position [0, 0]
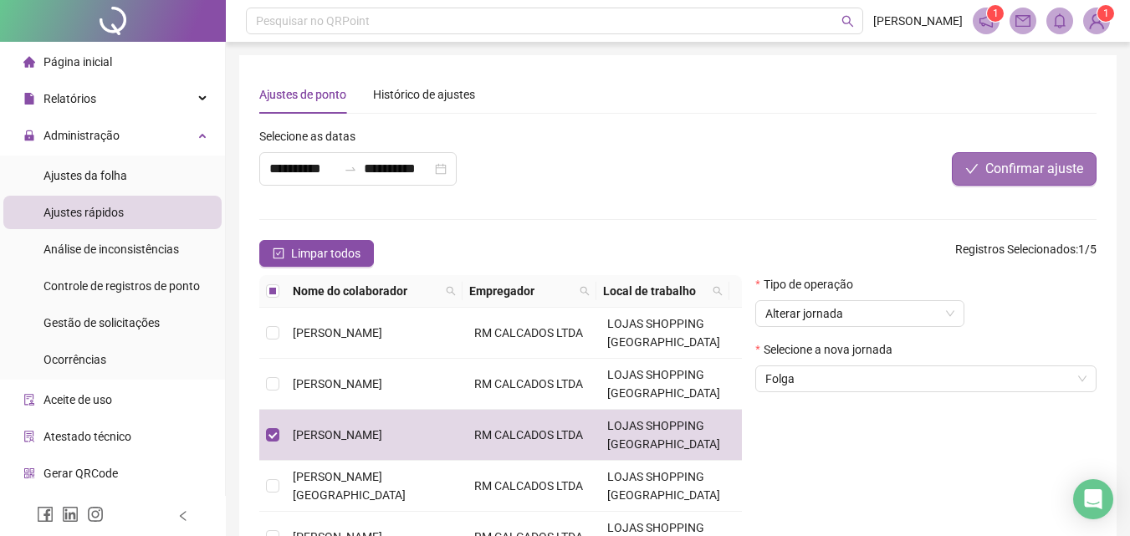
click at [983, 174] on button "Confirmar ajuste" at bounding box center [1024, 168] width 145 height 33
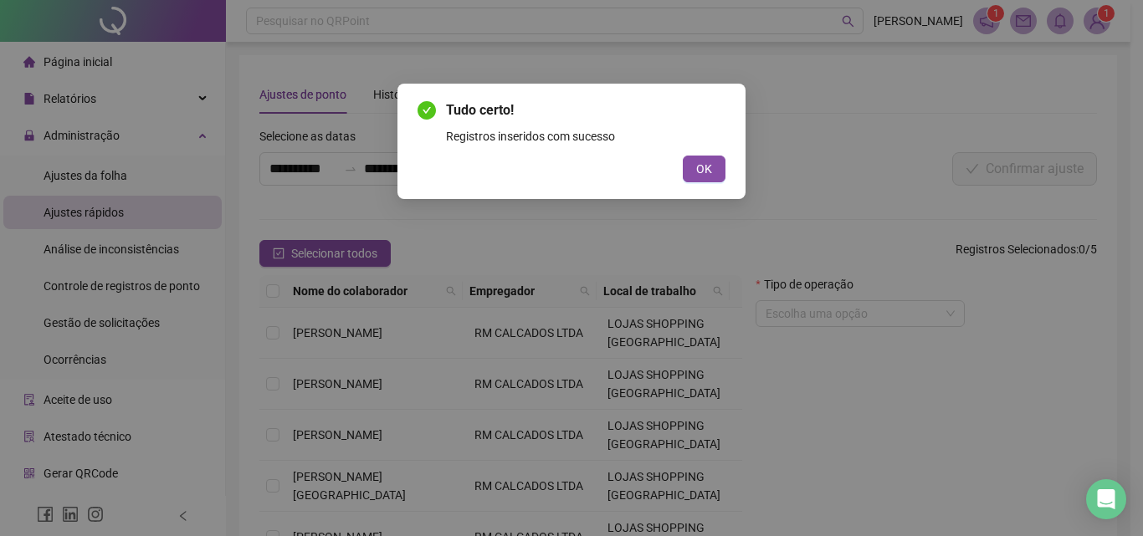
click at [694, 151] on div "Tudo certo! Registros inseridos com sucesso OK" at bounding box center [571, 141] width 308 height 82
click at [694, 161] on button "OK" at bounding box center [704, 169] width 43 height 27
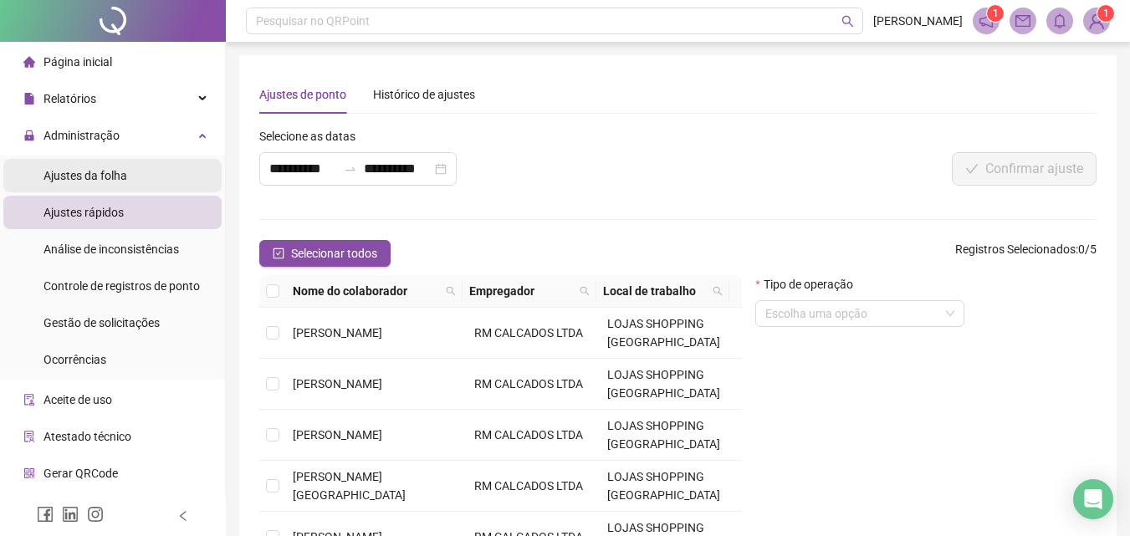
click at [80, 165] on div "Ajustes da folha" at bounding box center [86, 175] width 84 height 33
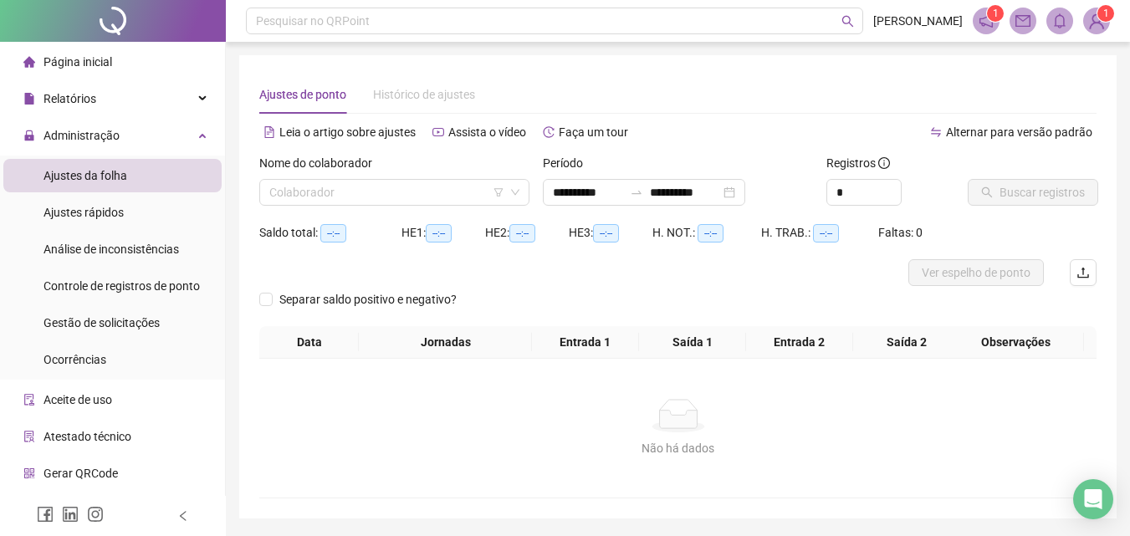
click at [385, 174] on div "Nome do colaborador" at bounding box center [394, 166] width 270 height 25
click at [340, 196] on input "search" at bounding box center [386, 192] width 235 height 25
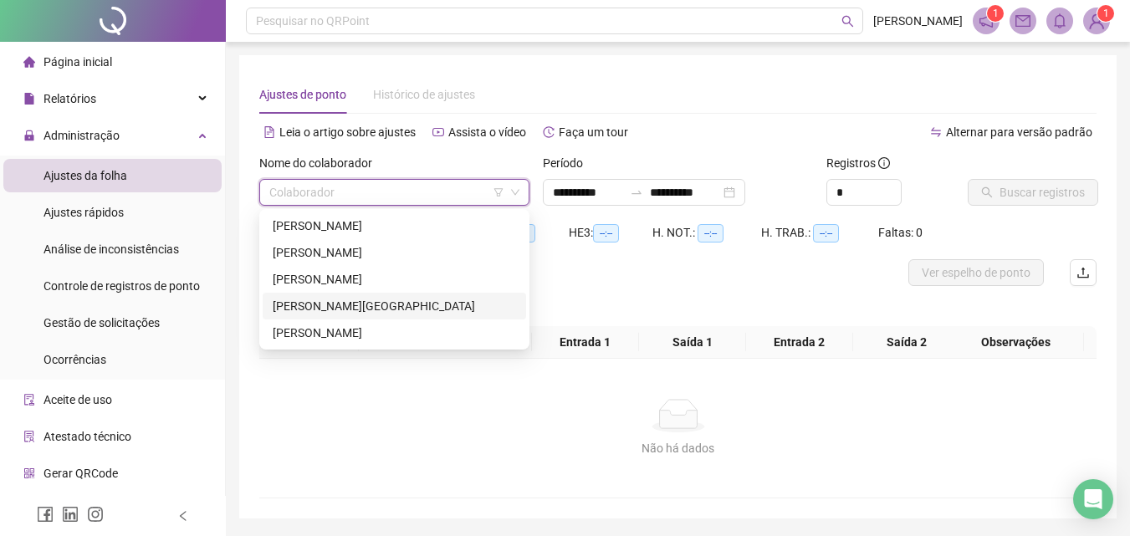
click at [314, 304] on div "[PERSON_NAME][GEOGRAPHIC_DATA]" at bounding box center [394, 306] width 243 height 18
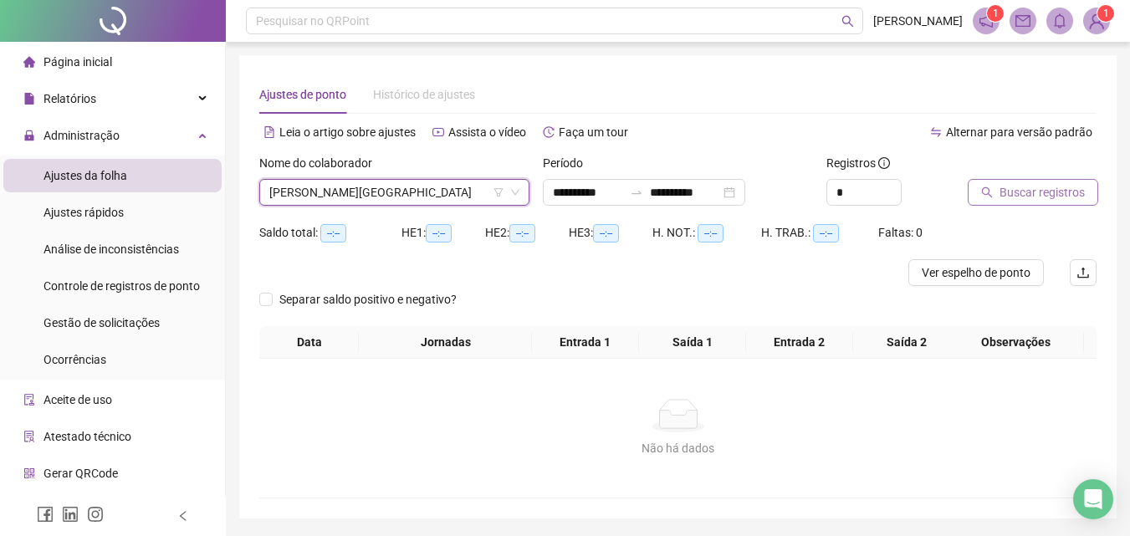
click at [1031, 188] on span "Buscar registros" at bounding box center [1042, 192] width 85 height 18
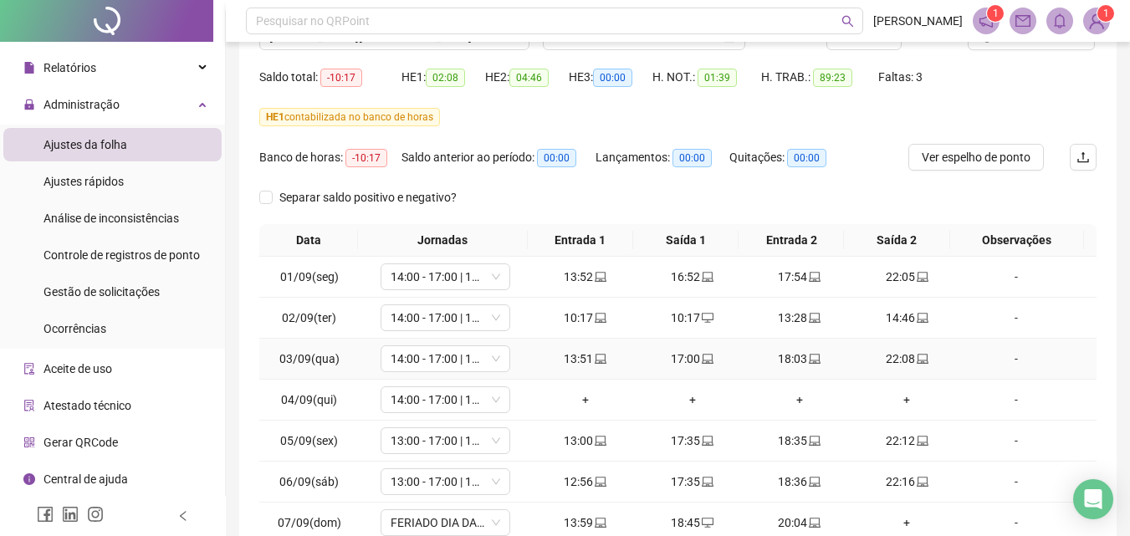
scroll to position [135, 0]
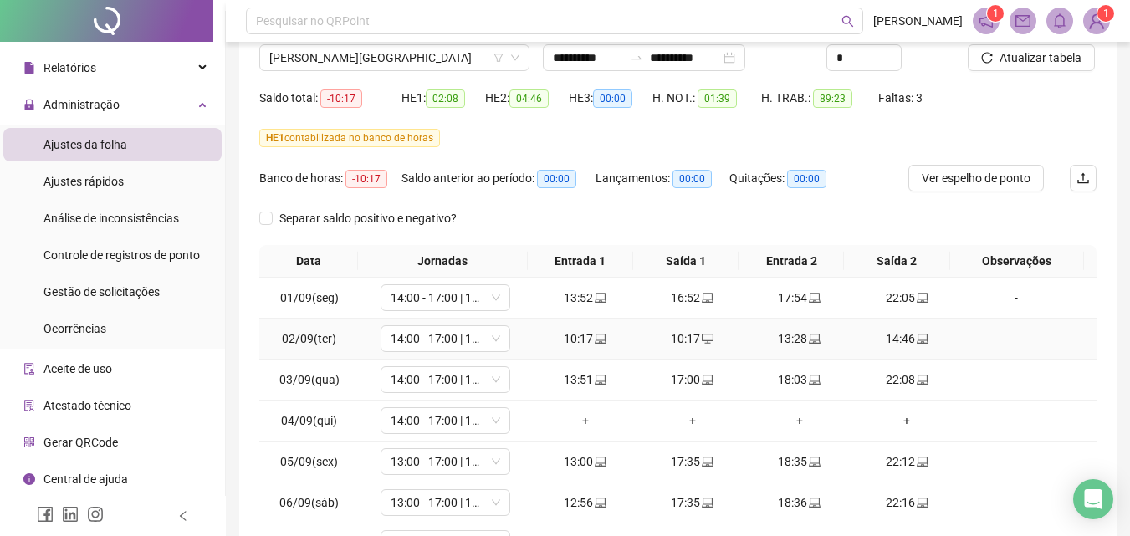
click at [681, 340] on div "10:17" at bounding box center [693, 339] width 94 height 18
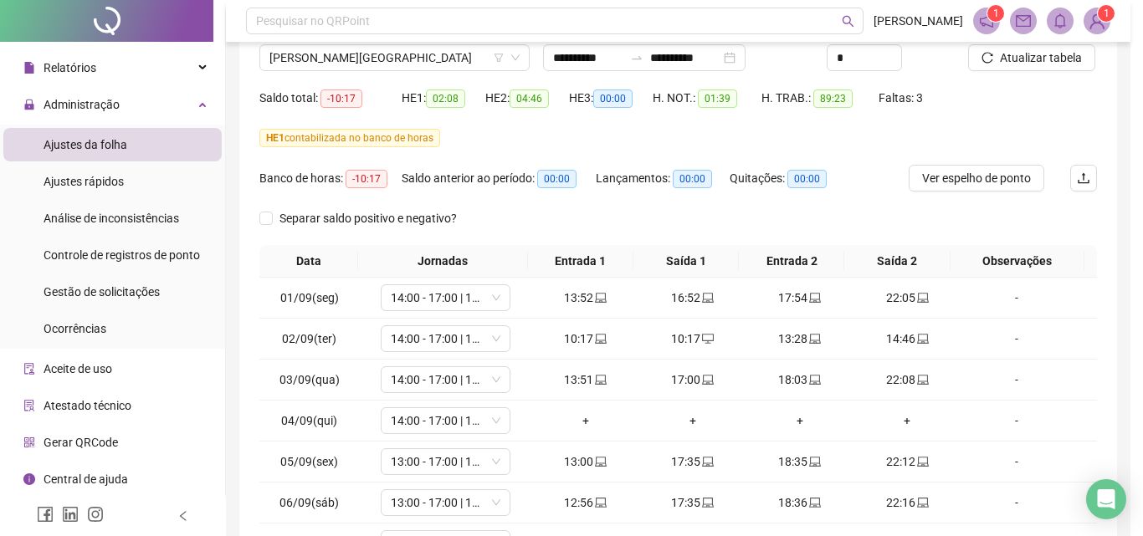
type input "**********"
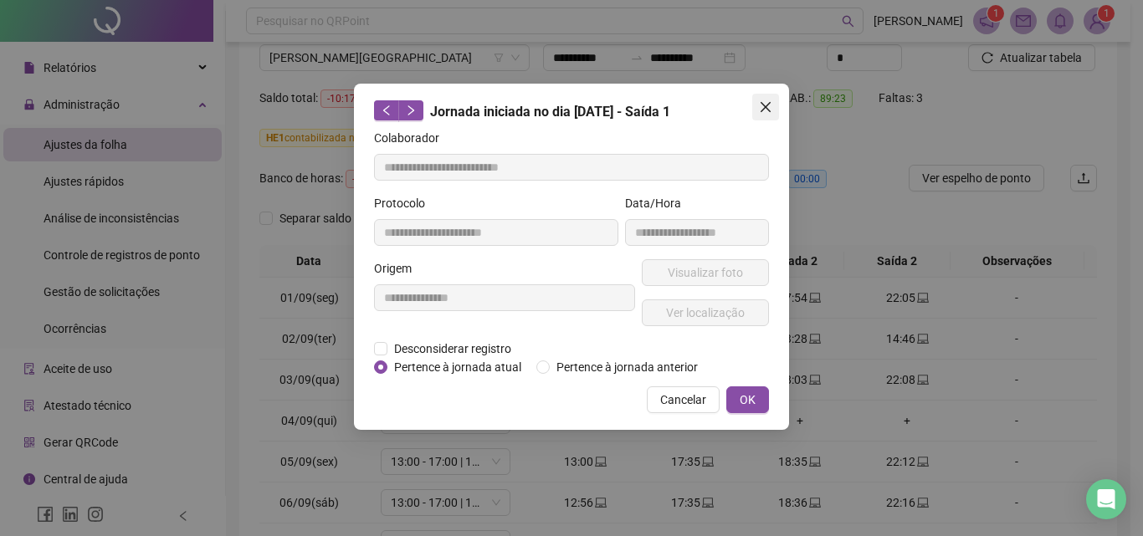
click at [770, 105] on icon "close" at bounding box center [765, 106] width 13 height 13
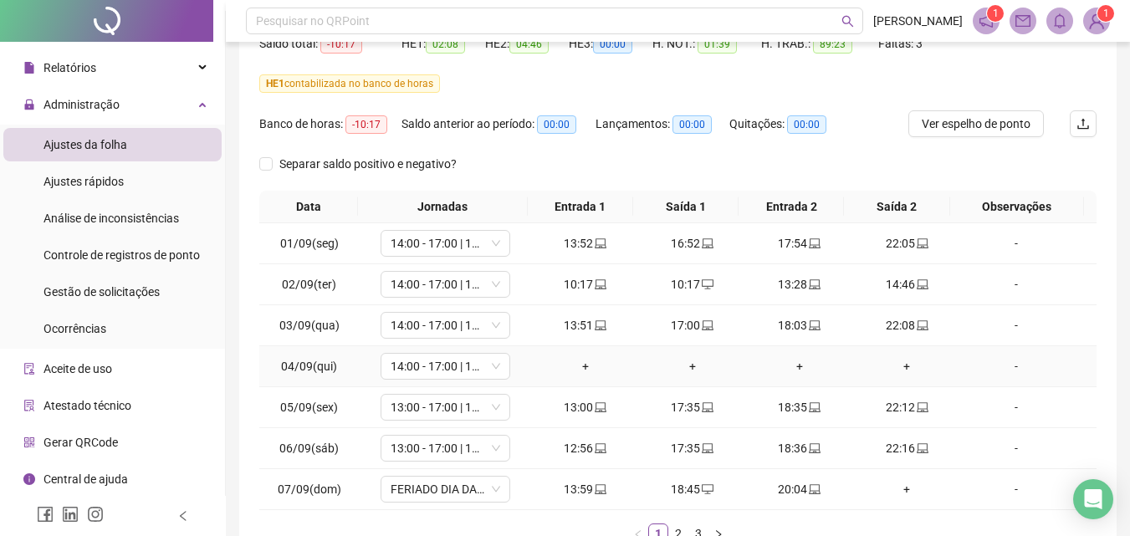
scroll to position [302, 0]
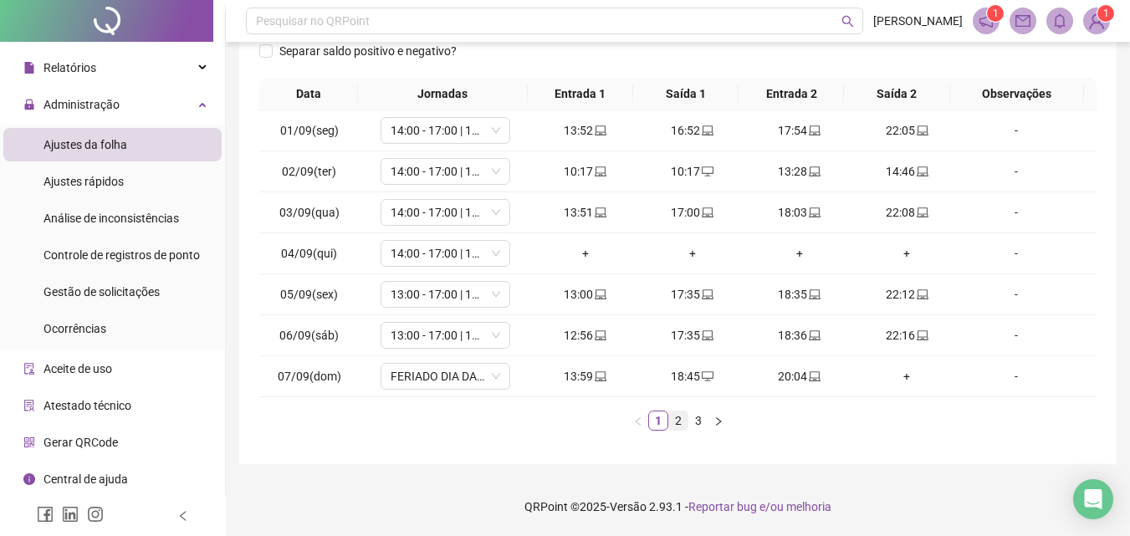
click at [678, 422] on link "2" at bounding box center [678, 421] width 18 height 18
click at [652, 418] on link "1" at bounding box center [658, 421] width 18 height 18
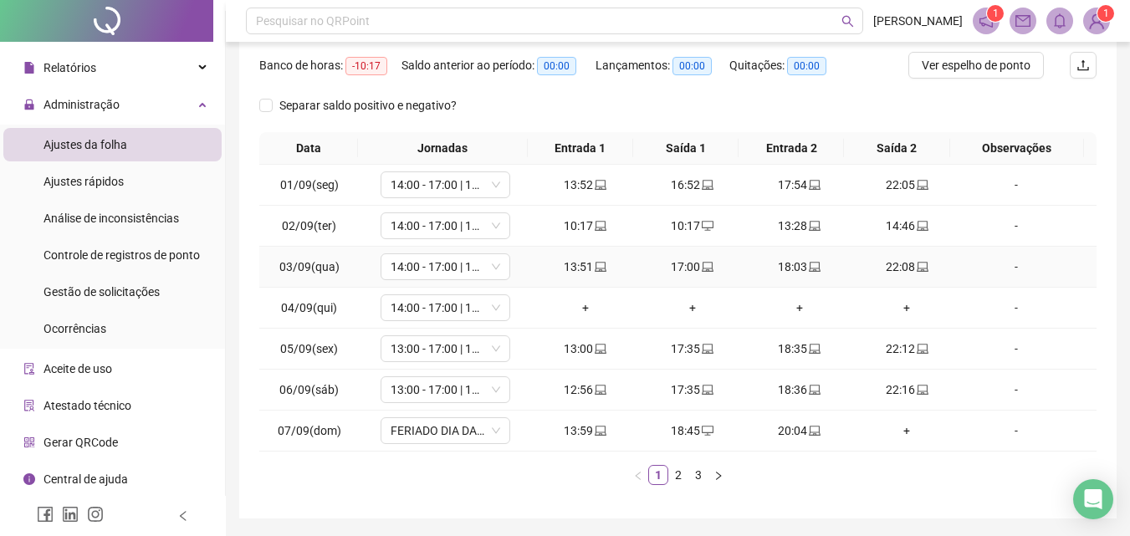
scroll to position [218, 0]
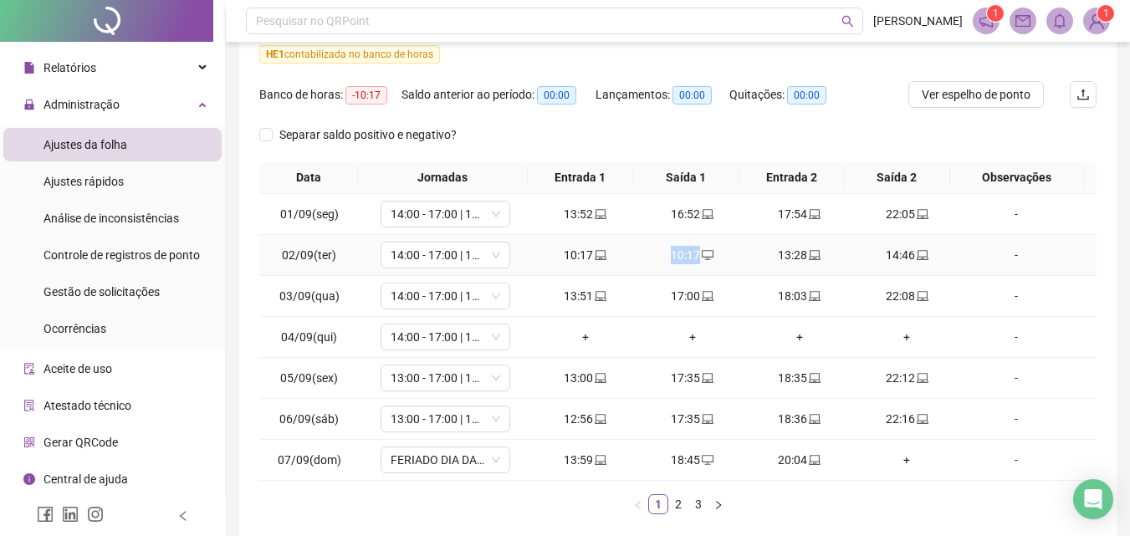
drag, startPoint x: 663, startPoint y: 258, endPoint x: 716, endPoint y: 269, distance: 53.8
click at [716, 269] on td "10:17" at bounding box center [692, 255] width 107 height 41
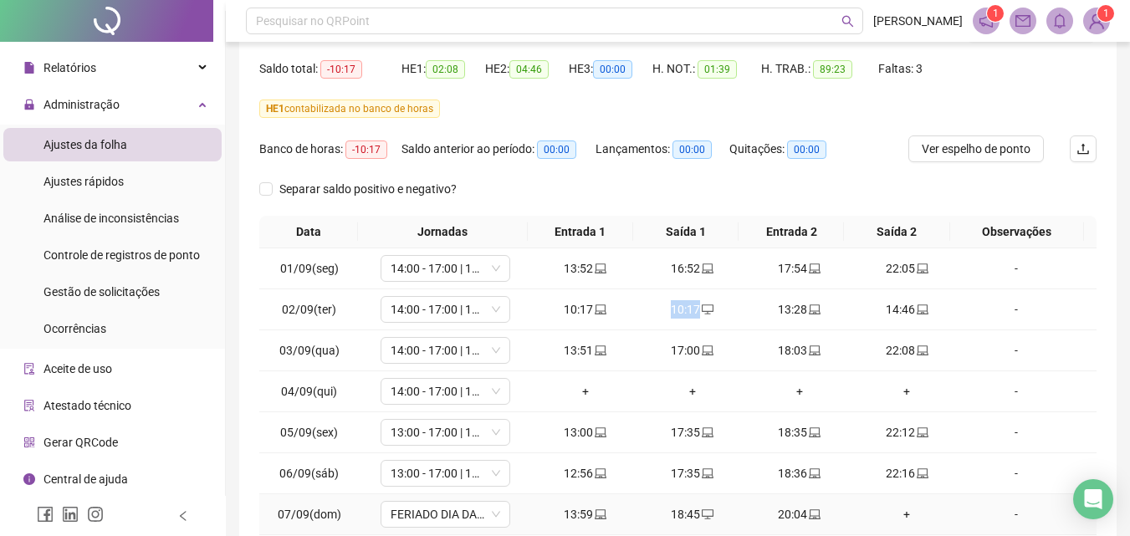
scroll to position [135, 0]
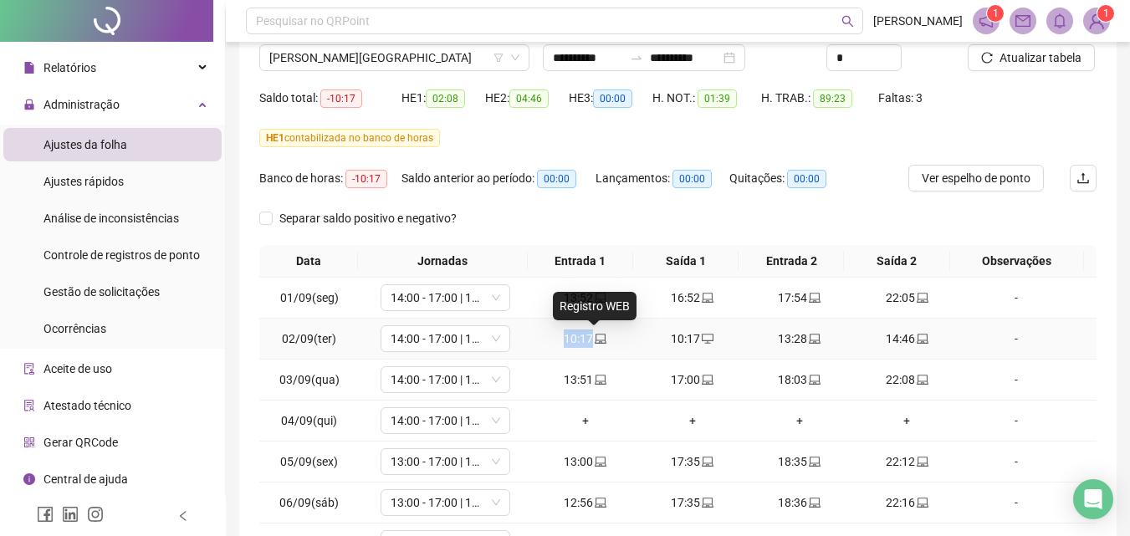
drag, startPoint x: 556, startPoint y: 341, endPoint x: 598, endPoint y: 344, distance: 41.9
click at [598, 344] on div "10:17" at bounding box center [586, 339] width 94 height 18
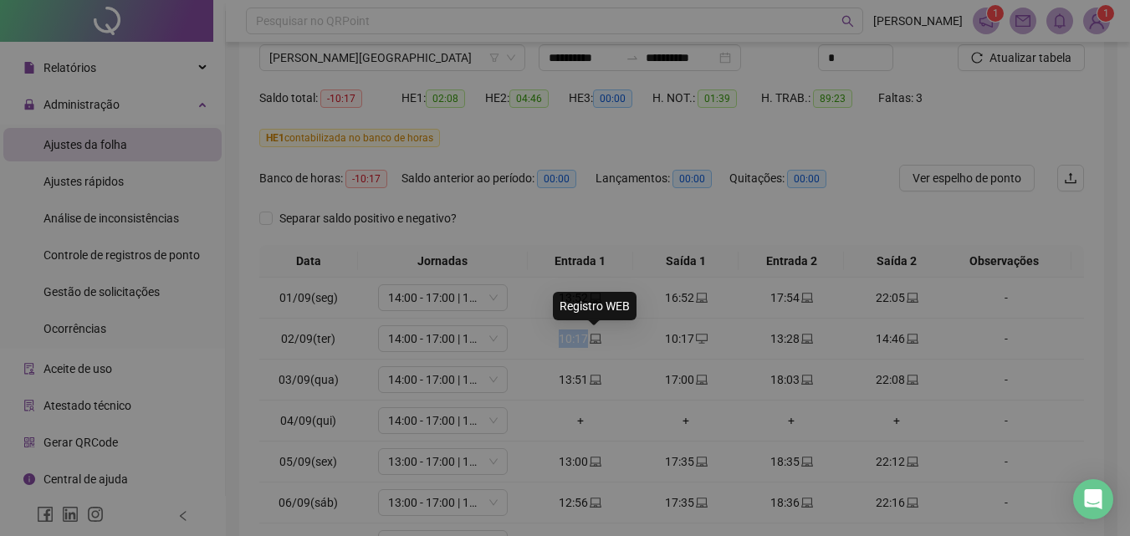
type input "**********"
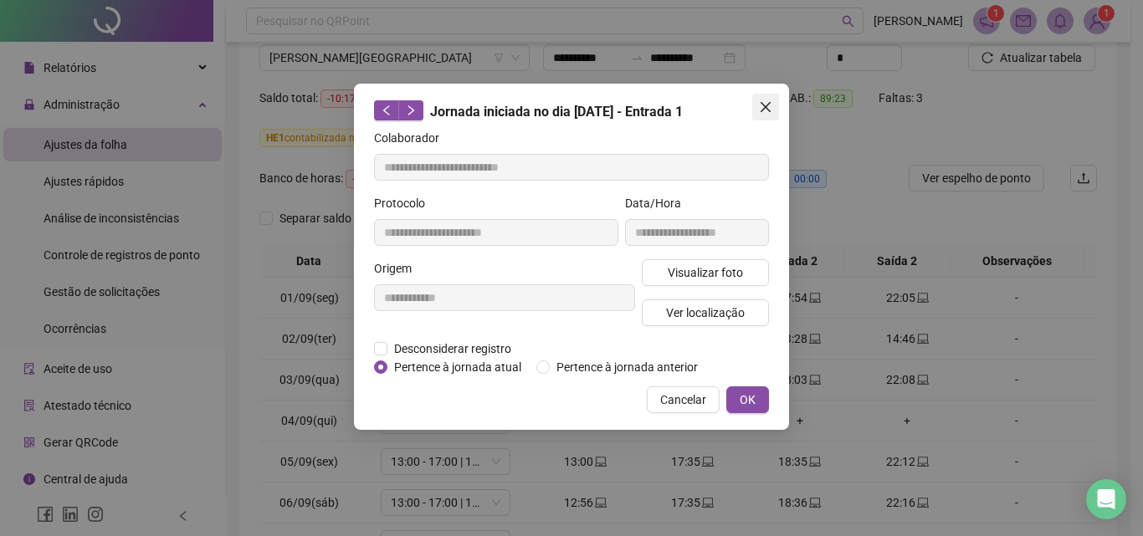
click at [759, 109] on icon "close" at bounding box center [765, 106] width 13 height 13
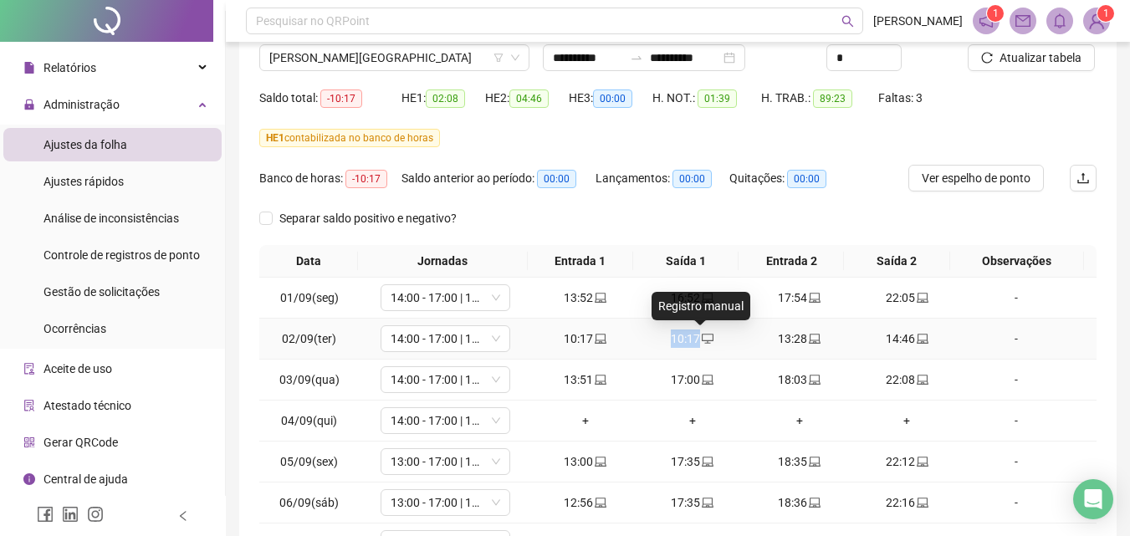
drag, startPoint x: 660, startPoint y: 344, endPoint x: 705, endPoint y: 339, distance: 45.5
click at [705, 339] on div "10:17" at bounding box center [693, 339] width 94 height 18
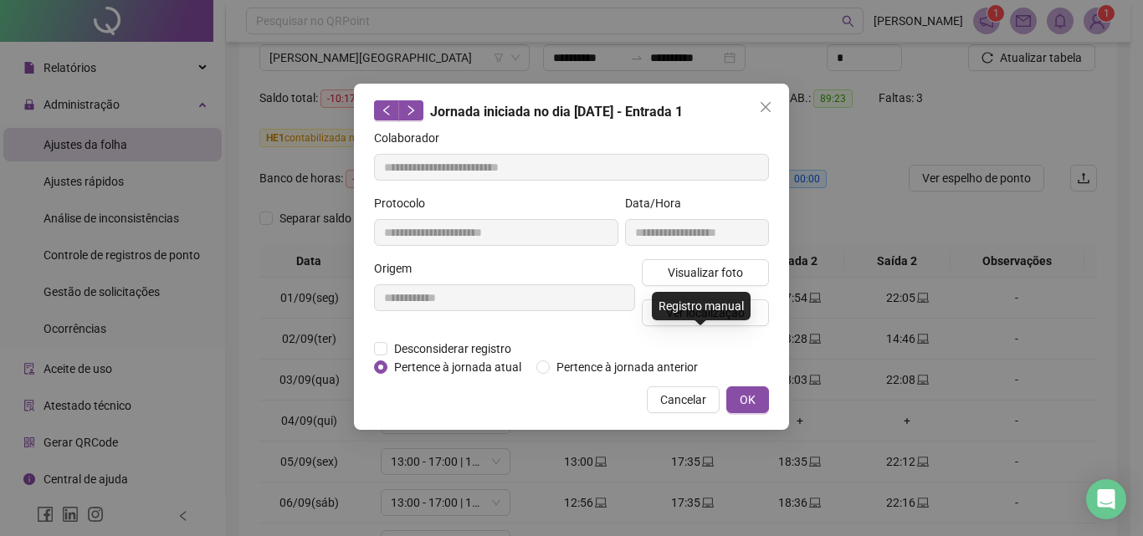
type input "**********"
click at [761, 110] on icon "close" at bounding box center [765, 106] width 13 height 13
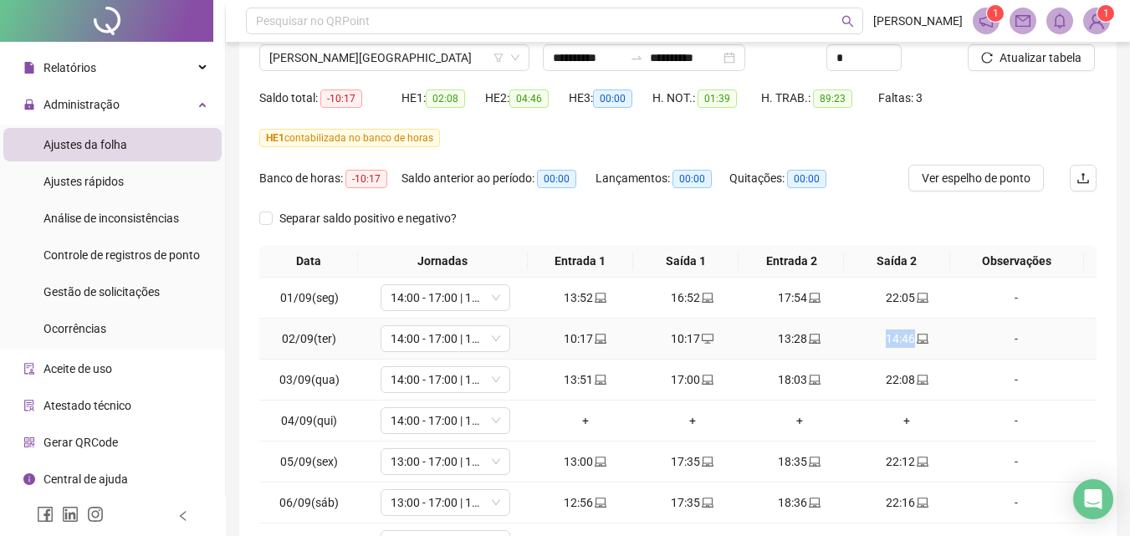
drag, startPoint x: 879, startPoint y: 334, endPoint x: 942, endPoint y: 346, distance: 63.8
click at [942, 346] on div "14:46" at bounding box center [907, 339] width 94 height 18
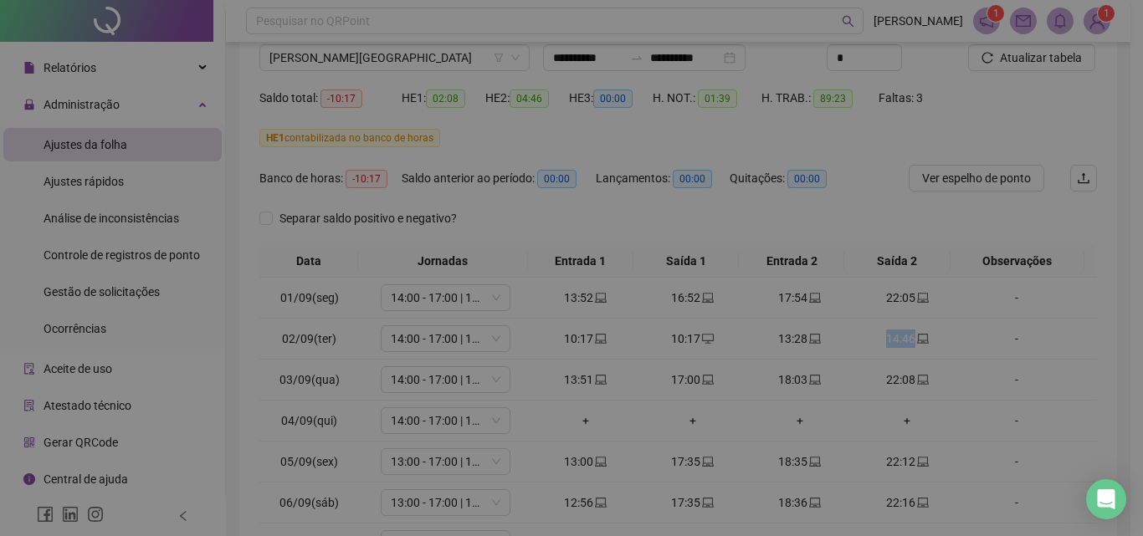
type input "**********"
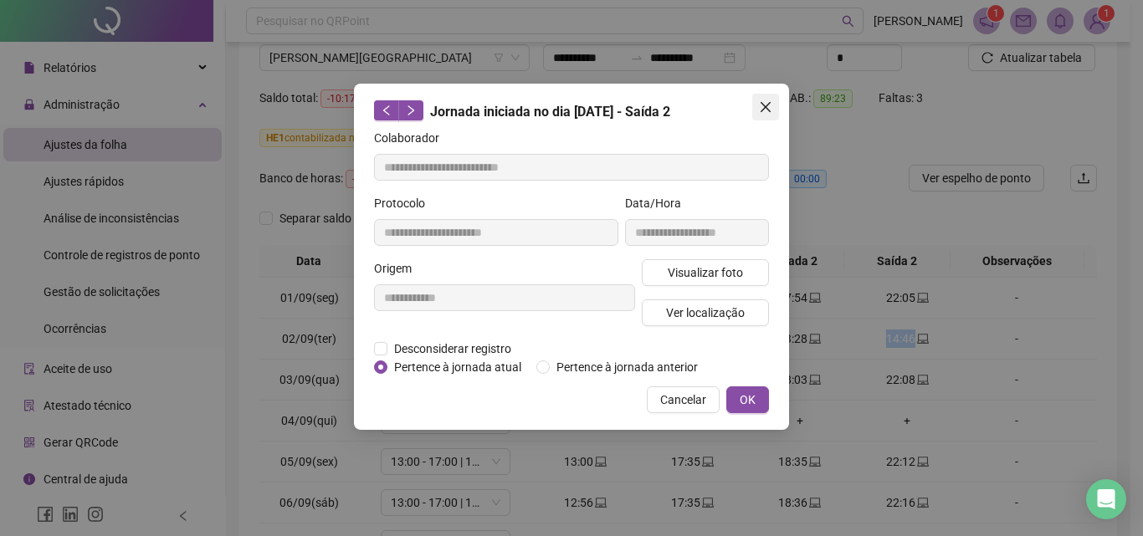
click at [762, 101] on icon "close" at bounding box center [765, 106] width 13 height 13
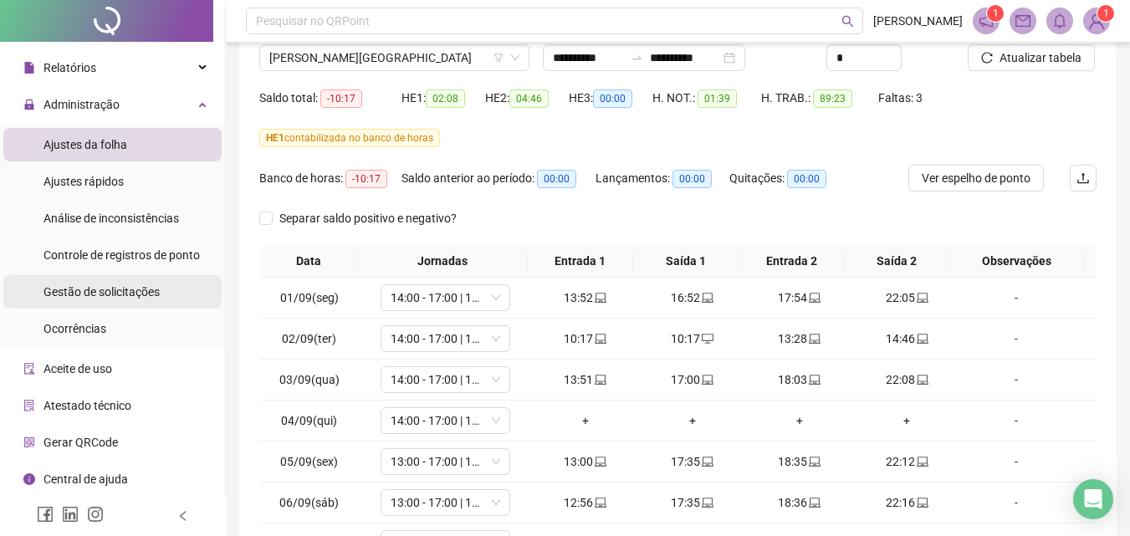
click at [125, 288] on span "Gestão de solicitações" at bounding box center [102, 291] width 116 height 13
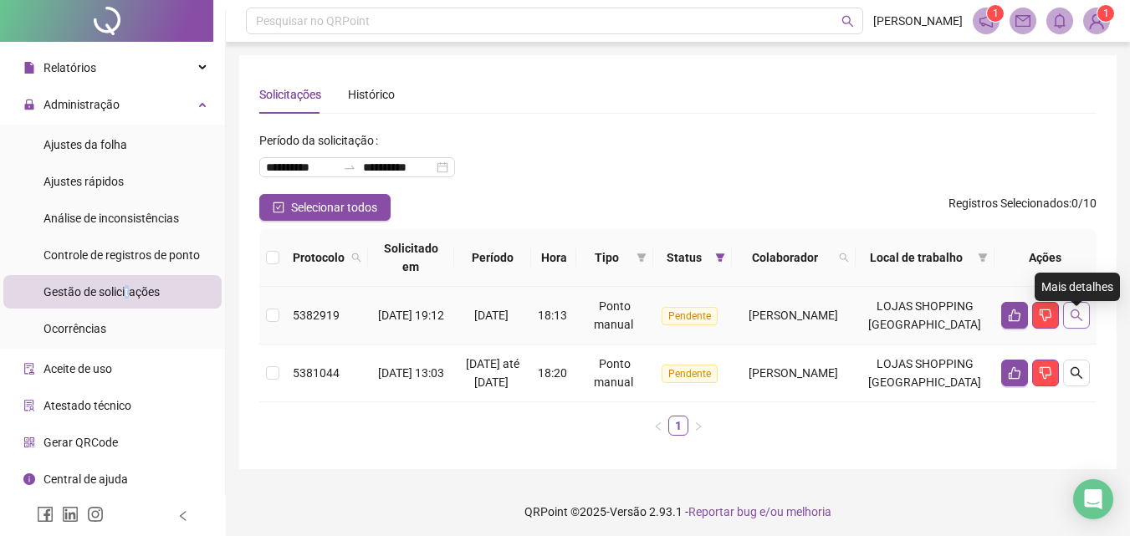
click at [1070, 321] on icon "search" at bounding box center [1076, 315] width 13 height 13
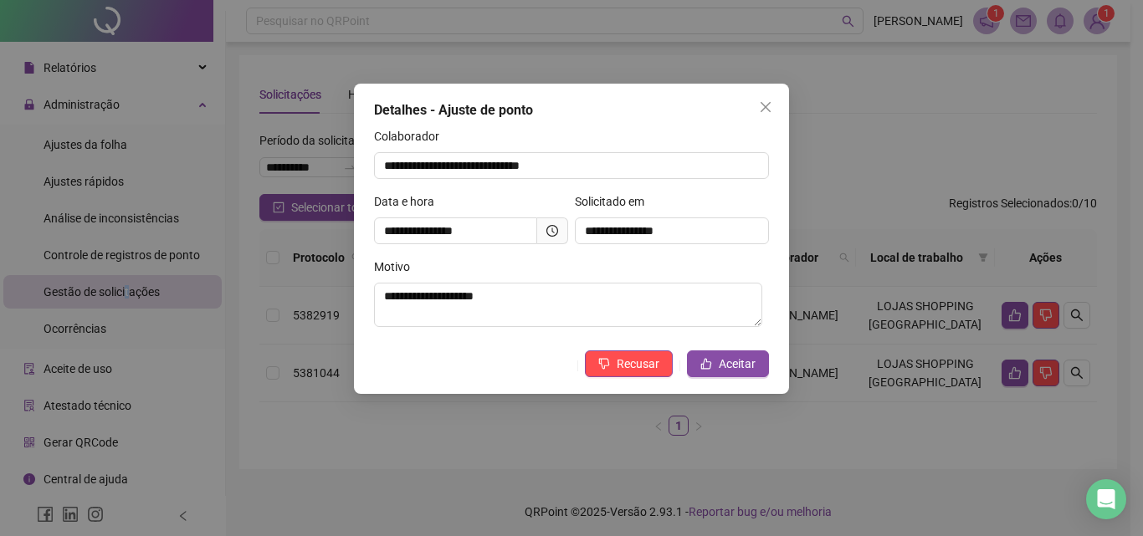
click at [760, 111] on button "Close" at bounding box center [765, 107] width 27 height 27
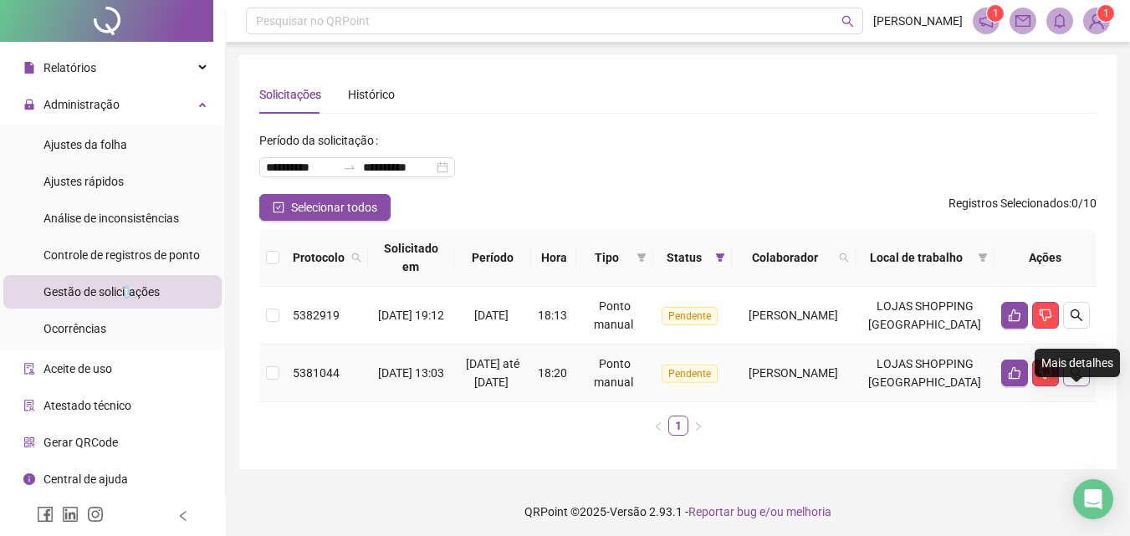
click at [1078, 379] on icon "search" at bounding box center [1077, 373] width 12 height 12
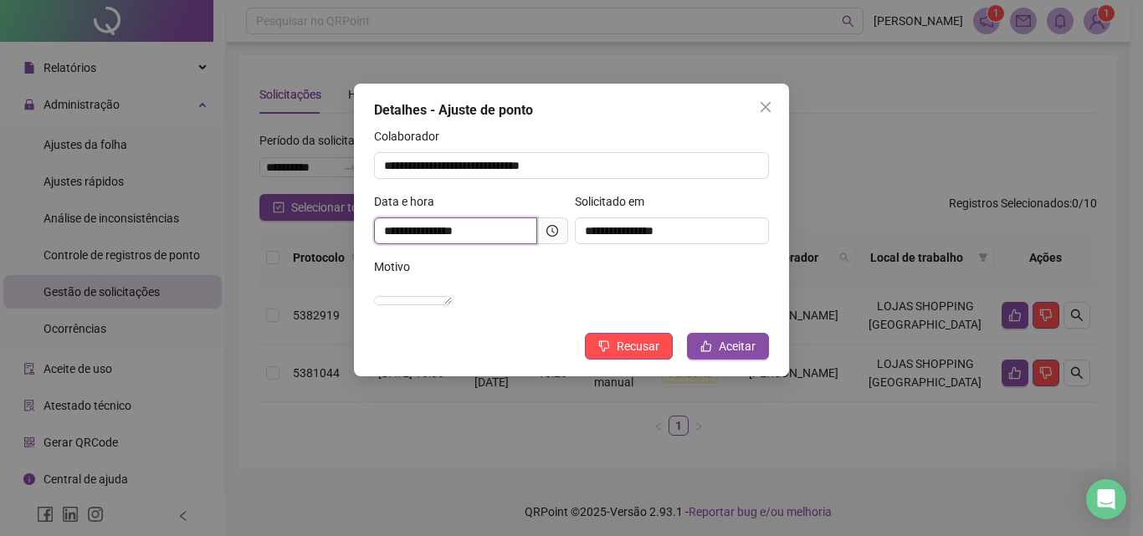
drag, startPoint x: 385, startPoint y: 230, endPoint x: 457, endPoint y: 232, distance: 72.0
click at [457, 232] on input "**********" at bounding box center [455, 231] width 163 height 27
click at [478, 253] on div "**********" at bounding box center [471, 224] width 201 height 65
drag, startPoint x: 447, startPoint y: 228, endPoint x: 496, endPoint y: 239, distance: 50.5
click at [496, 239] on input "**********" at bounding box center [455, 231] width 163 height 27
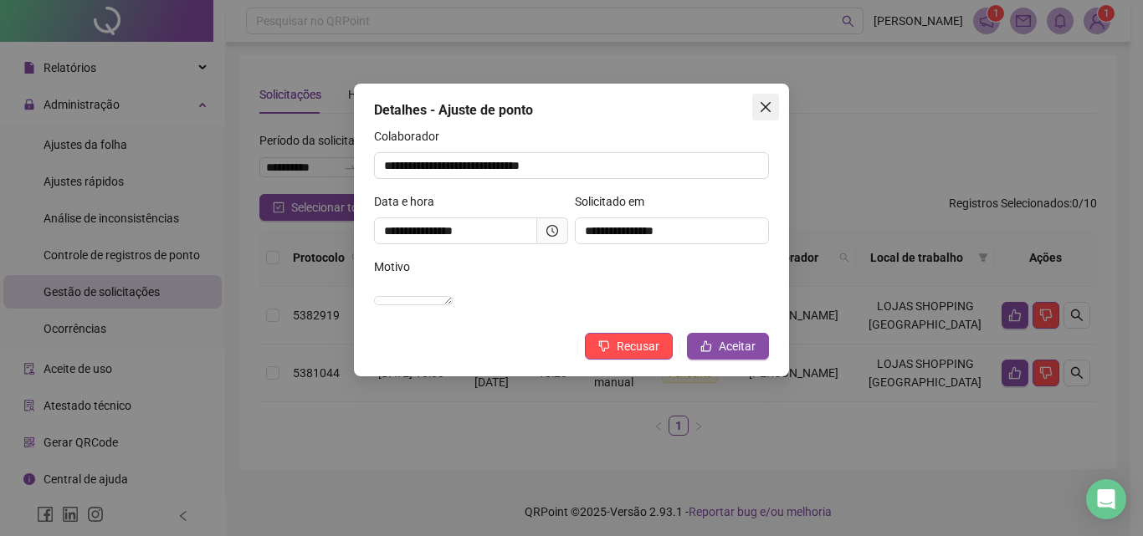
click at [762, 99] on button "Close" at bounding box center [765, 107] width 27 height 27
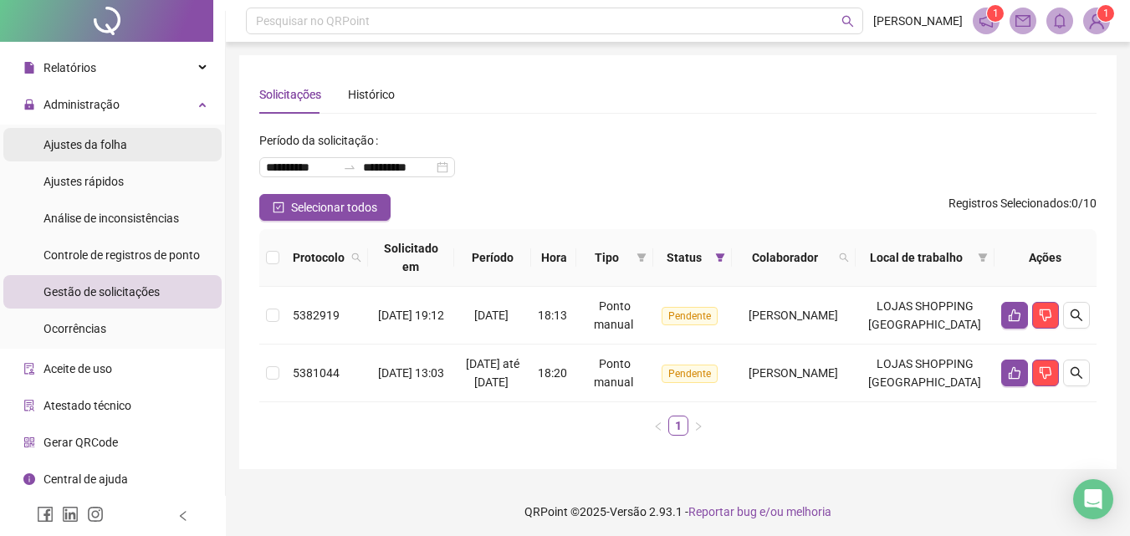
click at [117, 141] on span "Ajustes da folha" at bounding box center [86, 144] width 84 height 13
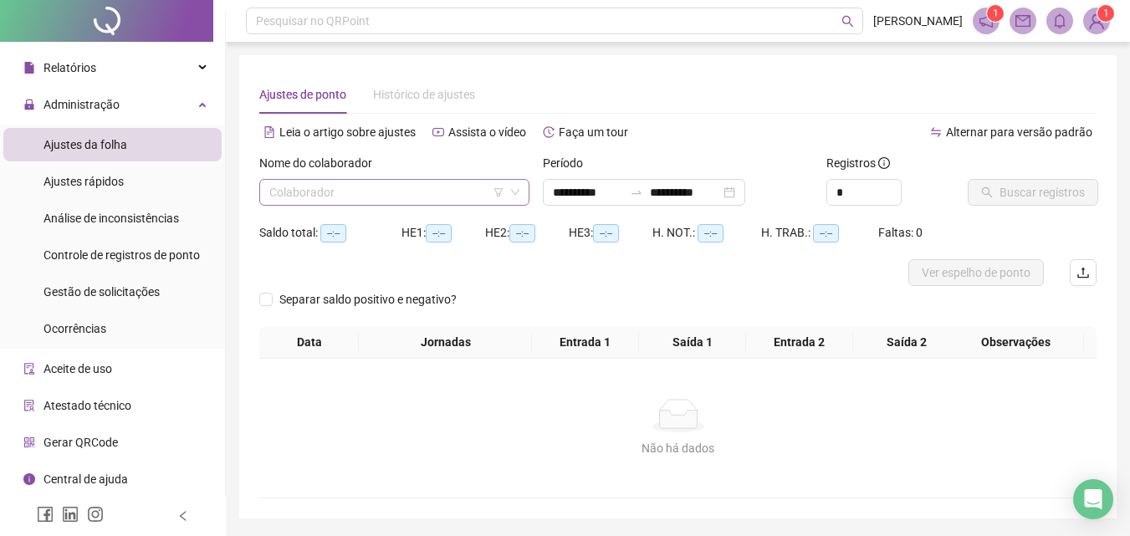
click at [356, 192] on input "search" at bounding box center [386, 192] width 235 height 25
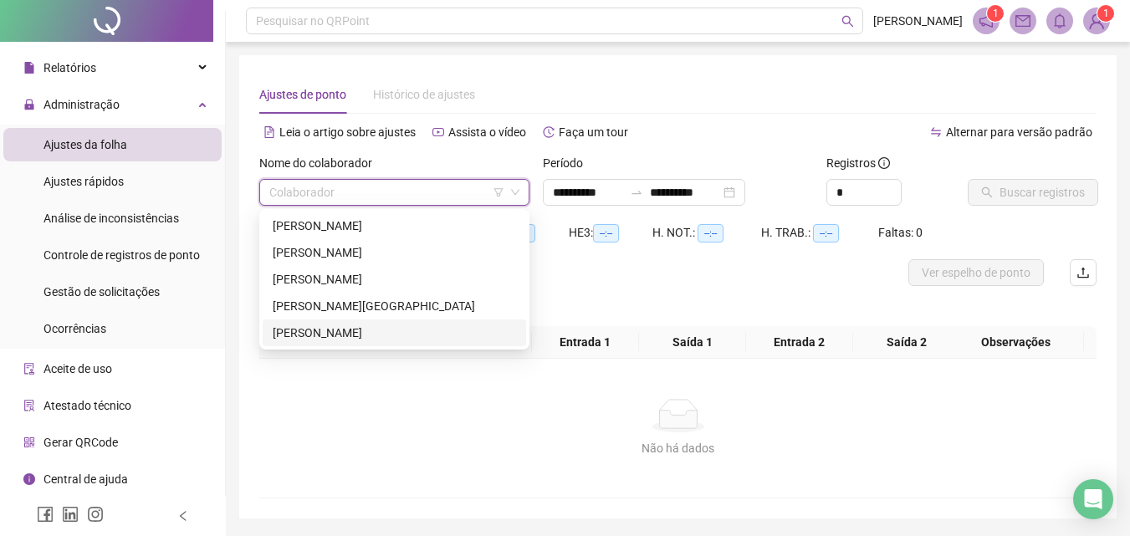
click at [313, 332] on div "[PERSON_NAME]" at bounding box center [394, 333] width 243 height 18
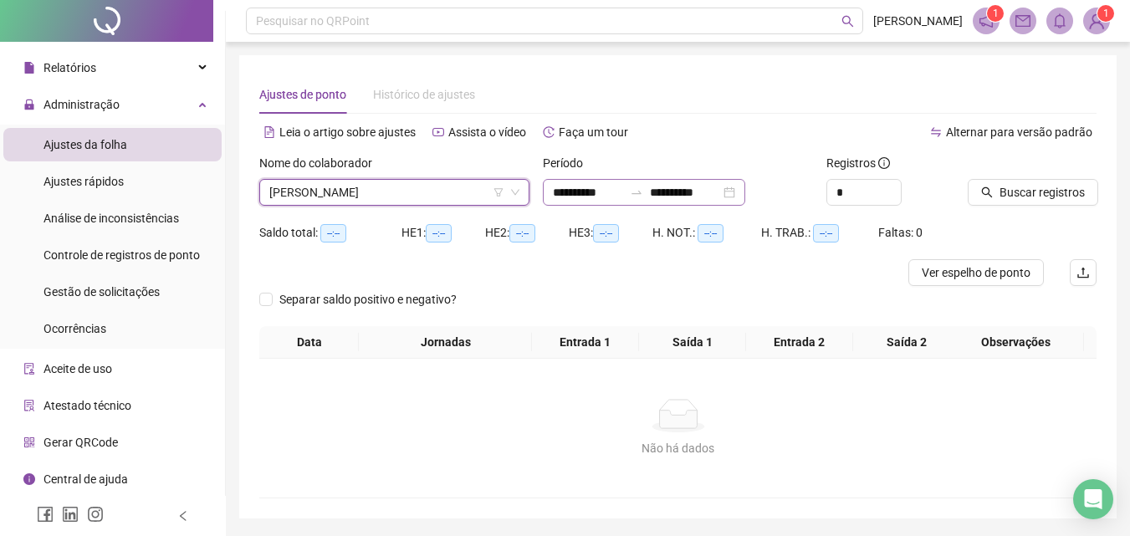
click at [745, 196] on div "**********" at bounding box center [644, 192] width 202 height 27
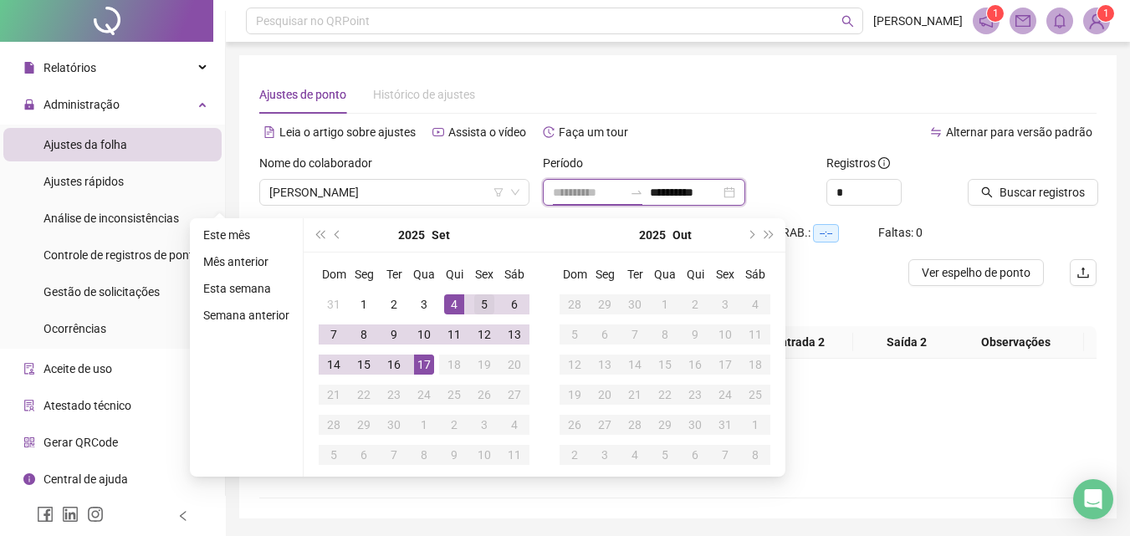
type input "**********"
click at [486, 305] on div "5" at bounding box center [484, 304] width 20 height 20
type input "**********"
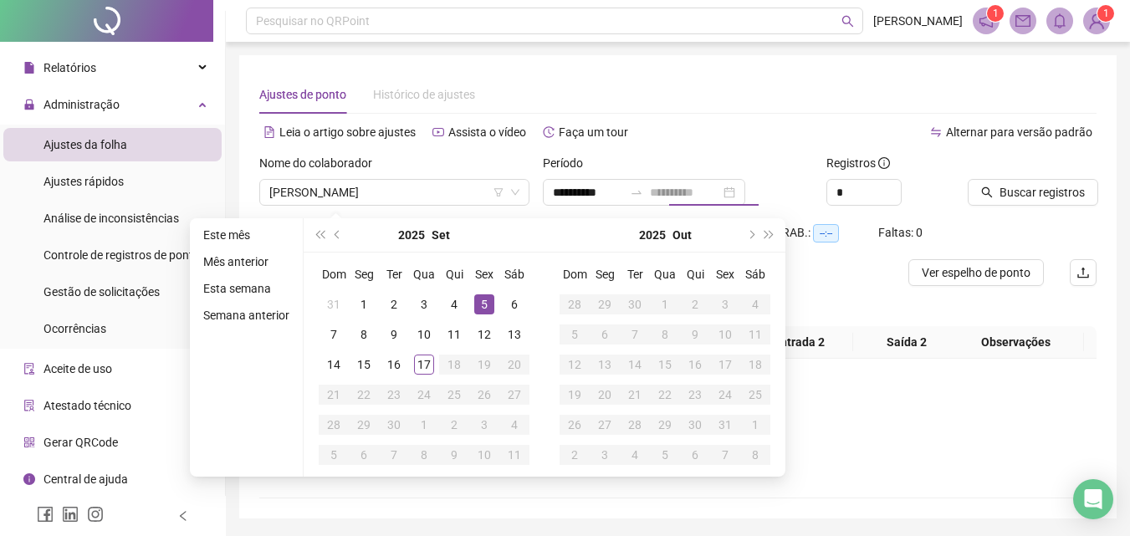
click at [476, 307] on div "5" at bounding box center [484, 304] width 20 height 20
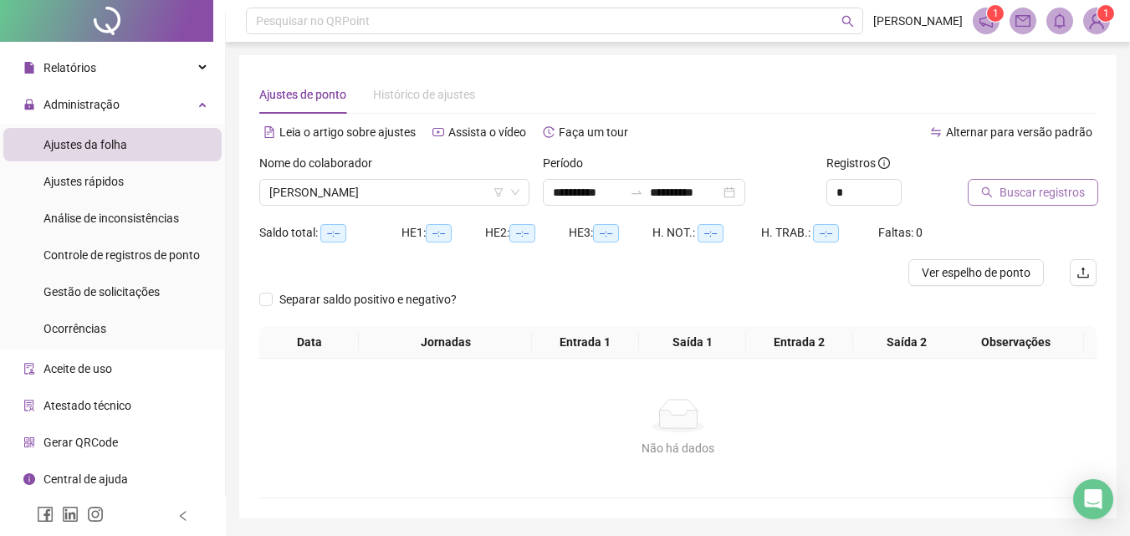
click at [1016, 187] on span "Buscar registros" at bounding box center [1042, 192] width 85 height 18
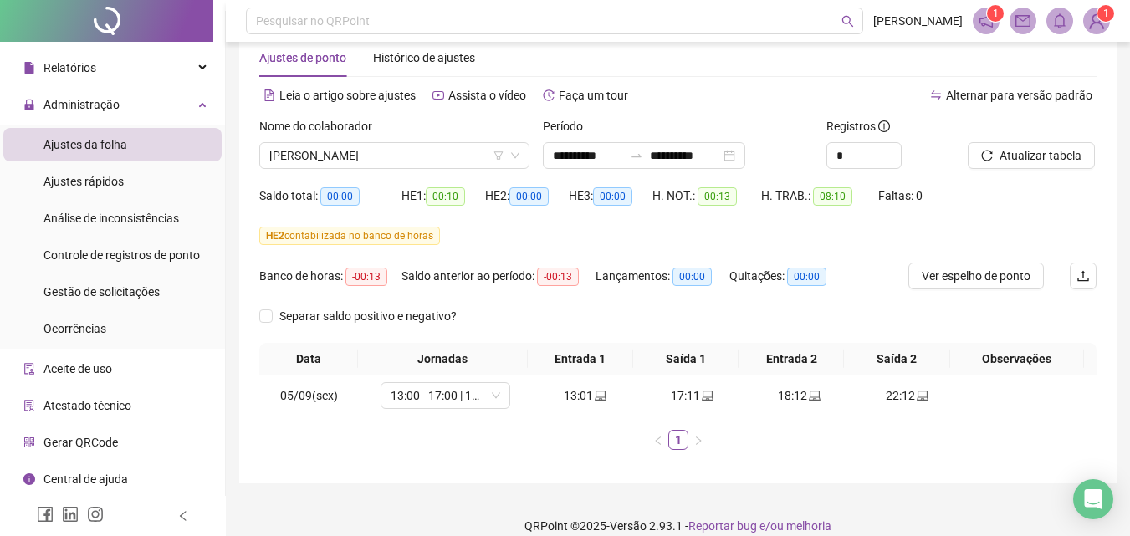
scroll to position [56, 0]
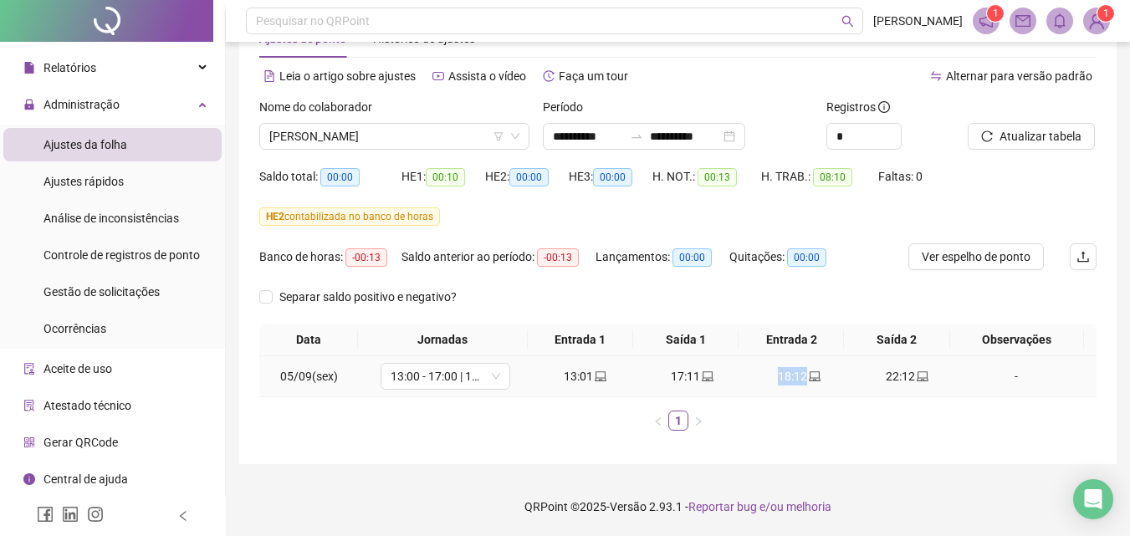
drag, startPoint x: 775, startPoint y: 382, endPoint x: 817, endPoint y: 384, distance: 42.7
click at [817, 384] on div "18:12" at bounding box center [800, 376] width 94 height 18
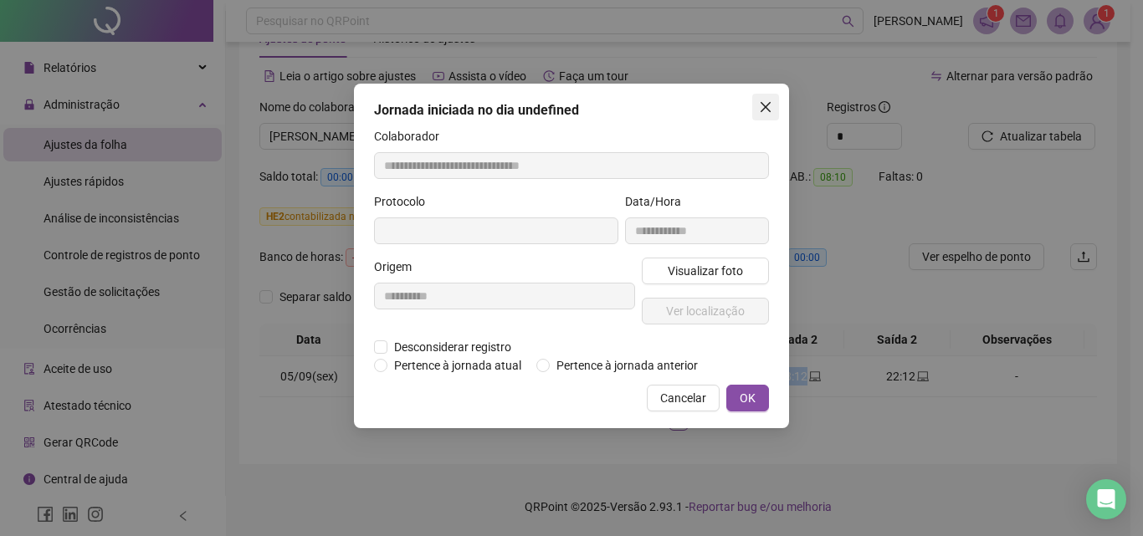
type input "**********"
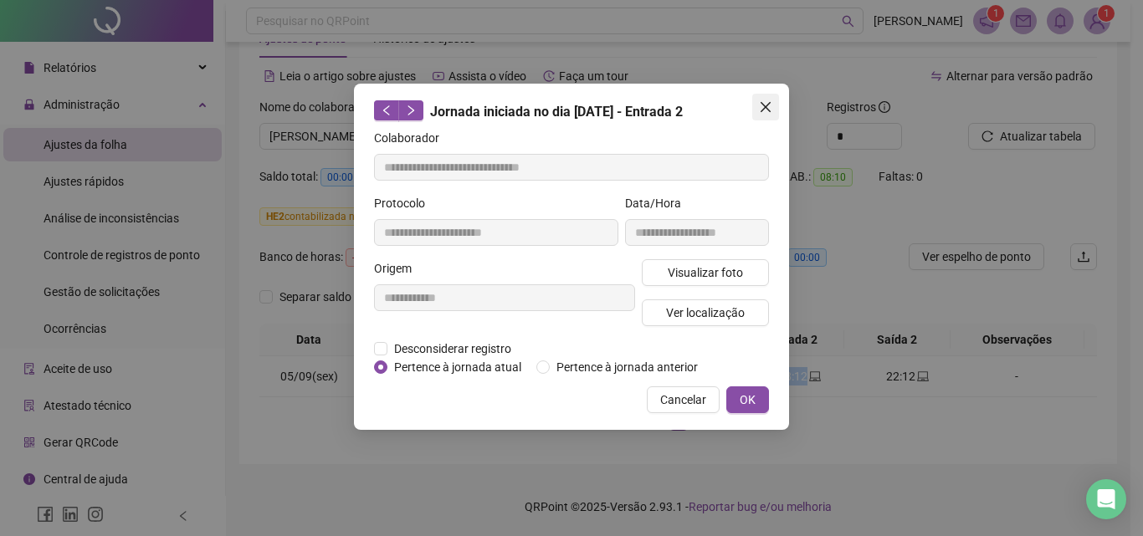
click at [760, 112] on icon "close" at bounding box center [765, 106] width 13 height 13
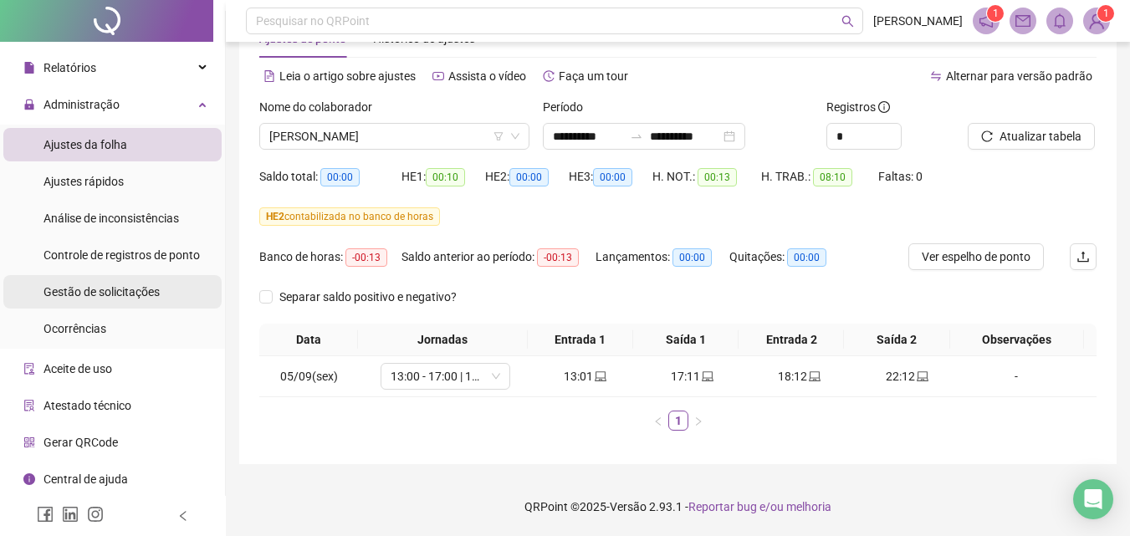
click at [129, 292] on span "Gestão de solicitações" at bounding box center [102, 291] width 116 height 13
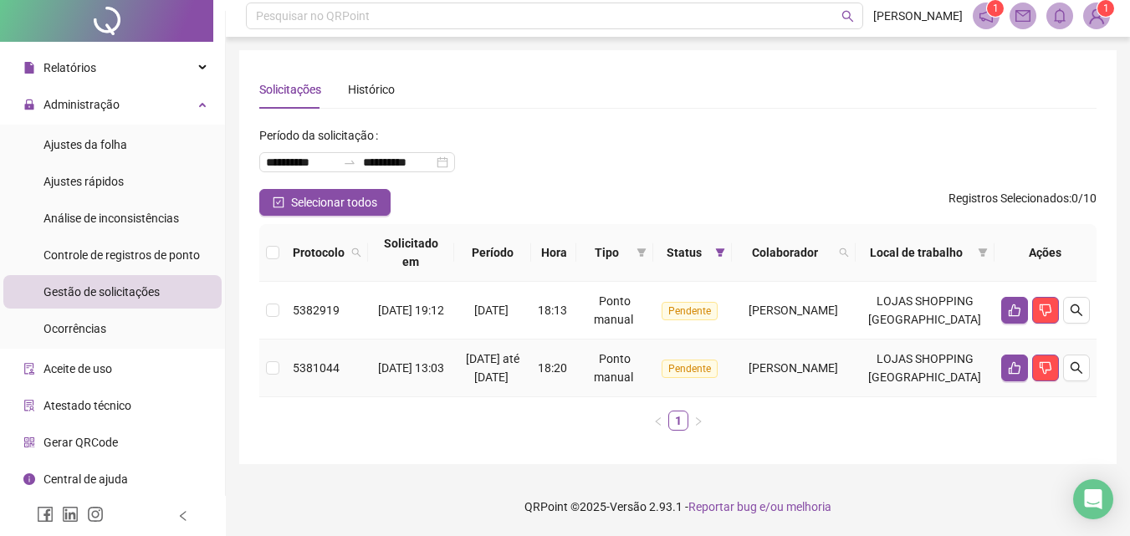
scroll to position [42, 0]
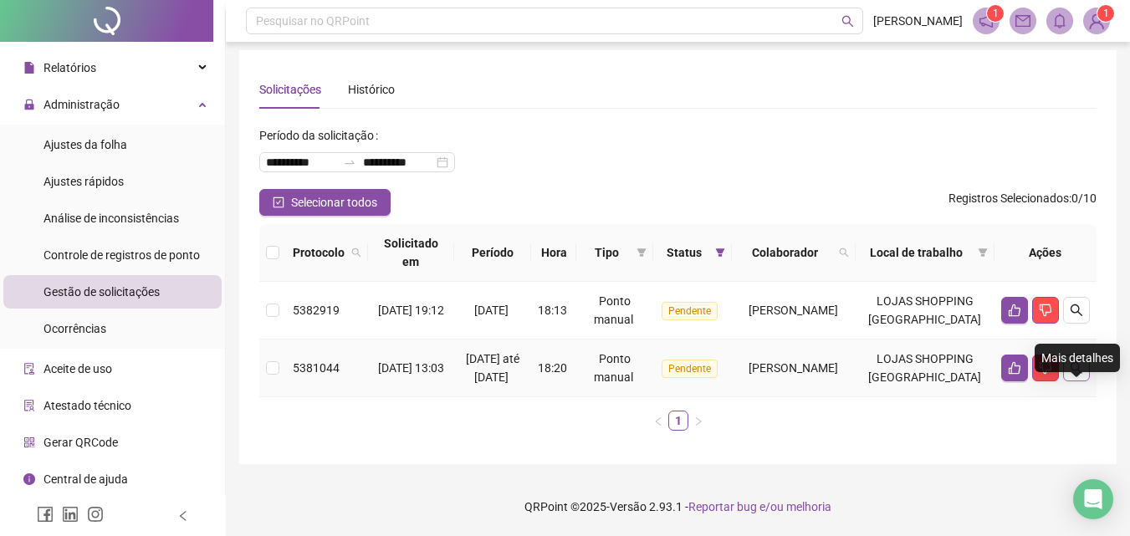
click at [1071, 361] on icon "search" at bounding box center [1076, 367] width 13 height 13
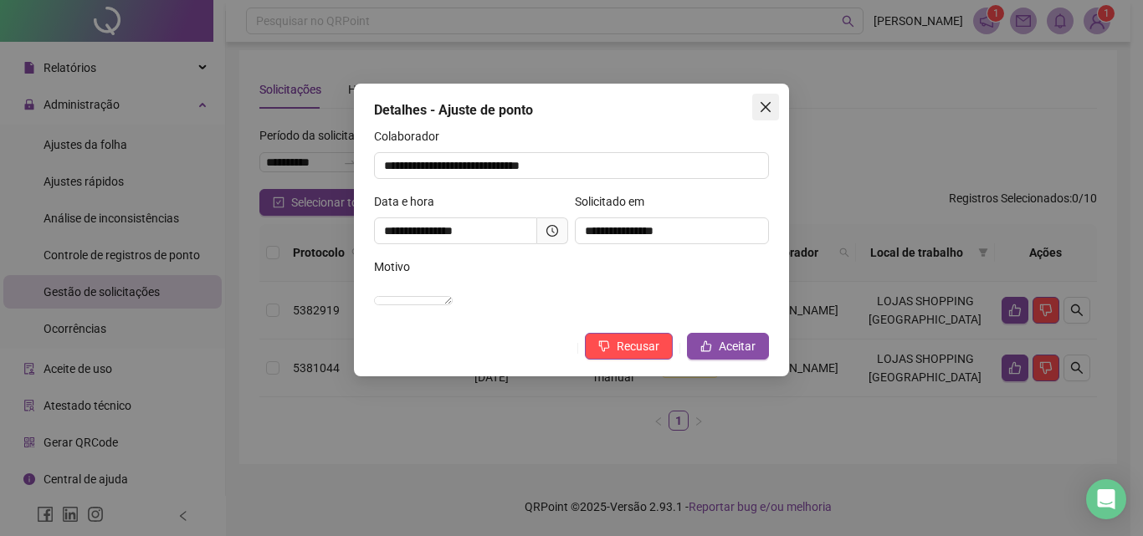
click at [772, 103] on span "Close" at bounding box center [765, 106] width 27 height 13
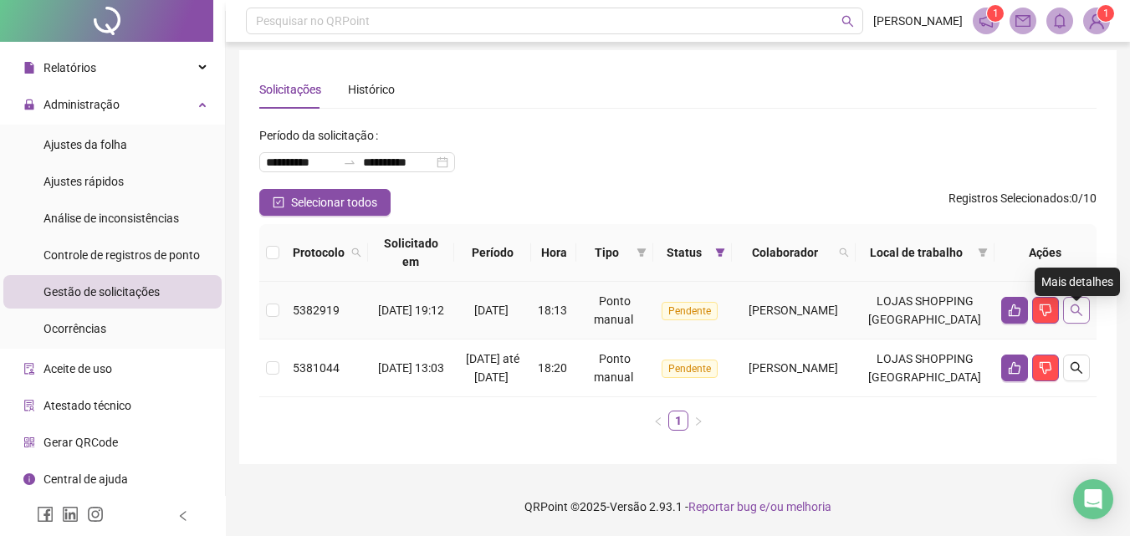
click at [1072, 304] on icon "search" at bounding box center [1076, 310] width 13 height 13
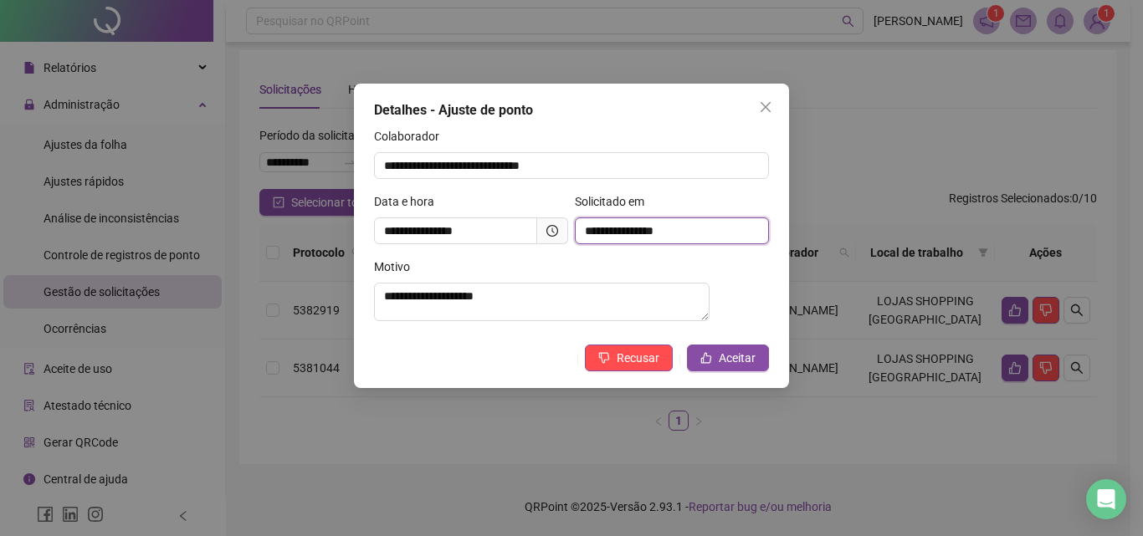
drag, startPoint x: 647, startPoint y: 228, endPoint x: 688, endPoint y: 237, distance: 42.8
click at [688, 237] on input "**********" at bounding box center [672, 231] width 194 height 27
drag, startPoint x: 573, startPoint y: 227, endPoint x: 663, endPoint y: 238, distance: 91.0
click at [663, 238] on div "**********" at bounding box center [671, 224] width 201 height 65
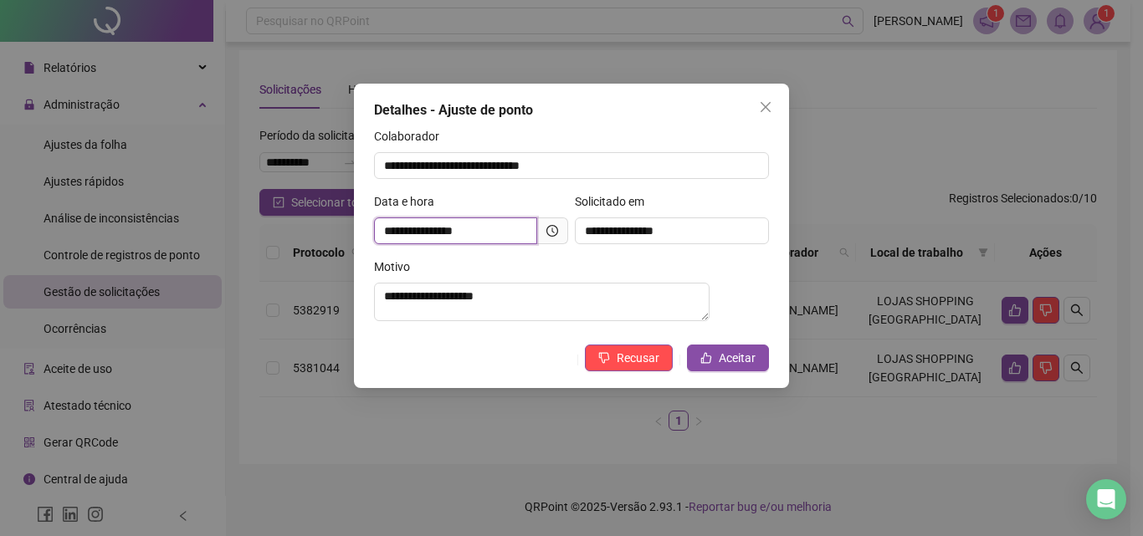
drag, startPoint x: 446, startPoint y: 229, endPoint x: 485, endPoint y: 231, distance: 39.4
click at [485, 231] on input "**********" at bounding box center [455, 231] width 163 height 27
click at [765, 104] on icon "close" at bounding box center [765, 106] width 13 height 13
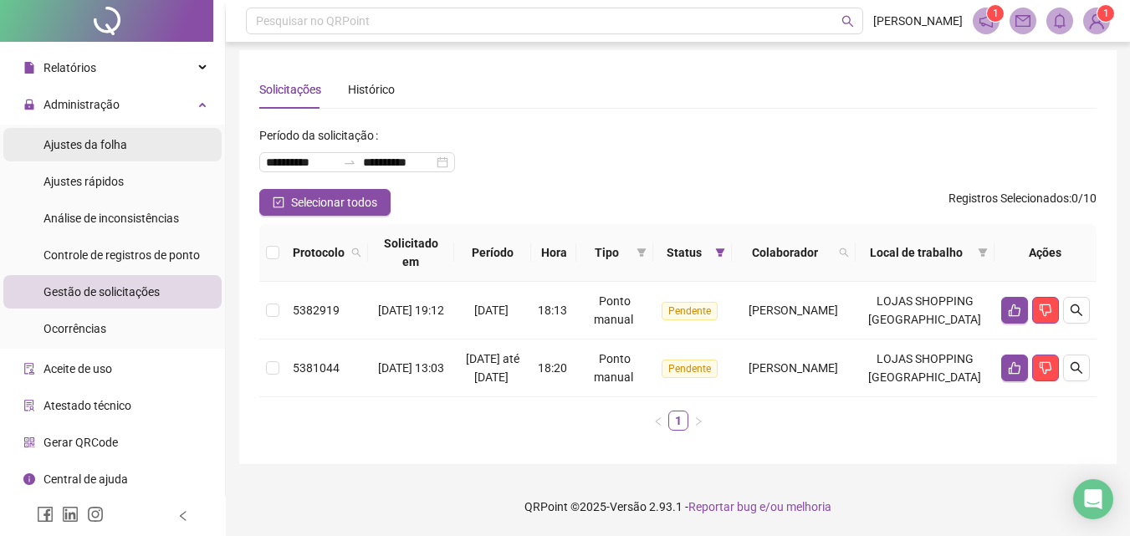
click at [91, 155] on div "Ajustes da folha" at bounding box center [86, 144] width 84 height 33
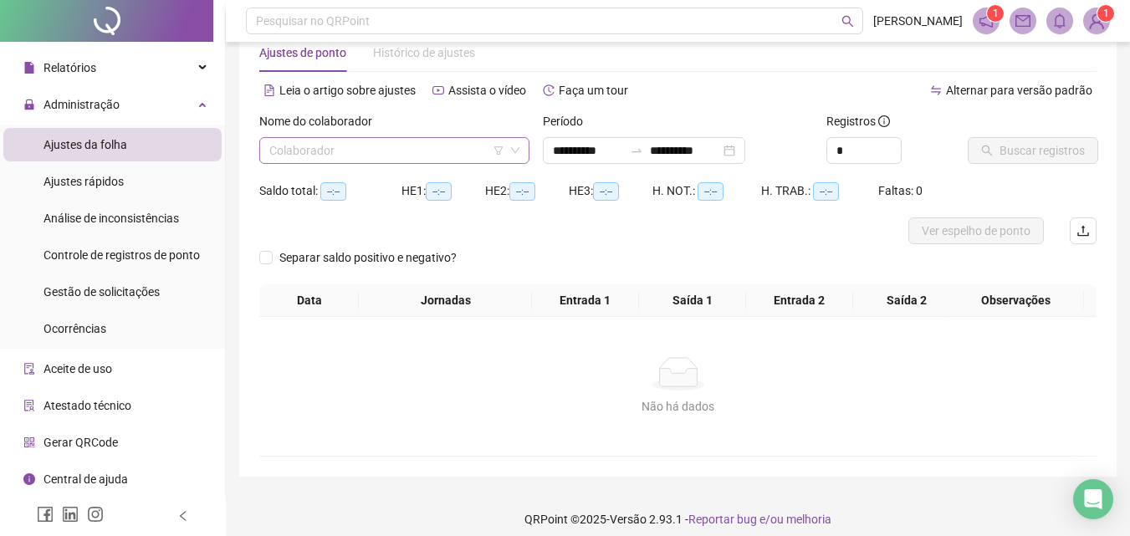
click at [384, 157] on input "search" at bounding box center [386, 150] width 235 height 25
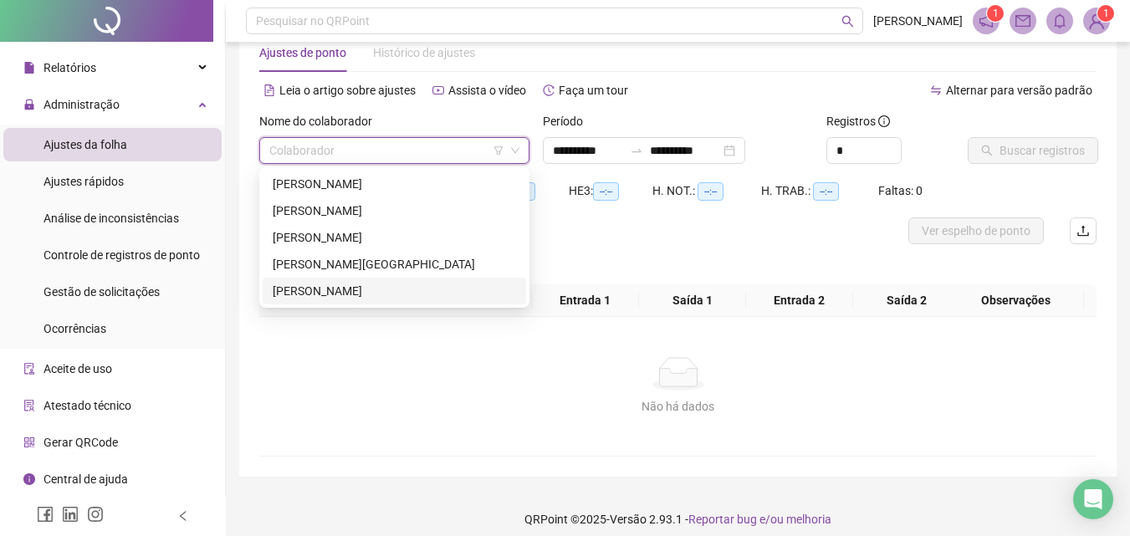
click at [341, 294] on div "[PERSON_NAME]" at bounding box center [394, 291] width 243 height 18
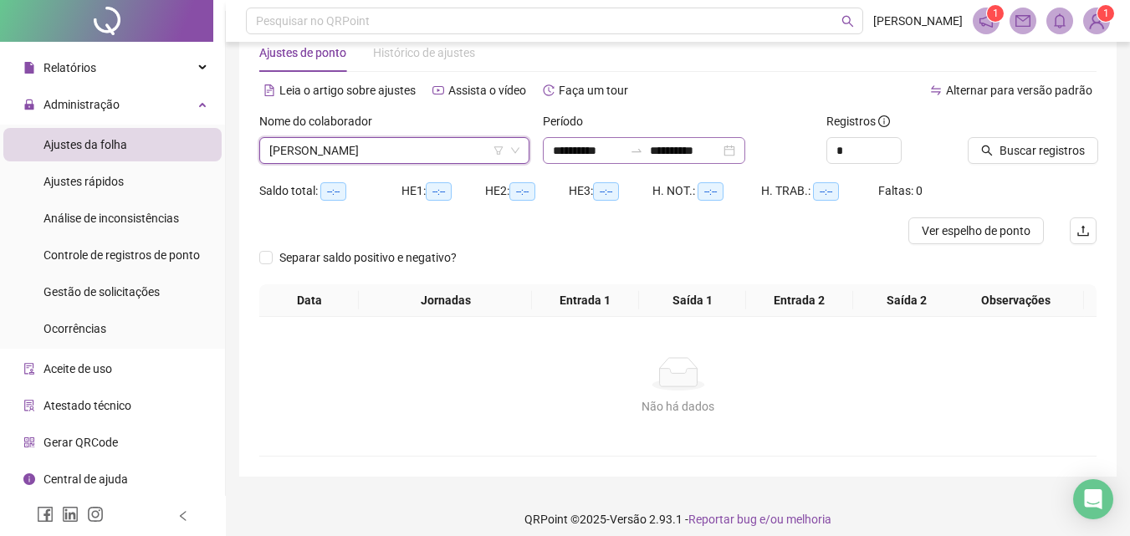
click at [745, 156] on div "**********" at bounding box center [644, 150] width 202 height 27
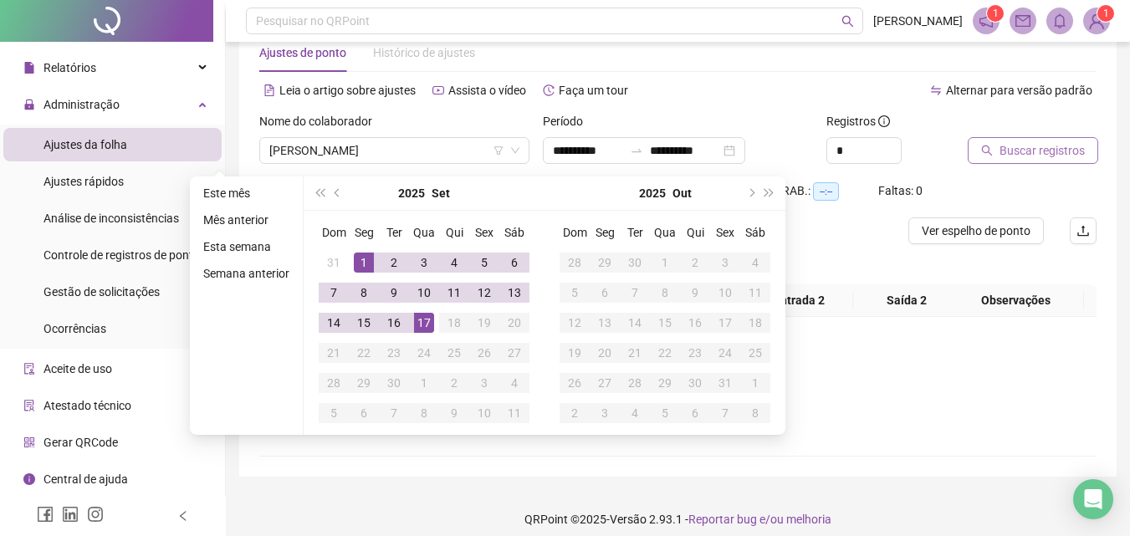
click at [1016, 156] on span "Buscar registros" at bounding box center [1042, 150] width 85 height 18
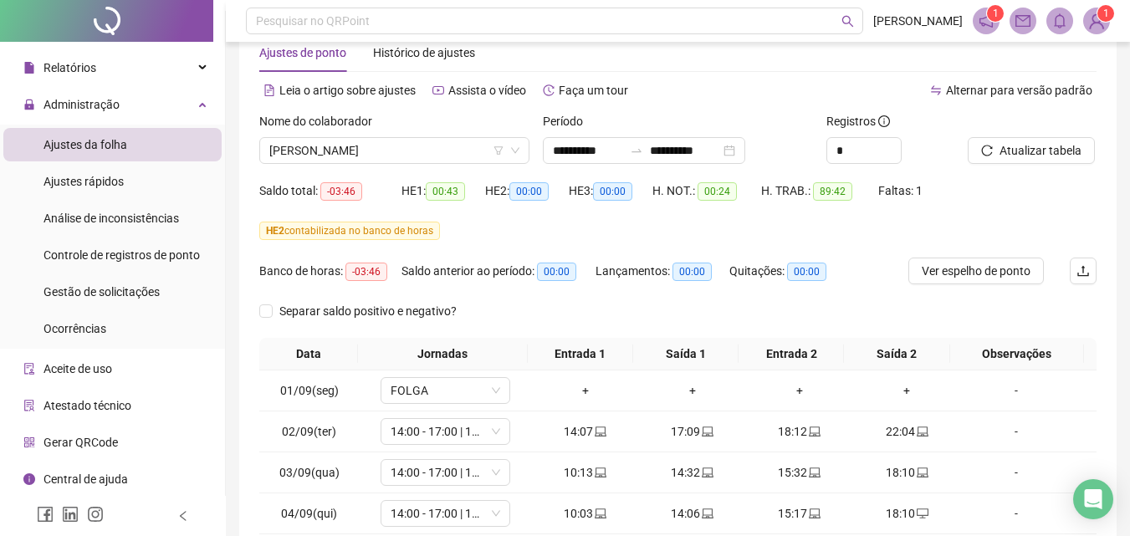
scroll to position [209, 0]
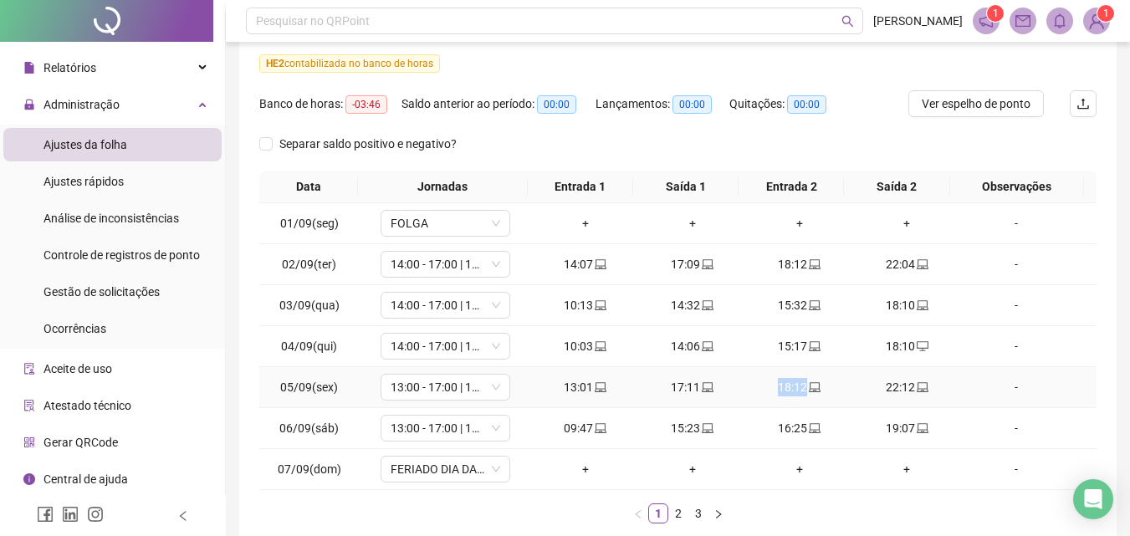
drag, startPoint x: 763, startPoint y: 386, endPoint x: 811, endPoint y: 388, distance: 48.5
click at [811, 388] on div "18:12" at bounding box center [800, 387] width 94 height 18
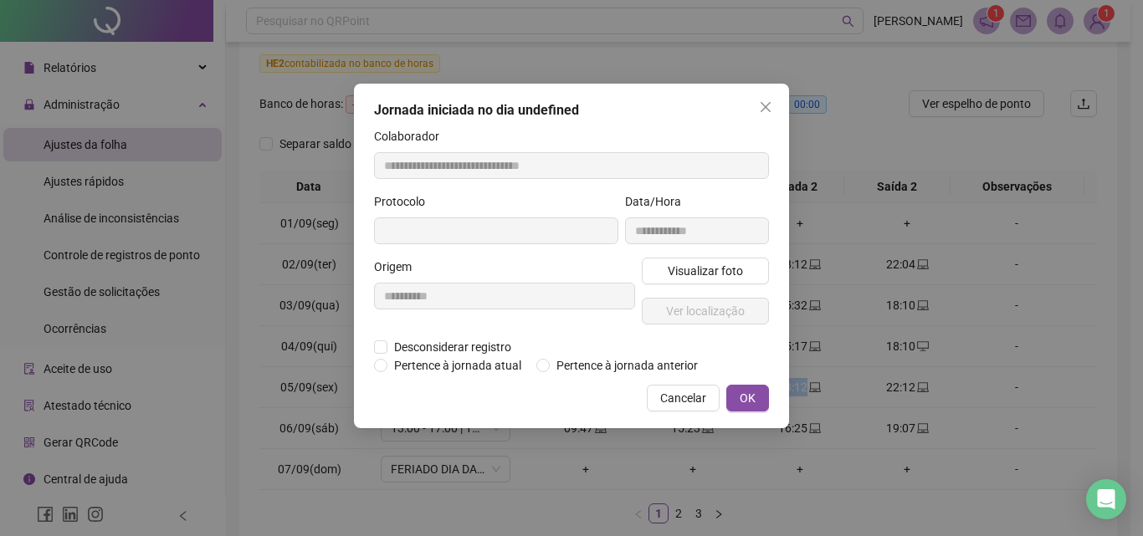
type input "**********"
click at [772, 402] on div "**********" at bounding box center [571, 256] width 435 height 345
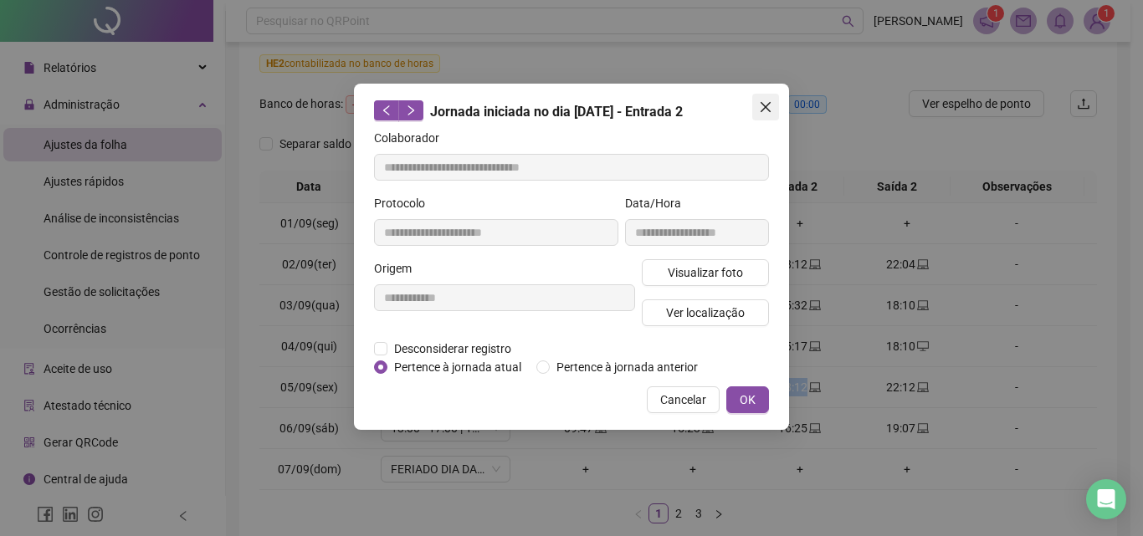
drag, startPoint x: 758, startPoint y: 96, endPoint x: 765, endPoint y: 103, distance: 9.5
click at [765, 103] on div "**********" at bounding box center [571, 257] width 435 height 346
click at [770, 106] on icon "close" at bounding box center [765, 106] width 13 height 13
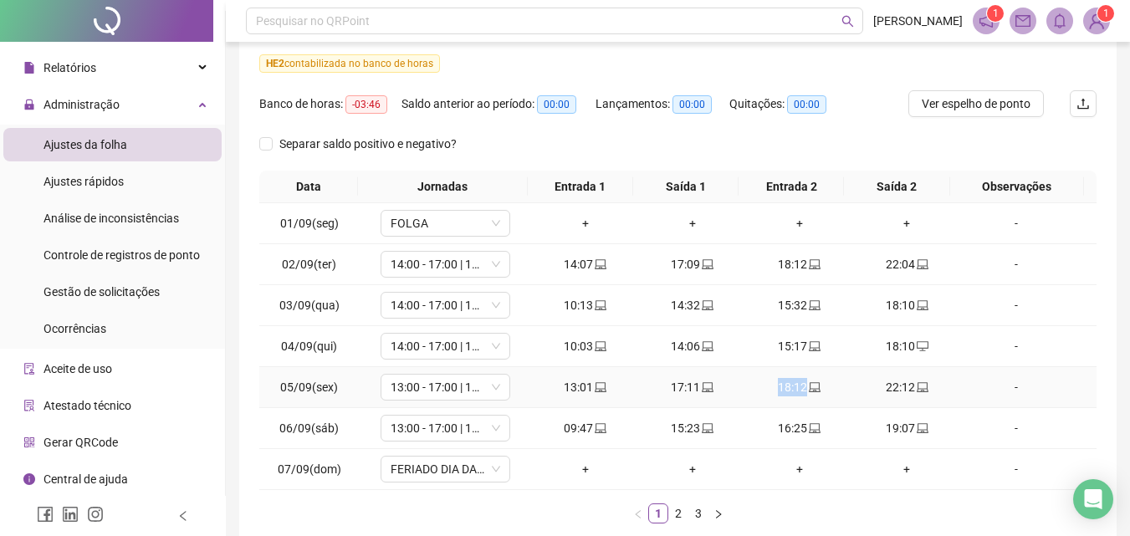
drag, startPoint x: 763, startPoint y: 380, endPoint x: 801, endPoint y: 386, distance: 38.1
click at [801, 386] on div "18:12" at bounding box center [800, 387] width 94 height 18
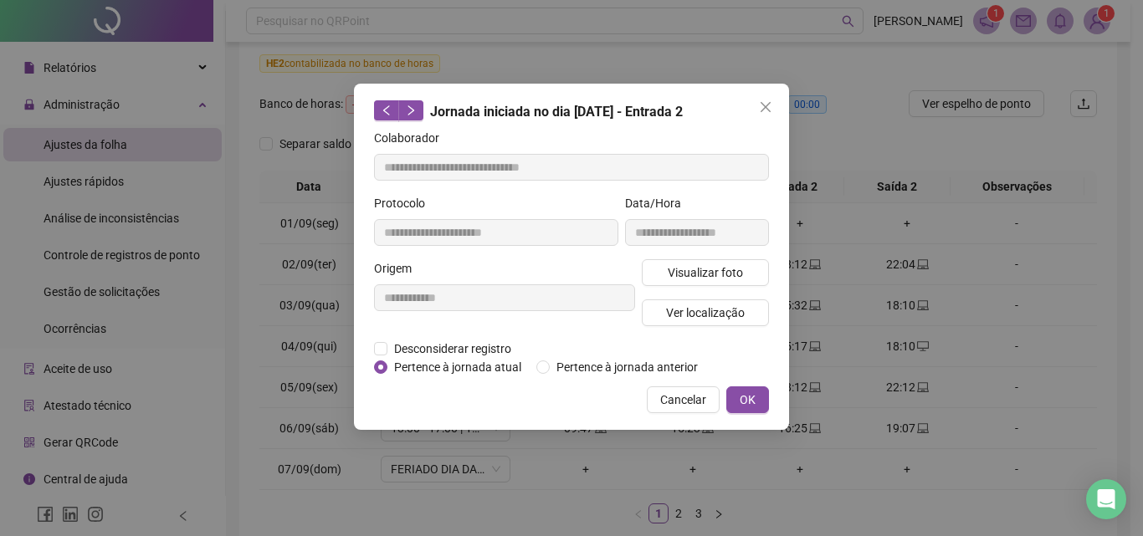
drag, startPoint x: 801, startPoint y: 386, endPoint x: 789, endPoint y: 397, distance: 15.4
click at [789, 397] on div "**********" at bounding box center [571, 268] width 1143 height 536
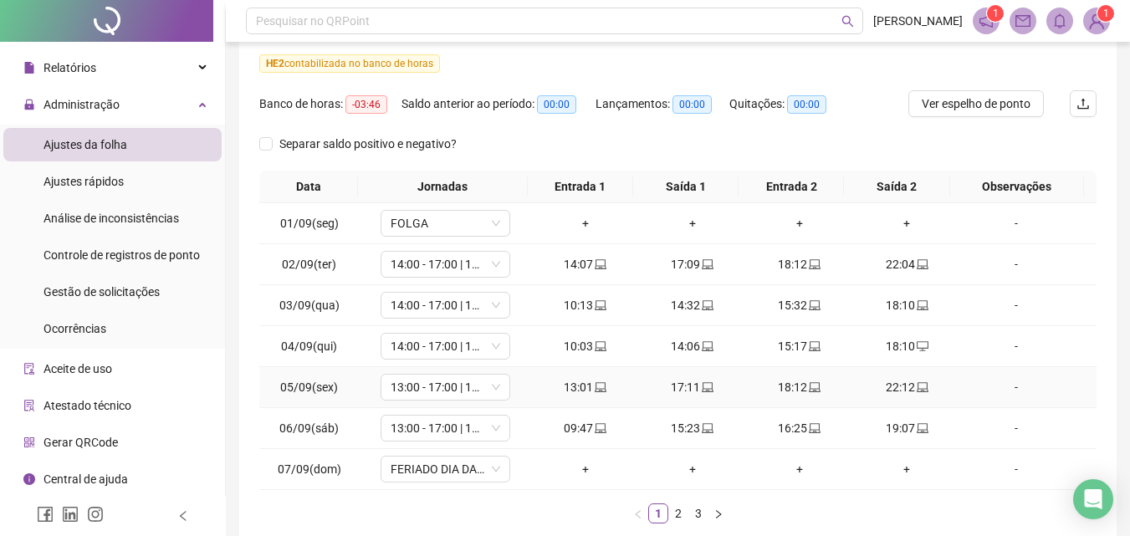
click at [793, 406] on td "18:12" at bounding box center [799, 387] width 107 height 41
click at [788, 473] on div "+" at bounding box center [800, 469] width 94 height 18
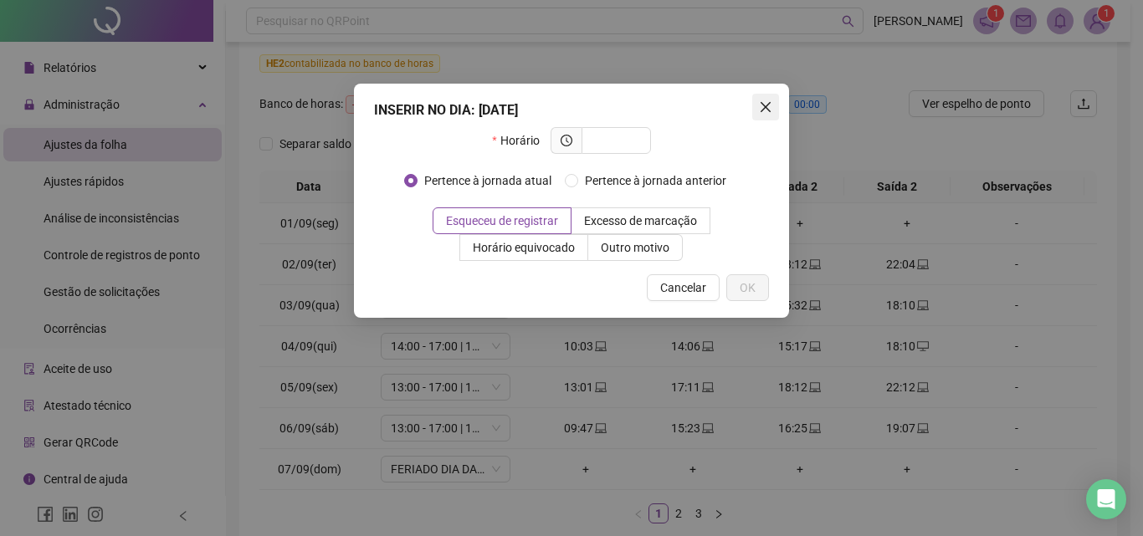
click at [773, 102] on span "Close" at bounding box center [765, 106] width 27 height 13
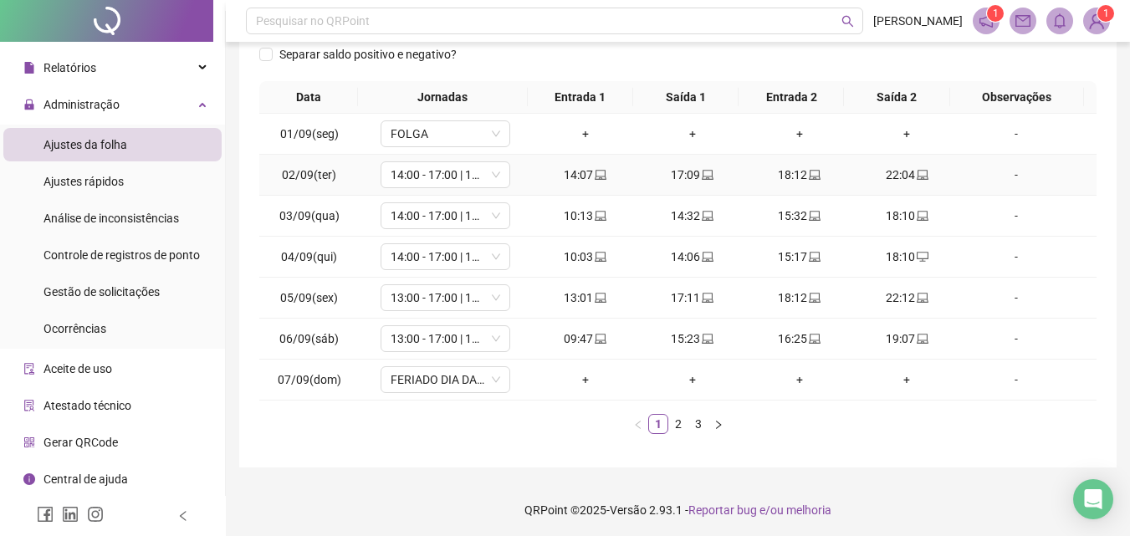
scroll to position [302, 0]
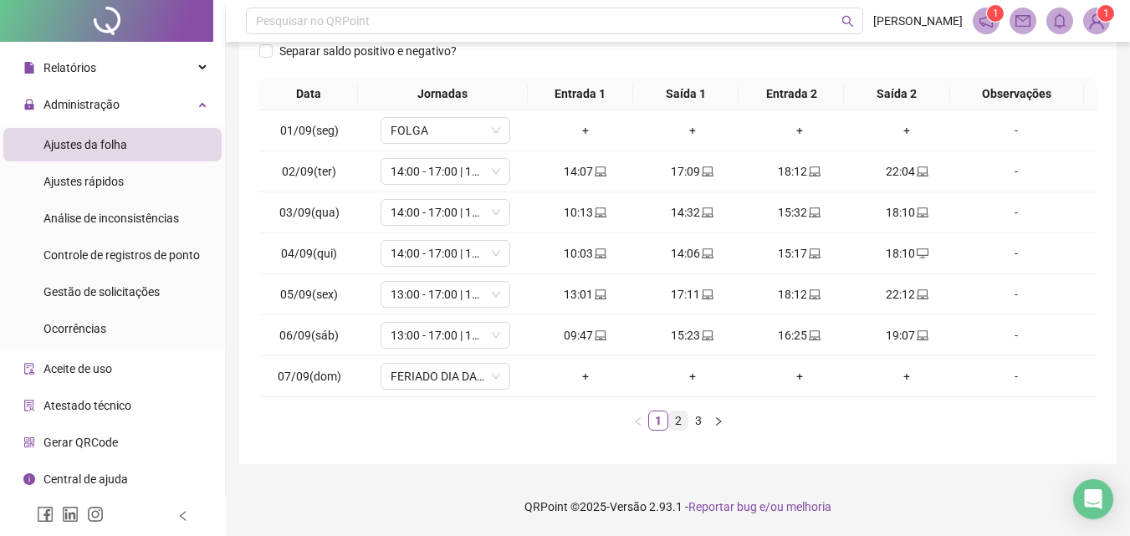
click at [685, 420] on link "2" at bounding box center [678, 421] width 18 height 18
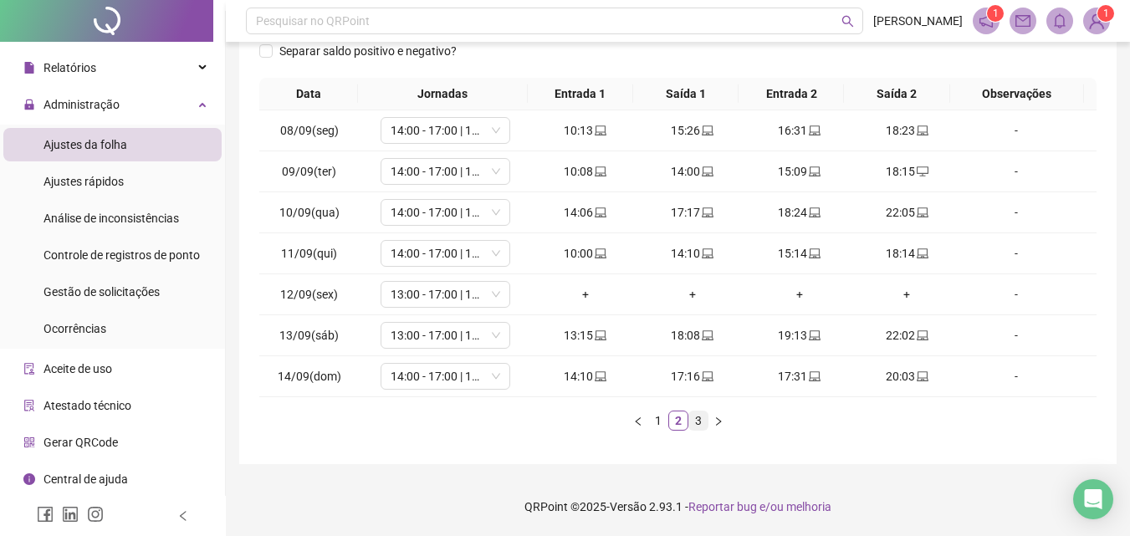
click at [703, 420] on link "3" at bounding box center [698, 421] width 18 height 18
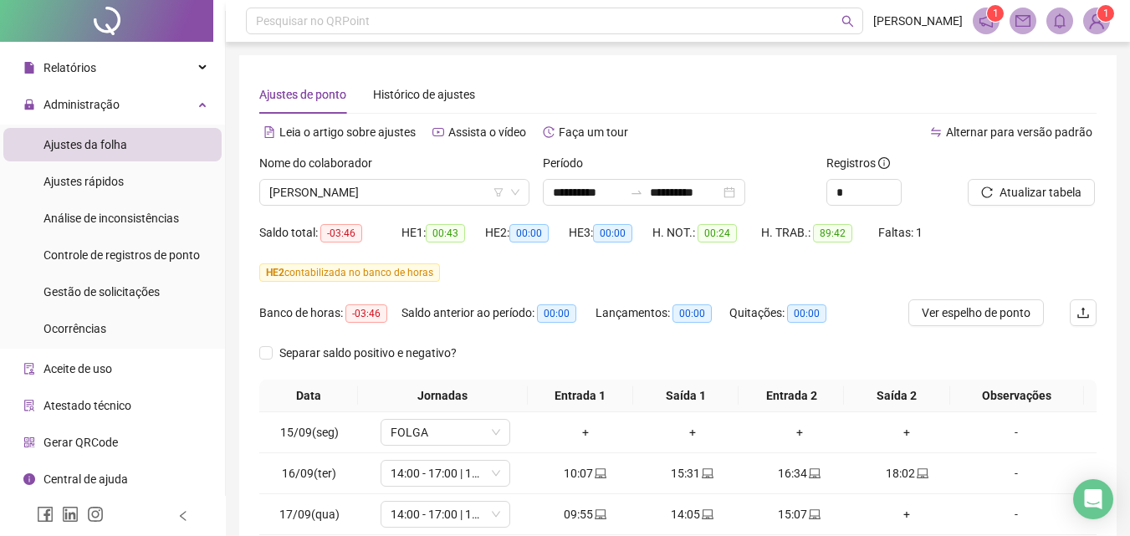
scroll to position [138, 0]
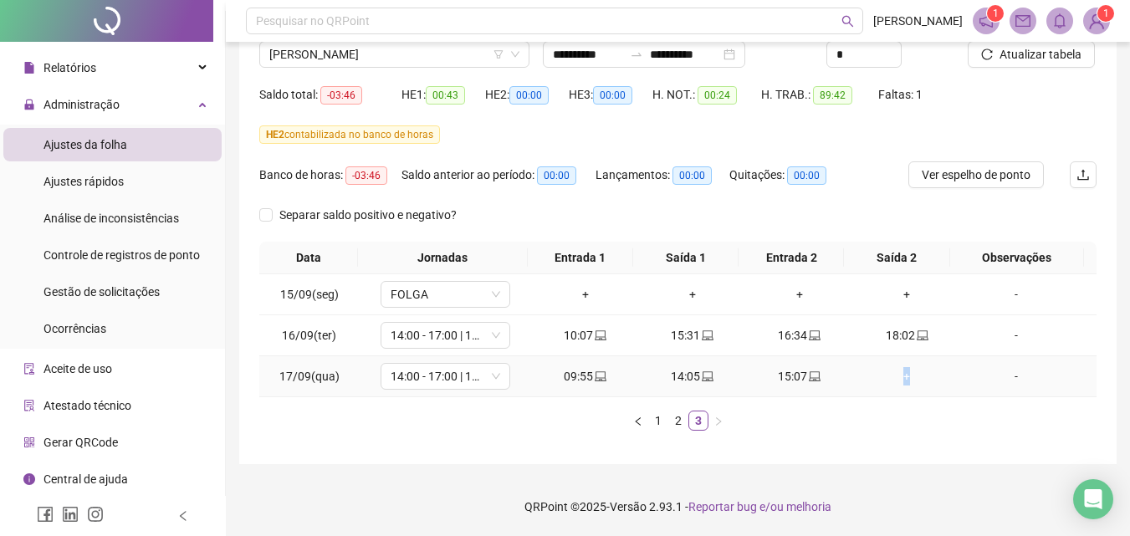
drag, startPoint x: 885, startPoint y: 365, endPoint x: 913, endPoint y: 376, distance: 29.7
click at [913, 376] on td "+" at bounding box center [906, 376] width 107 height 41
click at [102, 289] on span "Gestão de solicitações" at bounding box center [102, 291] width 116 height 13
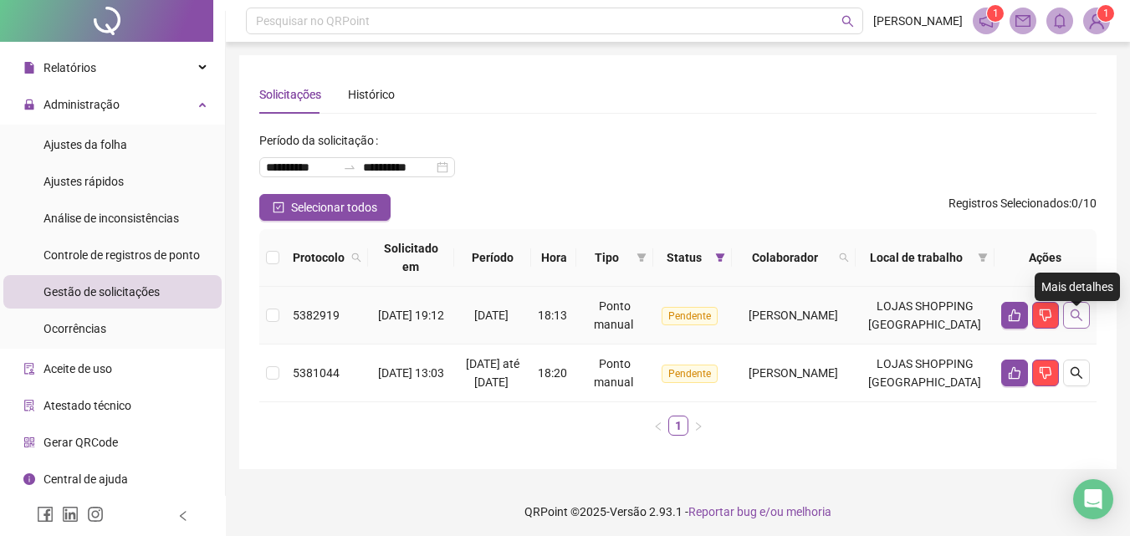
click at [1071, 321] on icon "search" at bounding box center [1076, 315] width 13 height 13
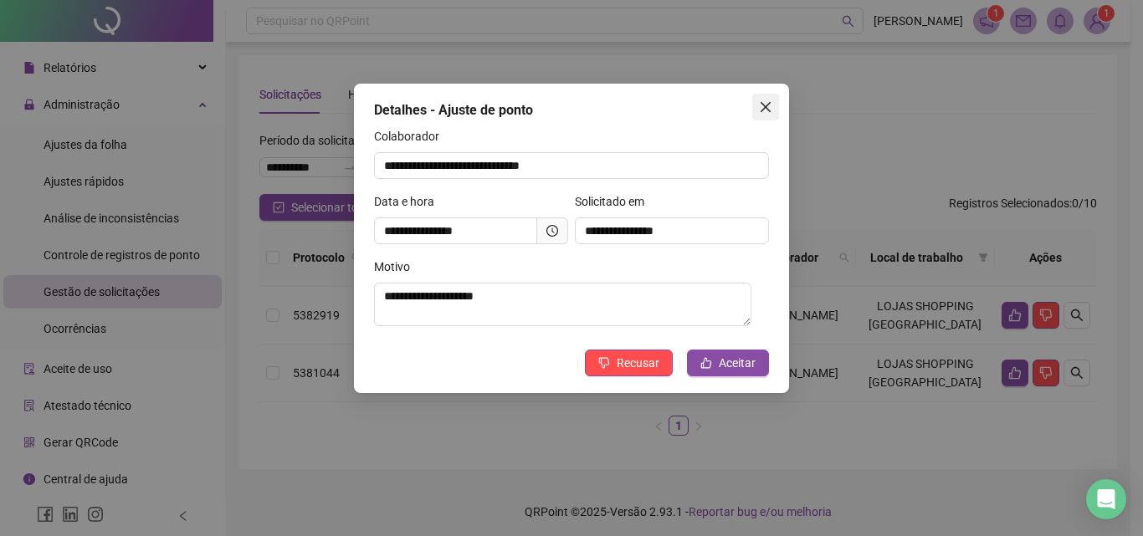
click at [762, 105] on icon "close" at bounding box center [765, 106] width 13 height 13
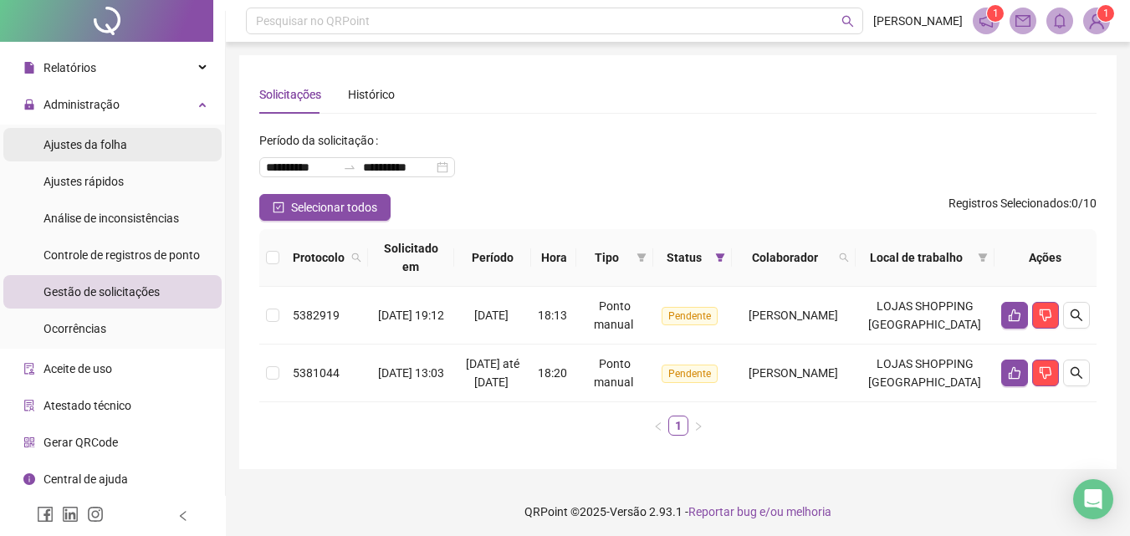
click at [90, 140] on span "Ajustes da folha" at bounding box center [86, 144] width 84 height 13
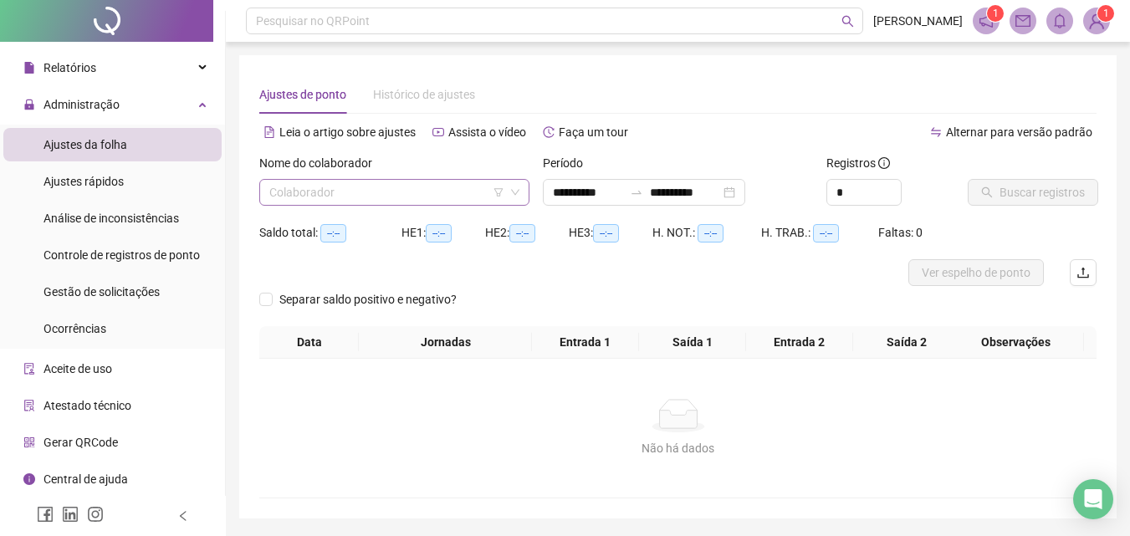
click at [377, 196] on input "search" at bounding box center [386, 192] width 235 height 25
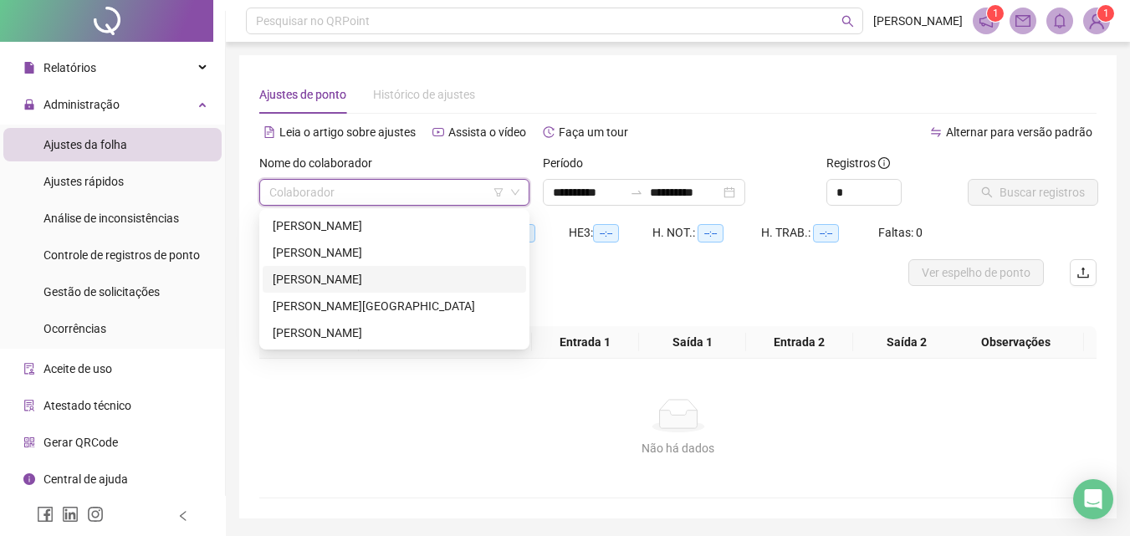
click at [344, 284] on div "[PERSON_NAME]" at bounding box center [394, 279] width 243 height 18
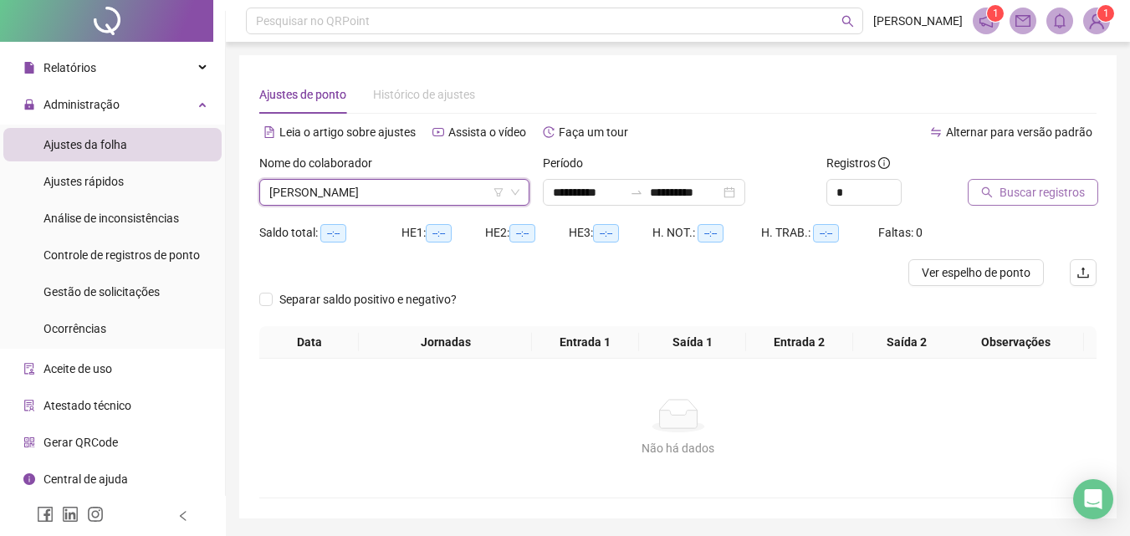
click at [1043, 192] on span "Buscar registros" at bounding box center [1042, 192] width 85 height 18
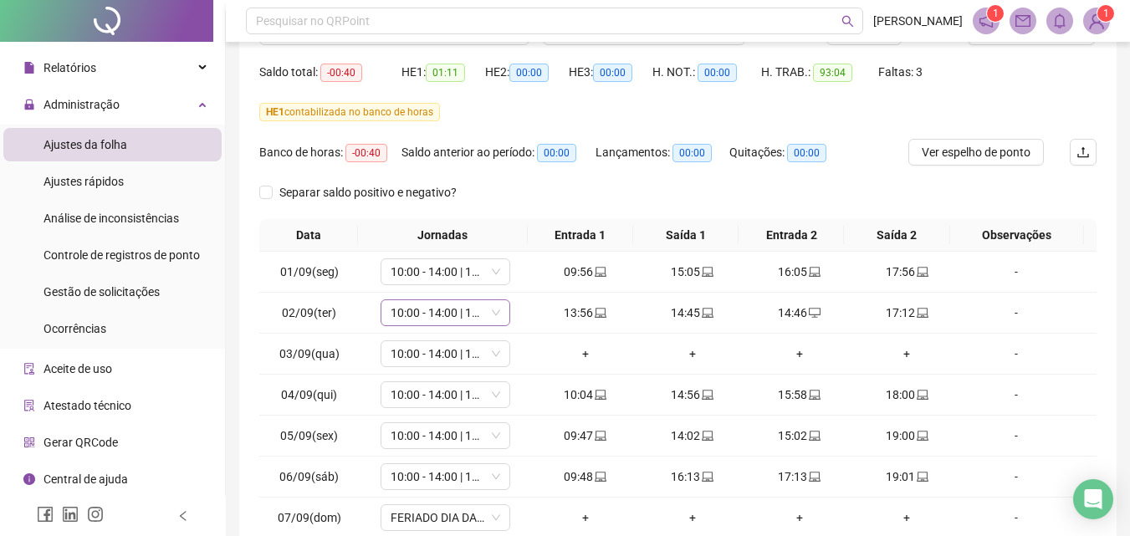
scroll to position [167, 0]
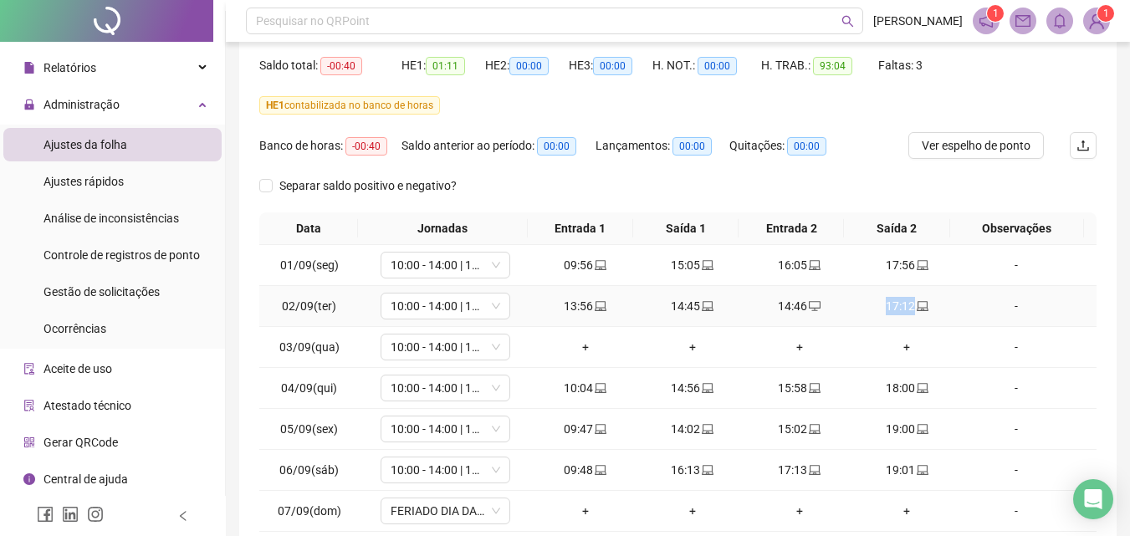
drag, startPoint x: 873, startPoint y: 308, endPoint x: 909, endPoint y: 309, distance: 36.0
click at [909, 309] on div "17:12" at bounding box center [907, 306] width 94 height 18
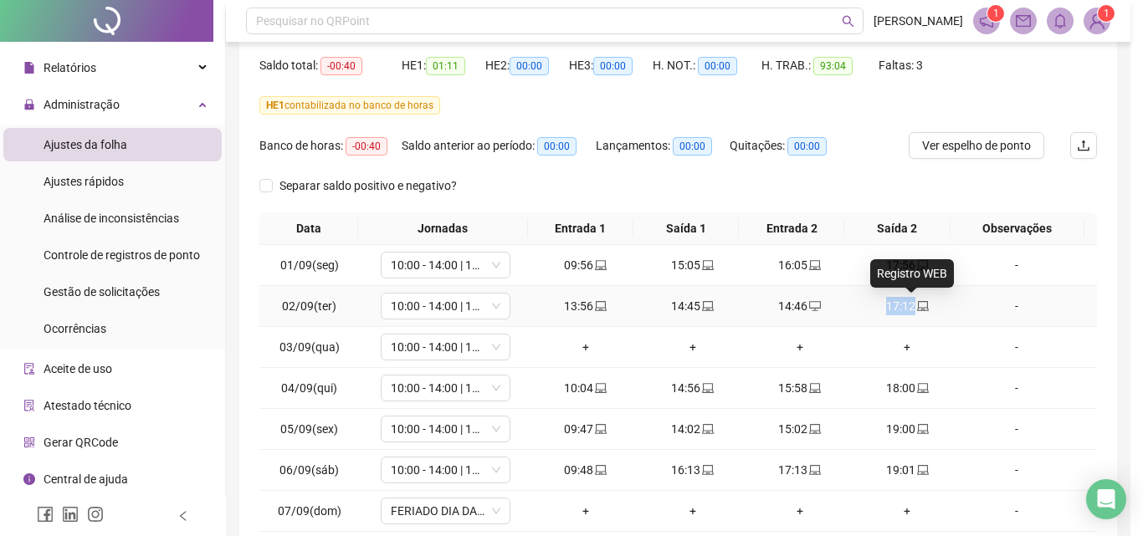
type input "**********"
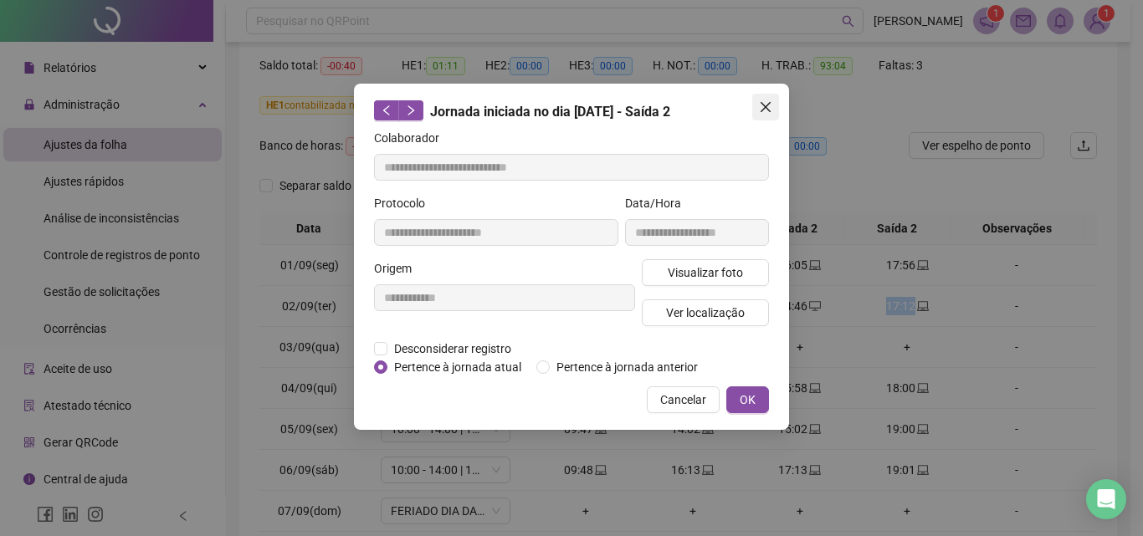
click at [760, 103] on icon "close" at bounding box center [765, 107] width 10 height 10
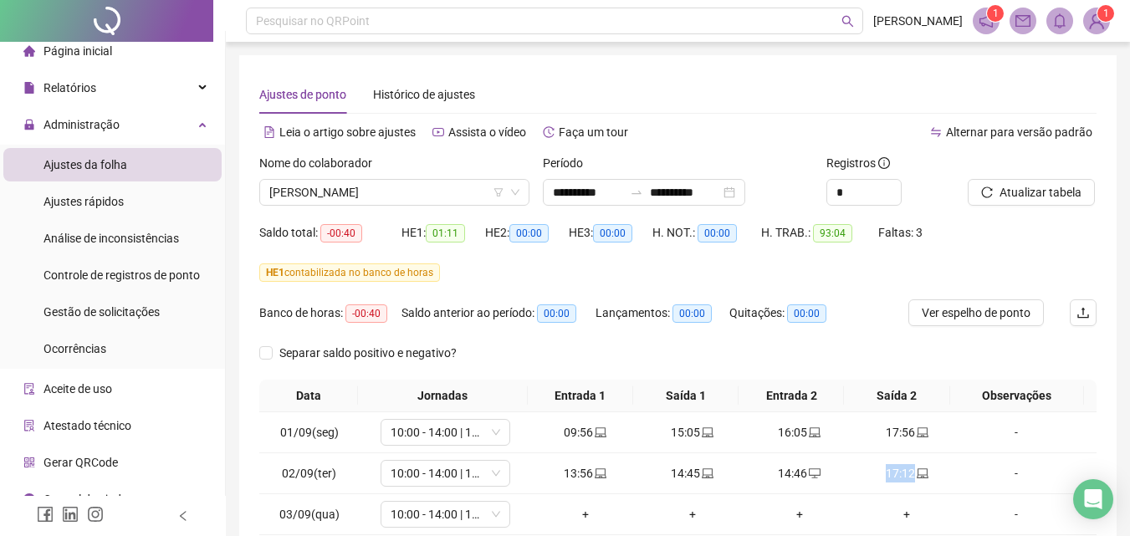
scroll to position [0, 0]
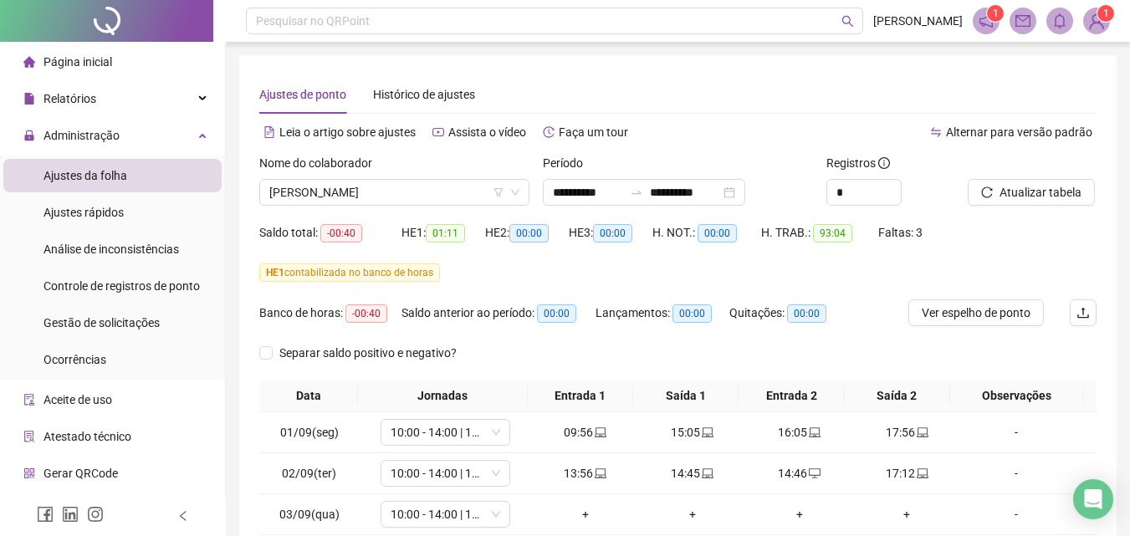
click at [64, 58] on span "Página inicial" at bounding box center [78, 61] width 69 height 13
